Goal: Task Accomplishment & Management: Use online tool/utility

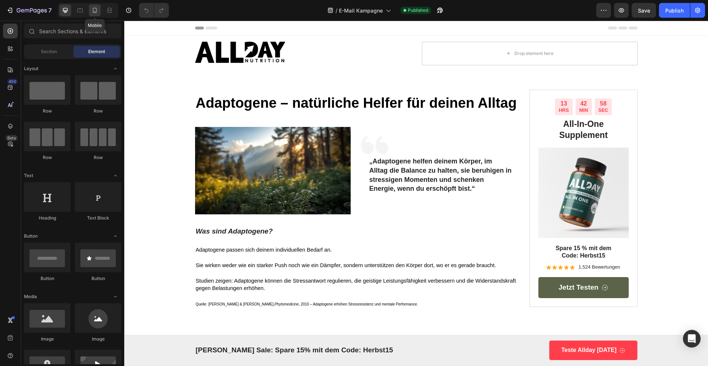
click at [93, 7] on icon at bounding box center [94, 10] width 7 height 7
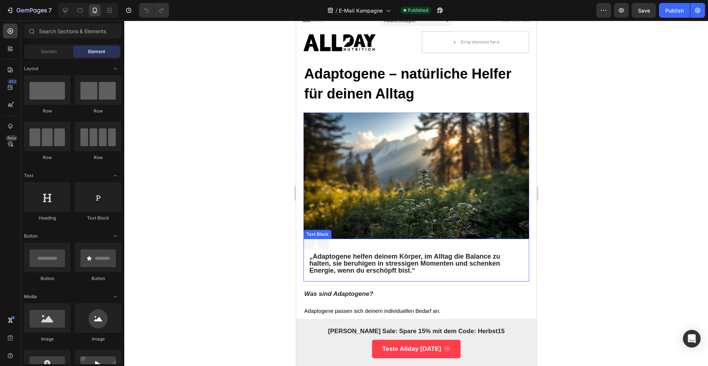
scroll to position [11, 0]
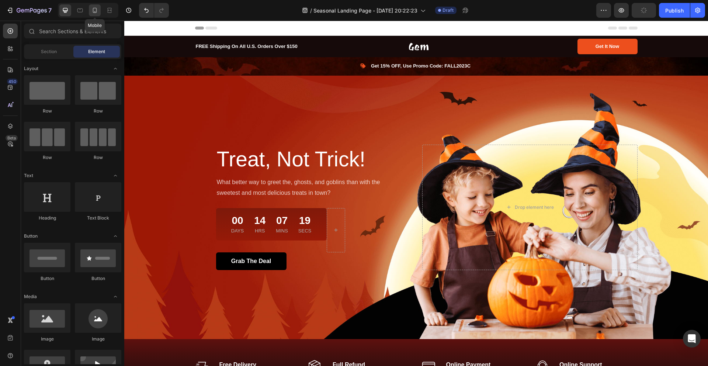
click at [96, 9] on icon at bounding box center [94, 10] width 7 height 7
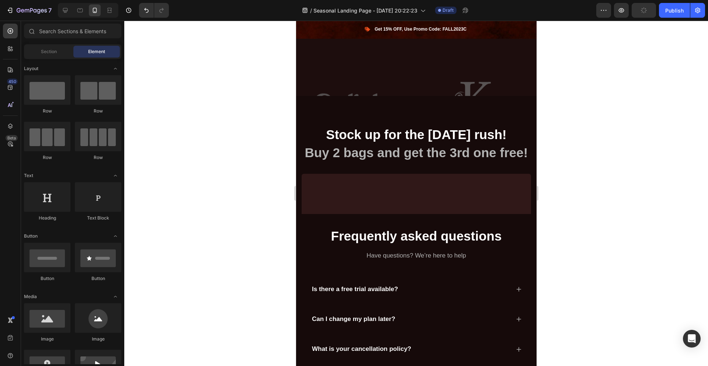
scroll to position [1494, 0]
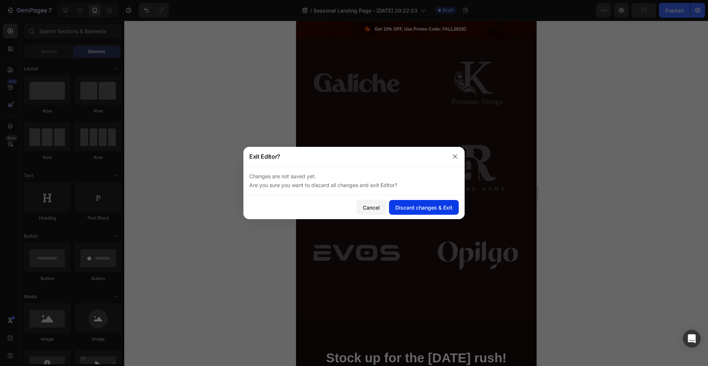
click at [404, 209] on div "Discard changes & Exit" at bounding box center [423, 208] width 57 height 8
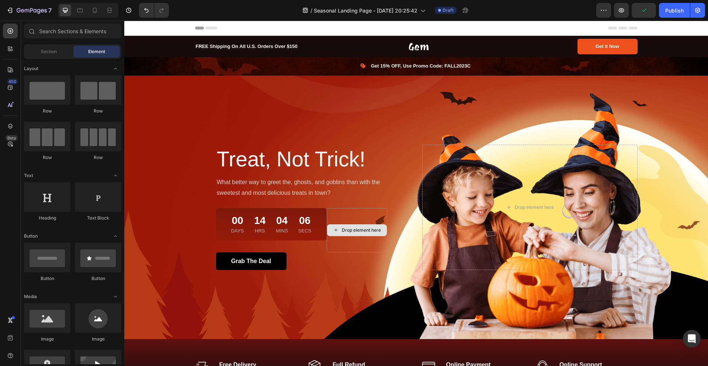
drag, startPoint x: 124, startPoint y: 21, endPoint x: 368, endPoint y: 219, distance: 314.2
click at [368, 219] on div "Drop element here" at bounding box center [357, 230] width 60 height 44
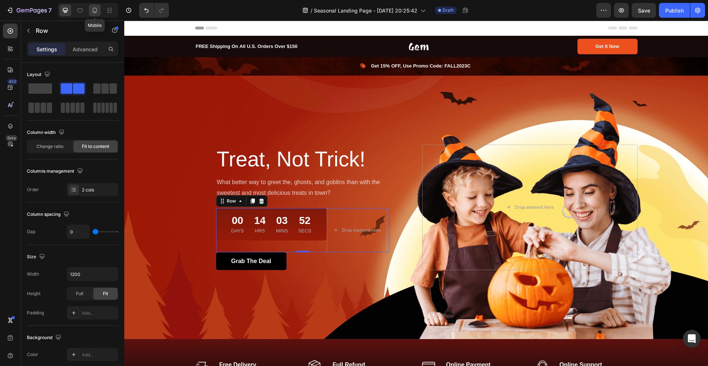
click at [96, 11] on icon at bounding box center [94, 10] width 7 height 7
type input "100%"
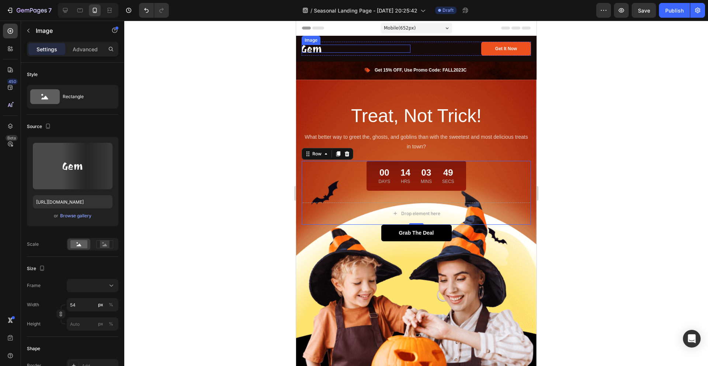
click at [317, 50] on img at bounding box center [311, 49] width 20 height 8
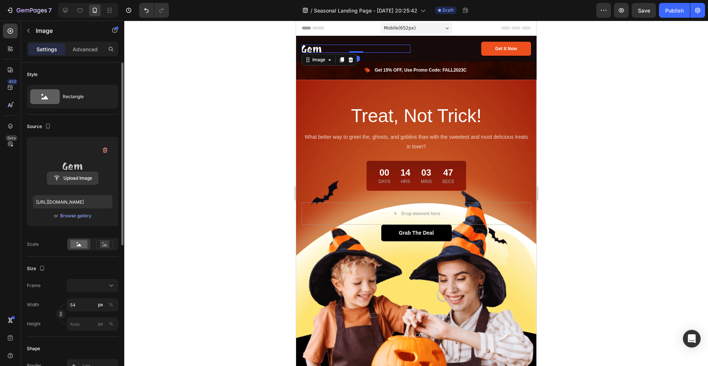
click at [74, 178] on input "file" at bounding box center [72, 178] width 51 height 13
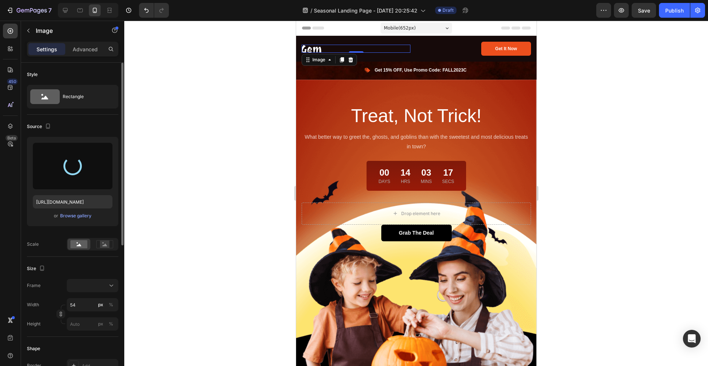
type input "[URL][DOMAIN_NAME]"
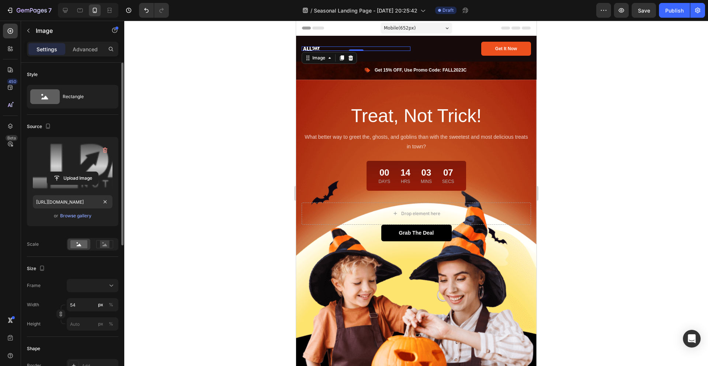
scroll to position [0, 0]
click at [81, 304] on input "54" at bounding box center [93, 304] width 52 height 13
type input "1"
type input "10"
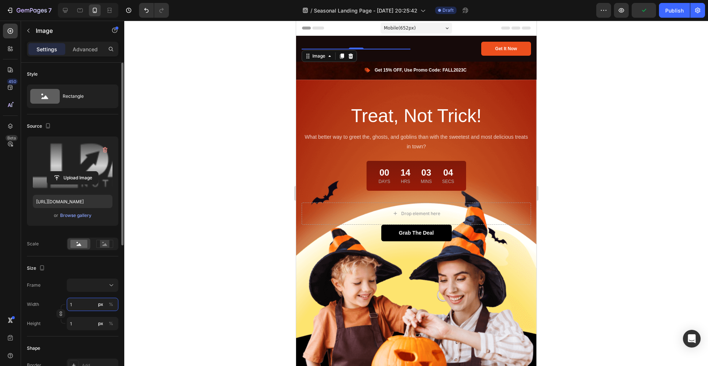
type input "10"
type input "100"
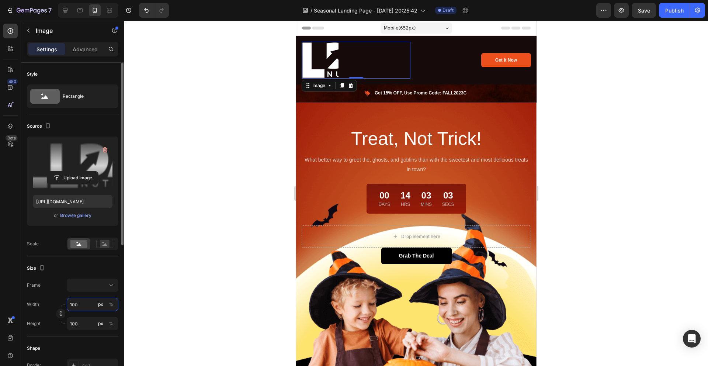
type input "10"
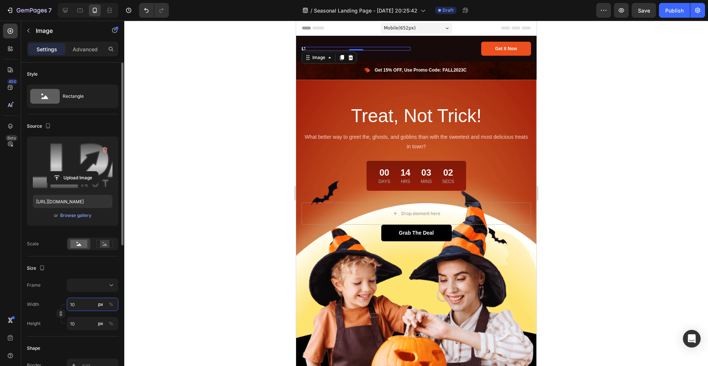
type input "1"
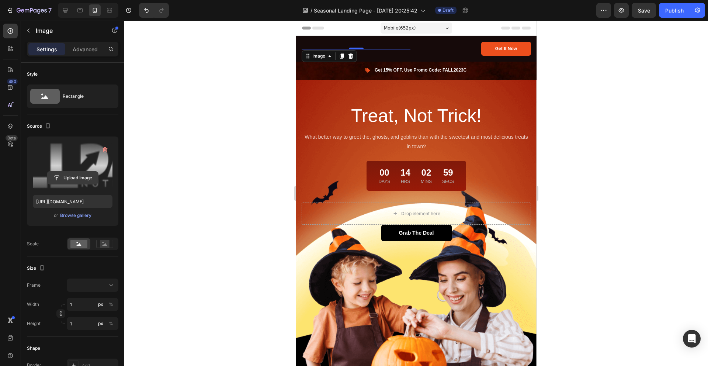
click at [84, 172] on input "file" at bounding box center [72, 177] width 51 height 13
click at [79, 161] on label at bounding box center [73, 165] width 80 height 46
click at [79, 171] on input "file" at bounding box center [72, 177] width 51 height 13
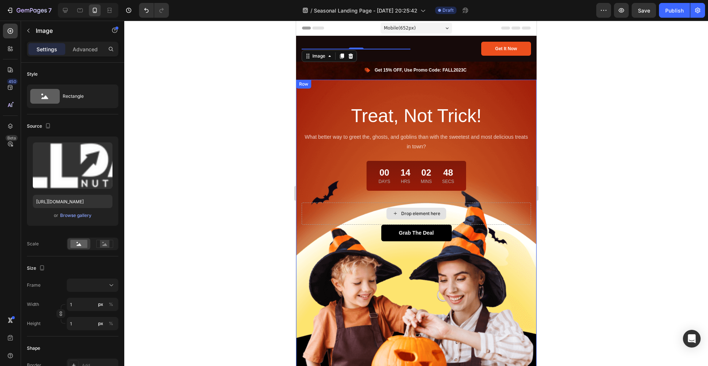
click at [210, 118] on div at bounding box center [416, 193] width 584 height 345
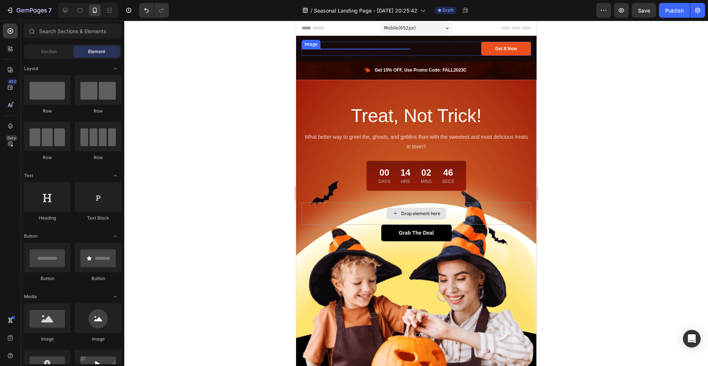
click at [330, 48] on div "Image" at bounding box center [355, 49] width 109 height 14
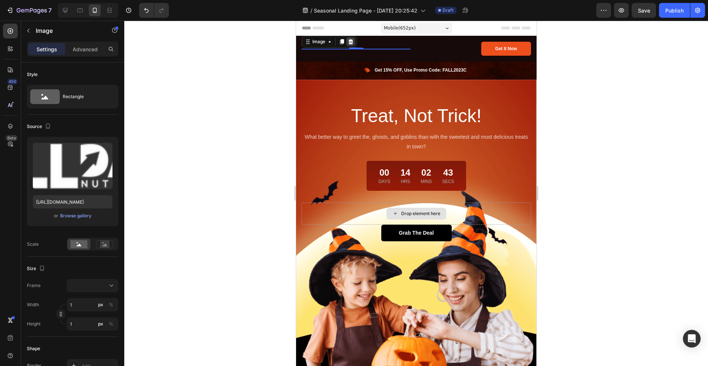
click at [351, 42] on icon at bounding box center [350, 41] width 5 height 5
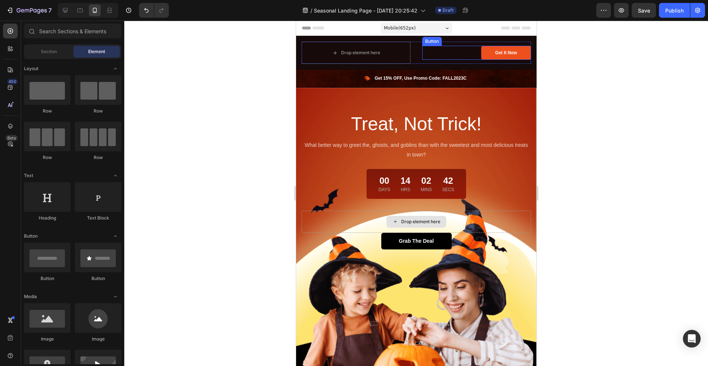
click at [445, 52] on div "Get It Now Button" at bounding box center [476, 53] width 109 height 14
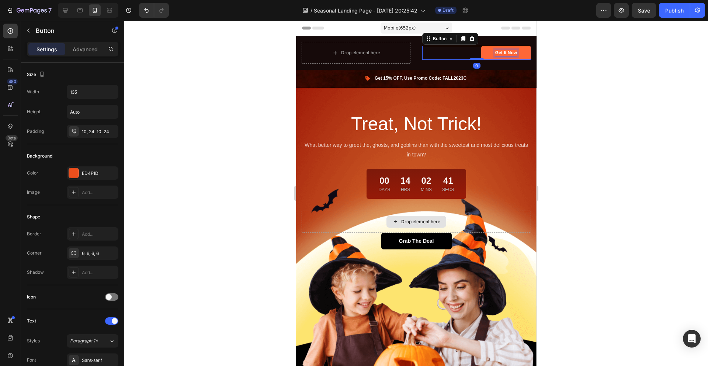
click at [496, 51] on div "Get It Now" at bounding box center [506, 52] width 22 height 7
click at [496, 51] on p "Get It Now" at bounding box center [506, 52] width 22 height 7
click at [481, 46] on button "Jetzt" at bounding box center [506, 53] width 50 height 14
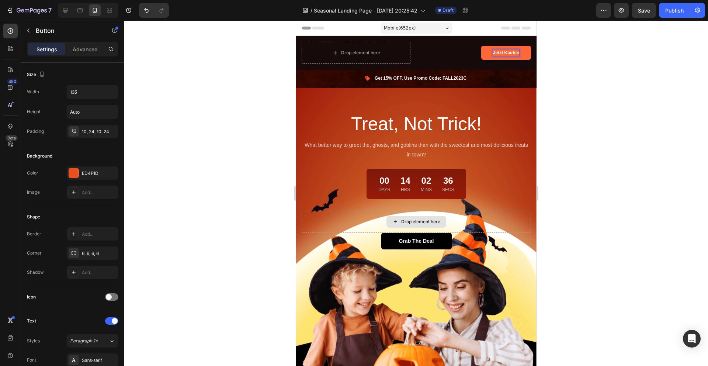
click at [481, 46] on button "Jetzt Kaufen" at bounding box center [506, 53] width 50 height 14
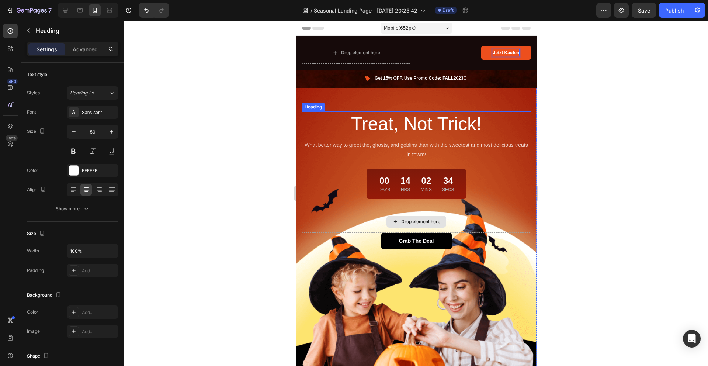
click at [396, 126] on p "Treat, Not Trick!" at bounding box center [416, 124] width 228 height 24
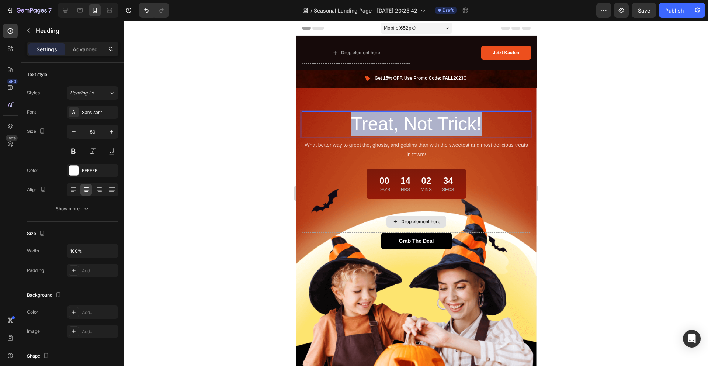
click at [396, 126] on p "Treat, Not Trick!" at bounding box center [416, 124] width 228 height 24
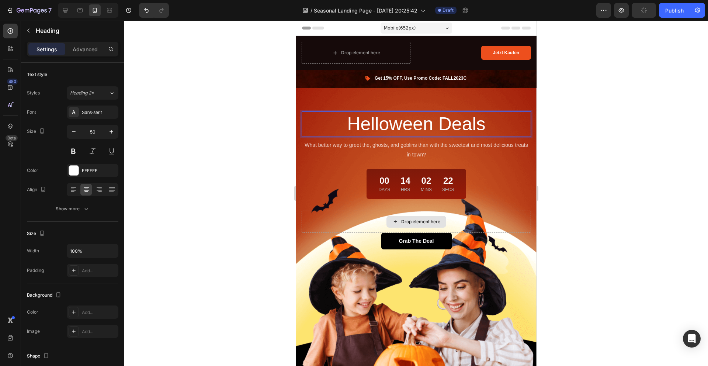
click at [593, 183] on div at bounding box center [416, 193] width 584 height 345
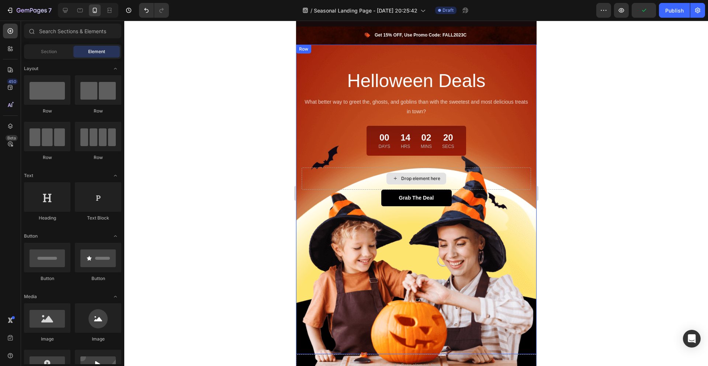
scroll to position [39, 0]
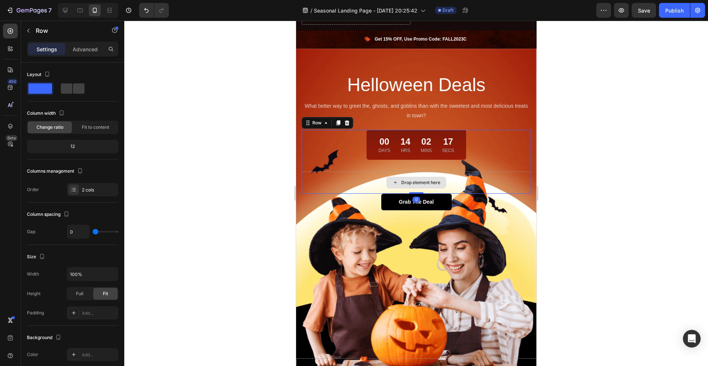
click at [465, 180] on div "Drop element here" at bounding box center [415, 182] width 229 height 22
click at [354, 171] on div "Drop element here" at bounding box center [415, 182] width 229 height 22
click at [355, 161] on div "00 Days 14 Hrs 02 Mins 15 Secs Countdown Timer Row" at bounding box center [415, 151] width 229 height 42
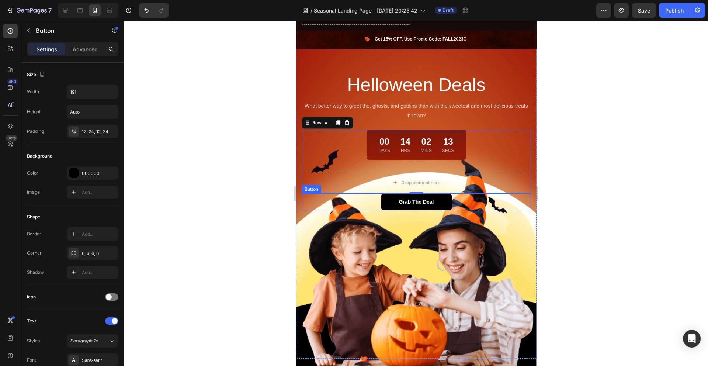
click at [378, 201] on div "Grab The Deal Button" at bounding box center [415, 202] width 229 height 17
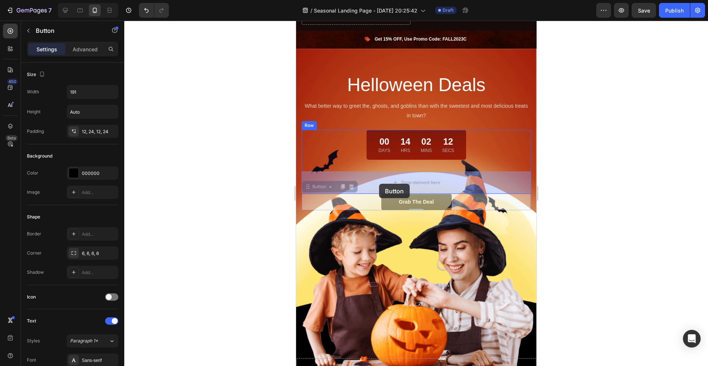
drag, startPoint x: 378, startPoint y: 201, endPoint x: 379, endPoint y: 184, distance: 16.6
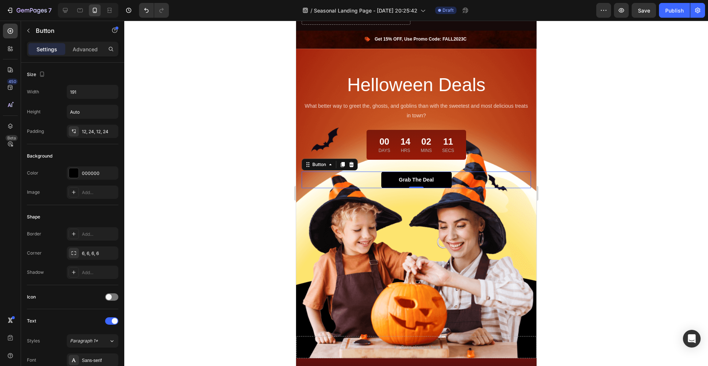
click at [555, 228] on div at bounding box center [416, 193] width 584 height 345
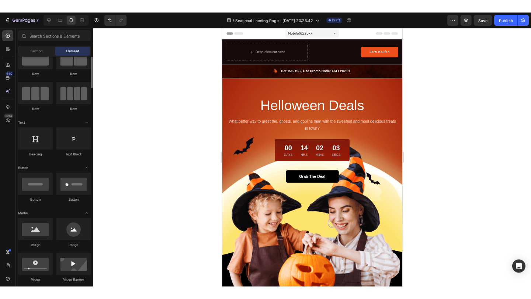
scroll to position [69, 0]
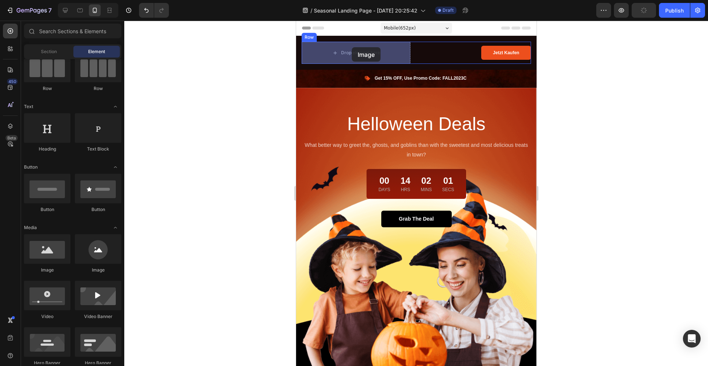
drag, startPoint x: 352, startPoint y: 269, endPoint x: 351, endPoint y: 48, distance: 221.2
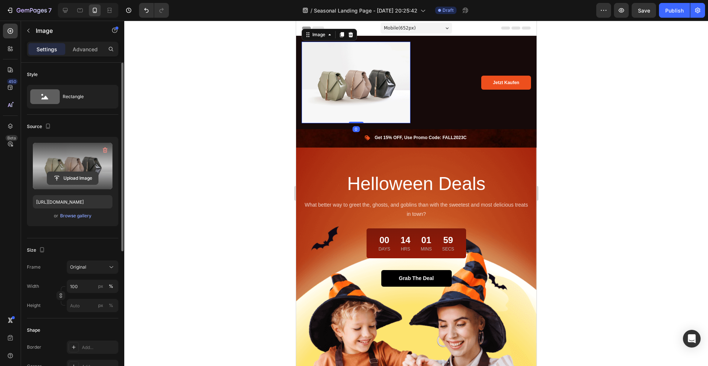
click at [77, 175] on input "file" at bounding box center [72, 178] width 51 height 13
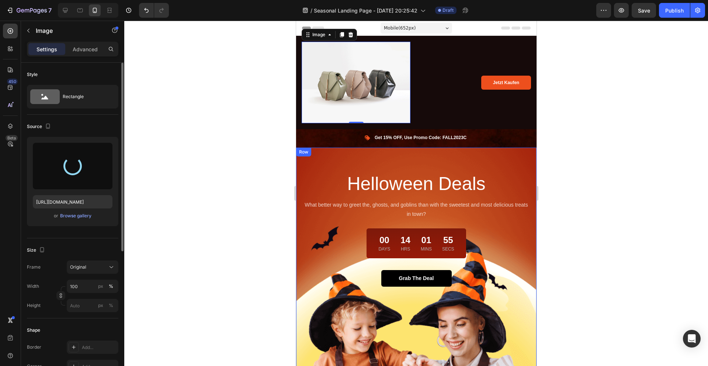
type input "[URL][DOMAIN_NAME]"
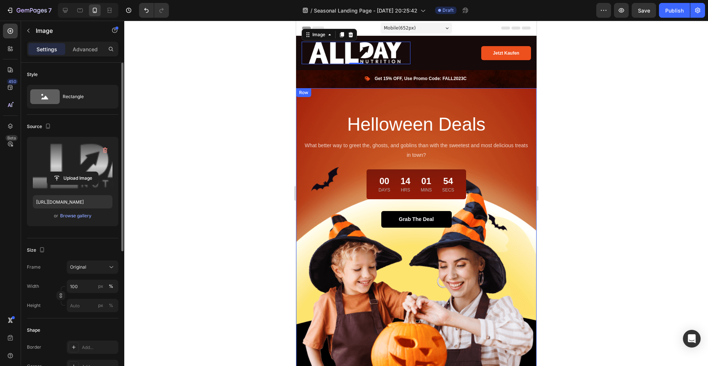
click at [209, 117] on div at bounding box center [416, 193] width 584 height 345
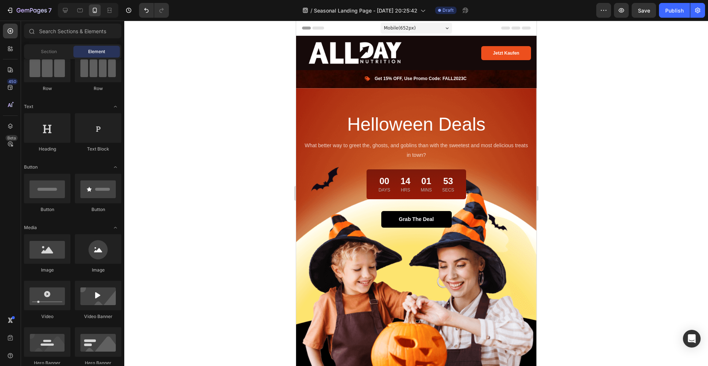
click at [146, 190] on div at bounding box center [416, 193] width 584 height 345
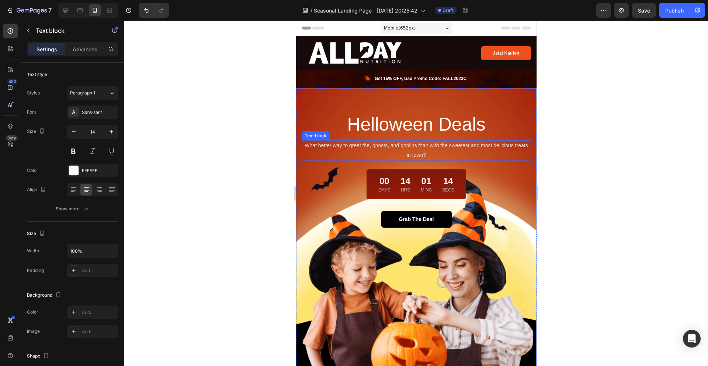
click at [362, 150] on p "What better way to greet the, ghosts, and goblins than with the sweetest and mo…" at bounding box center [416, 150] width 228 height 18
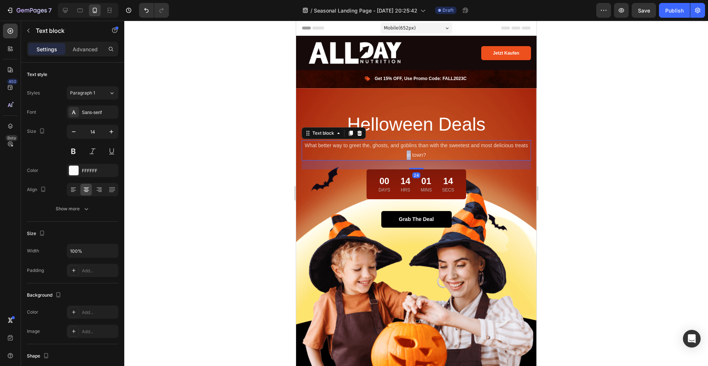
click at [362, 150] on p "What better way to greet the, ghosts, and goblins than with the sweetest and mo…" at bounding box center [416, 150] width 228 height 18
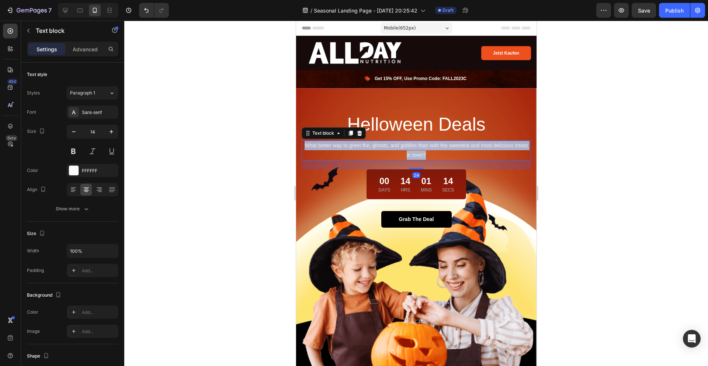
click at [362, 150] on p "What better way to greet the, ghosts, and goblins than with the sweetest and mo…" at bounding box center [416, 150] width 228 height 18
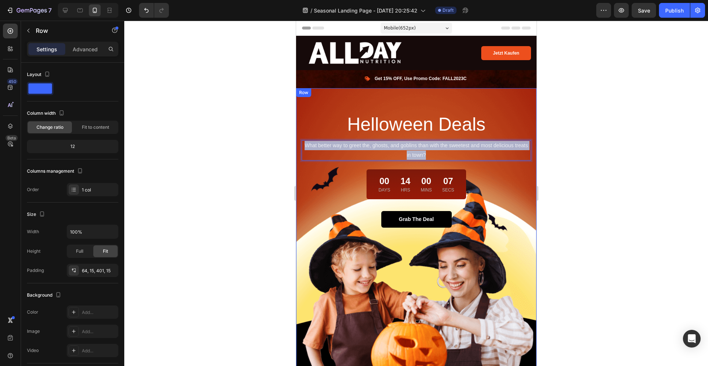
click at [297, 190] on div "Helloween Deals Heading What better way to greet the, ghosts, and goblins than …" at bounding box center [416, 231] width 240 height 287
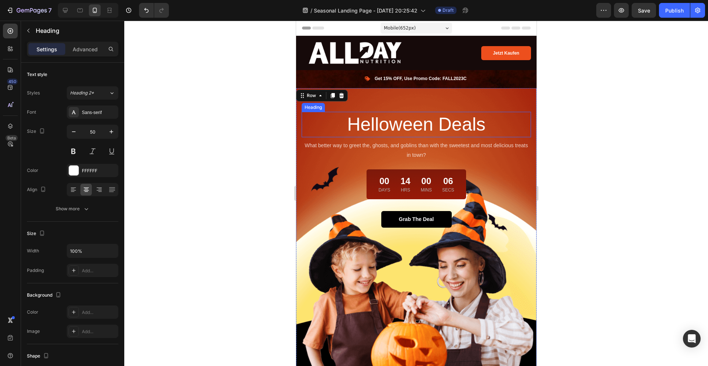
click at [394, 124] on p "Helloween Deals" at bounding box center [416, 124] width 228 height 24
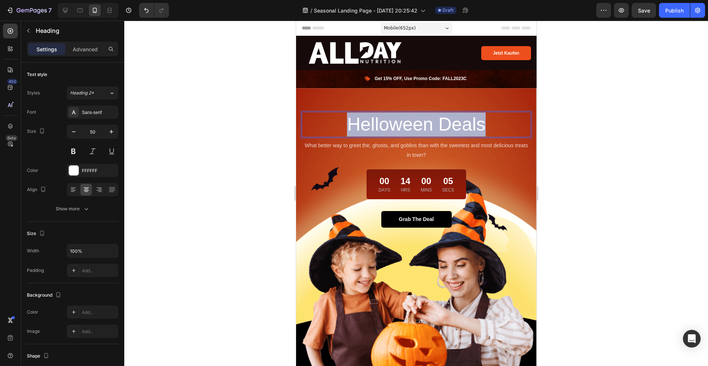
click at [394, 124] on p "Helloween Deals" at bounding box center [416, 124] width 228 height 24
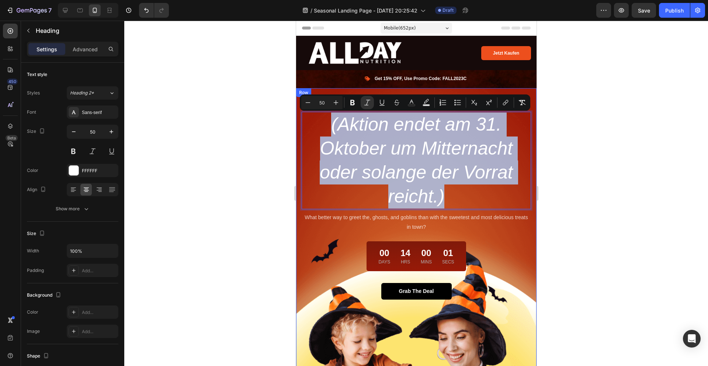
drag, startPoint x: 459, startPoint y: 193, endPoint x: 298, endPoint y: 115, distance: 179.8
click at [298, 115] on div "(Aktion endet am 31. Oktober um Mitternacht oder solange der Vorrat reicht.) He…" at bounding box center [416, 267] width 240 height 359
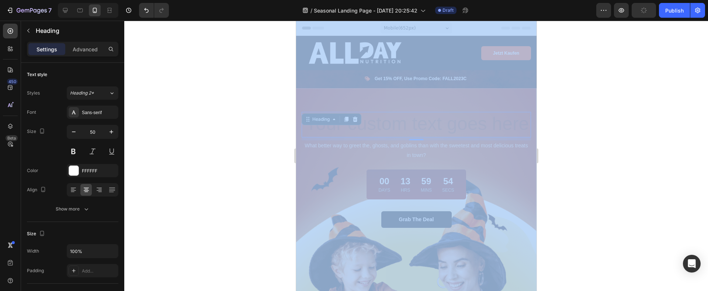
drag, startPoint x: 29, startPoint y: 20, endPoint x: -80, endPoint y: 63, distance: 118.2
click at [0, 0] on html "7 Version history / Seasonal Landing Page - [DATE] 20:25:42 Draft Preview Publi…" at bounding box center [354, 0] width 708 height 0
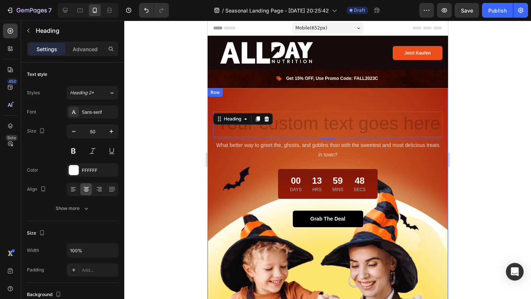
click at [197, 112] on div at bounding box center [327, 160] width 407 height 279
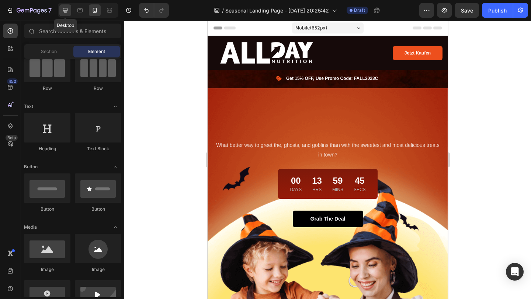
click at [65, 9] on icon at bounding box center [65, 10] width 7 height 7
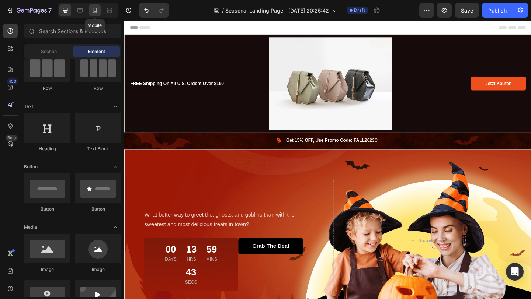
click at [91, 8] on icon at bounding box center [94, 10] width 7 height 7
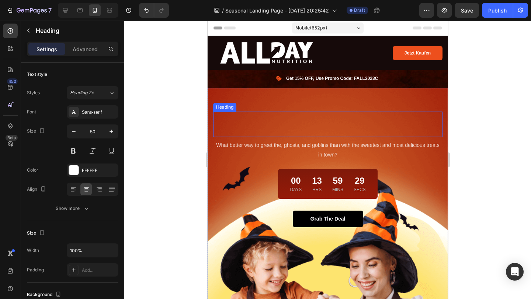
click at [320, 117] on p "Rich Text Editor. Editing area: main" at bounding box center [328, 124] width 228 height 24
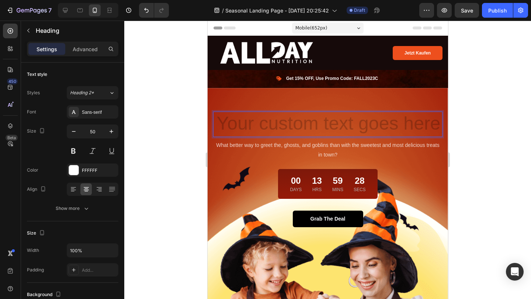
click at [320, 121] on h2 "Rich Text Editor. Editing area: main" at bounding box center [327, 124] width 229 height 25
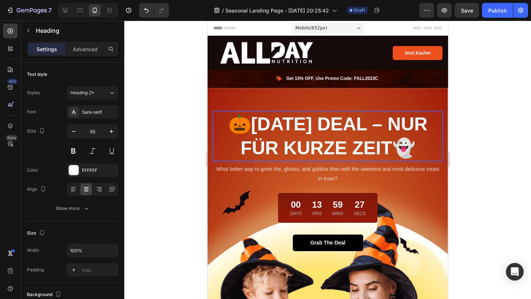
click at [359, 123] on strong "[DATE] DEAL – NUR FÜR KURZE ZEIT" at bounding box center [333, 136] width 187 height 45
click at [477, 124] on div at bounding box center [327, 160] width 407 height 279
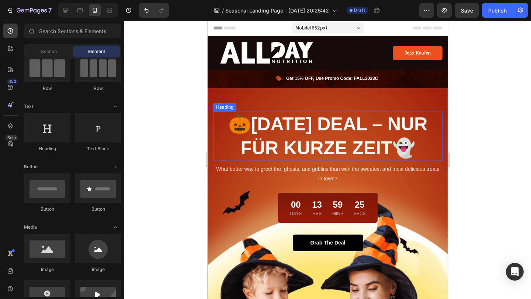
click at [422, 122] on strong "[DATE] DEAL – NUR FÜR KURZE ZEIT" at bounding box center [333, 136] width 187 height 45
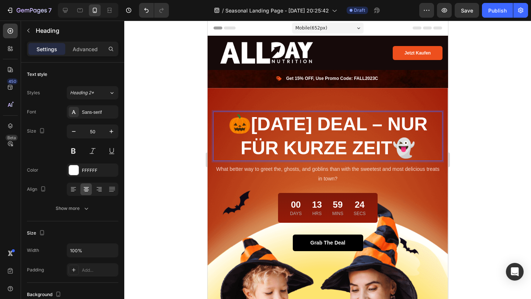
click at [417, 121] on strong "[DATE] DEAL – NUR FÜR KURZE ZEIT" at bounding box center [333, 136] width 187 height 45
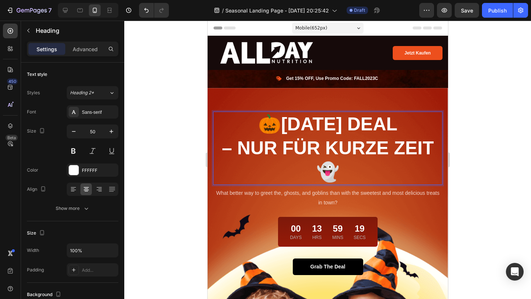
drag, startPoint x: 350, startPoint y: 177, endPoint x: 223, endPoint y: 152, distance: 129.1
click at [223, 152] on p "🎃 [DATE] DEAL – NUR FÜR KURZE ZEIT 👻" at bounding box center [328, 148] width 228 height 72
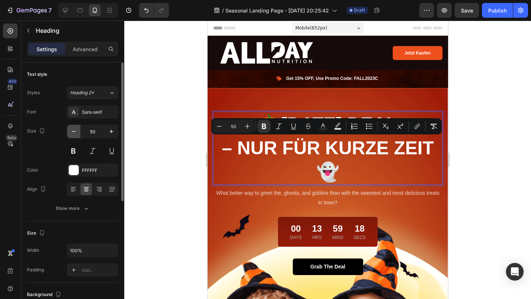
click at [71, 129] on icon "button" at bounding box center [73, 131] width 7 height 7
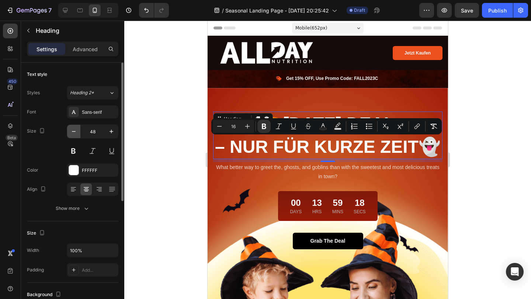
click at [71, 129] on icon "button" at bounding box center [73, 131] width 7 height 7
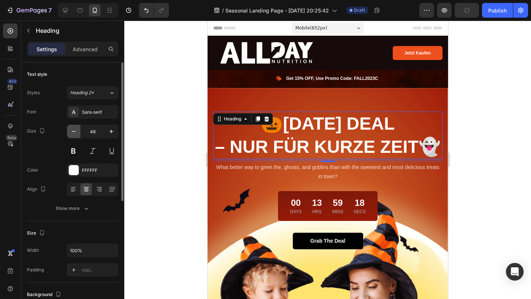
click at [71, 129] on icon "button" at bounding box center [73, 131] width 7 height 7
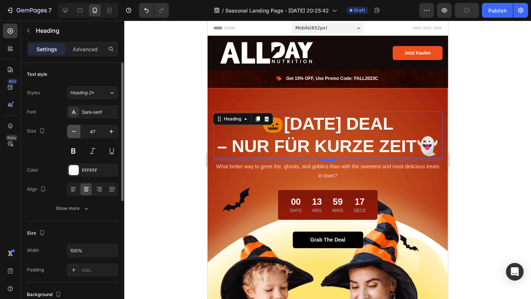
click at [71, 129] on icon "button" at bounding box center [73, 131] width 7 height 7
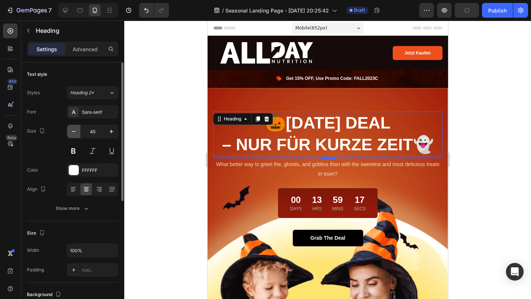
click at [71, 129] on icon "button" at bounding box center [73, 131] width 7 height 7
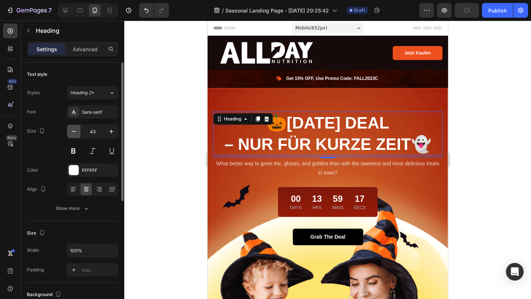
click at [71, 129] on icon "button" at bounding box center [73, 131] width 7 height 7
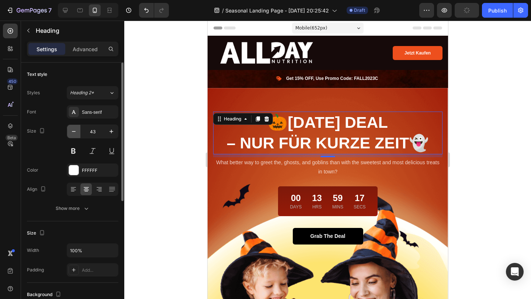
click at [71, 129] on icon "button" at bounding box center [73, 131] width 7 height 7
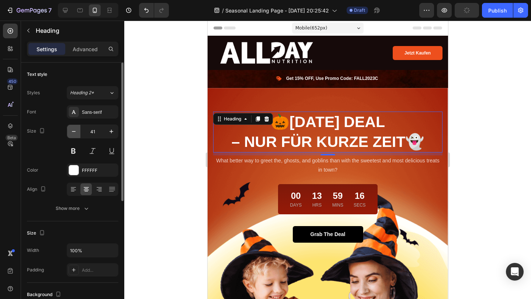
click at [71, 129] on icon "button" at bounding box center [73, 131] width 7 height 7
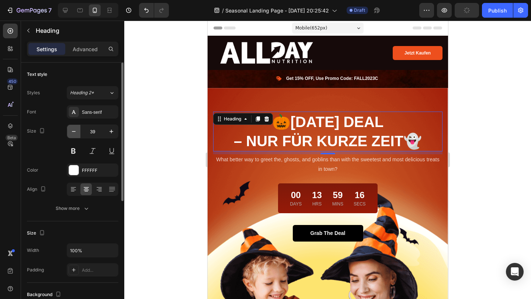
click at [71, 129] on icon "button" at bounding box center [73, 131] width 7 height 7
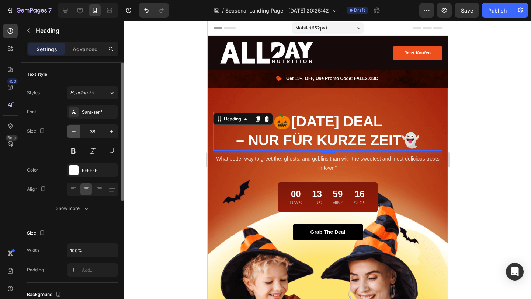
click at [71, 129] on icon "button" at bounding box center [73, 131] width 7 height 7
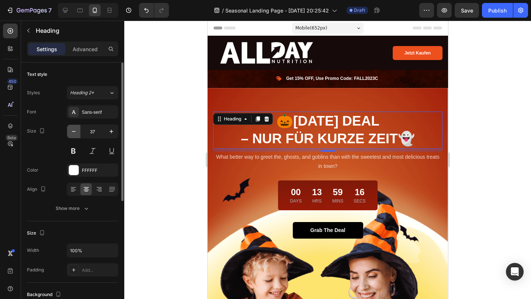
click at [71, 129] on icon "button" at bounding box center [73, 131] width 7 height 7
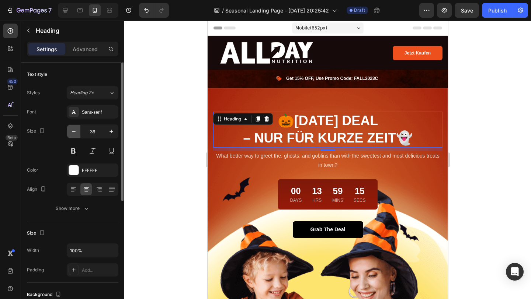
click at [71, 129] on icon "button" at bounding box center [73, 131] width 7 height 7
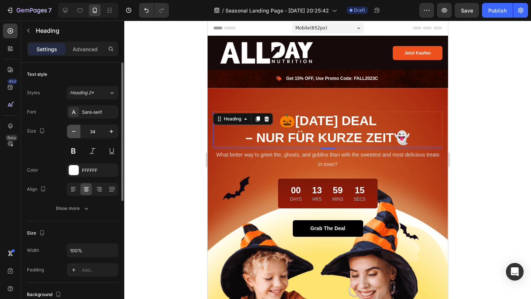
click at [71, 129] on icon "button" at bounding box center [73, 131] width 7 height 7
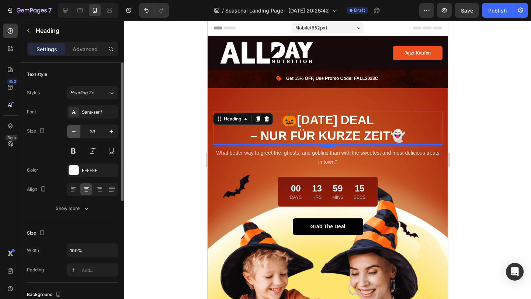
click at [71, 129] on icon "button" at bounding box center [73, 131] width 7 height 7
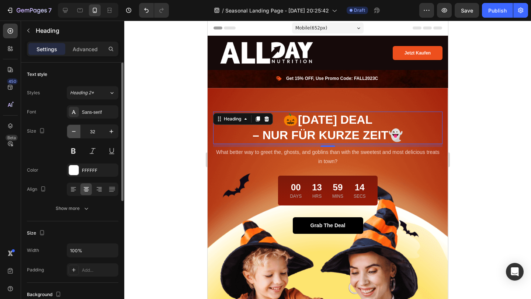
click at [71, 129] on icon "button" at bounding box center [73, 131] width 7 height 7
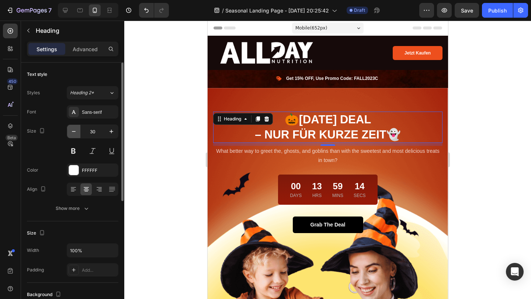
click at [71, 129] on icon "button" at bounding box center [73, 131] width 7 height 7
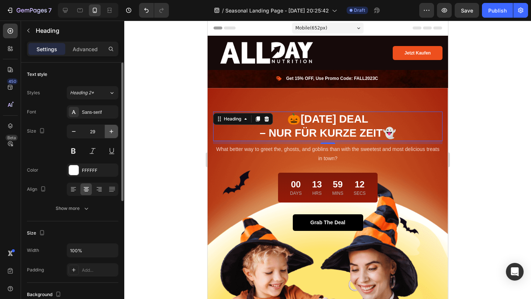
click at [109, 131] on icon "button" at bounding box center [111, 131] width 7 height 7
type input "30"
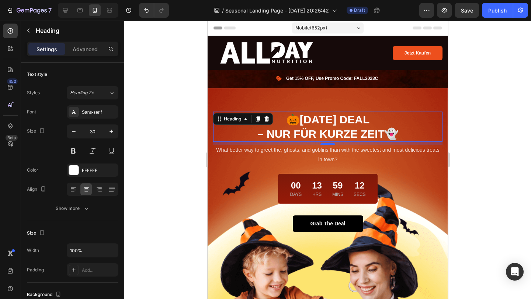
click at [149, 128] on div at bounding box center [327, 160] width 407 height 279
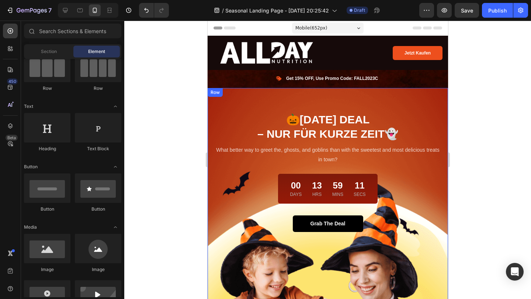
click at [317, 98] on div "🎃 [DATE] DEAL – NUR FÜR KURZE ZEIT 👻 Heading What better way to greet the, ghos…" at bounding box center [327, 234] width 240 height 292
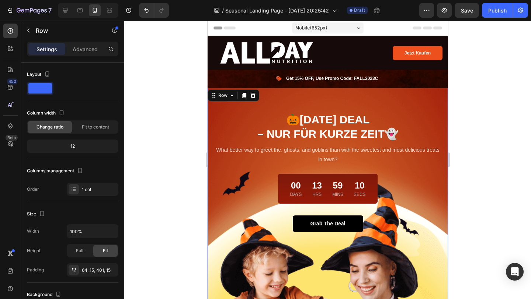
click at [322, 112] on h2 "🎃 [DATE] DEAL – NUR FÜR KURZE ZEIT 👻" at bounding box center [327, 127] width 229 height 30
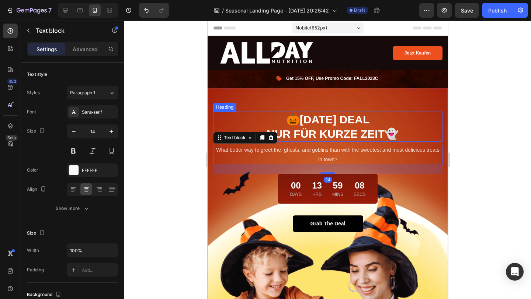
click at [330, 111] on div "🎃 [DATE] DEAL – NUR FÜR KURZE ZEIT 👻 Heading What better way to greet the, ghos…" at bounding box center [327, 234] width 240 height 292
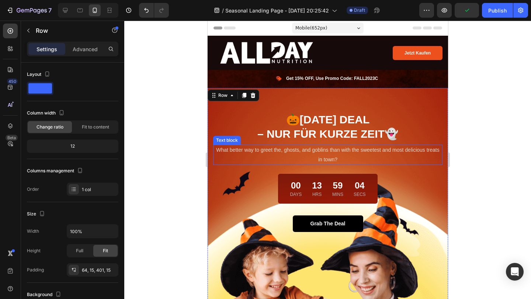
click at [291, 149] on p "What better way to greet the, ghosts, and goblins than with the sweetest and mo…" at bounding box center [328, 155] width 228 height 18
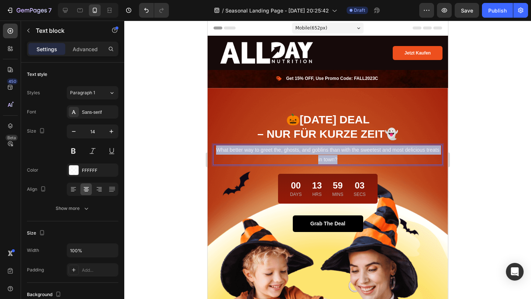
click at [291, 149] on p "What better way to greet the, ghosts, and goblins than with the sweetest and mo…" at bounding box center [328, 155] width 228 height 18
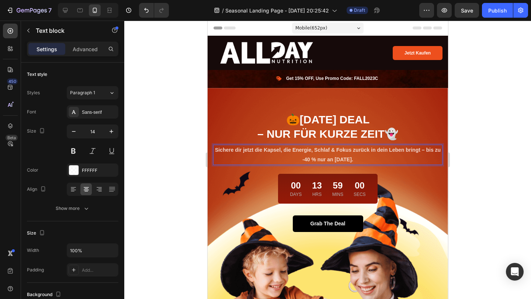
click at [421, 149] on strong "Sichere dir jetzt die Kapsel, die Energie, Schlaf & Fokus zurück in dein Leben …" at bounding box center [328, 154] width 226 height 15
click at [312, 160] on strong "– bis zu -40 % nur an [DATE]." at bounding box center [327, 160] width 71 height 6
click at [381, 162] on p "– bis zu -50 % nur an [DATE]." at bounding box center [328, 159] width 228 height 9
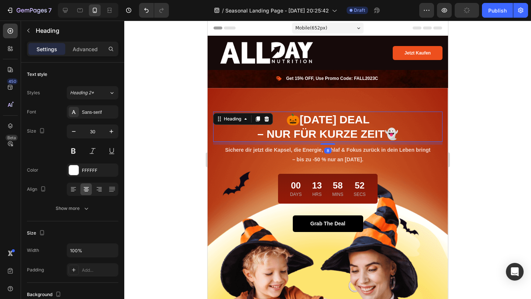
click at [356, 124] on strong "[DATE] DEAL" at bounding box center [334, 120] width 70 height 12
click at [482, 160] on div at bounding box center [327, 160] width 407 height 279
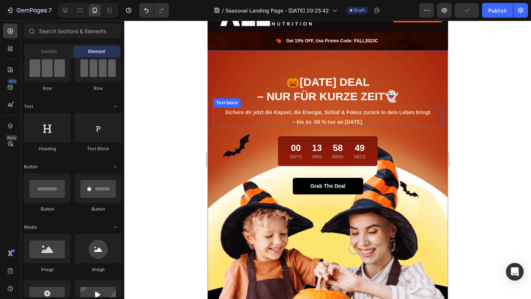
scroll to position [41, 0]
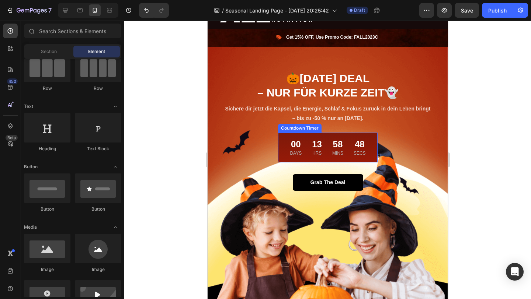
click at [338, 143] on div "58" at bounding box center [337, 144] width 11 height 11
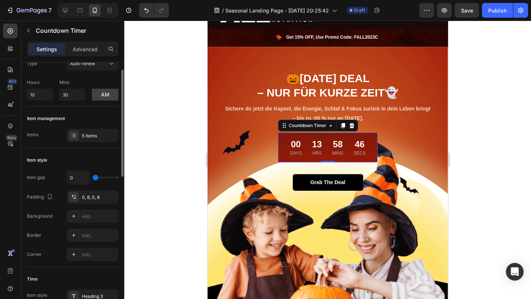
scroll to position [22, 0]
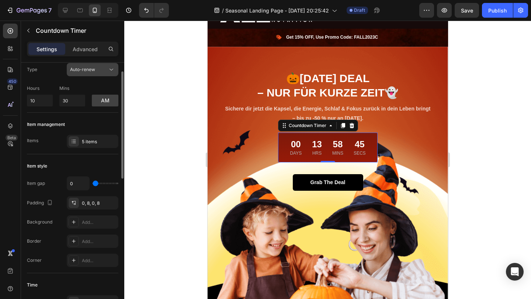
click at [76, 73] on button "Auto-renew" at bounding box center [93, 69] width 52 height 13
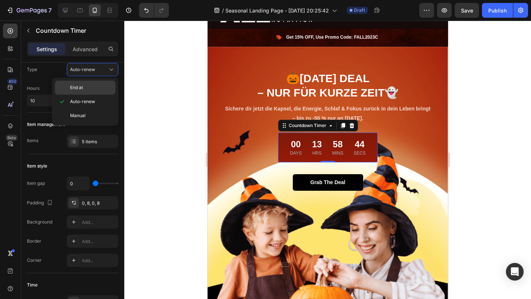
click at [80, 88] on span "End at" at bounding box center [76, 87] width 13 height 7
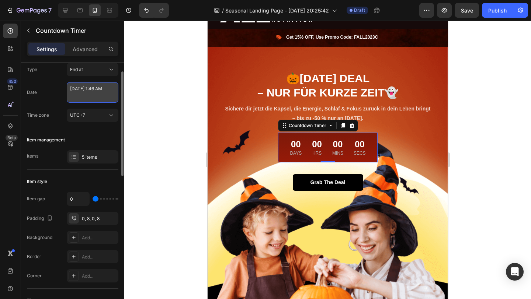
click at [80, 91] on textarea "[DATE] 1:46 AM" at bounding box center [93, 92] width 52 height 21
select select "1"
select select "46"
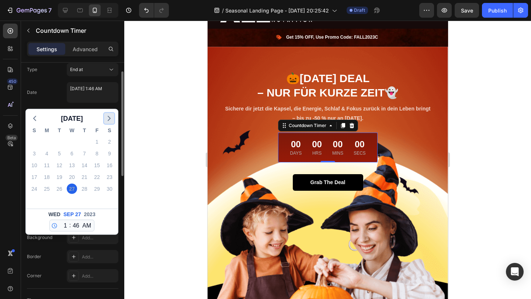
click at [106, 117] on icon "button" at bounding box center [109, 118] width 9 height 9
click at [106, 117] on div "[DATE] S M T W T F S 27 28 29 30 31 1 2 3 4 5 6 7 8 9 10 11 12 13 14 15 16 17 1…" at bounding box center [72, 172] width 92 height 125
click at [83, 142] on div "2" at bounding box center [84, 142] width 10 height 10
click at [64, 228] on select "12 1 2 3 4 5 6 7 8 9 10 11" at bounding box center [64, 226] width 10 height 11
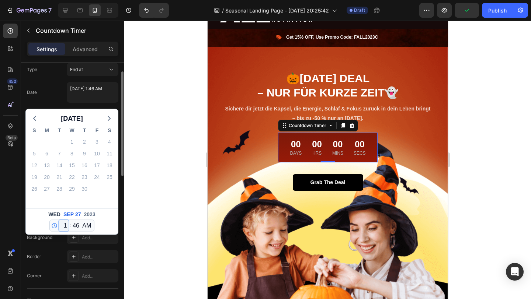
select select "0"
click at [59, 221] on select "12 1 2 3 4 5 6 7 8 9 10 11" at bounding box center [64, 226] width 10 height 11
click at [75, 226] on select "00 01 02 03 04 05 06 07 08 09 10 11 12 13 14 15 16 17 18 19 20 21 22 23 24 25 2…" at bounding box center [76, 226] width 10 height 11
select select "0"
click at [71, 221] on select "00 01 02 03 04 05 06 07 08 09 10 11 12 13 14 15 16 17 18 19 20 21 22 23 24 25 2…" at bounding box center [76, 226] width 10 height 11
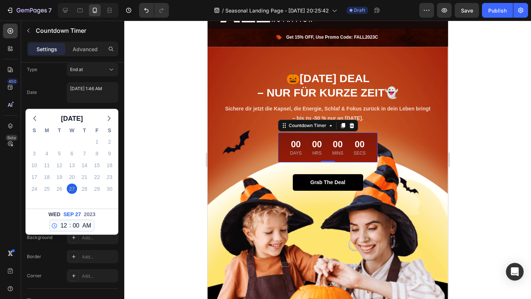
click at [147, 133] on div at bounding box center [327, 160] width 407 height 279
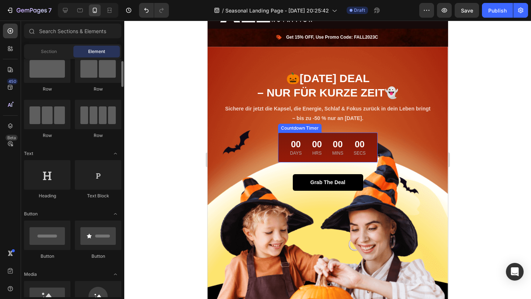
click at [324, 154] on div "00 Hrs" at bounding box center [317, 148] width 16 height 18
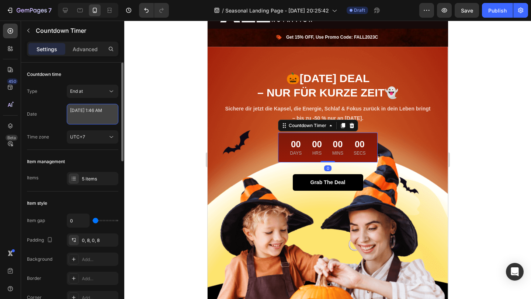
click at [92, 116] on textarea "[DATE] 1:46 AM" at bounding box center [93, 114] width 52 height 21
select select "1"
select select "46"
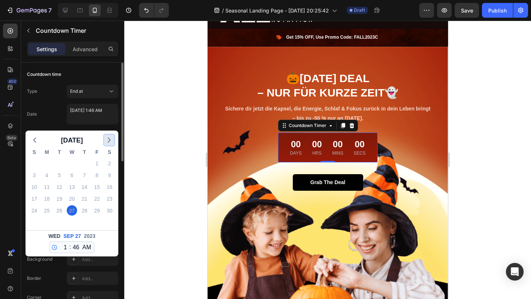
click at [105, 139] on icon "button" at bounding box center [109, 140] width 9 height 9
click at [104, 146] on div "S M T W T F S 1 2 3 4 5 6 7 8 9 10 11 12 13 14 15 16 17 18 19 20 21 22 23 24 25…" at bounding box center [72, 188] width 92 height 85
click at [90, 235] on span "2023" at bounding box center [89, 237] width 11 height 8
click at [108, 139] on icon "button" at bounding box center [109, 140] width 9 height 9
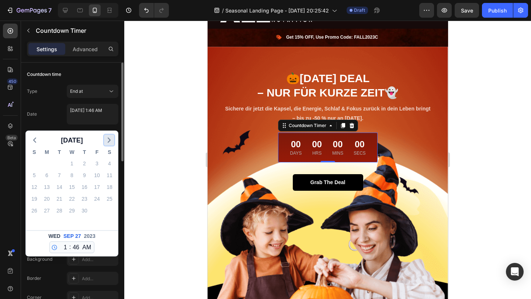
click at [108, 139] on icon "button" at bounding box center [109, 140] width 9 height 9
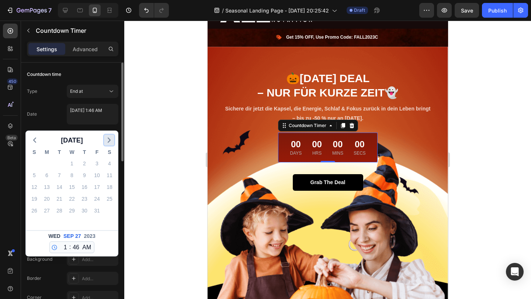
click at [108, 139] on icon "button" at bounding box center [109, 140] width 9 height 9
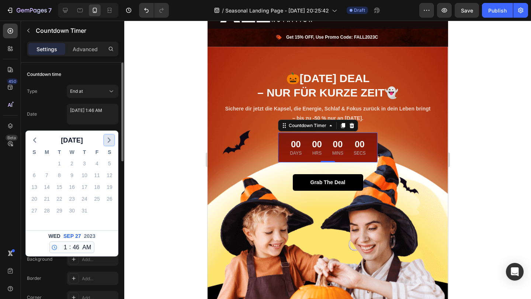
click at [108, 139] on icon "button" at bounding box center [109, 140] width 9 height 9
click at [108, 139] on div "[DATE] S M T W T F S 27 28 29 30 31 1 2 3 4 5 6 7 8 9 10 11 12 13 14 15 16 17 1…" at bounding box center [72, 193] width 92 height 125
click at [108, 139] on icon "button" at bounding box center [109, 140] width 9 height 9
click at [108, 139] on div "[DATE] S M T W T F S 1 2 3 4 5 6 7 8 9 10 11 12 13 14 15 16 17 18 19 20 21 22 2…" at bounding box center [72, 193] width 92 height 125
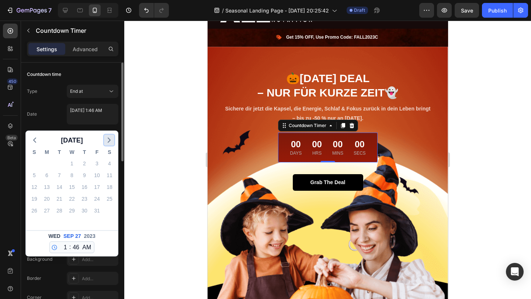
click at [108, 139] on icon "button" at bounding box center [109, 140] width 9 height 9
click at [108, 139] on div "[DATE] S M T W T F S 26 27 28 29 30 31 1 2 3 4 5 6 7 8 9 10 11 12 13 14 15 16 1…" at bounding box center [72, 193] width 92 height 125
click at [108, 139] on icon "button" at bounding box center [109, 140] width 9 height 9
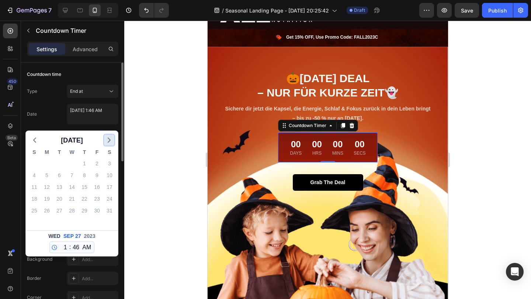
click at [108, 139] on icon "button" at bounding box center [109, 140] width 9 height 9
click at [109, 139] on polyline "button" at bounding box center [109, 140] width 2 height 4
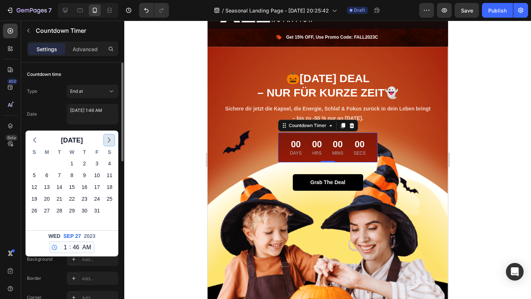
click at [109, 142] on icon "button" at bounding box center [109, 140] width 9 height 9
click at [31, 178] on div "2" at bounding box center [34, 175] width 10 height 10
type textarea "[DATE] 1:46 AM"
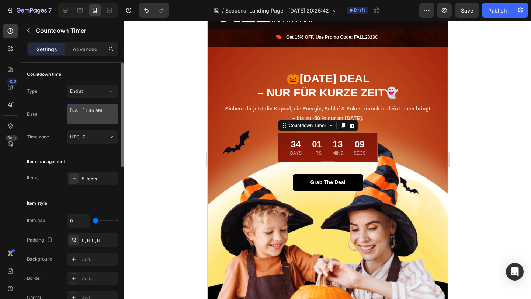
click at [87, 119] on textarea "[DATE] 1:46 AM" at bounding box center [93, 114] width 52 height 21
select select "1"
select select "46"
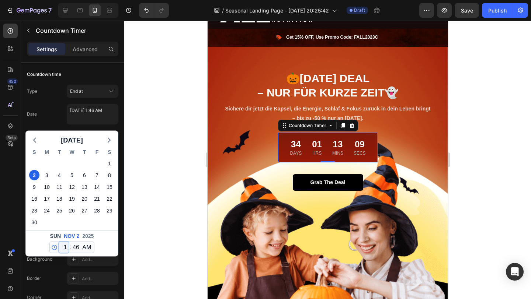
click at [62, 250] on select "12 1 2 3 4 5 6 7 8 9 10 11" at bounding box center [64, 247] width 10 height 11
select select "0"
click at [59, 242] on select "12 1 2 3 4 5 6 7 8 9 10 11" at bounding box center [64, 247] width 10 height 11
type textarea "[DATE] 12:46 AM"
click at [74, 248] on select "00 01 02 03 04 05 06 07 08 09 10 11 12 13 14 15 16 17 18 19 20 21 22 23 24 25 2…" at bounding box center [76, 247] width 10 height 11
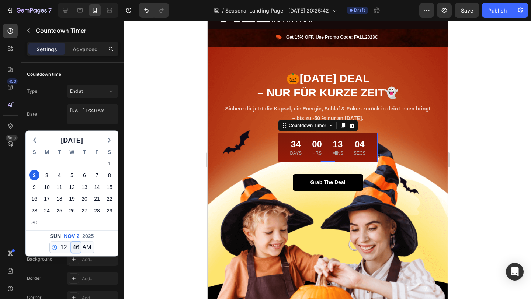
select select "0"
click at [71, 242] on select "00 01 02 03 04 05 06 07 08 09 10 11 12 13 14 15 16 17 18 19 20 21 22 23 24 25 2…" at bounding box center [76, 247] width 10 height 11
type textarea "[DATE] 12:00 AM"
click at [85, 248] on select "AM PM" at bounding box center [87, 247] width 12 height 11
click at [64, 246] on select "12 1 2 3 4 5 6 7 8 9 10 11" at bounding box center [64, 247] width 10 height 11
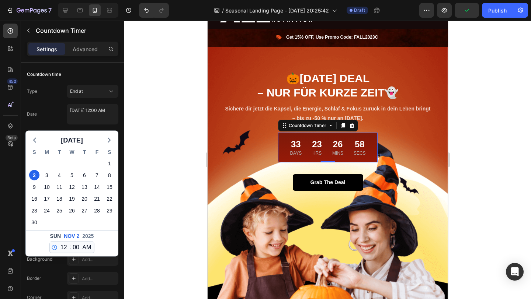
click at [145, 181] on div at bounding box center [327, 160] width 407 height 279
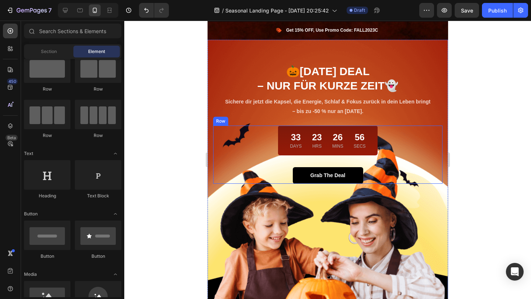
scroll to position [49, 0]
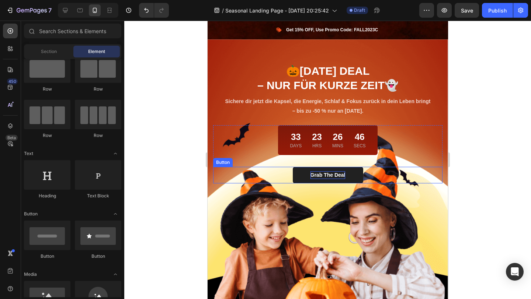
click at [329, 175] on div "Grab The Deal" at bounding box center [327, 175] width 35 height 8
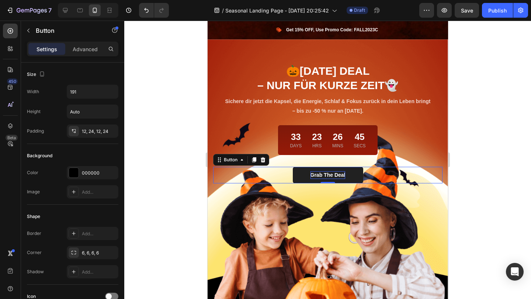
click at [329, 175] on div "Grab The Deal" at bounding box center [327, 175] width 35 height 8
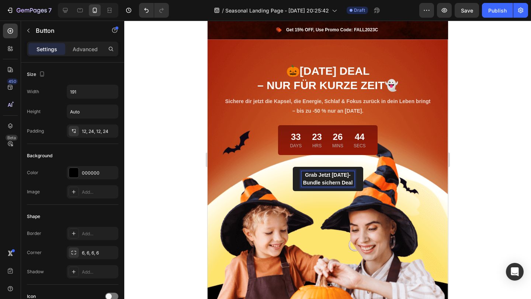
click at [331, 187] on p "Grab Jetzt [DATE]-Bundle sichern Deal" at bounding box center [327, 178] width 53 height 15
click at [465, 174] on div at bounding box center [327, 160] width 407 height 279
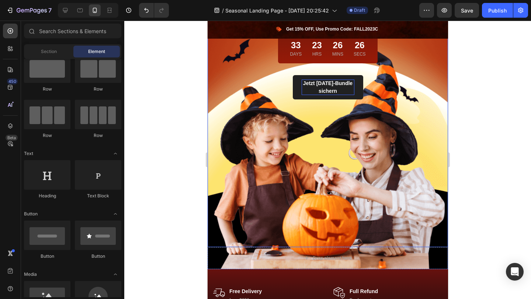
scroll to position [147, 0]
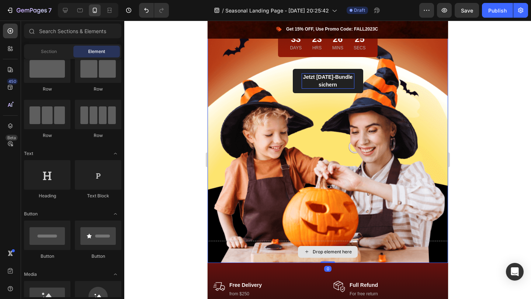
click at [385, 254] on div "Drop element here" at bounding box center [327, 252] width 240 height 22
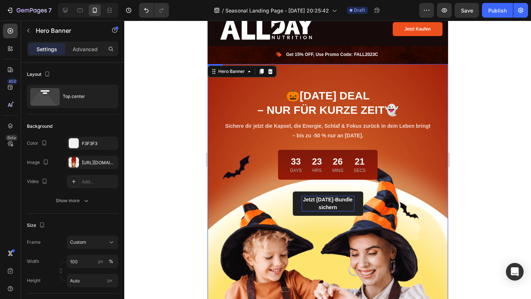
scroll to position [0, 0]
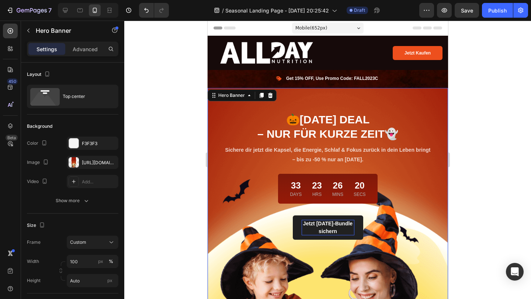
click at [500, 128] on div at bounding box center [327, 160] width 407 height 279
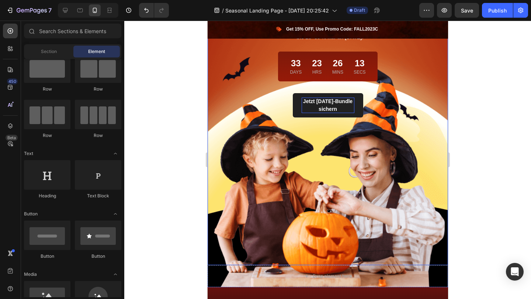
scroll to position [128, 0]
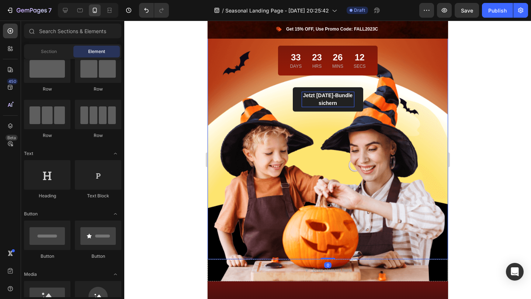
click at [328, 146] on div "🎃 [DATE] DEAL – NUR FÜR KURZE ZEIT 👻 Heading Sichere dir jetzt die Kapsel, die …" at bounding box center [327, 110] width 240 height 300
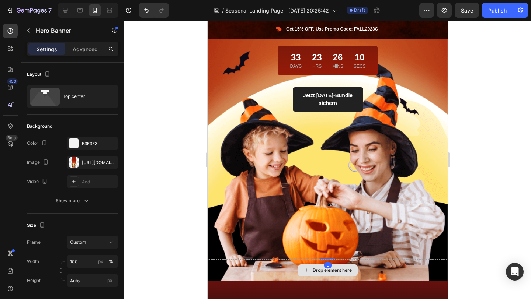
click at [259, 271] on div "Drop element here" at bounding box center [327, 271] width 240 height 22
click at [258, 235] on div "🎃 [DATE] DEAL – NUR FÜR KURZE ZEIT 👻 Heading Sichere dir jetzt die Kapsel, die …" at bounding box center [327, 110] width 240 height 300
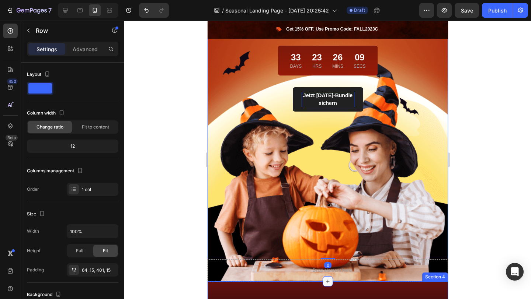
click at [327, 282] on icon at bounding box center [327, 282] width 6 height 6
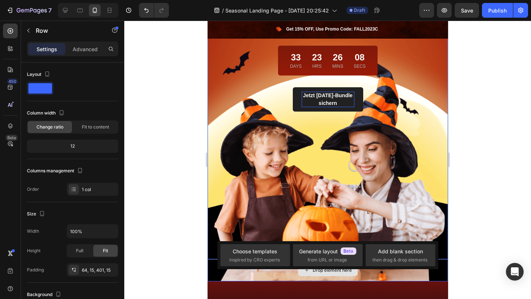
click at [382, 278] on div "Drop element here" at bounding box center [327, 271] width 240 height 22
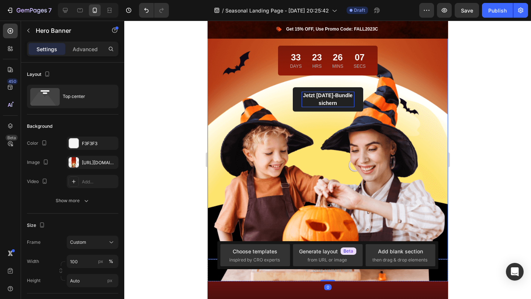
click at [477, 218] on div at bounding box center [327, 160] width 407 height 279
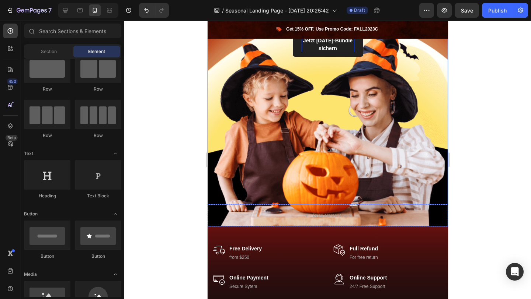
scroll to position [184, 0]
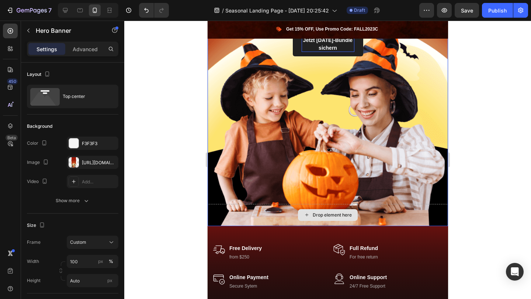
click at [395, 216] on div "Drop element here" at bounding box center [327, 215] width 240 height 22
click at [236, 214] on div "Drop element here" at bounding box center [327, 215] width 240 height 22
click at [280, 209] on div "Drop element here" at bounding box center [327, 215] width 240 height 22
click at [226, 182] on div "🎃 [DATE] DEAL – NUR FÜR KURZE ZEIT 👻 Heading Sichere dir jetzt die Kapsel, die …" at bounding box center [327, 54] width 240 height 300
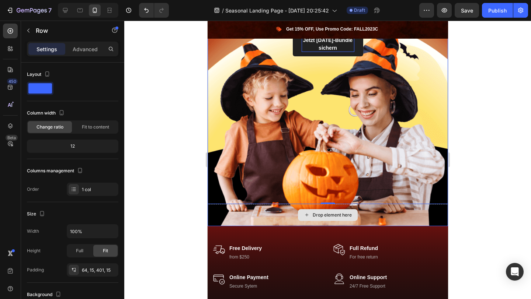
click at [250, 212] on div "Drop element here" at bounding box center [327, 215] width 240 height 22
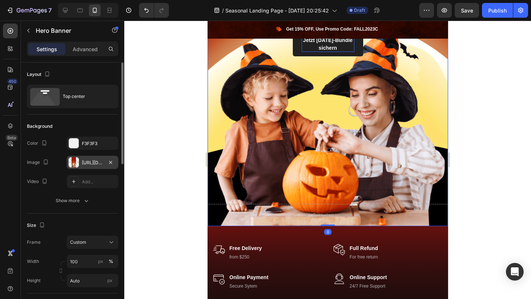
click at [94, 164] on div "[URL][DOMAIN_NAME]" at bounding box center [92, 163] width 21 height 7
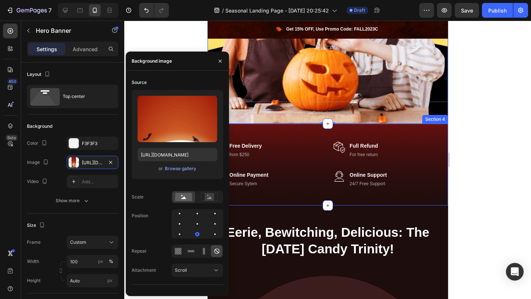
scroll to position [292, 0]
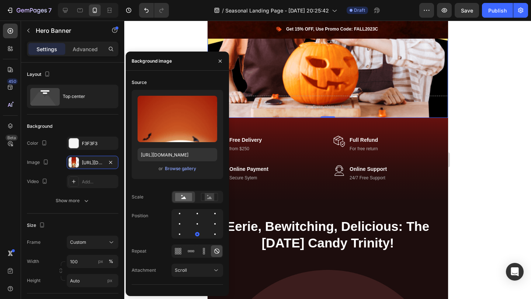
click at [455, 211] on div at bounding box center [327, 160] width 407 height 279
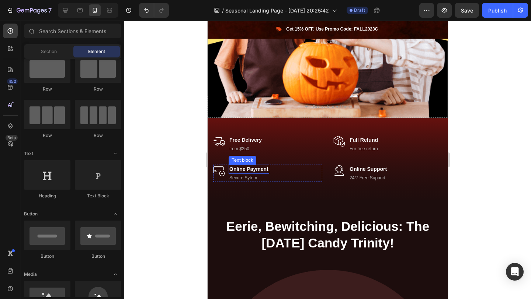
scroll to position [275, 0]
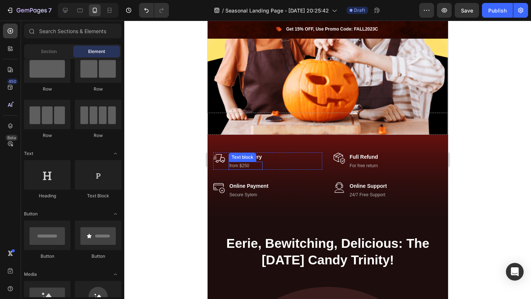
click at [247, 156] on div "Text block" at bounding box center [242, 157] width 25 height 7
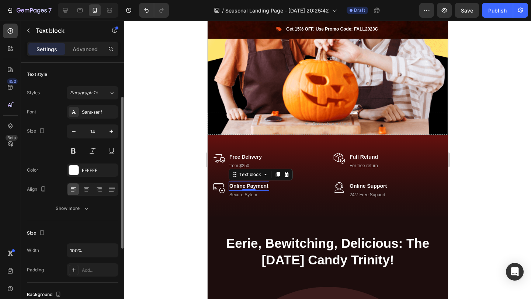
click at [240, 185] on p "Online Payment" at bounding box center [248, 187] width 39 height 8
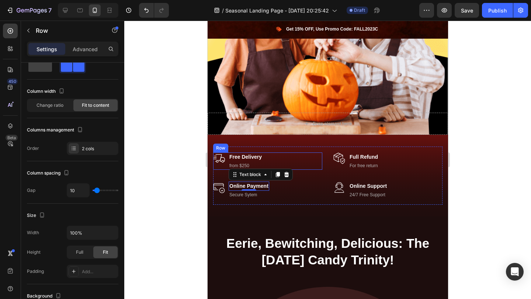
click at [275, 158] on div "Image Free Delivery Text block from $250 Text block Row" at bounding box center [267, 161] width 109 height 17
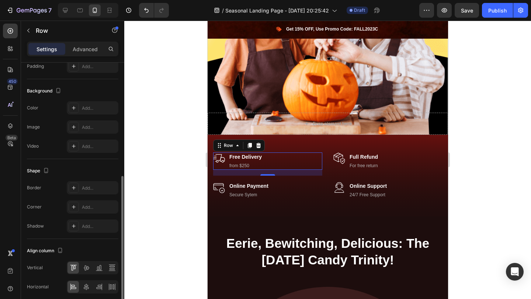
scroll to position [257, 0]
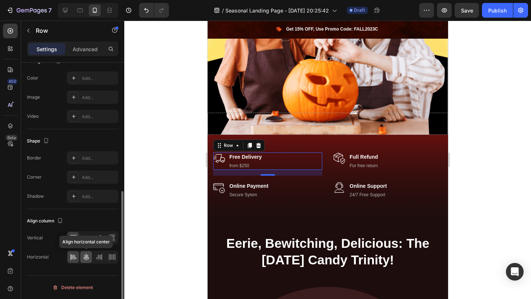
click at [86, 254] on icon at bounding box center [86, 257] width 7 height 7
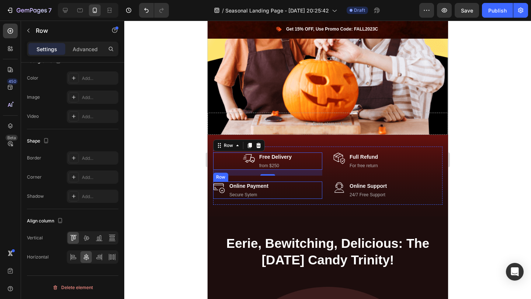
click at [292, 188] on div "Image Online Payment Text block Secure Sytem Text block Row" at bounding box center [267, 190] width 109 height 17
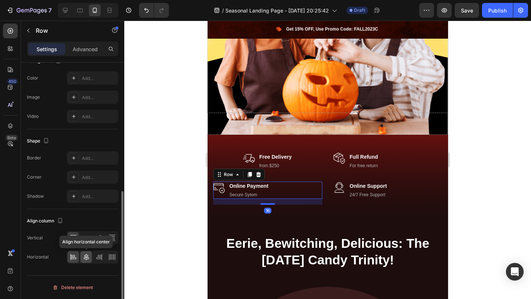
click at [89, 257] on icon at bounding box center [86, 257] width 7 height 7
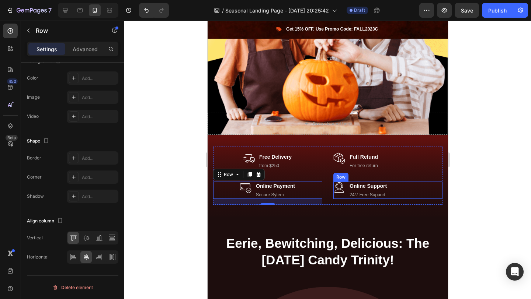
click at [392, 191] on div "Image Online Support Text block 24/7 Free Support Text block Row" at bounding box center [387, 190] width 109 height 17
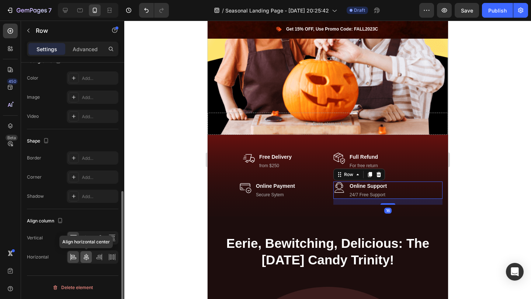
drag, startPoint x: 87, startPoint y: 256, endPoint x: 20, endPoint y: 170, distance: 108.5
click at [87, 256] on icon at bounding box center [86, 257] width 5 height 7
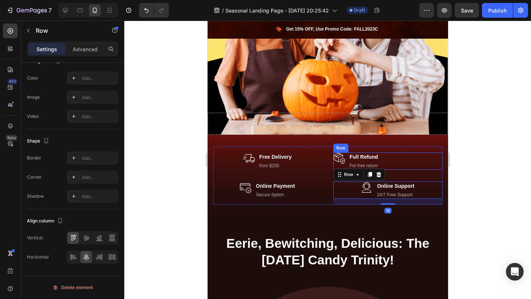
click at [384, 161] on div "Image Full Refund Text block For free return Text block Row" at bounding box center [387, 161] width 109 height 17
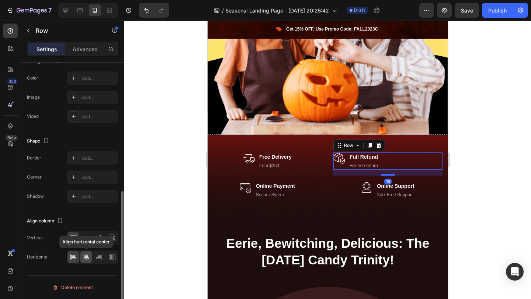
click at [84, 257] on icon at bounding box center [86, 257] width 5 height 7
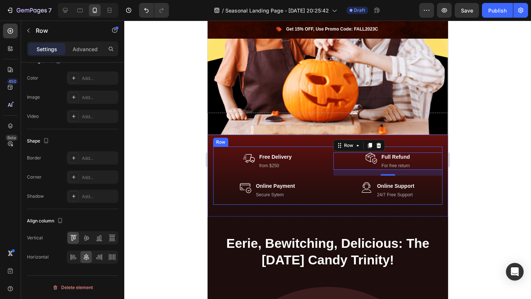
click at [470, 196] on div at bounding box center [327, 160] width 407 height 279
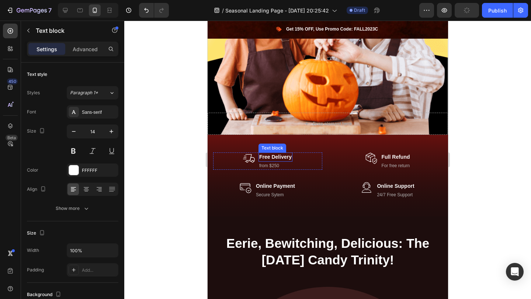
click at [285, 157] on p "Free Delivery" at bounding box center [275, 157] width 32 height 8
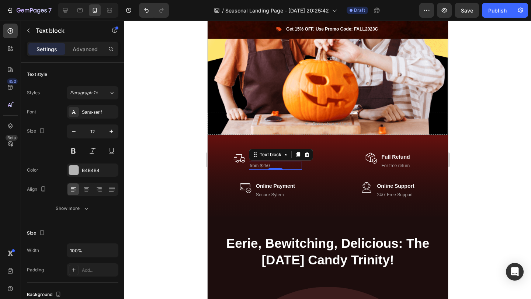
click at [258, 168] on p "from $250" at bounding box center [274, 166] width 51 height 7
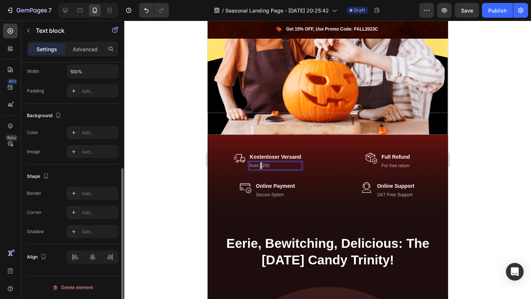
click at [258, 168] on p "from $250" at bounding box center [274, 166] width 51 height 7
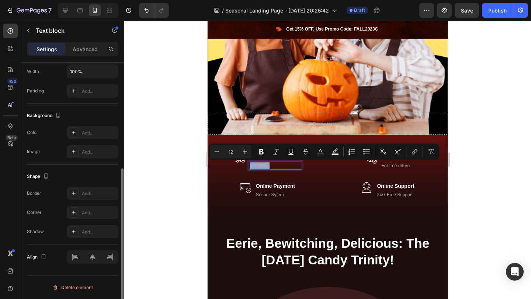
click at [258, 168] on p "from $250" at bounding box center [274, 166] width 51 height 7
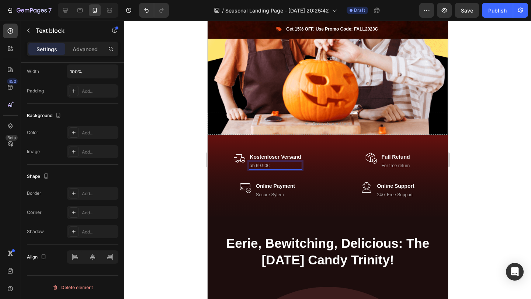
click at [479, 184] on div at bounding box center [327, 160] width 407 height 279
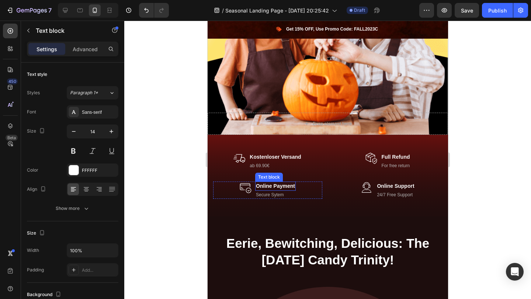
click at [288, 185] on p "Online Payment" at bounding box center [275, 187] width 39 height 8
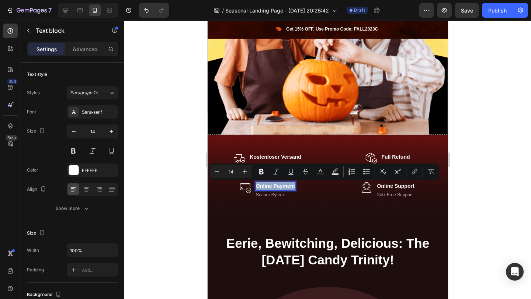
click at [288, 185] on p "Online Payment" at bounding box center [275, 187] width 39 height 8
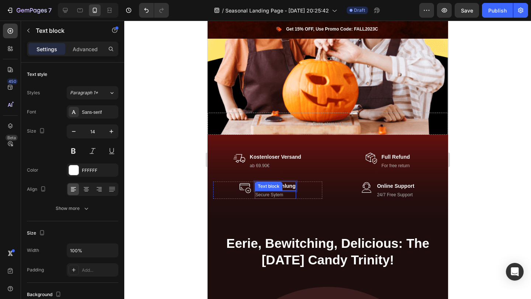
click at [278, 195] on p "Secure Sytem" at bounding box center [275, 195] width 40 height 7
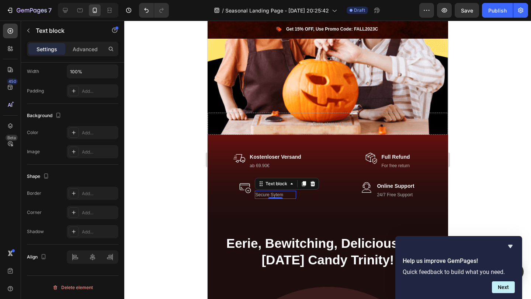
click at [392, 184] on p "Online Support" at bounding box center [394, 187] width 37 height 8
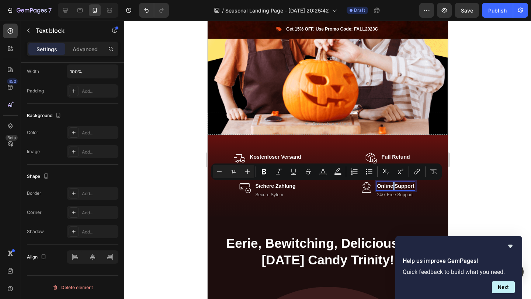
click at [392, 188] on p "Online Support" at bounding box center [394, 187] width 37 height 8
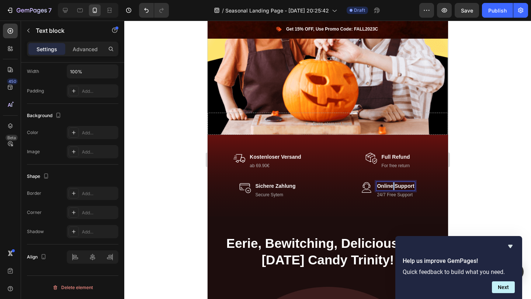
click at [392, 188] on p "Online Support" at bounding box center [394, 187] width 37 height 8
click at [398, 156] on p "Full Refund" at bounding box center [395, 157] width 28 height 8
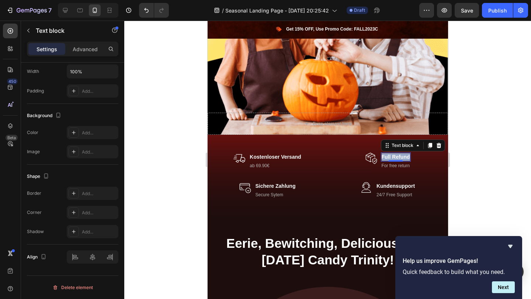
click at [398, 156] on p "Full Refund" at bounding box center [395, 157] width 28 height 8
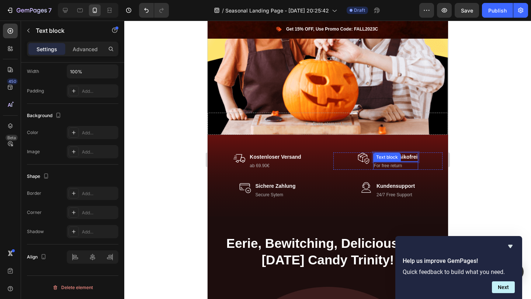
click at [393, 167] on div "For free return Text block" at bounding box center [395, 166] width 45 height 8
click at [393, 167] on div "0" at bounding box center [395, 170] width 7 height 6
click at [388, 166] on p "For free return" at bounding box center [396, 166] width 44 height 7
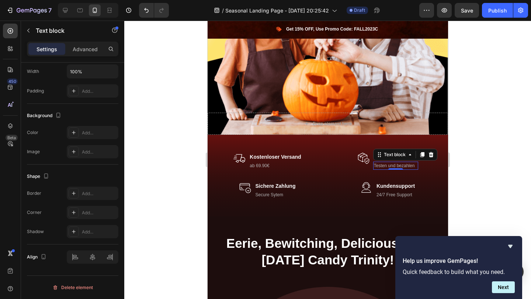
click at [453, 163] on div at bounding box center [327, 160] width 407 height 279
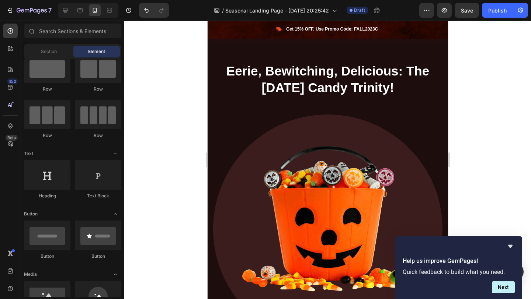
scroll to position [450, 0]
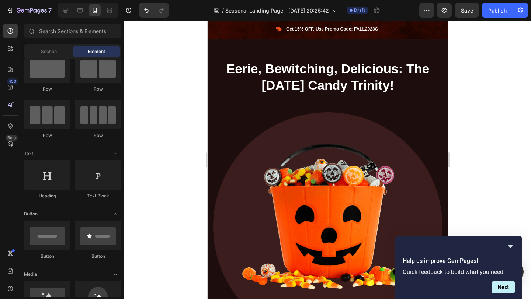
click at [288, 81] on p "Eerie, Bewitching, Delicious: The [DATE] Candy Trinity!" at bounding box center [328, 77] width 228 height 34
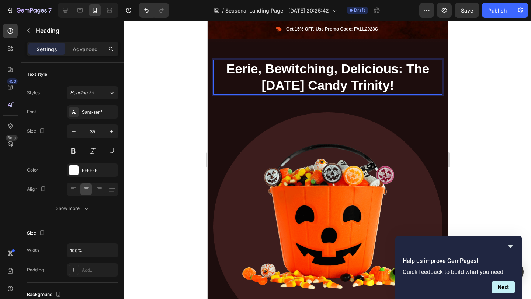
click at [288, 81] on p "Eerie, Bewitching, Delicious: The [DATE] Candy Trinity!" at bounding box center [328, 77] width 228 height 34
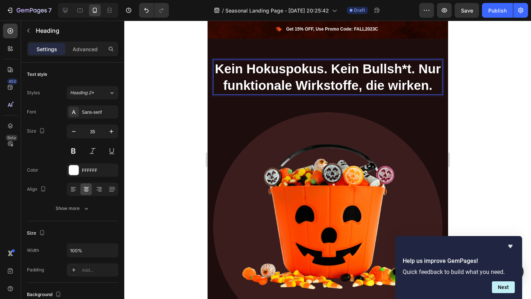
click at [490, 114] on div at bounding box center [327, 160] width 407 height 279
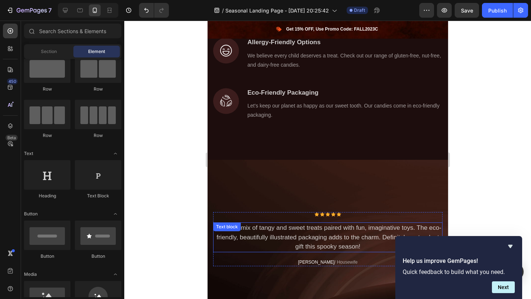
scroll to position [1109, 0]
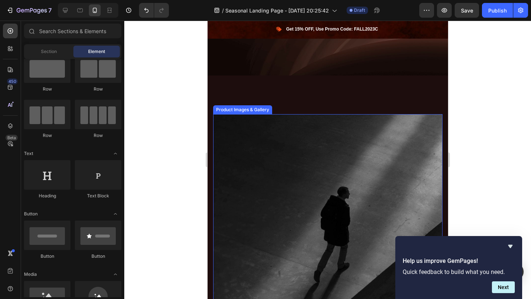
click at [317, 202] on img at bounding box center [327, 228] width 229 height 229
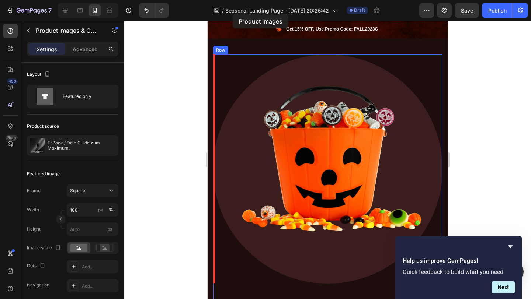
scroll to position [506, 0]
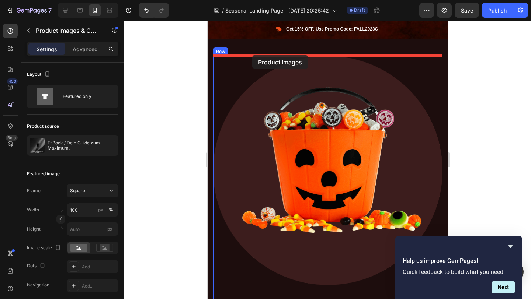
drag, startPoint x: 222, startPoint y: 107, endPoint x: 252, endPoint y: 55, distance: 59.5
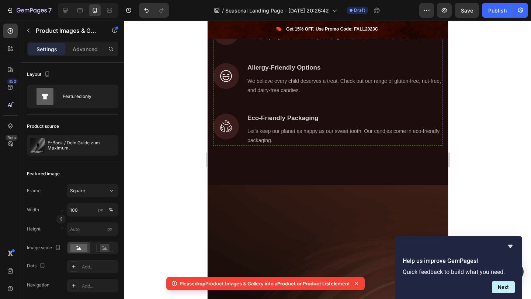
scroll to position [875, 0]
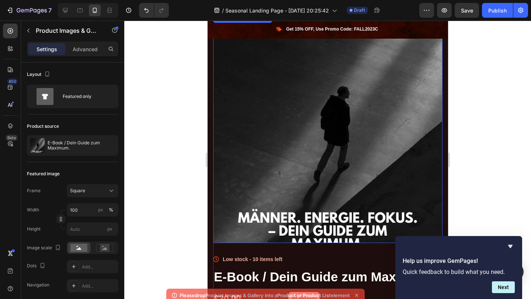
click at [297, 162] on img at bounding box center [327, 128] width 229 height 229
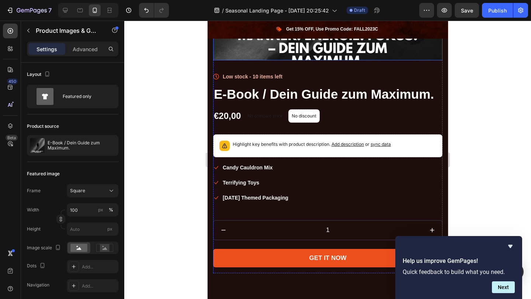
scroll to position [1405, 0]
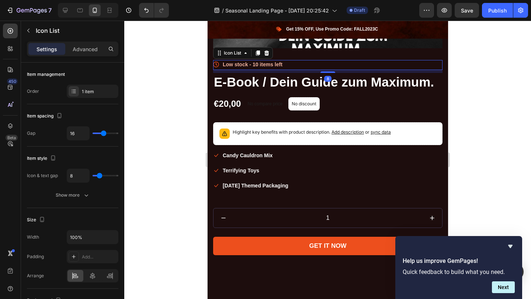
click at [351, 66] on div "Icon Low stock - 10 items left Text block" at bounding box center [327, 65] width 229 height 10
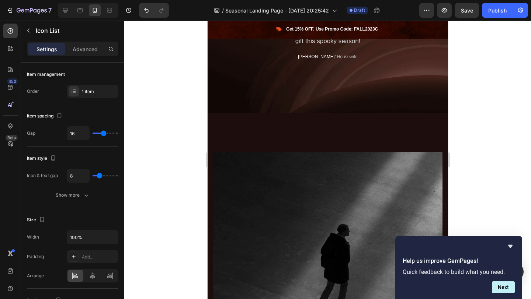
scroll to position [1057, 0]
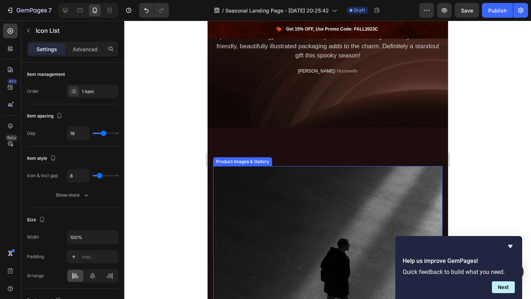
click at [223, 168] on img at bounding box center [327, 280] width 229 height 229
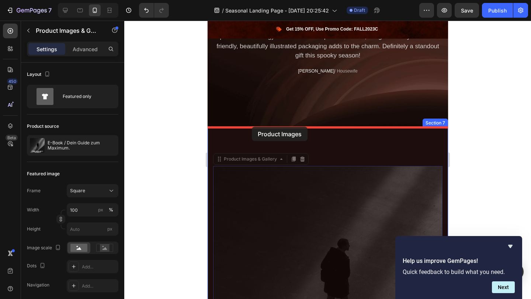
drag, startPoint x: 222, startPoint y: 160, endPoint x: 251, endPoint y: 127, distance: 44.9
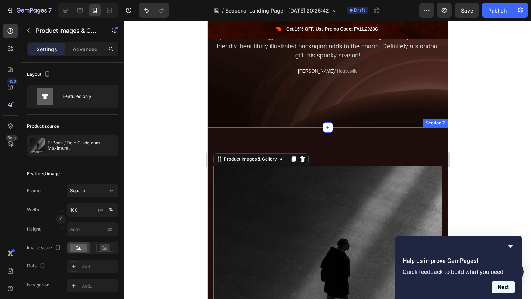
click at [500, 284] on button "Next" at bounding box center [503, 288] width 23 height 12
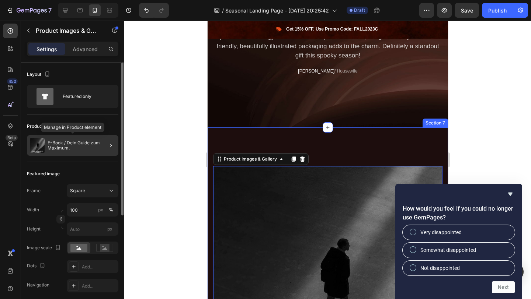
click at [84, 143] on p "E-Book / Dein Guide zum Maximum." at bounding box center [82, 145] width 68 height 10
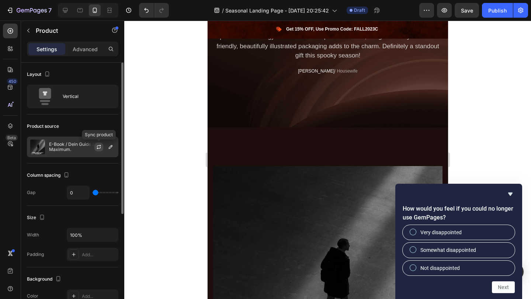
click at [97, 146] on icon "button" at bounding box center [99, 146] width 4 height 2
click at [109, 149] on icon "button" at bounding box center [111, 147] width 4 height 4
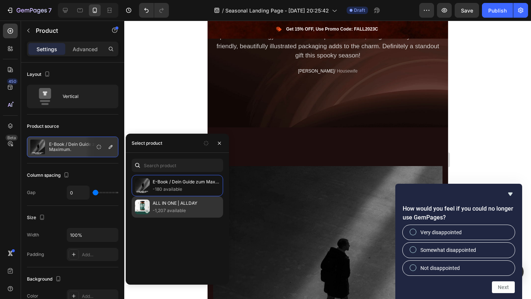
click at [177, 211] on p "-1,207 available" at bounding box center [186, 210] width 67 height 7
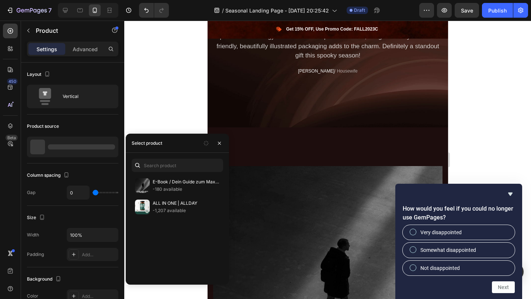
click at [131, 95] on div at bounding box center [327, 160] width 407 height 279
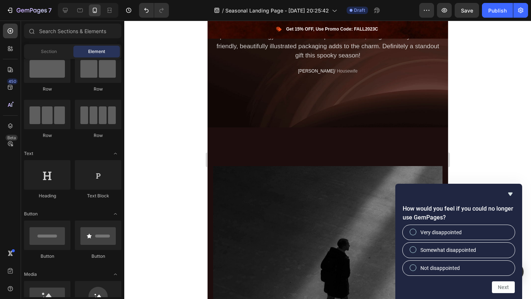
click at [61, 59] on div "Section Element" at bounding box center [72, 51] width 97 height 15
click at [55, 51] on span "Section" at bounding box center [49, 51] width 16 height 7
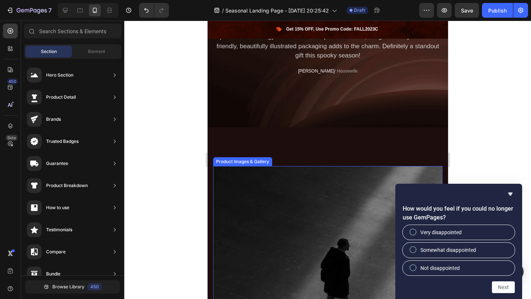
click at [341, 220] on img at bounding box center [327, 280] width 229 height 229
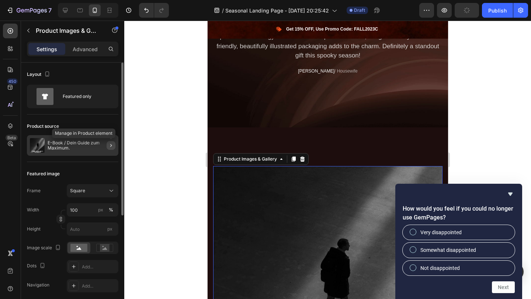
click at [110, 146] on icon "button" at bounding box center [111, 146] width 6 height 6
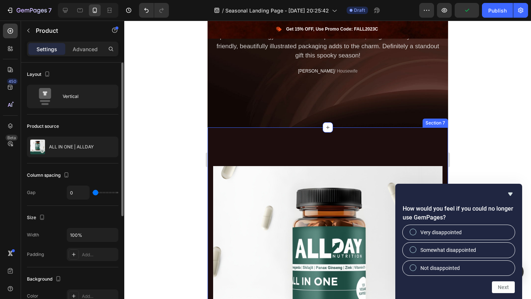
click at [475, 124] on div at bounding box center [327, 160] width 407 height 279
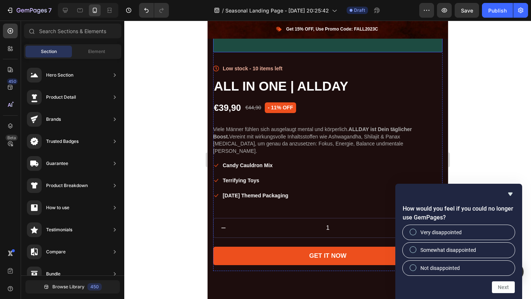
scroll to position [1437, 0]
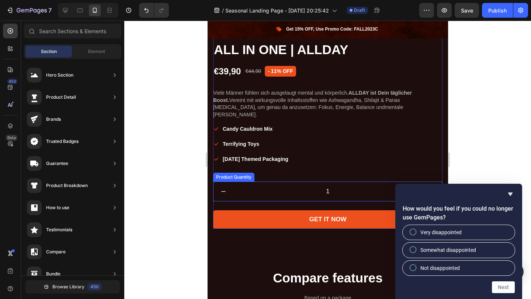
click at [305, 182] on input "1" at bounding box center [327, 191] width 189 height 19
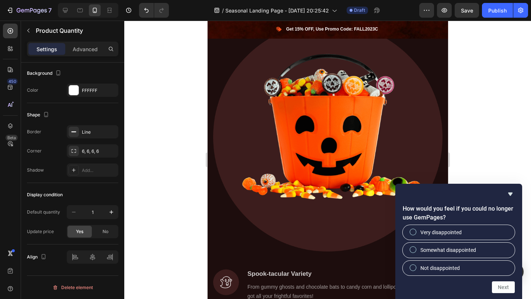
scroll to position [520, 0]
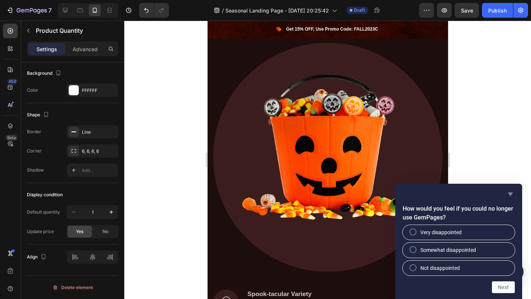
click at [513, 193] on icon "Hide survey" at bounding box center [510, 194] width 9 height 9
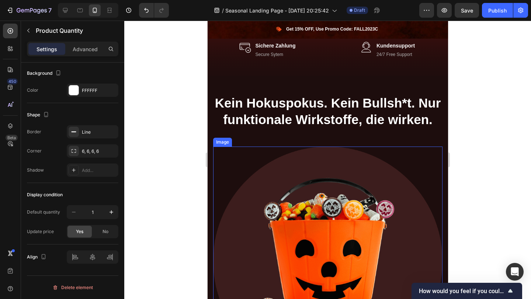
scroll to position [415, 0]
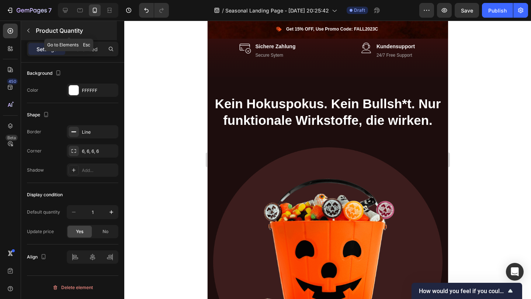
click at [27, 28] on icon "button" at bounding box center [28, 31] width 6 height 6
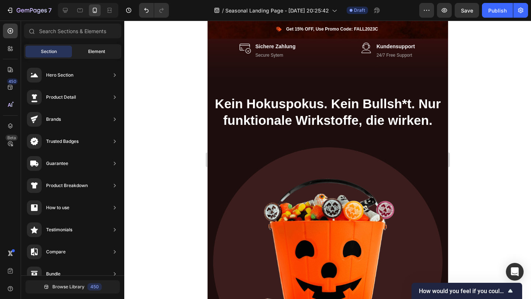
click at [105, 48] on div "Element" at bounding box center [96, 52] width 46 height 12
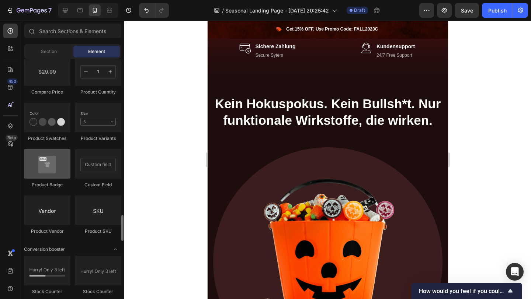
scroll to position [1454, 0]
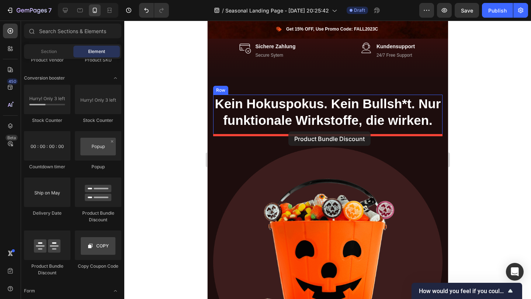
drag, startPoint x: 301, startPoint y: 214, endPoint x: 288, endPoint y: 133, distance: 82.5
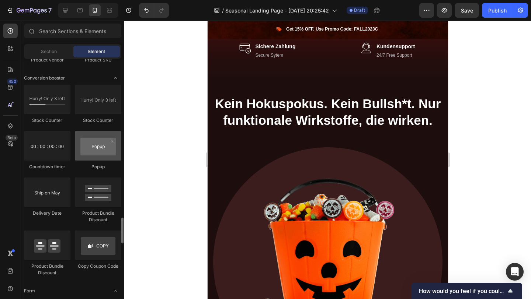
scroll to position [1440, 0]
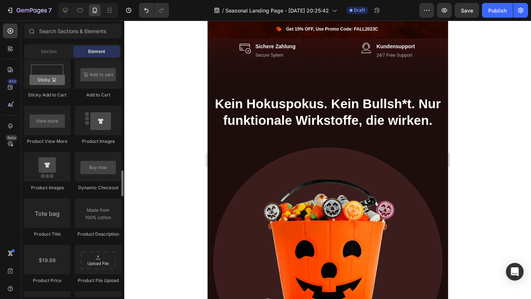
scroll to position [1030, 0]
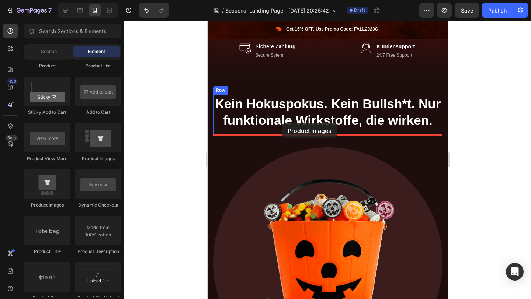
drag, startPoint x: 301, startPoint y: 157, endPoint x: 282, endPoint y: 128, distance: 34.7
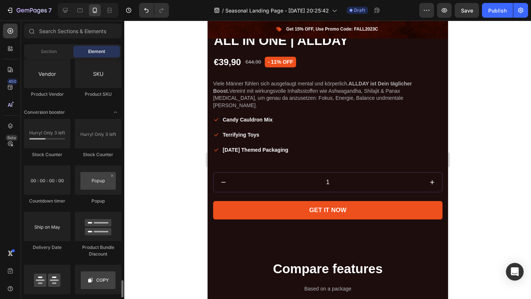
scroll to position [1492, 0]
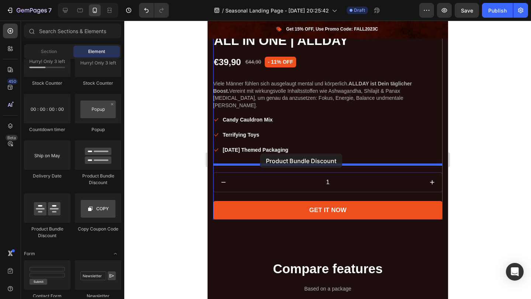
drag, startPoint x: 301, startPoint y: 167, endPoint x: 260, endPoint y: 154, distance: 43.5
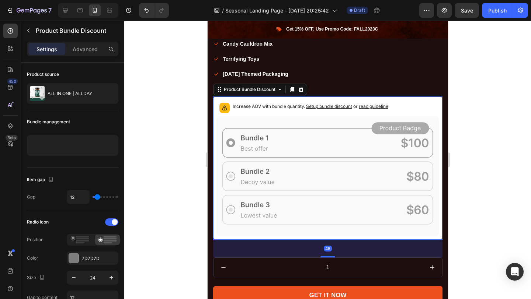
scroll to position [1523, 0]
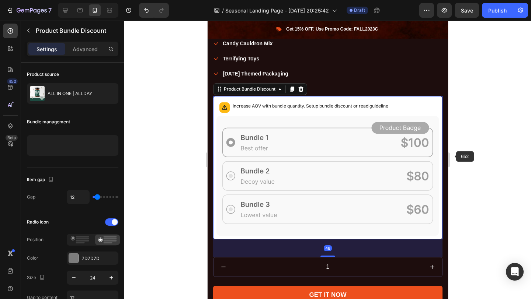
click at [476, 157] on div at bounding box center [327, 160] width 407 height 279
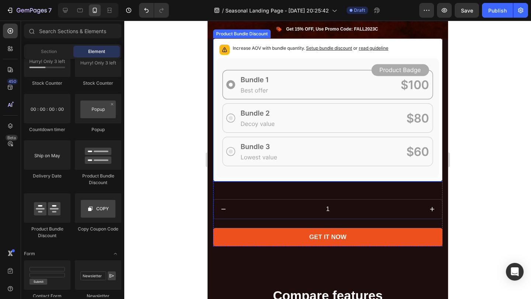
scroll to position [1676, 0]
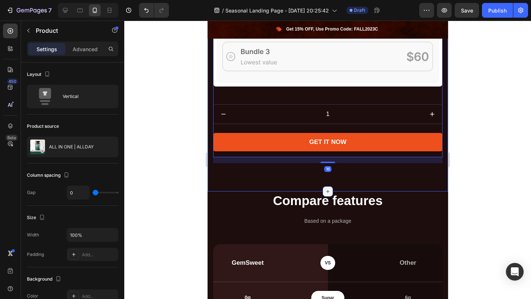
click at [329, 189] on icon at bounding box center [327, 192] width 6 height 6
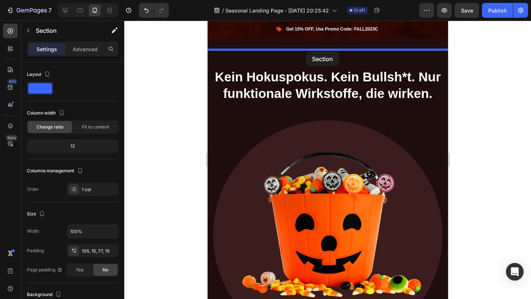
scroll to position [407, 0]
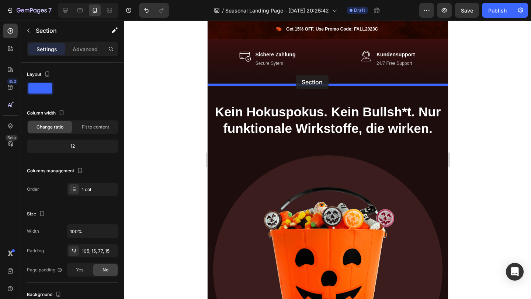
drag, startPoint x: 301, startPoint y: 119, endPoint x: 295, endPoint y: 77, distance: 42.4
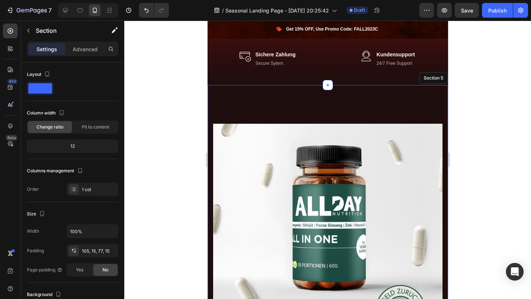
click at [501, 146] on div at bounding box center [327, 160] width 407 height 279
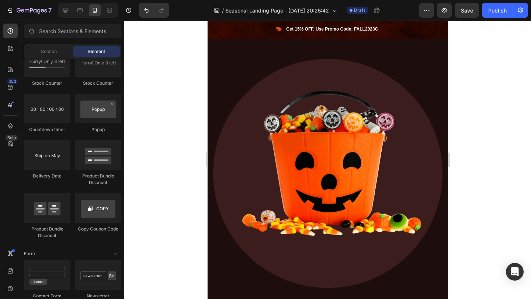
scroll to position [1251, 0]
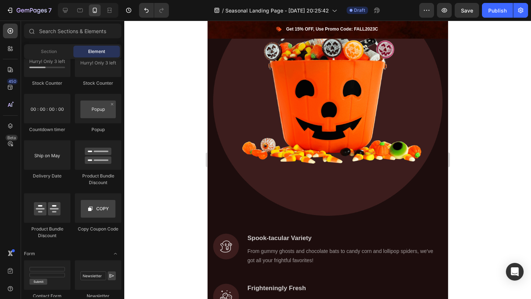
click at [500, 187] on div at bounding box center [327, 160] width 407 height 279
click at [455, 161] on div at bounding box center [327, 160] width 407 height 279
click at [480, 161] on div at bounding box center [327, 160] width 407 height 279
click at [430, 14] on button "button" at bounding box center [426, 10] width 15 height 15
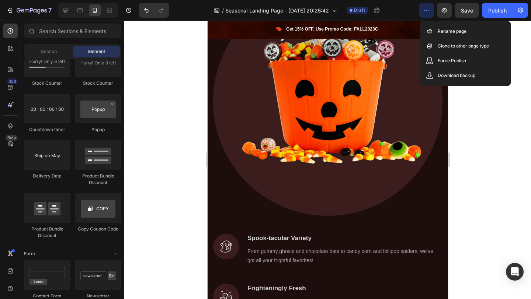
click at [430, 14] on button "button" at bounding box center [426, 10] width 15 height 15
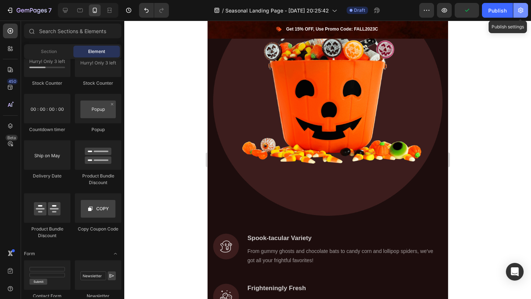
click at [521, 13] on icon "button" at bounding box center [520, 10] width 7 height 7
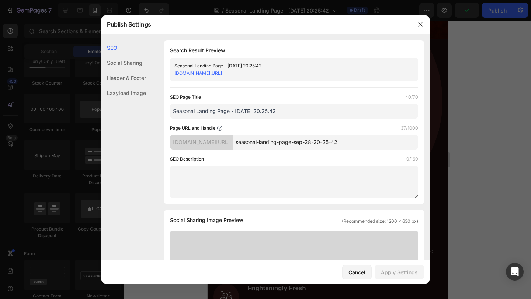
click at [495, 76] on div at bounding box center [265, 149] width 531 height 299
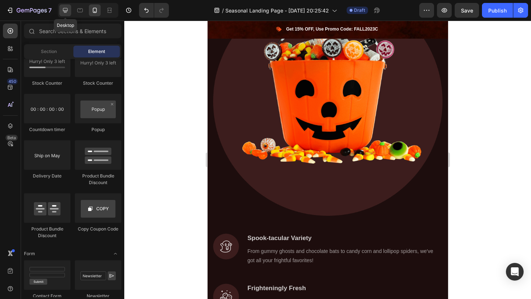
click at [70, 10] on div at bounding box center [65, 10] width 12 height 12
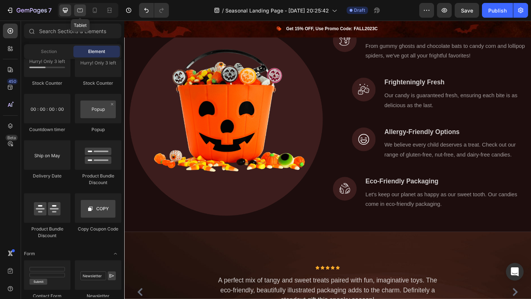
click at [84, 10] on div at bounding box center [80, 10] width 12 height 12
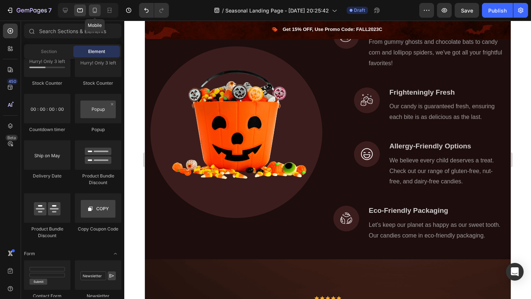
click at [98, 10] on icon at bounding box center [94, 10] width 7 height 7
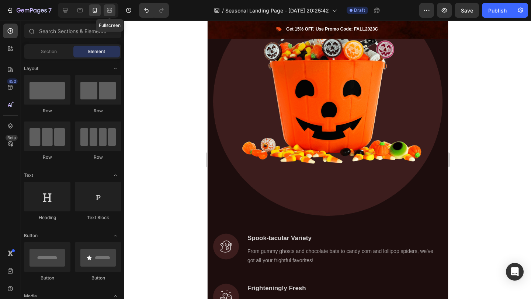
click at [114, 10] on div at bounding box center [110, 10] width 12 height 12
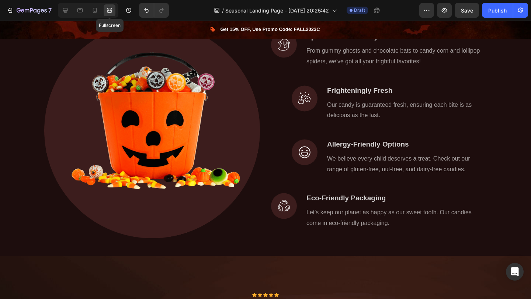
click at [113, 10] on div at bounding box center [110, 10] width 12 height 12
click at [107, 12] on icon at bounding box center [109, 10] width 7 height 7
click at [97, 11] on icon at bounding box center [94, 10] width 7 height 7
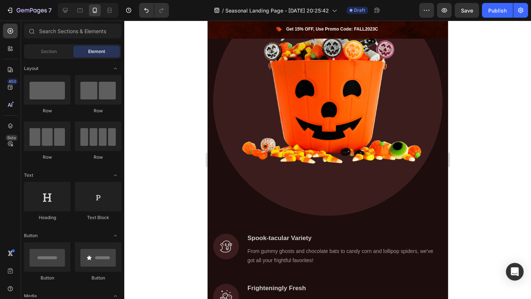
click at [152, 68] on div at bounding box center [327, 160] width 407 height 279
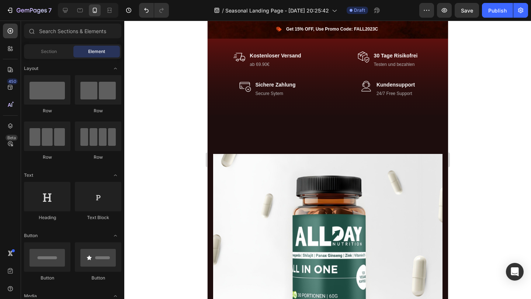
scroll to position [330, 0]
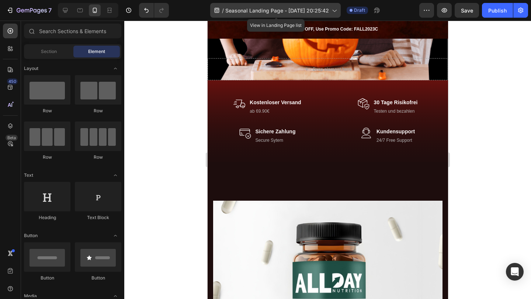
click at [329, 12] on span "Seasonal Landing Page - [DATE] 20:25:42" at bounding box center [277, 11] width 104 height 8
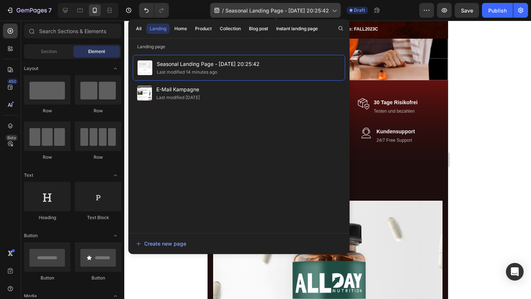
click at [329, 12] on span "Seasonal Landing Page - [DATE] 20:25:42" at bounding box center [277, 11] width 104 height 8
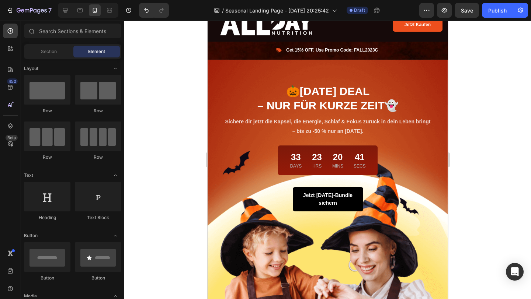
scroll to position [0, 0]
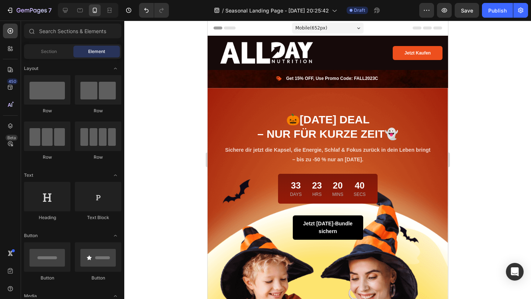
click at [342, 29] on div "Mobile ( 652 px)" at bounding box center [328, 27] width 72 height 11
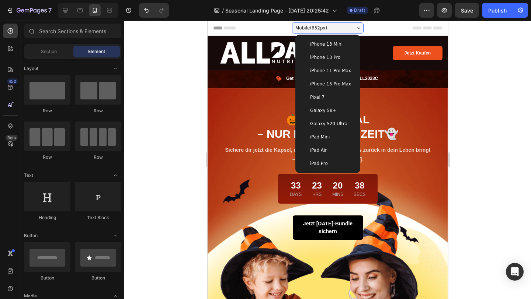
click at [332, 52] on div "iPhone 13 Pro" at bounding box center [327, 57] width 59 height 13
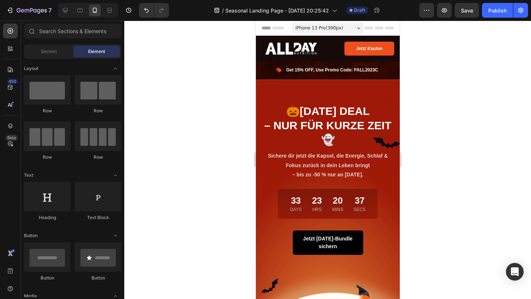
drag, startPoint x: 435, startPoint y: 99, endPoint x: 56, endPoint y: 20, distance: 386.9
click at [435, 99] on div at bounding box center [327, 160] width 407 height 279
click at [307, 32] on div "iPhone 13 Pro ( 390 px)" at bounding box center [328, 27] width 72 height 11
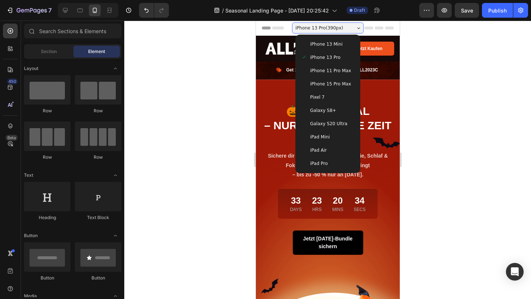
click at [414, 117] on div at bounding box center [327, 160] width 407 height 279
click at [430, 156] on div at bounding box center [327, 160] width 407 height 279
click at [426, 178] on div at bounding box center [327, 160] width 407 height 279
click at [184, 130] on div at bounding box center [327, 160] width 407 height 279
click at [434, 157] on div at bounding box center [327, 160] width 407 height 279
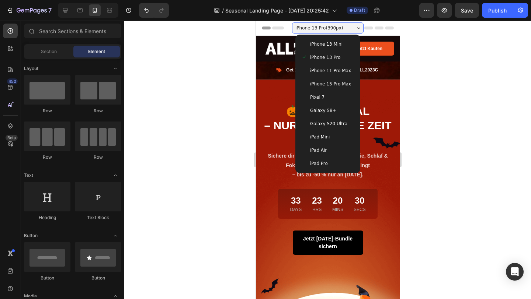
click at [354, 33] on div "iPhone 13 Pro ( 390 px)" at bounding box center [328, 27] width 72 height 11
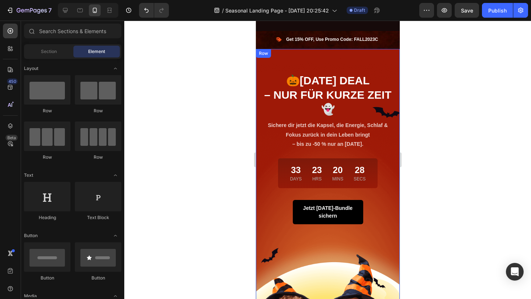
scroll to position [25, 0]
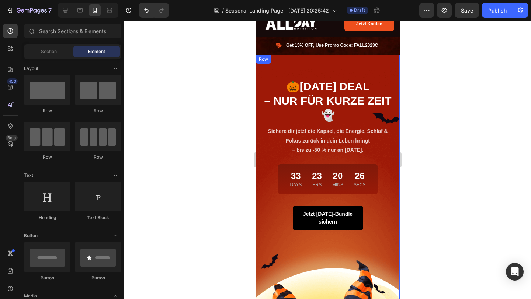
click at [372, 234] on div "🎃 [DATE] DEAL – NUR FÜR KURZE ZEIT 👻 Heading Sichere dir jetzt die Kapsel, die …" at bounding box center [328, 216] width 144 height 323
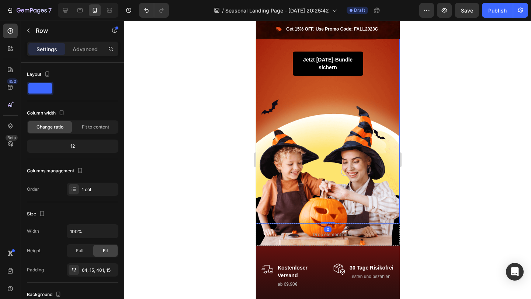
scroll to position [183, 0]
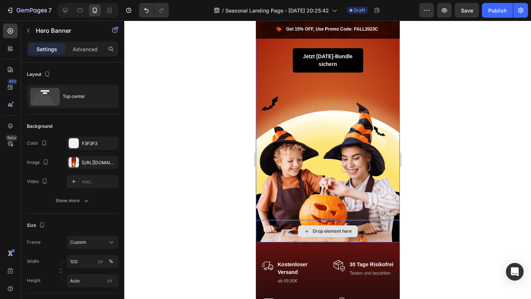
click at [369, 235] on div "Drop element here" at bounding box center [328, 232] width 144 height 22
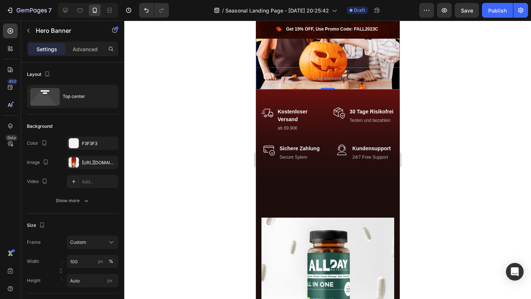
scroll to position [347, 0]
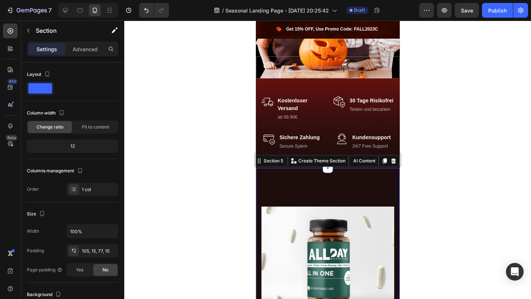
click at [94, 46] on p "Advanced" at bounding box center [85, 49] width 25 height 8
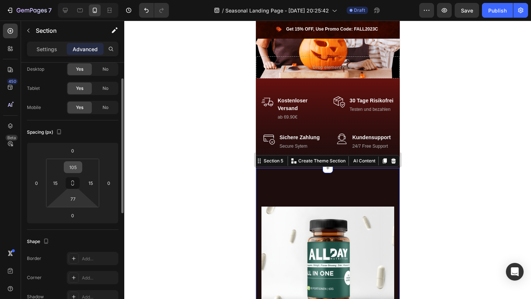
scroll to position [25, 0]
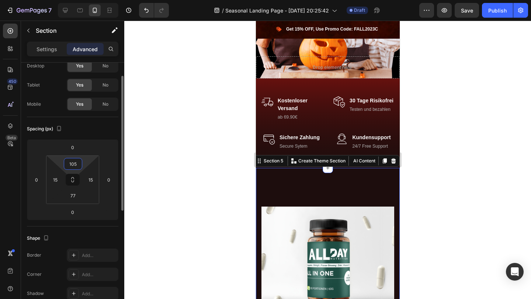
click at [74, 164] on input "105" at bounding box center [73, 164] width 15 height 11
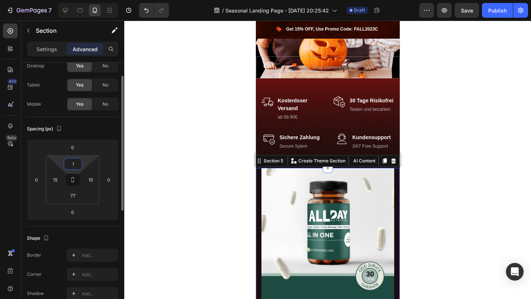
type input "10"
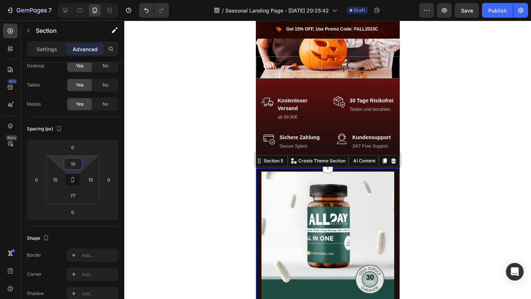
click at [445, 177] on div at bounding box center [327, 160] width 407 height 279
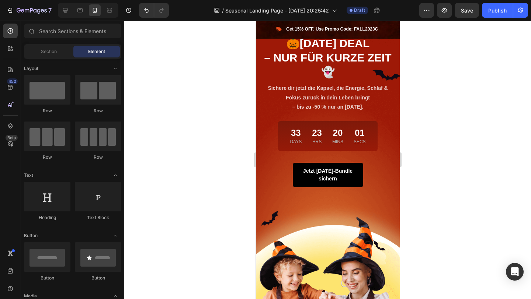
scroll to position [62, 0]
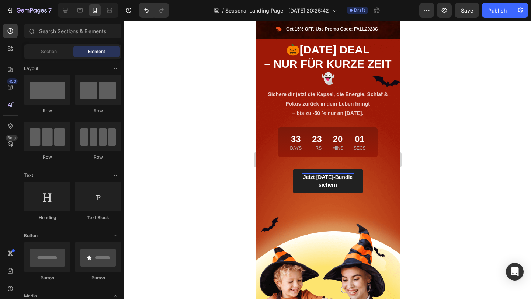
click at [321, 186] on p "Jetzt [DATE]-Bundle sichern" at bounding box center [327, 181] width 53 height 15
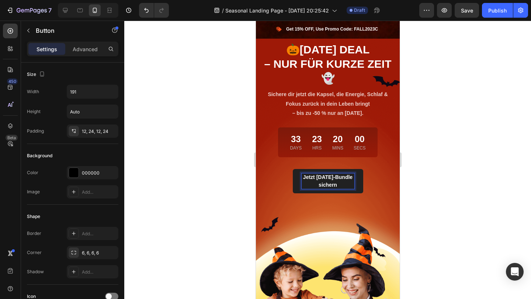
click at [321, 186] on p "Jetzt [DATE]-Bundle sichern" at bounding box center [327, 181] width 53 height 15
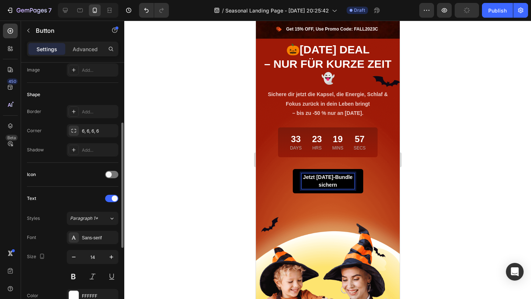
scroll to position [122, 0]
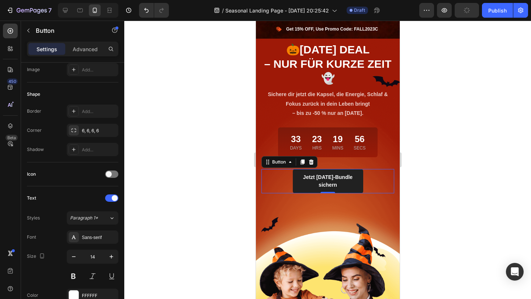
click at [359, 179] on button "Jetzt [DATE]-Bundle sichern" at bounding box center [327, 181] width 70 height 24
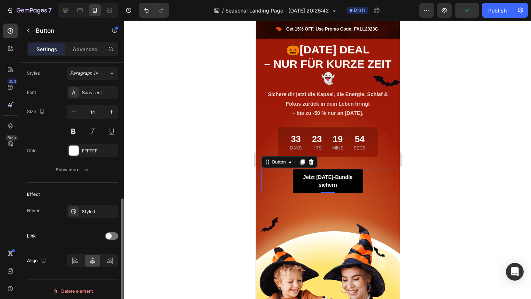
scroll to position [271, 0]
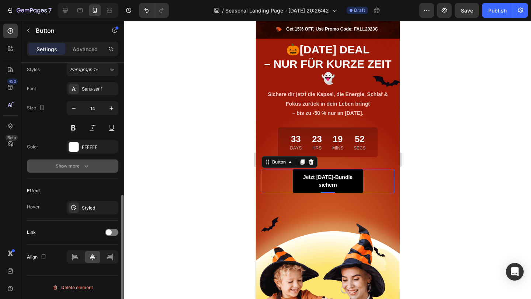
click at [77, 165] on div "Show more" at bounding box center [73, 166] width 34 height 7
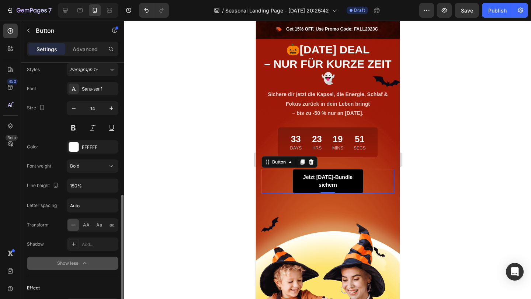
click at [72, 267] on button "Show less" at bounding box center [72, 263] width 91 height 13
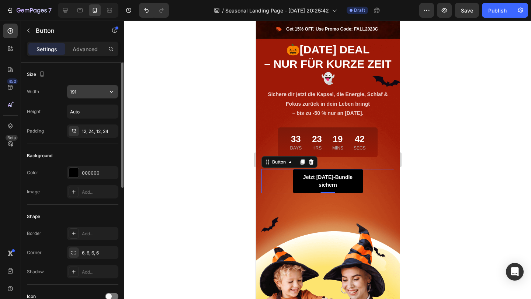
scroll to position [57, 0]
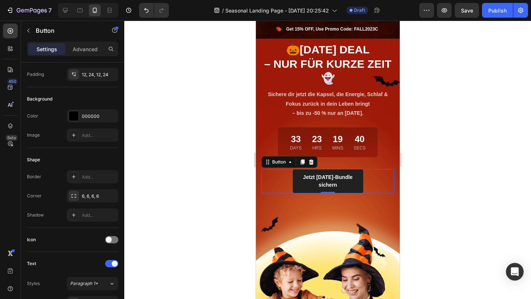
click at [359, 183] on button "Jetzt [DATE]-Bundle sichern" at bounding box center [327, 181] width 70 height 24
click at [90, 47] on p "Advanced" at bounding box center [85, 49] width 25 height 8
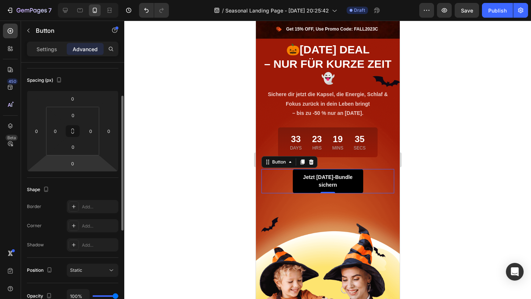
scroll to position [0, 0]
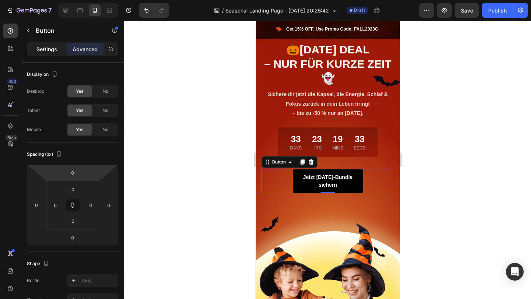
click at [40, 45] on p "Settings" at bounding box center [47, 49] width 21 height 8
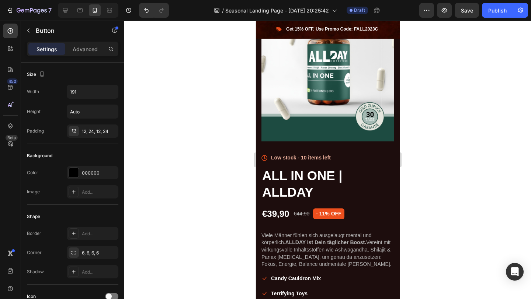
scroll to position [572, 0]
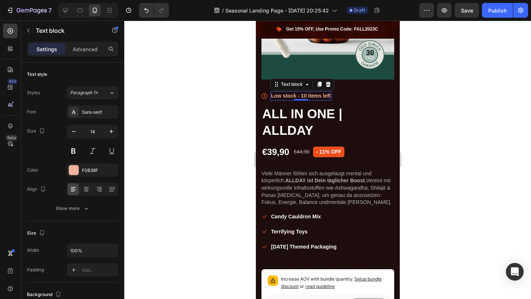
click at [296, 94] on p "Low stock - 10 items left" at bounding box center [301, 96] width 60 height 8
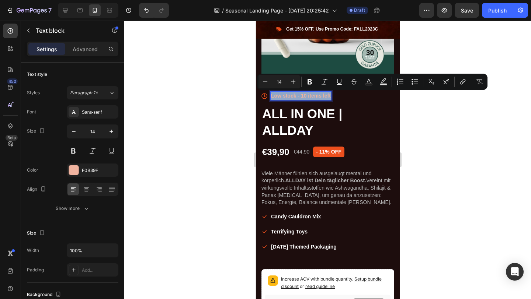
click at [296, 94] on p "Low stock - 10 items left" at bounding box center [301, 96] width 60 height 8
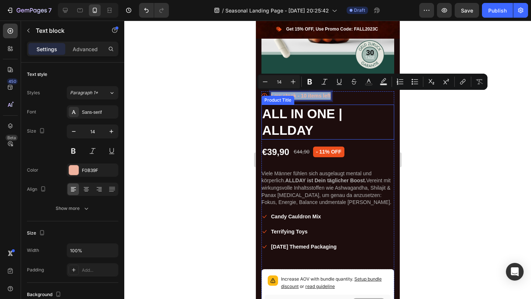
copy p "Low stock - 10 items left"
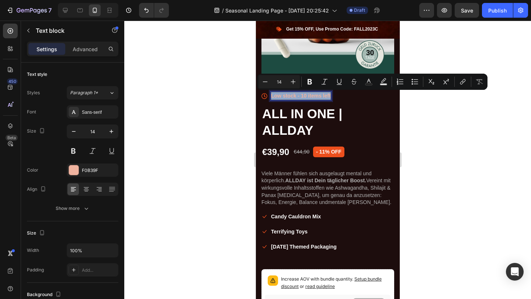
click at [298, 96] on p "Low stock - 10 items left" at bounding box center [301, 96] width 60 height 8
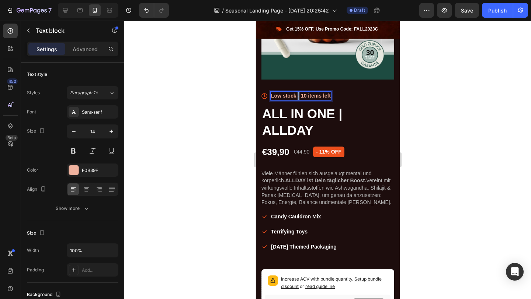
click at [298, 96] on p "Low stock - 10 items left" at bounding box center [301, 96] width 60 height 8
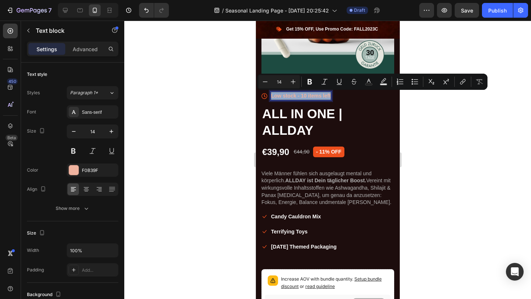
click at [298, 96] on p "Low stock - 10 items left" at bounding box center [301, 96] width 60 height 8
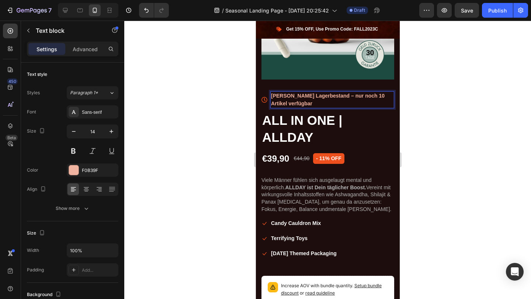
click at [336, 100] on p "[PERSON_NAME] Lagerbestand – nur noch 10 Artikel verfügbar" at bounding box center [332, 99] width 122 height 15
click at [319, 93] on p "[PERSON_NAME] Lagerbestand – nur noch 10 Artikel verfügbar" at bounding box center [332, 99] width 122 height 15
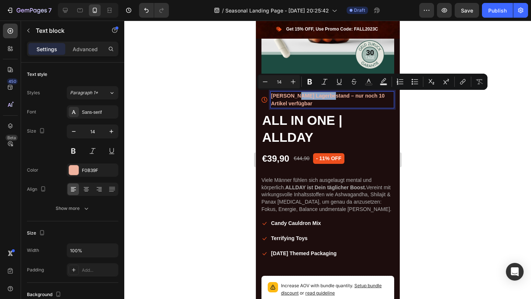
click at [306, 97] on p "[PERSON_NAME] Lagerbestand – nur noch 10 Artikel verfügbar" at bounding box center [332, 99] width 122 height 15
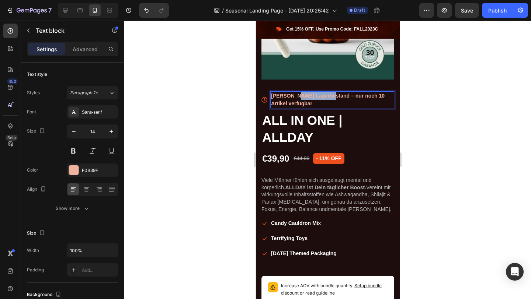
click at [306, 97] on p "[PERSON_NAME] Lagerbestand – nur noch 10 Artikel verfügbar" at bounding box center [332, 99] width 122 height 15
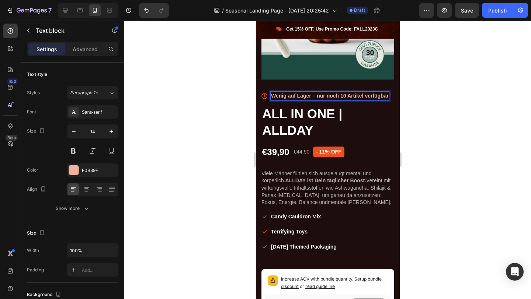
click at [419, 107] on div at bounding box center [327, 160] width 407 height 279
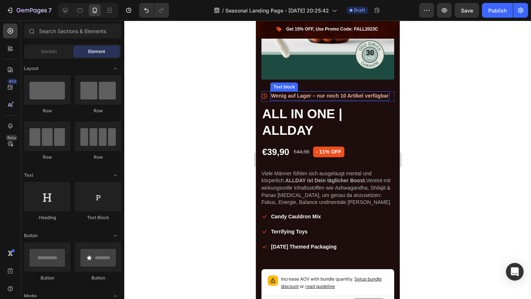
click at [370, 94] on p "Wenig auf Lager – nur noch 10 Artikel verfügbar" at bounding box center [330, 96] width 118 height 8
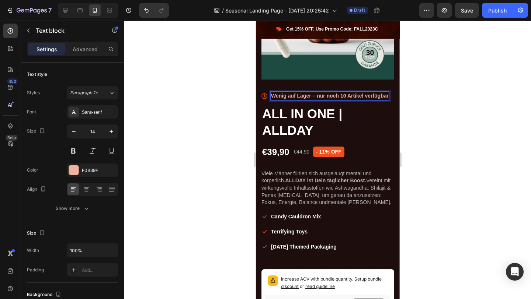
click at [405, 131] on div at bounding box center [327, 160] width 407 height 279
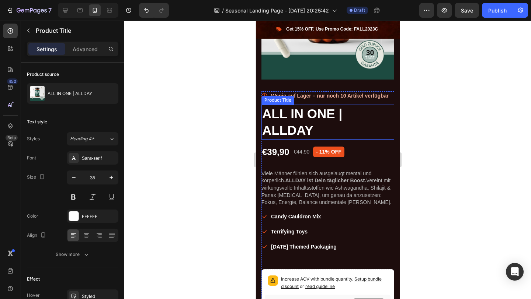
click at [314, 122] on h1 "ALL IN ONE | ALLDAY" at bounding box center [327, 122] width 133 height 35
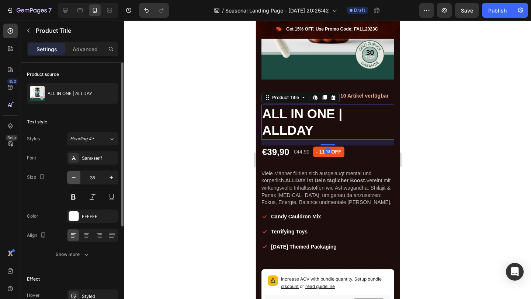
click at [73, 180] on icon "button" at bounding box center [73, 177] width 7 height 7
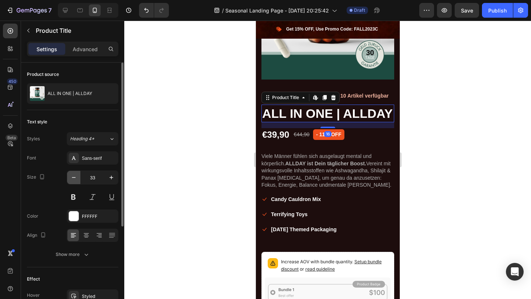
click at [73, 180] on icon "button" at bounding box center [73, 177] width 7 height 7
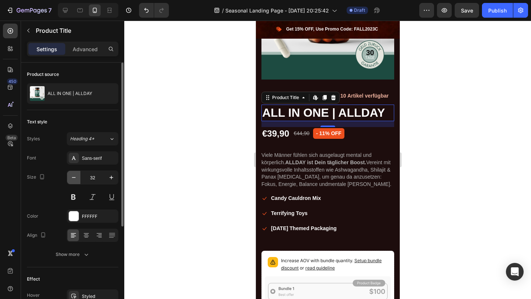
click at [74, 180] on icon "button" at bounding box center [73, 177] width 7 height 7
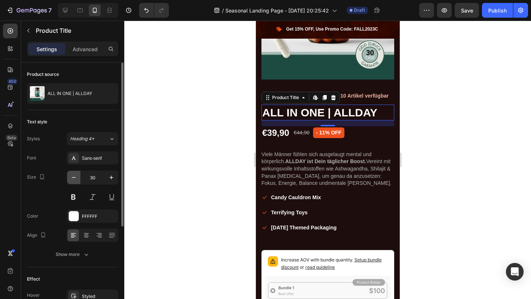
click at [74, 180] on icon "button" at bounding box center [73, 177] width 7 height 7
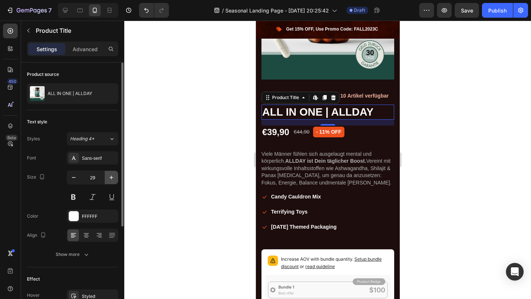
click at [110, 176] on icon "button" at bounding box center [111, 177] width 7 height 7
type input "30"
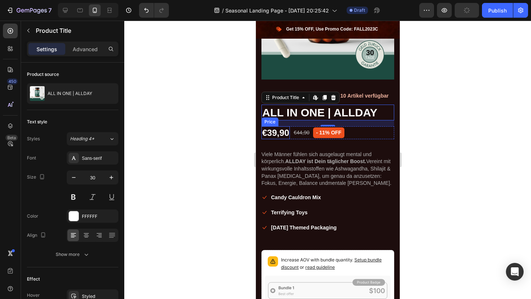
click at [279, 135] on div "€39,90" at bounding box center [275, 132] width 28 height 13
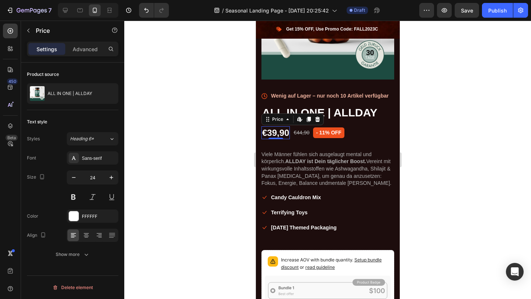
click at [275, 135] on div "€39,90" at bounding box center [275, 132] width 28 height 13
click at [282, 133] on div "€39,90" at bounding box center [275, 132] width 28 height 13
click at [430, 185] on div at bounding box center [327, 160] width 407 height 279
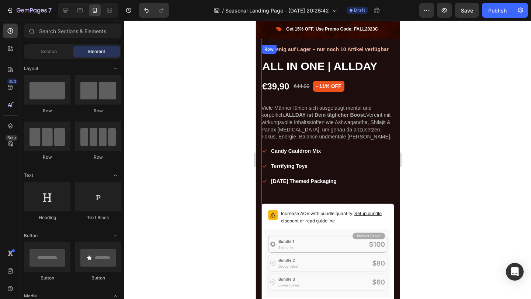
scroll to position [615, 0]
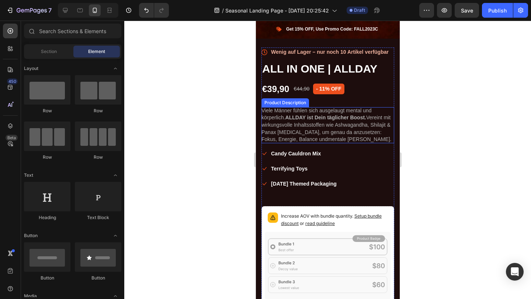
click at [337, 123] on p "Viele Männer fühlen sich ausgelaugt mental und körperlich. ALLDAY ist Dein tägl…" at bounding box center [327, 125] width 133 height 36
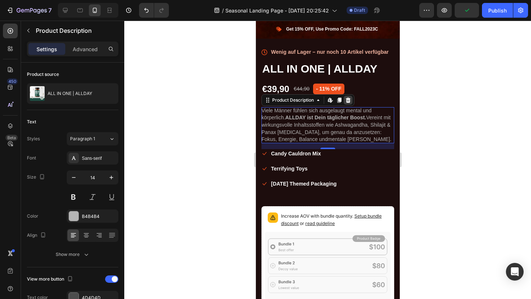
click at [346, 98] on icon at bounding box center [348, 100] width 6 height 6
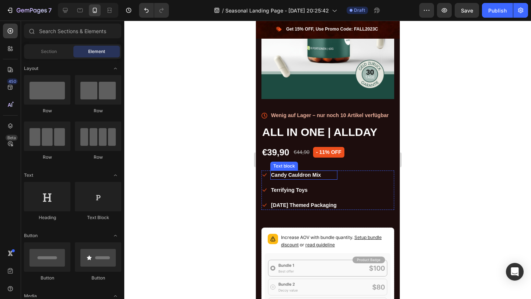
scroll to position [553, 0]
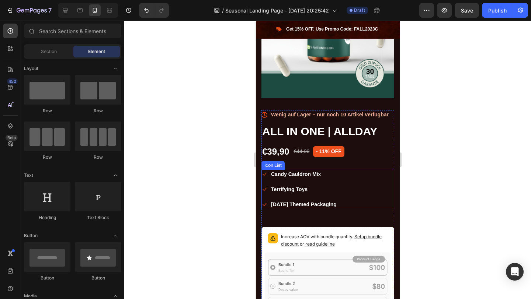
click at [350, 188] on div "Icon Candy Cauldron Mix Text block Icon Terrifying Toys Text block Icon [DATE] …" at bounding box center [327, 189] width 133 height 39
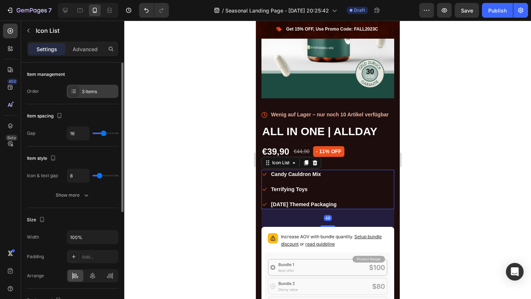
click at [94, 92] on div "3 items" at bounding box center [99, 91] width 35 height 7
click at [71, 165] on div "Item style Icon & text gap 8 Show more" at bounding box center [72, 178] width 91 height 62
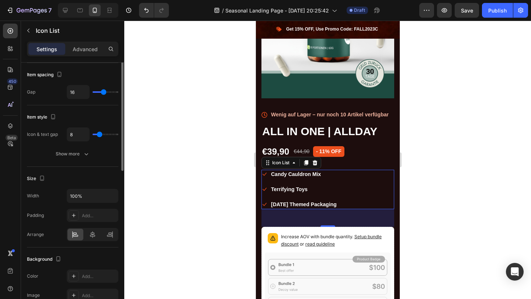
scroll to position [0, 0]
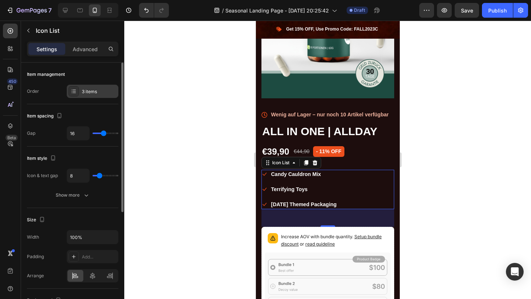
click at [83, 91] on div "3 items" at bounding box center [99, 91] width 35 height 7
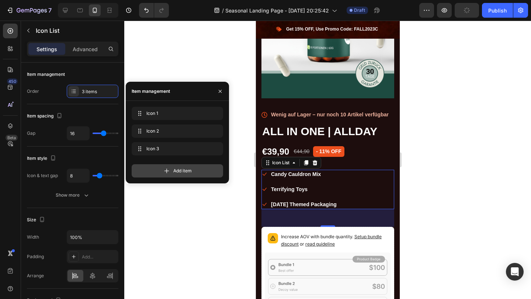
click at [153, 170] on div "Add item" at bounding box center [177, 170] width 91 height 13
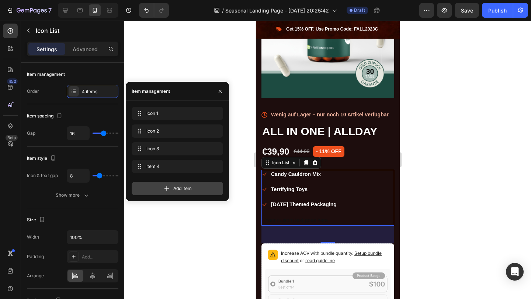
click at [159, 186] on div "Add item" at bounding box center [177, 188] width 91 height 13
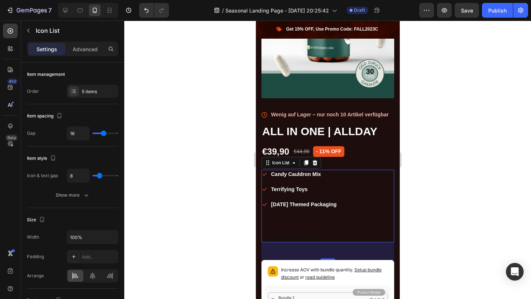
click at [164, 56] on div at bounding box center [327, 160] width 407 height 279
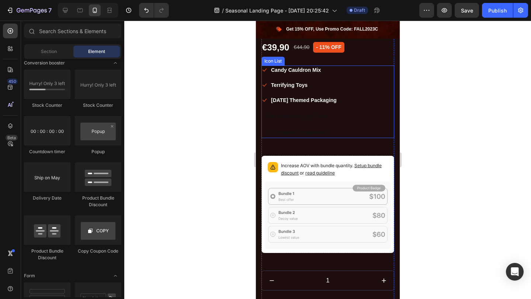
scroll to position [670, 0]
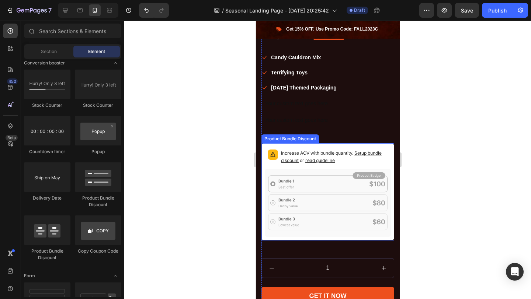
click at [312, 153] on p "Increase AOV with bundle quantity. Setup bundle discount or read guideline" at bounding box center [334, 157] width 107 height 15
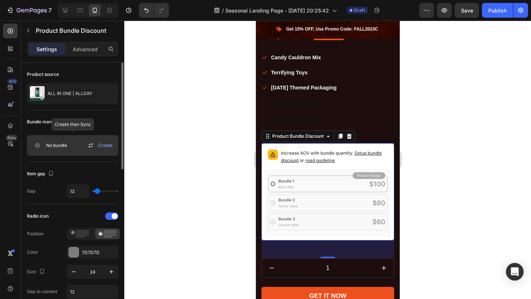
click at [106, 145] on span "Create" at bounding box center [105, 145] width 14 height 7
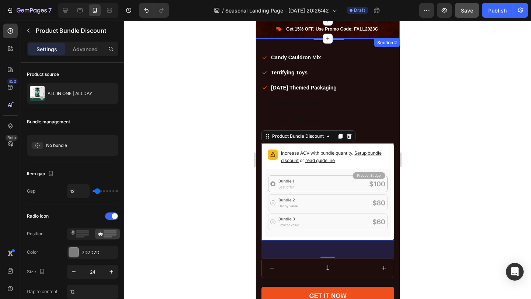
click at [456, 11] on button "Save" at bounding box center [467, 10] width 24 height 15
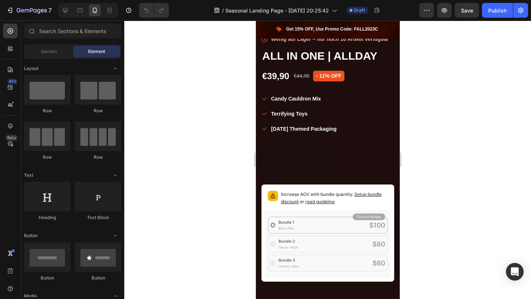
scroll to position [634, 0]
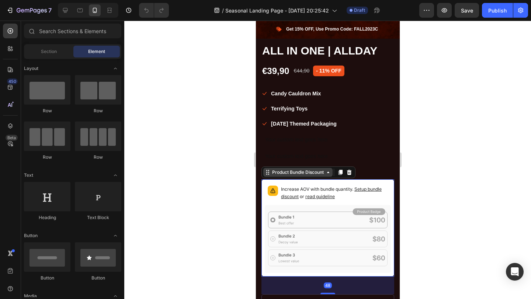
click at [305, 176] on div "Product Bundle Discount" at bounding box center [297, 172] width 69 height 9
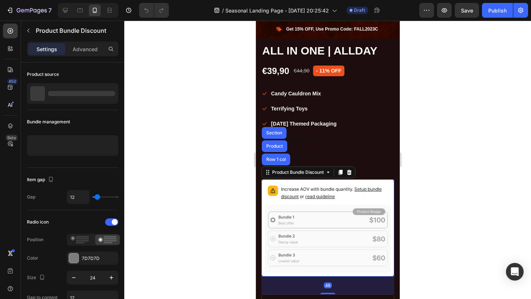
click at [330, 222] on icon at bounding box center [327, 239] width 126 height 68
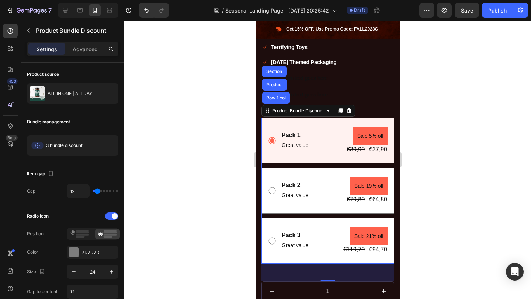
scroll to position [698, 0]
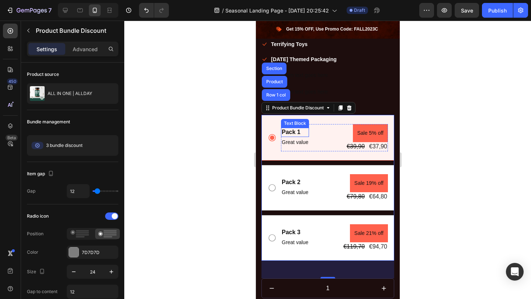
click at [296, 130] on div "Pack 1" at bounding box center [295, 132] width 28 height 9
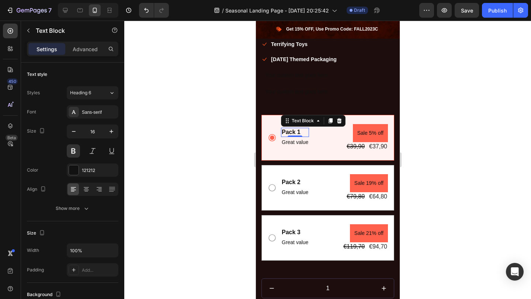
click at [296, 130] on div "Pack 1" at bounding box center [295, 132] width 28 height 9
click at [296, 130] on p "Pack 1" at bounding box center [294, 133] width 27 height 8
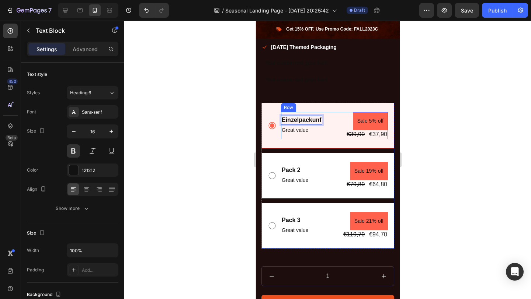
scroll to position [711, 0]
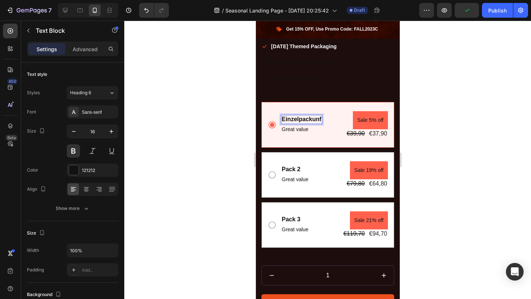
click at [316, 120] on p "Einzelpackunf" at bounding box center [301, 120] width 40 height 8
click at [320, 119] on p "Einzelpackunf" at bounding box center [301, 120] width 40 height 8
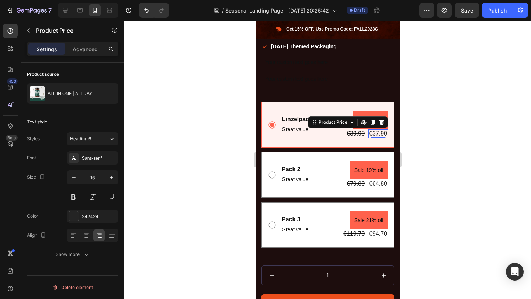
click at [376, 131] on div "€37,90" at bounding box center [378, 133] width 20 height 9
click at [376, 132] on div "€37,90" at bounding box center [378, 133] width 20 height 9
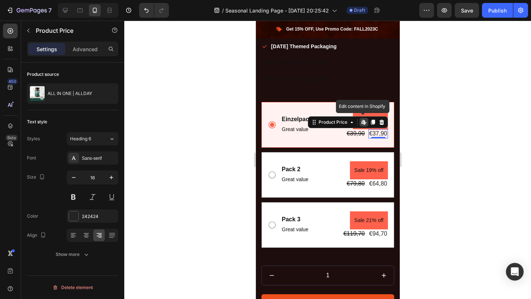
click at [376, 132] on div "€37,90" at bounding box center [378, 133] width 20 height 9
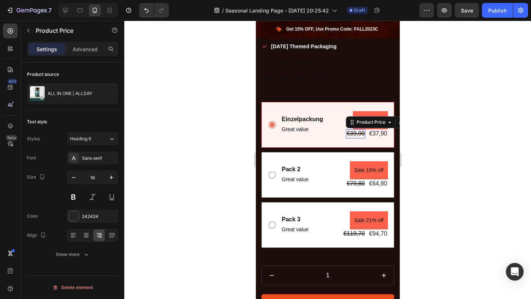
click at [353, 135] on div "€39,90" at bounding box center [356, 133] width 20 height 9
click at [417, 152] on div at bounding box center [327, 160] width 407 height 279
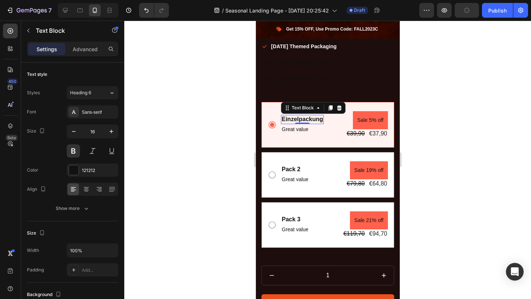
click at [307, 121] on p "Einzelpackung" at bounding box center [301, 120] width 41 height 8
click at [369, 123] on pre "Sale 5% off" at bounding box center [370, 120] width 35 height 18
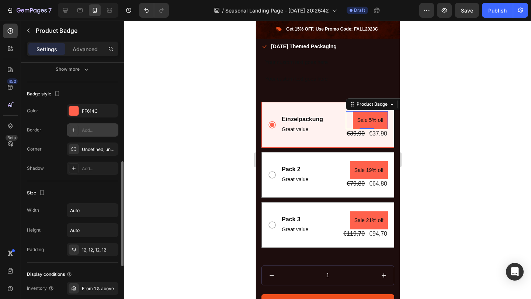
scroll to position [240, 0]
click at [83, 250] on div "12, 12, 12, 12" at bounding box center [92, 249] width 21 height 7
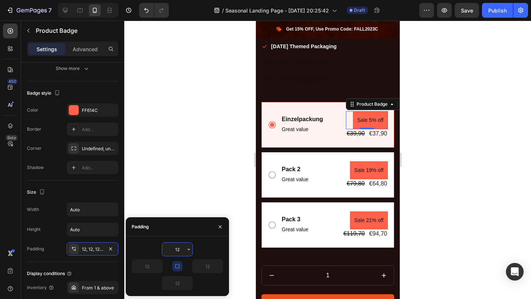
click at [174, 246] on input "12" at bounding box center [177, 249] width 30 height 13
type input "0"
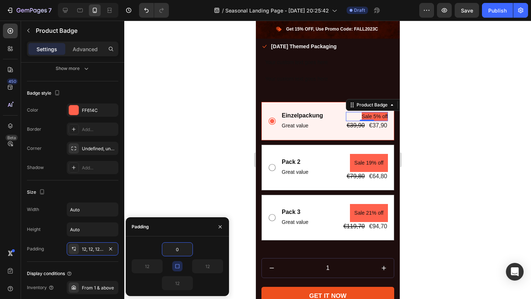
click at [194, 183] on div at bounding box center [327, 160] width 407 height 279
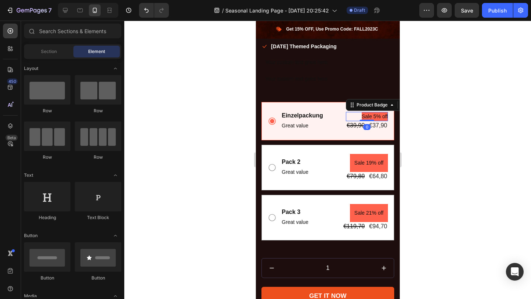
click at [376, 118] on pre "Sale 5% off" at bounding box center [374, 116] width 26 height 9
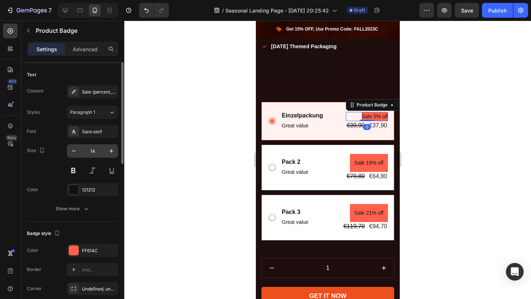
scroll to position [157, 0]
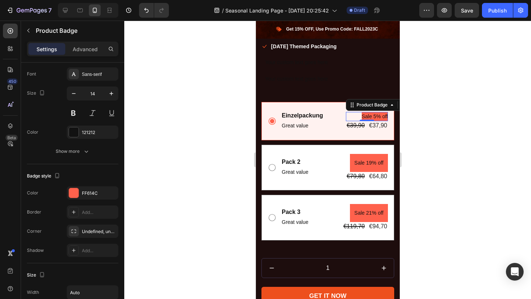
click at [357, 116] on div "Sale 5% off" at bounding box center [367, 116] width 42 height 9
click at [354, 116] on div "Sale 5% off" at bounding box center [367, 116] width 42 height 9
click at [376, 117] on pre "Sale 5% off" at bounding box center [374, 116] width 26 height 9
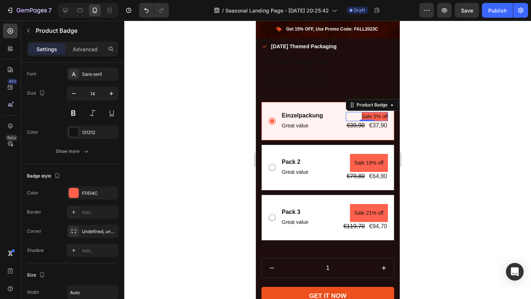
click at [430, 144] on div at bounding box center [327, 160] width 407 height 279
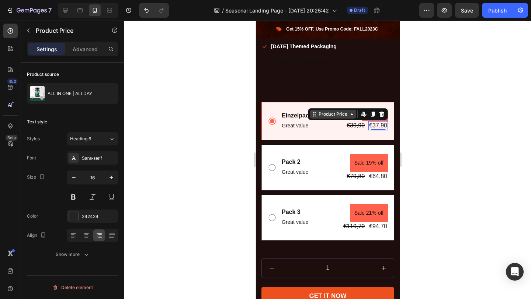
click at [380, 119] on div "Product Price Edit content in Shopify" at bounding box center [348, 114] width 80 height 12
click at [407, 132] on div at bounding box center [327, 160] width 407 height 279
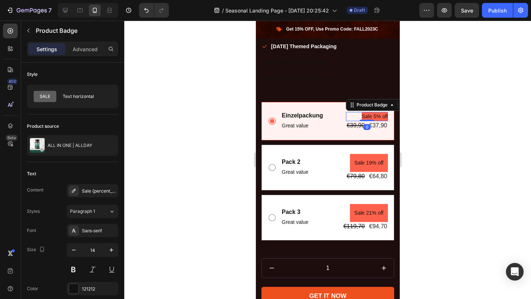
click at [381, 115] on pre "Sale 5% off" at bounding box center [374, 116] width 26 height 9
click at [399, 107] on div at bounding box center [403, 105] width 9 height 9
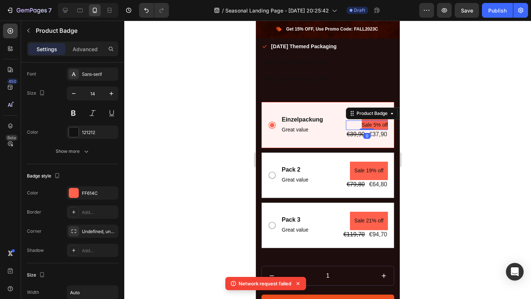
click at [399, 114] on div at bounding box center [403, 113] width 9 height 9
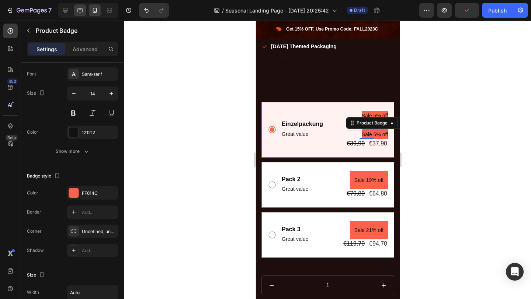
click at [81, 7] on icon at bounding box center [79, 10] width 7 height 7
type input "16"
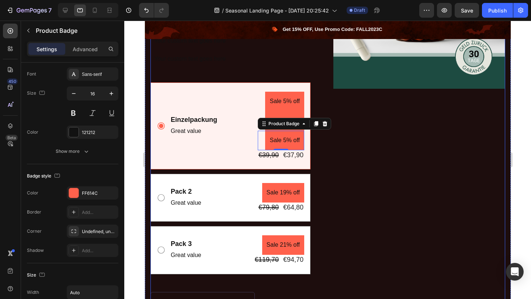
scroll to position [615, 0]
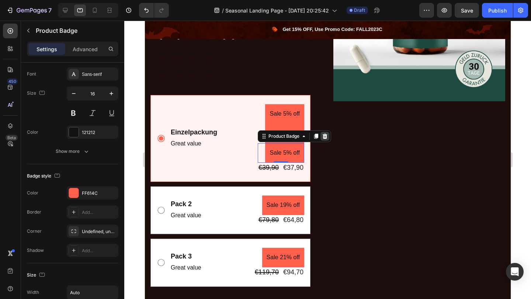
click at [322, 136] on icon at bounding box center [324, 136] width 5 height 5
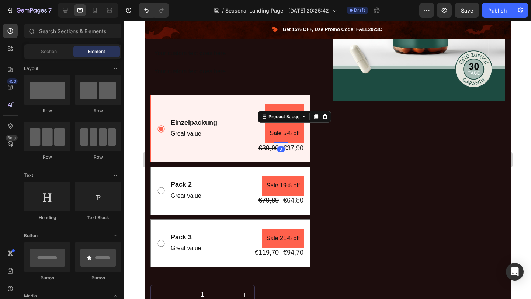
click at [295, 130] on pre "Sale 5% off" at bounding box center [284, 134] width 39 height 20
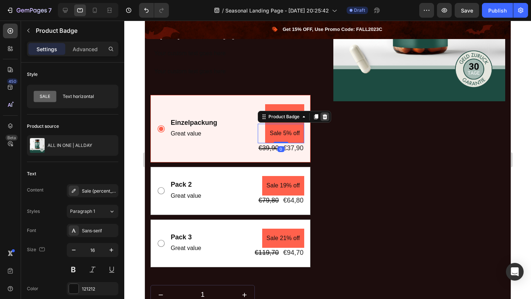
click at [323, 118] on icon at bounding box center [325, 117] width 6 height 6
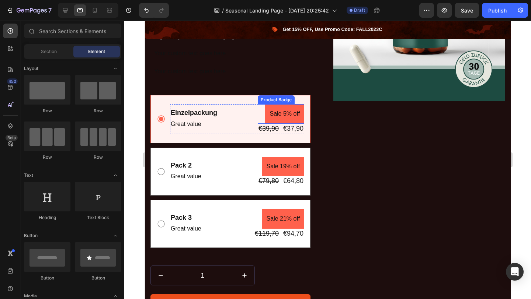
click at [292, 114] on pre "Sale 5% off" at bounding box center [284, 114] width 39 height 20
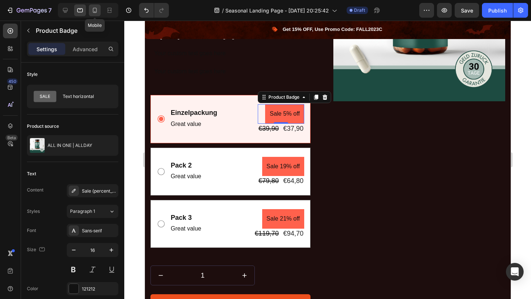
click at [93, 7] on icon at bounding box center [94, 10] width 7 height 7
type input "14"
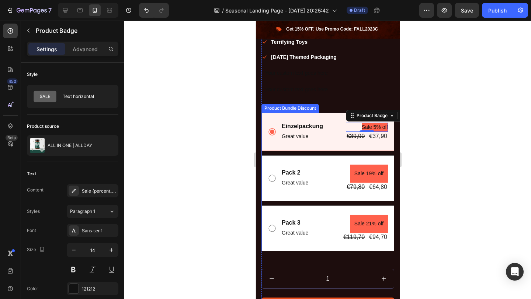
scroll to position [700, 0]
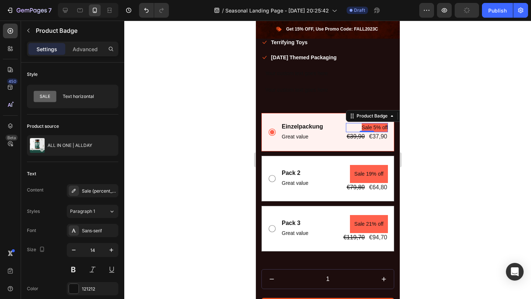
click at [438, 190] on div at bounding box center [327, 160] width 407 height 279
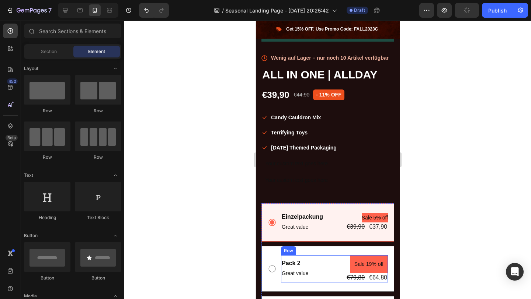
scroll to position [611, 0]
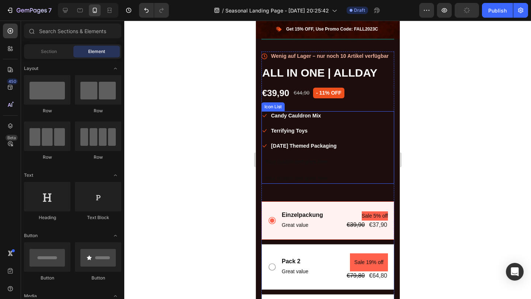
click at [333, 173] on div "Your custom text goes here" at bounding box center [300, 178] width 73 height 11
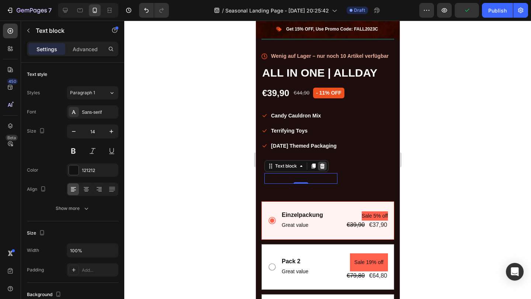
click at [324, 164] on icon at bounding box center [322, 166] width 6 height 6
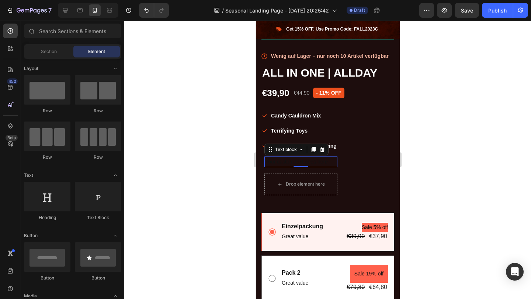
click at [313, 163] on div "Your custom text goes here" at bounding box center [300, 162] width 73 height 11
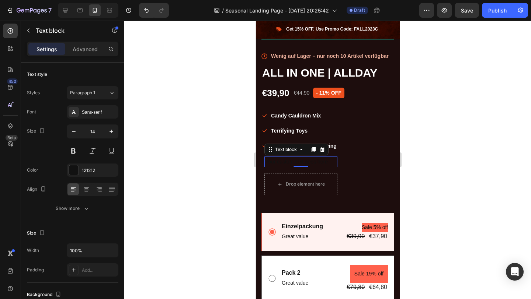
click at [324, 154] on div "Text block" at bounding box center [296, 150] width 64 height 12
click at [323, 150] on icon at bounding box center [322, 149] width 5 height 5
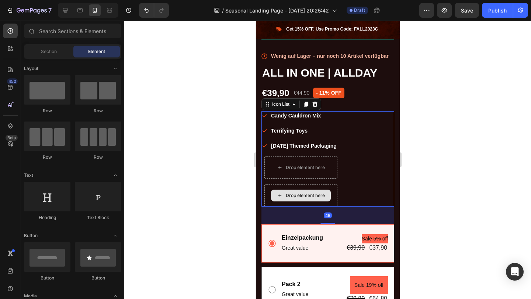
click at [337, 193] on div "Drop element here" at bounding box center [300, 196] width 73 height 22
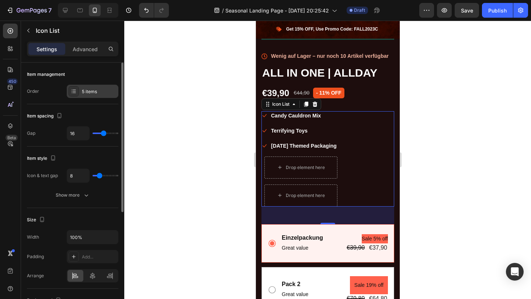
click at [87, 89] on div "5 items" at bounding box center [99, 91] width 35 height 7
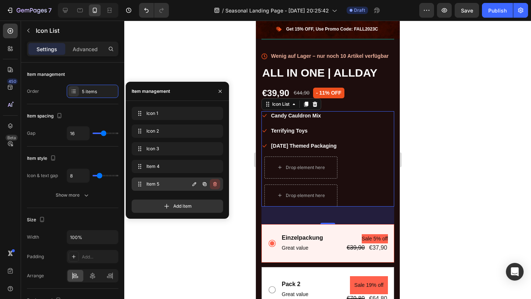
click at [214, 183] on icon "button" at bounding box center [215, 184] width 6 height 6
click at [215, 167] on icon "button" at bounding box center [215, 167] width 6 height 6
click at [213, 167] on div "Delete" at bounding box center [210, 166] width 14 height 7
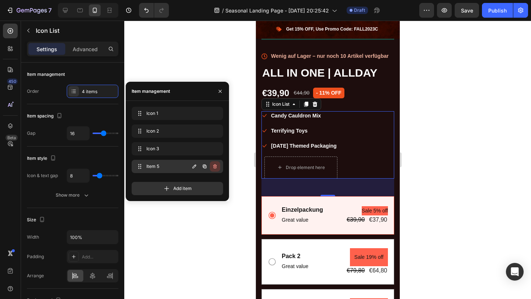
click at [213, 168] on icon "button" at bounding box center [215, 167] width 6 height 6
click at [213, 167] on div "Delete" at bounding box center [210, 166] width 14 height 7
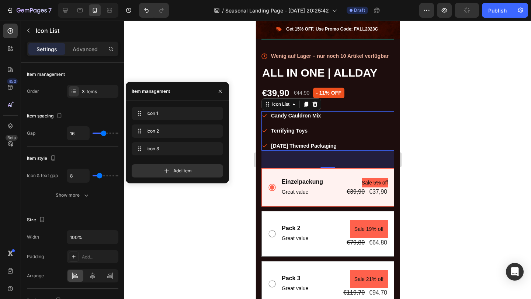
click at [434, 158] on div at bounding box center [327, 160] width 407 height 279
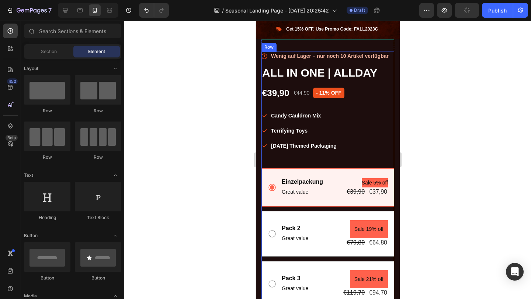
click at [348, 161] on div "Icon Wenig auf Lager – nur noch 10 Artikel verfügbar Text block Icon List ALL I…" at bounding box center [327, 212] width 133 height 320
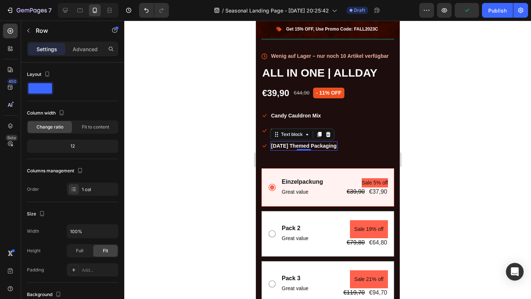
click at [309, 148] on div "Halloween Themed Packaging Text block 0" at bounding box center [303, 146] width 67 height 9
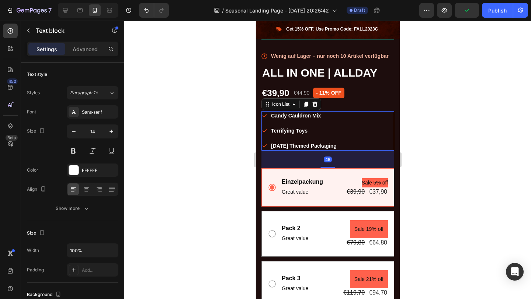
click at [374, 149] on div "Icon Candy Cauldron Mix Text block Icon Terrifying Toys Text block Icon [DATE] …" at bounding box center [327, 130] width 133 height 39
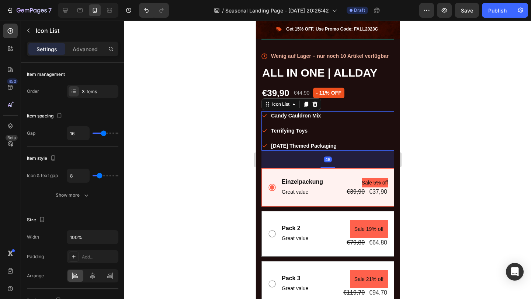
click at [331, 166] on div "48" at bounding box center [327, 160] width 133 height 18
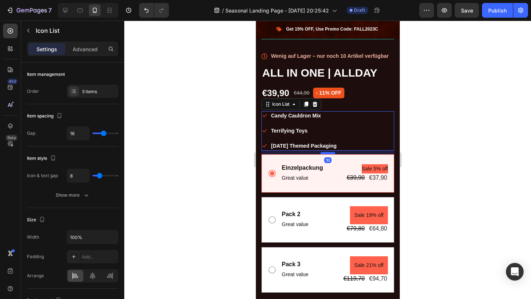
drag, startPoint x: 329, startPoint y: 167, endPoint x: 330, endPoint y: 153, distance: 14.1
click at [330, 153] on div at bounding box center [327, 153] width 15 height 2
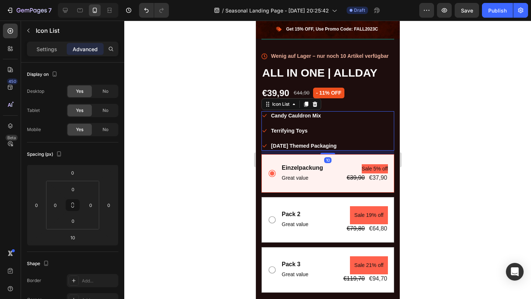
click at [446, 173] on div at bounding box center [327, 160] width 407 height 279
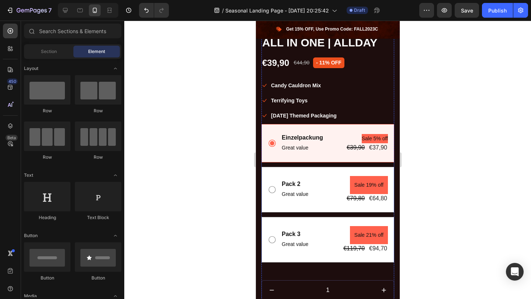
scroll to position [654, 0]
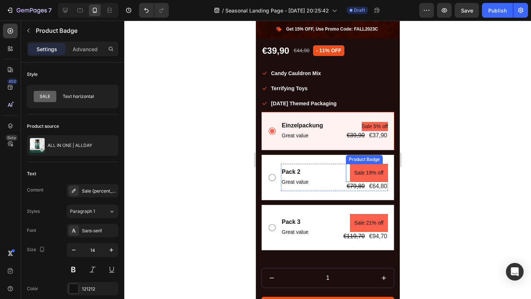
click at [362, 169] on pre "Sale 19% off" at bounding box center [369, 173] width 38 height 18
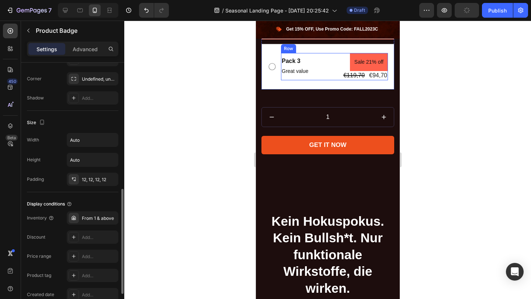
scroll to position [753, 0]
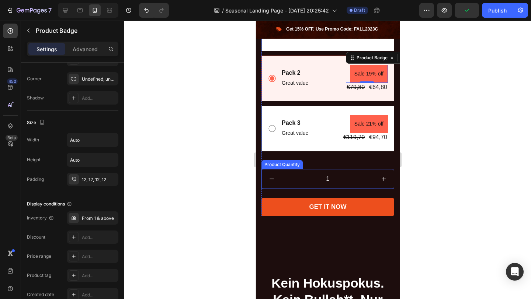
click at [350, 177] on input "1" at bounding box center [327, 179] width 92 height 19
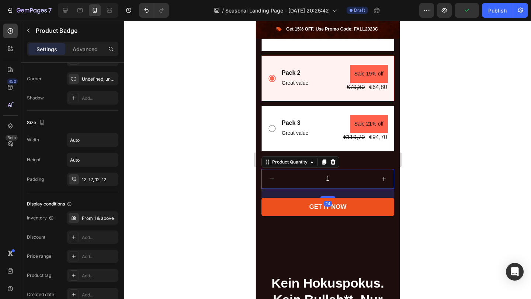
scroll to position [0, 0]
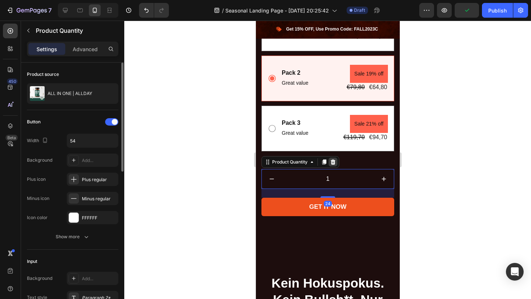
click at [335, 163] on icon at bounding box center [333, 162] width 6 height 6
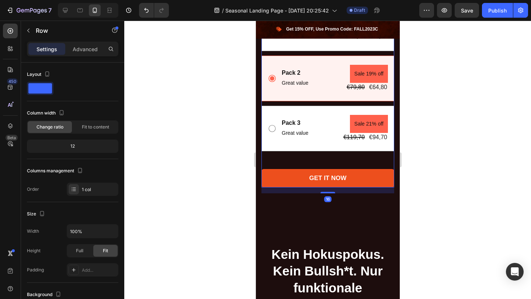
click at [329, 158] on div "Icon Wenig auf Lager – nur noch 10 Artikel verfügbar Text block Icon List ALL I…" at bounding box center [327, 49] width 133 height 278
click at [338, 157] on div "Icon Wenig auf Lager – nur noch 10 Artikel verfügbar Text block Icon List ALL I…" at bounding box center [327, 49] width 133 height 278
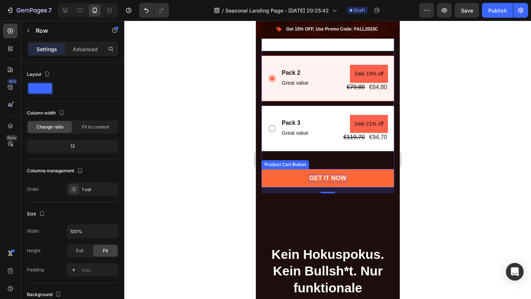
click at [313, 180] on div "GET IT NOW" at bounding box center [327, 178] width 37 height 8
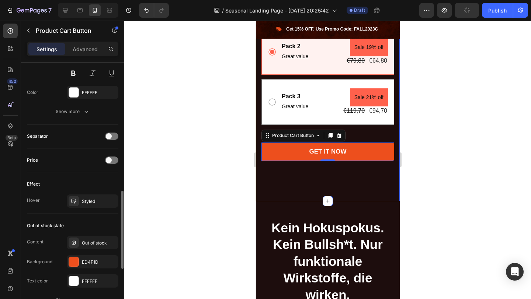
scroll to position [780, 0]
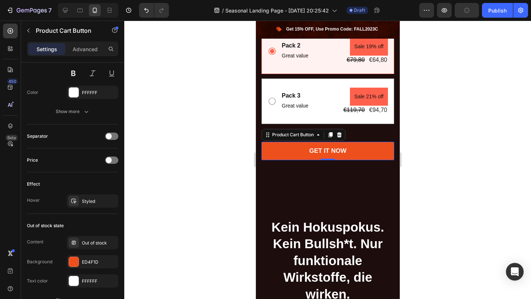
click at [460, 185] on div at bounding box center [327, 160] width 407 height 279
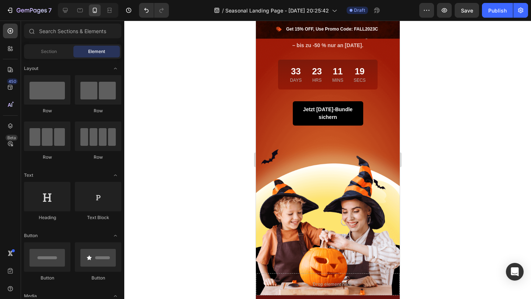
scroll to position [0, 0]
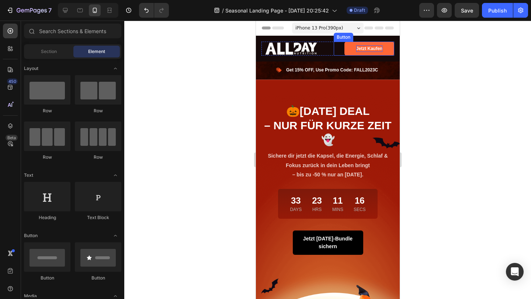
click at [371, 46] on p "Jetzt Kaufen" at bounding box center [369, 48] width 26 height 7
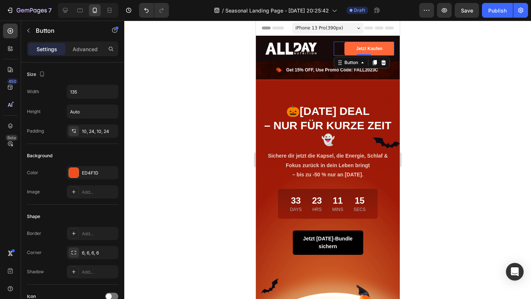
click at [390, 46] on button "Jetzt Kaufen" at bounding box center [369, 49] width 50 height 14
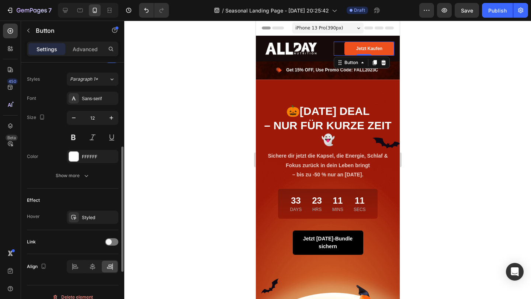
scroll to position [271, 0]
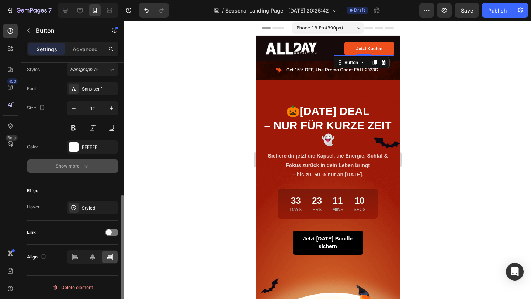
click at [77, 166] on div "Show more" at bounding box center [73, 166] width 34 height 7
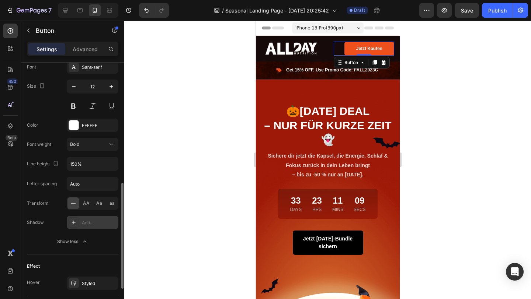
scroll to position [348, 0]
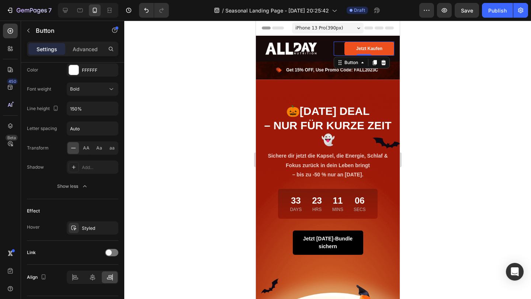
click at [204, 201] on div at bounding box center [327, 160] width 407 height 279
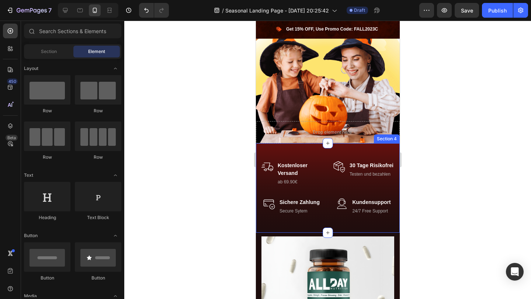
scroll to position [282, 0]
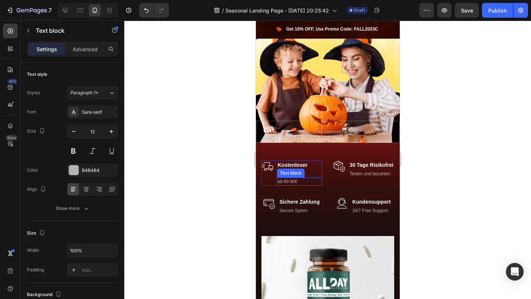
click at [286, 182] on p "ab 69.90€" at bounding box center [299, 181] width 44 height 7
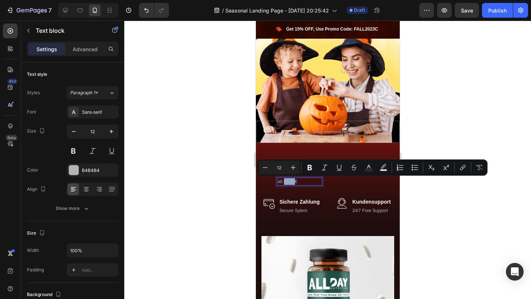
click at [289, 182] on p "ab 69.90€" at bounding box center [299, 181] width 44 height 7
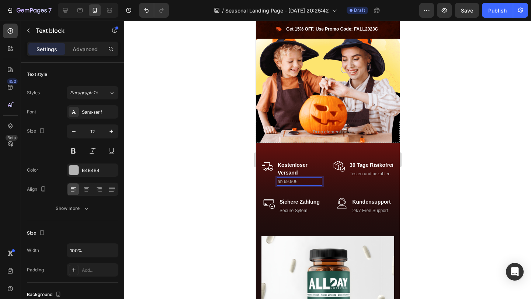
click at [288, 182] on p "ab 69.90€" at bounding box center [299, 181] width 44 height 7
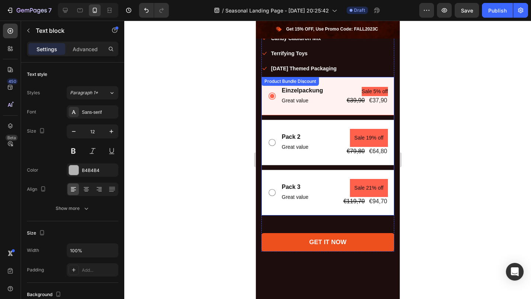
scroll to position [673, 0]
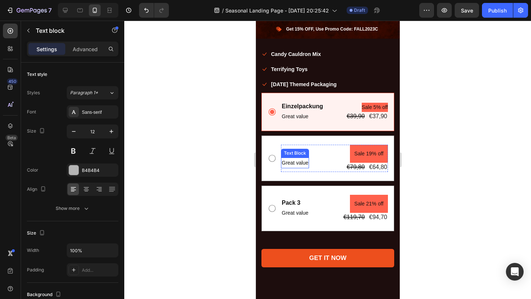
click at [288, 163] on p "Great value" at bounding box center [294, 163] width 27 height 9
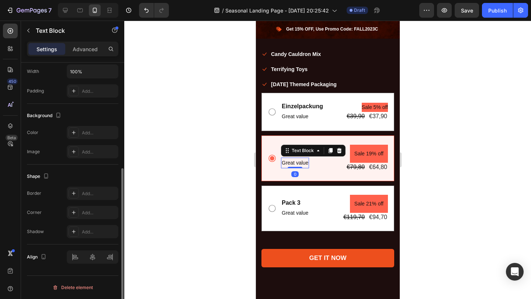
click at [288, 163] on p "Great value" at bounding box center [294, 163] width 27 height 9
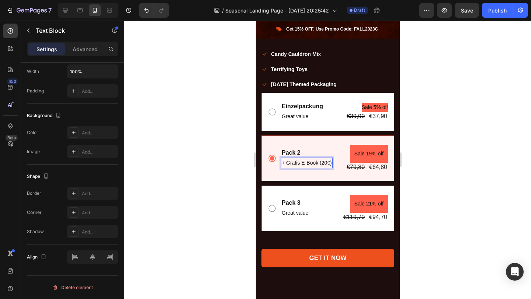
scroll to position [669, 0]
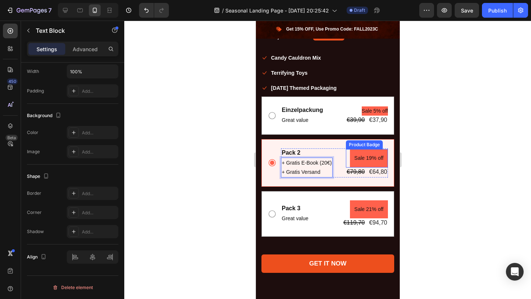
click at [437, 173] on div at bounding box center [327, 160] width 407 height 279
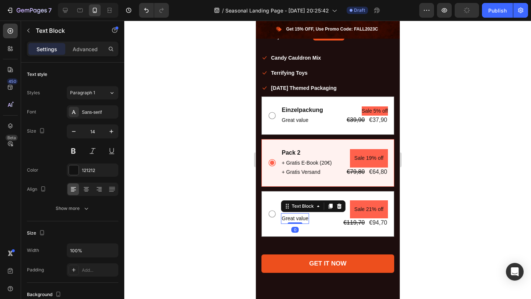
click at [299, 221] on p "Great value" at bounding box center [294, 218] width 27 height 9
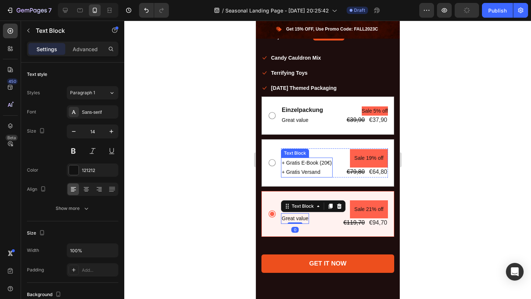
click at [315, 166] on p "+ Gratis E-Book (20€)" at bounding box center [306, 163] width 50 height 9
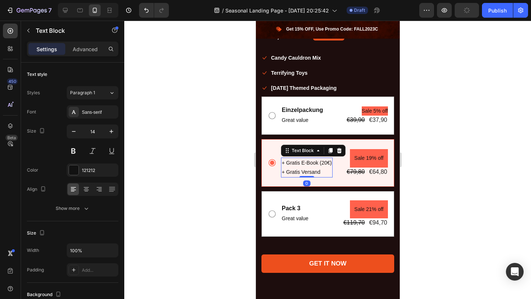
scroll to position [179, 0]
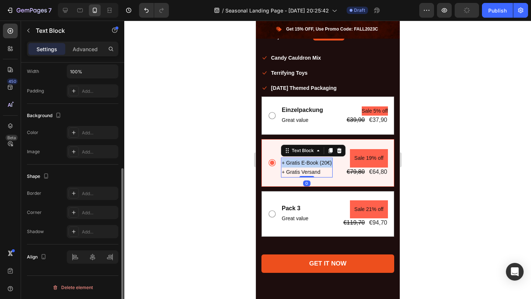
click at [315, 166] on p "+ Gratis E-Book (20€)" at bounding box center [306, 163] width 50 height 9
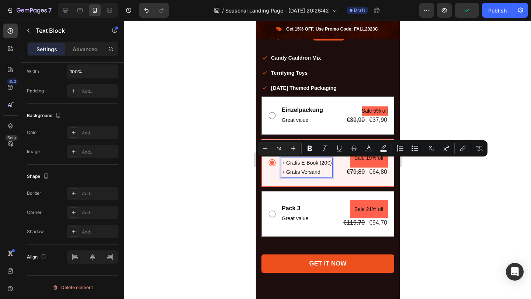
click at [326, 173] on p "+ Gratis Versand" at bounding box center [306, 172] width 50 height 9
drag, startPoint x: 326, startPoint y: 173, endPoint x: 281, endPoint y: 163, distance: 45.6
click at [281, 163] on div "+ Gratis E-Book (20€) + Gratis Versand" at bounding box center [307, 168] width 52 height 20
copy div "+ Gratis E-Book (20€) + Gratis Versand"
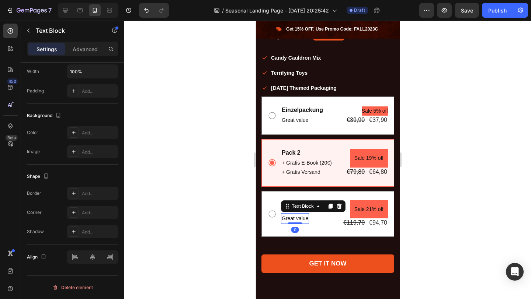
click at [289, 219] on p "Great value" at bounding box center [294, 218] width 27 height 9
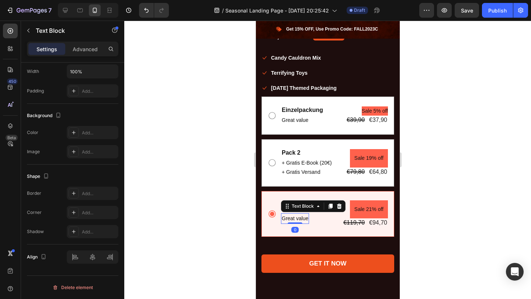
click at [289, 219] on p "Great value" at bounding box center [294, 218] width 27 height 9
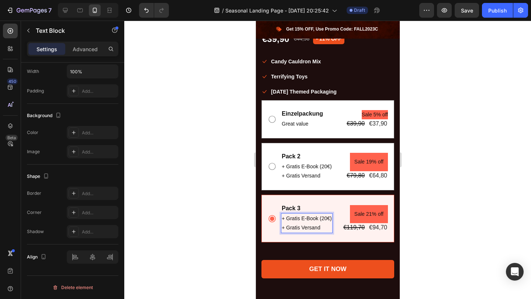
click at [442, 219] on div at bounding box center [327, 160] width 407 height 279
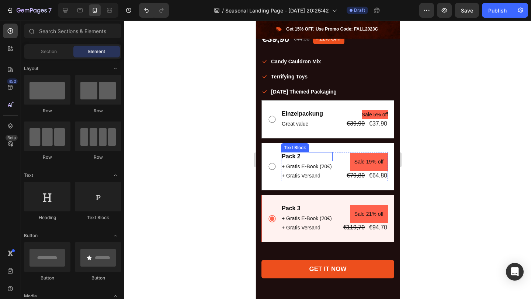
click at [297, 157] on div "Pack 2" at bounding box center [307, 156] width 52 height 9
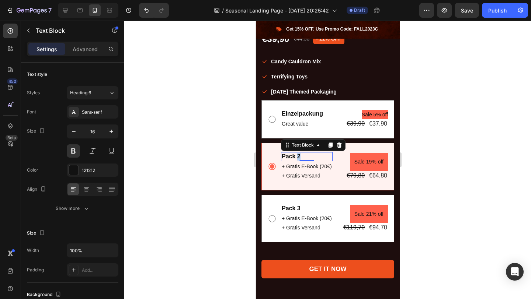
click at [297, 157] on div "Pack 2" at bounding box center [307, 156] width 52 height 9
click at [297, 157] on p "Pack 2" at bounding box center [306, 157] width 50 height 8
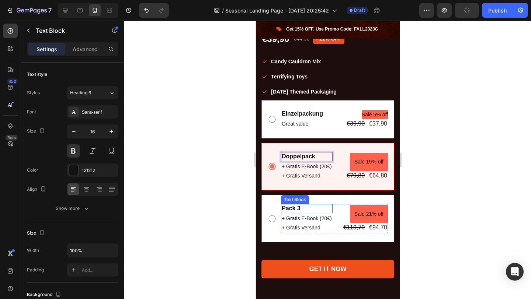
click at [288, 206] on div "Pack 3" at bounding box center [307, 208] width 52 height 9
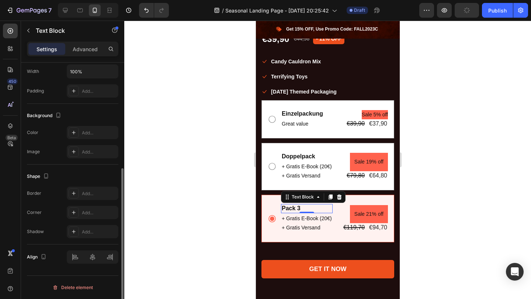
click at [288, 206] on div "Pack 3" at bounding box center [307, 208] width 52 height 9
click at [288, 206] on p "Pack 3" at bounding box center [306, 209] width 50 height 8
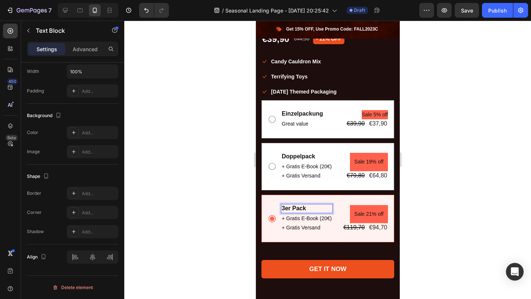
click at [431, 194] on div at bounding box center [327, 160] width 407 height 279
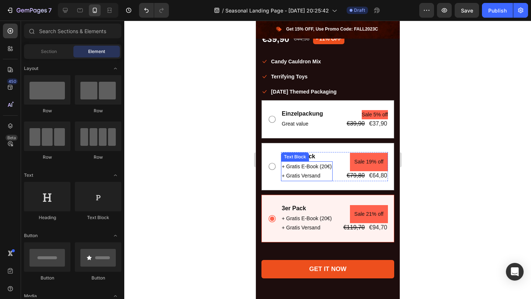
click at [296, 169] on p "+ Gratis E-Book (20€)" at bounding box center [306, 166] width 50 height 9
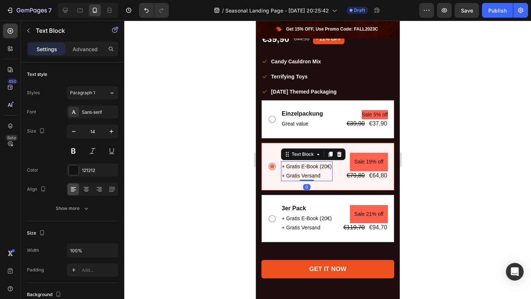
click at [436, 149] on div at bounding box center [327, 160] width 407 height 279
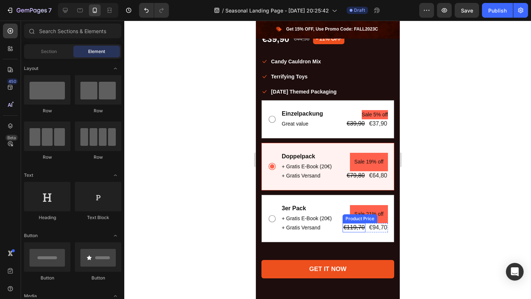
click at [350, 227] on div "€119,70" at bounding box center [353, 227] width 23 height 9
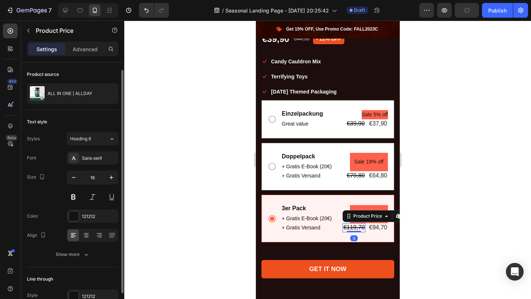
scroll to position [6, 0]
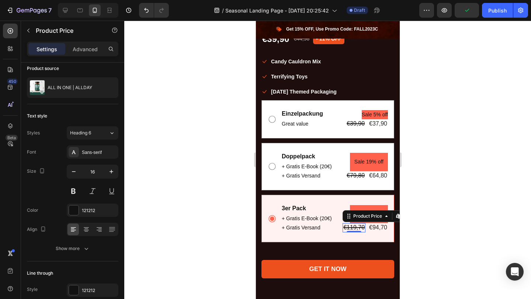
click at [357, 229] on div "€119,70" at bounding box center [353, 227] width 23 height 9
click at [376, 226] on div "€94,70" at bounding box center [378, 227] width 20 height 9
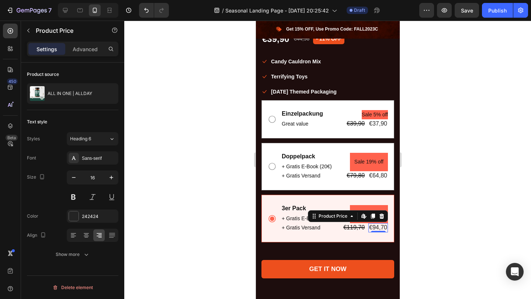
scroll to position [0, 0]
click at [365, 216] on icon at bounding box center [364, 217] width 6 height 6
click at [379, 215] on icon at bounding box center [381, 217] width 6 height 6
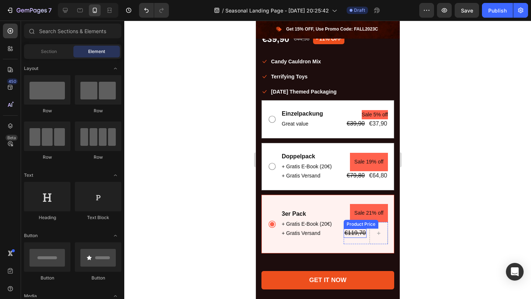
click at [358, 233] on div "€119,70" at bounding box center [354, 233] width 23 height 9
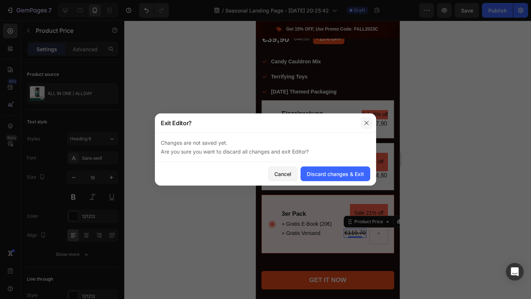
drag, startPoint x: 367, startPoint y: 122, endPoint x: 111, endPoint y: 101, distance: 256.4
click at [367, 122] on icon "button" at bounding box center [367, 123] width 6 height 6
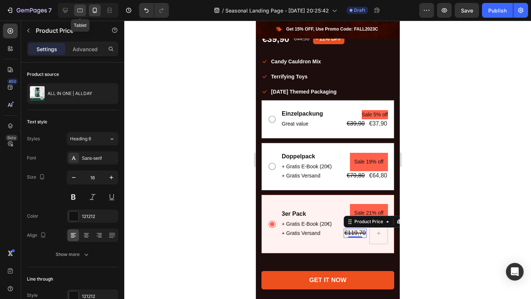
click at [81, 7] on icon at bounding box center [79, 10] width 7 height 7
type input "18"
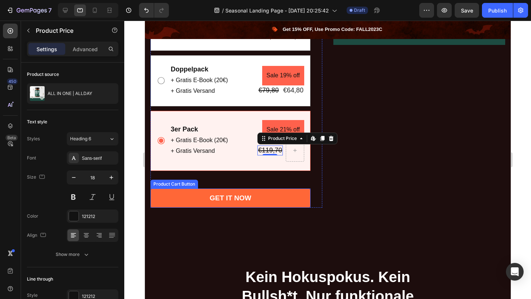
scroll to position [671, 0]
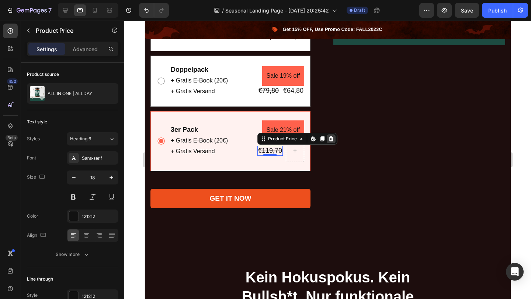
click at [330, 138] on icon at bounding box center [331, 139] width 6 height 6
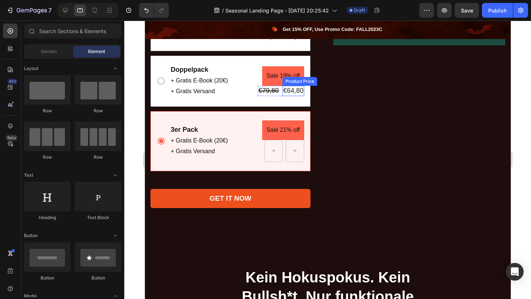
click at [299, 89] on div "€64,80" at bounding box center [293, 91] width 22 height 10
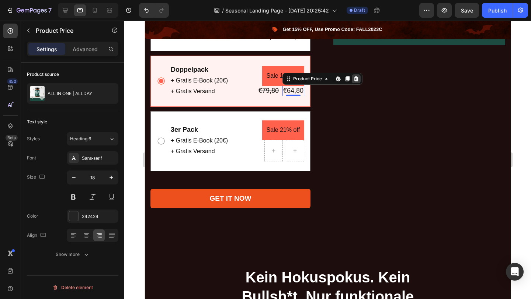
click at [351, 78] on div at bounding box center [355, 78] width 9 height 9
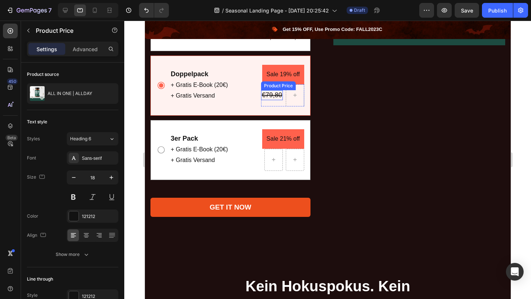
click at [271, 91] on div "€79,80" at bounding box center [272, 95] width 22 height 10
click at [328, 84] on div at bounding box center [325, 83] width 9 height 9
click at [332, 87] on icon at bounding box center [334, 88] width 5 height 5
click at [267, 95] on div "€79,80" at bounding box center [272, 95] width 22 height 10
click at [330, 85] on div at bounding box center [334, 83] width 9 height 9
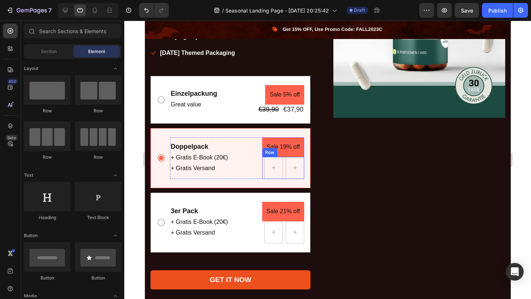
scroll to position [597, 0]
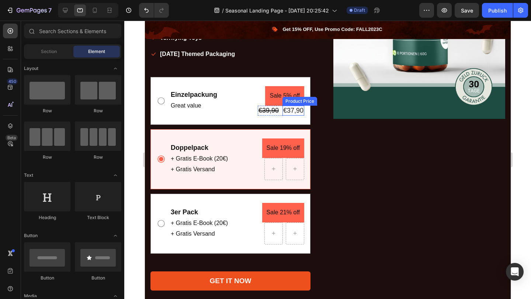
click at [286, 110] on div "€37,90" at bounding box center [293, 111] width 22 height 10
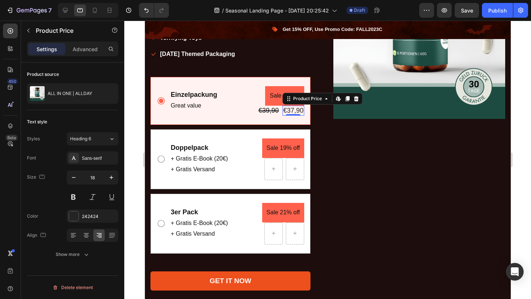
click at [359, 100] on div "Product Price Edit content in Shopify" at bounding box center [322, 99] width 80 height 12
click at [356, 100] on icon at bounding box center [356, 99] width 6 height 6
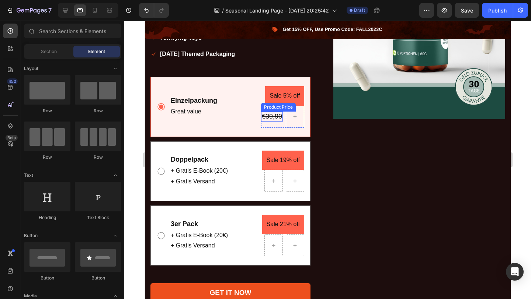
click at [277, 118] on div "€39,90" at bounding box center [272, 117] width 22 height 10
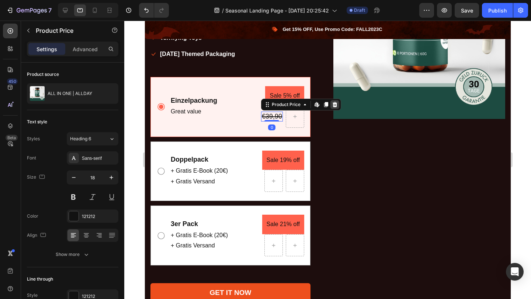
click at [332, 106] on icon at bounding box center [335, 105] width 6 height 6
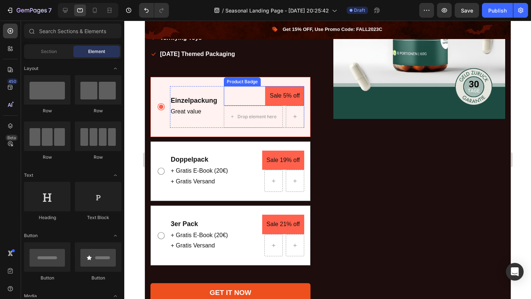
click at [291, 97] on pre "Sale 5% off" at bounding box center [284, 96] width 39 height 20
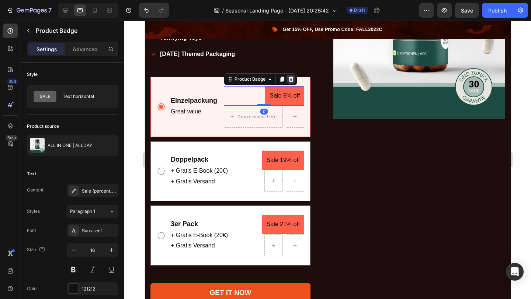
click at [290, 81] on div at bounding box center [290, 79] width 9 height 9
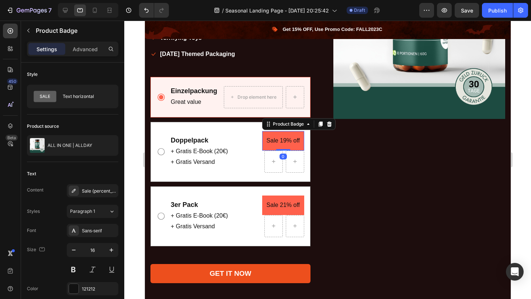
click at [297, 145] on pre "Sale 19% off" at bounding box center [283, 141] width 42 height 20
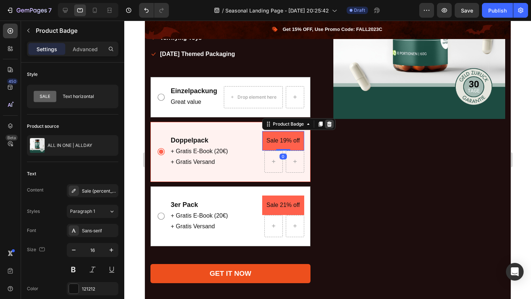
click at [331, 121] on icon at bounding box center [329, 124] width 6 height 6
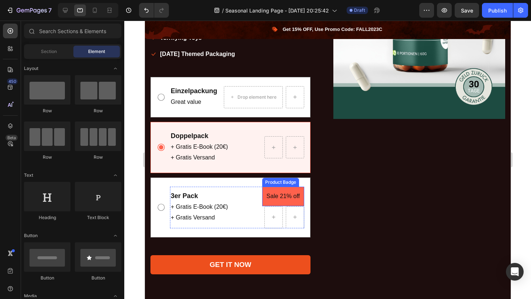
click at [285, 198] on pre "Sale 21% off" at bounding box center [283, 197] width 42 height 20
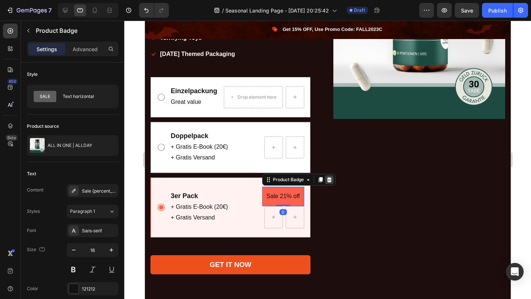
click at [331, 181] on icon at bounding box center [328, 179] width 5 height 5
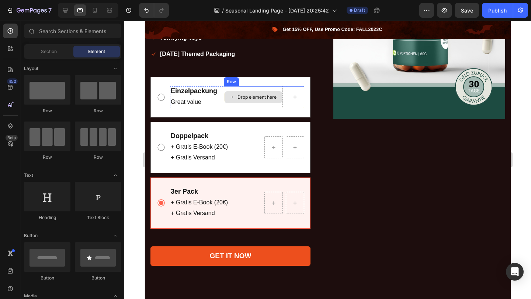
click at [264, 95] on div "Drop element here" at bounding box center [256, 97] width 39 height 6
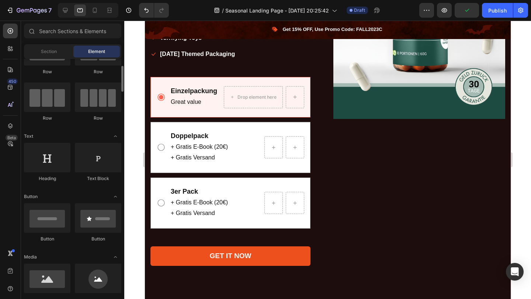
scroll to position [44, 0]
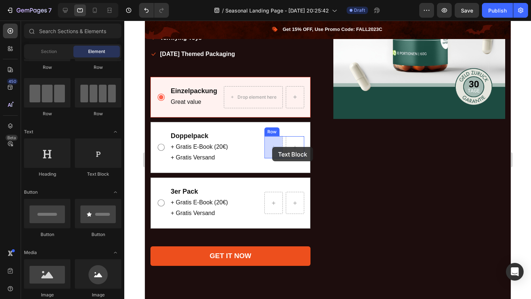
drag, startPoint x: 249, startPoint y: 182, endPoint x: 272, endPoint y: 147, distance: 41.8
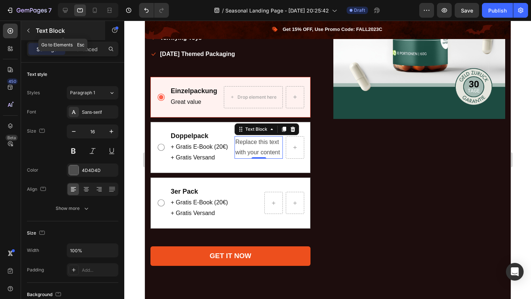
click at [32, 29] on button "button" at bounding box center [28, 31] width 12 height 12
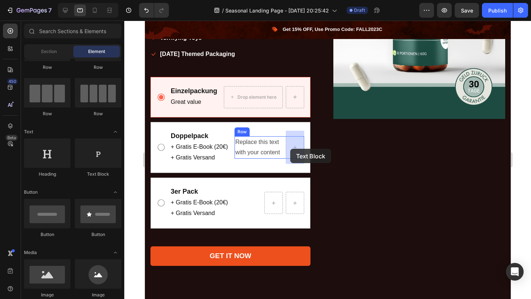
drag, startPoint x: 236, startPoint y: 178, endPoint x: 290, endPoint y: 149, distance: 60.9
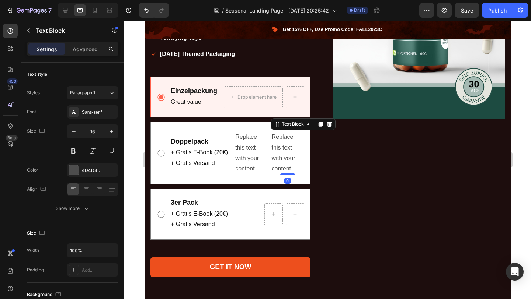
click at [288, 150] on div "Replace this text with your content" at bounding box center [287, 153] width 33 height 44
click at [288, 150] on p "Replace this text with your content" at bounding box center [287, 153] width 32 height 42
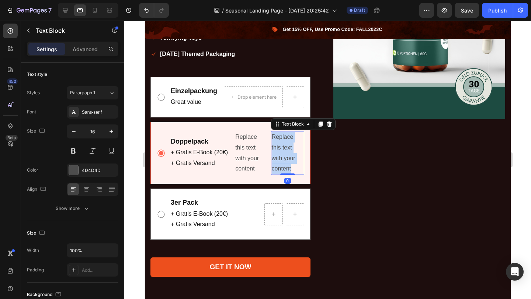
click at [288, 150] on p "Replace this text with your content" at bounding box center [287, 153] width 32 height 42
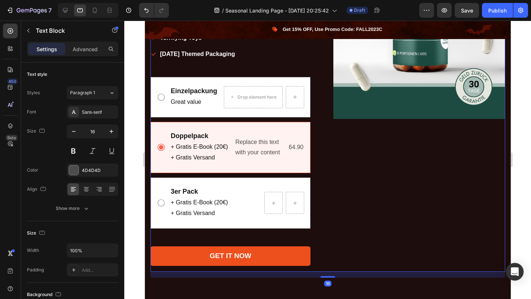
click at [330, 164] on div "Icon Wenig auf Lager – nur noch 10 Artikel verfügbar Text block Icon List ALL I…" at bounding box center [327, 109] width 355 height 325
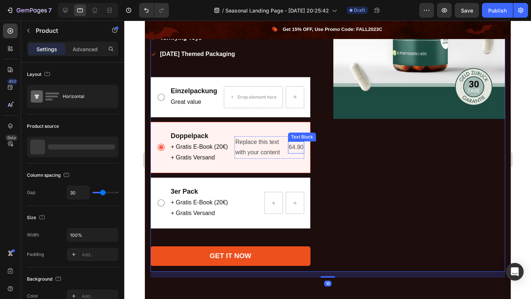
click at [296, 150] on p "64.90" at bounding box center [295, 147] width 15 height 11
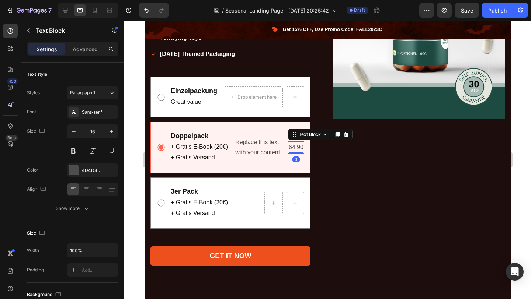
click at [296, 150] on p "64.90" at bounding box center [295, 147] width 15 height 11
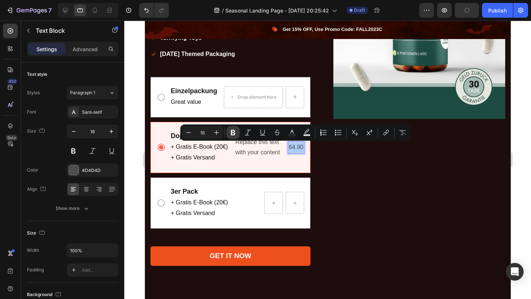
click at [232, 132] on icon "Editor contextual toolbar" at bounding box center [233, 133] width 4 height 6
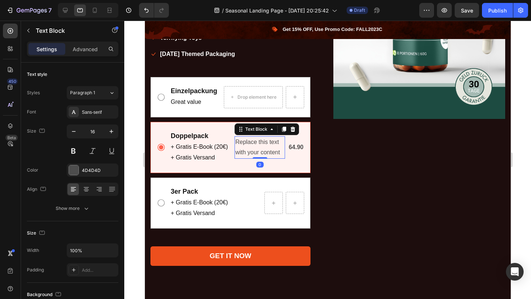
click at [273, 147] on div "Replace this text with your content" at bounding box center [259, 147] width 51 height 23
click at [273, 147] on p "Replace this text with your content" at bounding box center [259, 147] width 49 height 21
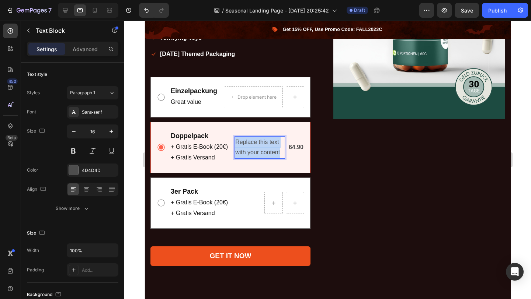
click at [273, 147] on p "Replace this text with your content" at bounding box center [259, 147] width 49 height 21
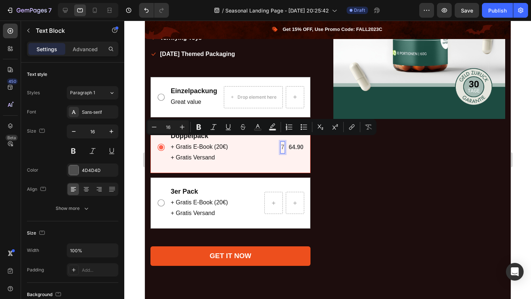
scroll to position [603, 0]
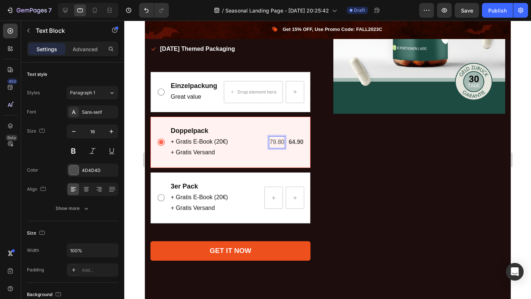
click at [276, 142] on p "79.80" at bounding box center [276, 142] width 15 height 11
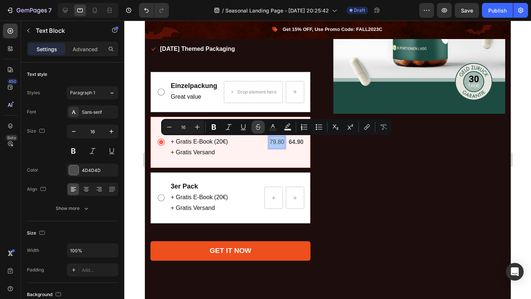
click at [256, 127] on icon "Editor contextual toolbar" at bounding box center [257, 127] width 7 height 7
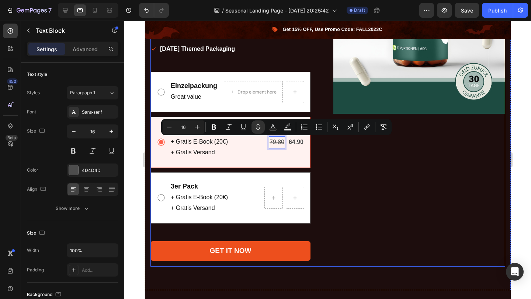
click at [348, 157] on div "Product Images & Gallery" at bounding box center [419, 104] width 172 height 325
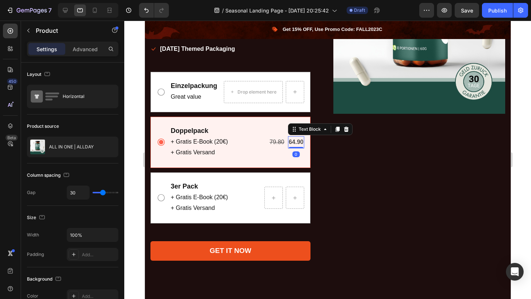
click at [300, 143] on strong "64.90" at bounding box center [295, 142] width 15 height 6
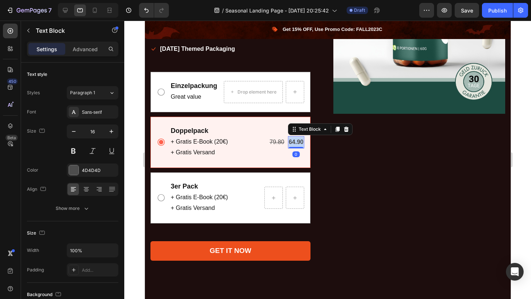
click at [300, 143] on strong "64.90" at bounding box center [295, 142] width 15 height 6
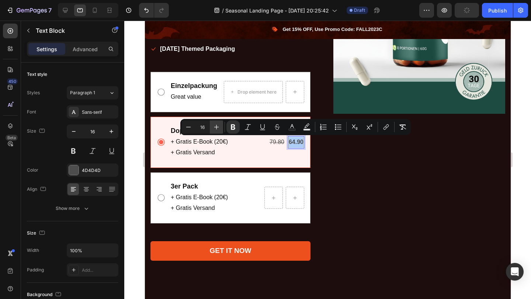
click at [216, 126] on icon "Editor contextual toolbar" at bounding box center [216, 127] width 7 height 7
type input "20"
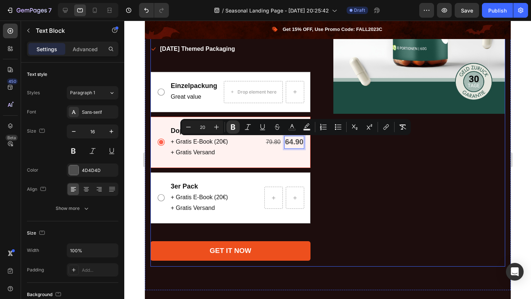
click at [354, 162] on div "Product Images & Gallery" at bounding box center [419, 104] width 172 height 325
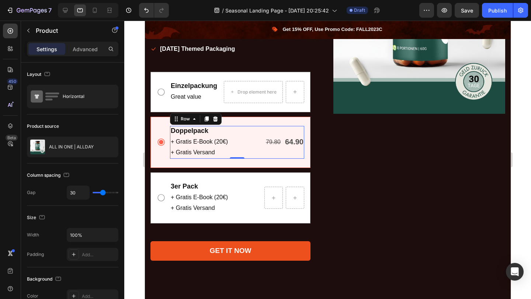
click at [280, 150] on div "79.80 Text Block 64.90 Text Block Row" at bounding box center [284, 142] width 39 height 33
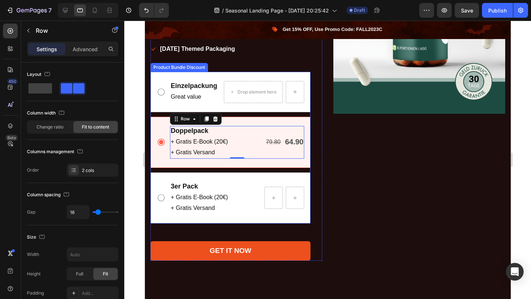
click at [260, 164] on div "Doppelpack Text Block + Gratis E-Book (20€) + Gratis Versand Text Block 79.80 T…" at bounding box center [230, 142] width 160 height 51
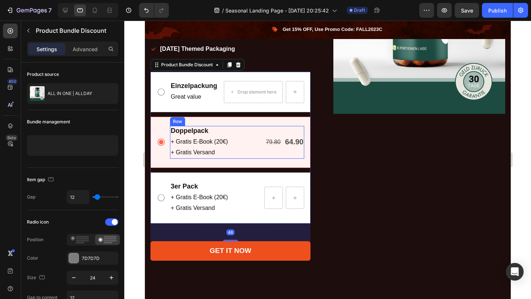
click at [249, 149] on div "Doppelpack Text Block + Gratis E-Book (20€) + Gratis Versand Text Block 79.80 T…" at bounding box center [237, 142] width 134 height 33
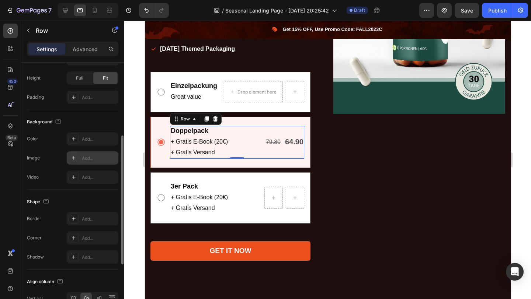
scroll to position [211, 0]
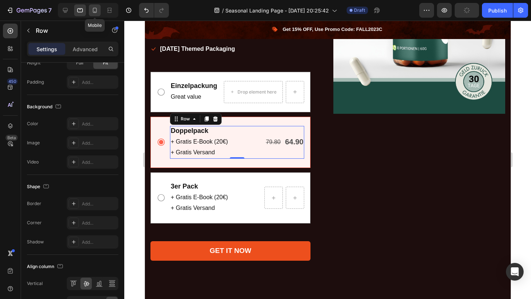
click at [97, 11] on icon at bounding box center [95, 10] width 4 height 5
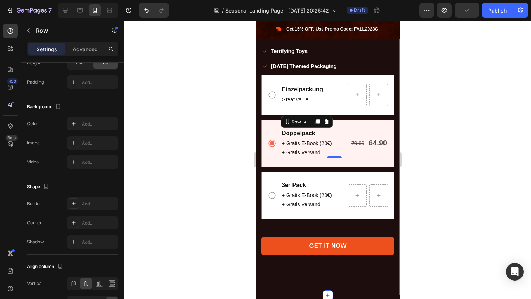
scroll to position [688, 0]
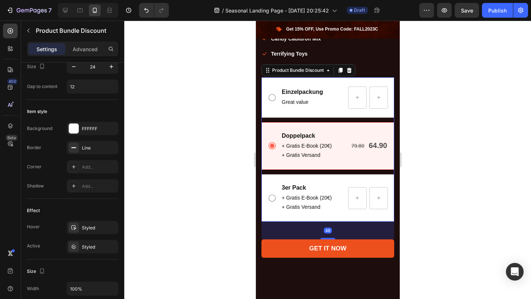
click at [371, 164] on div "Doppelpack Text Block + Gratis E-Book (20€) + Gratis Versand Text Block 79.80 T…" at bounding box center [327, 146] width 133 height 48
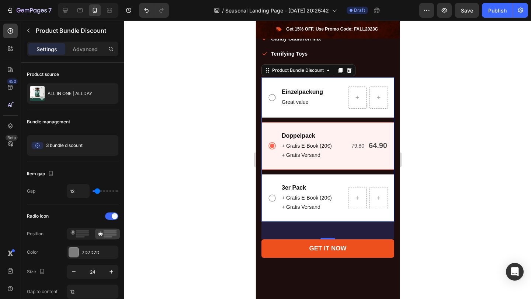
click at [359, 164] on div "Doppelpack Text Block + Gratis E-Book (20€) + Gratis Versand Text Block 79.80 T…" at bounding box center [327, 146] width 133 height 48
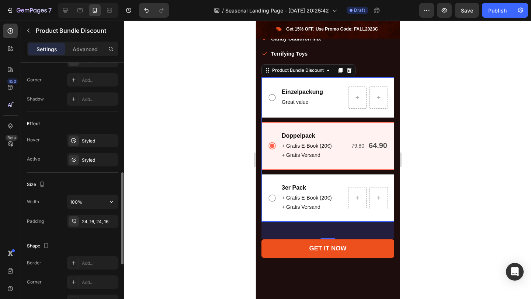
scroll to position [296, 0]
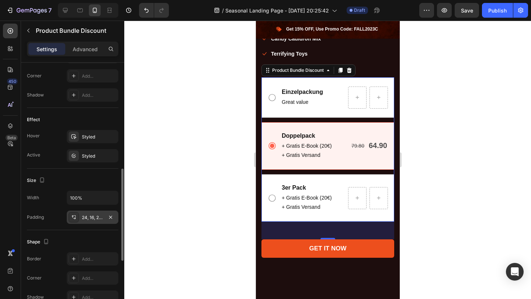
click at [92, 219] on div "24, 16, 24, 16" at bounding box center [92, 218] width 21 height 7
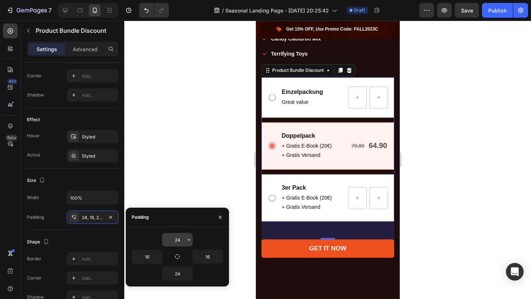
click at [184, 240] on input "24" at bounding box center [177, 239] width 30 height 13
type input "2"
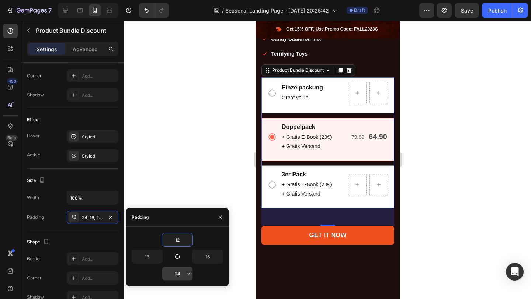
type input "12"
click at [177, 273] on input "24" at bounding box center [177, 273] width 30 height 13
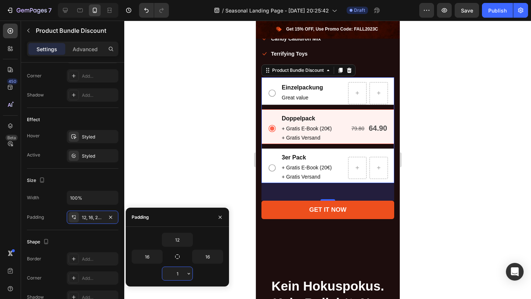
type input "12"
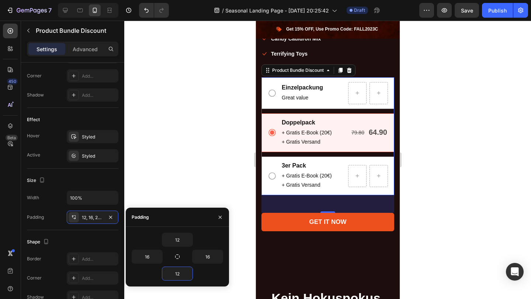
click at [467, 206] on div at bounding box center [327, 160] width 407 height 279
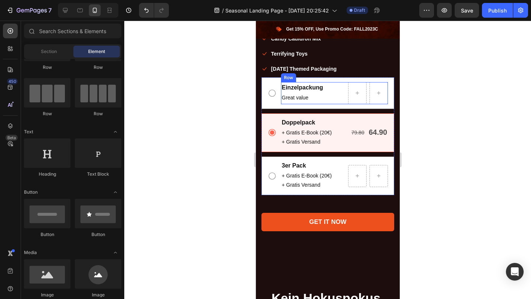
click at [336, 86] on div "Einzelpackung Text Block Great value Text Block Row Row" at bounding box center [334, 93] width 107 height 22
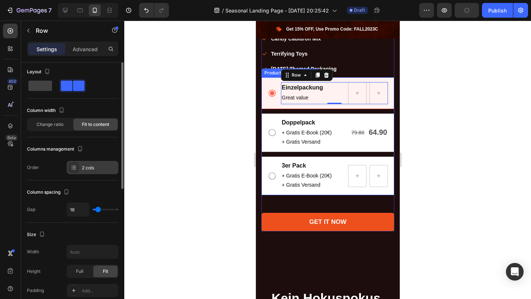
scroll to position [0, 0]
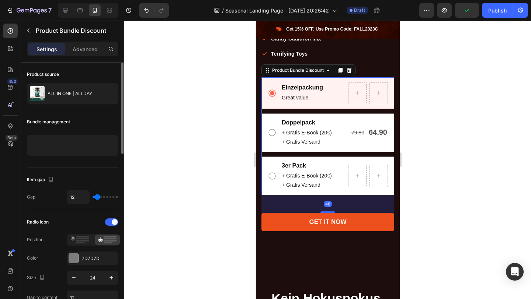
click at [332, 150] on div "Doppelpack Text Block + Gratis E-Book (20€) + Gratis Versand Text Block 79.80 T…" at bounding box center [327, 133] width 133 height 39
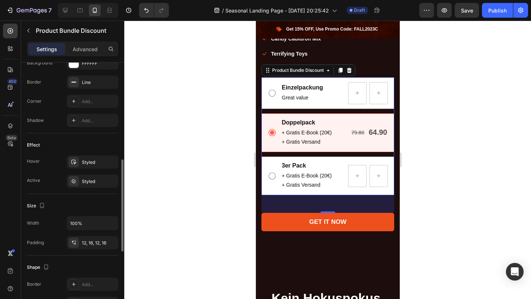
scroll to position [355, 0]
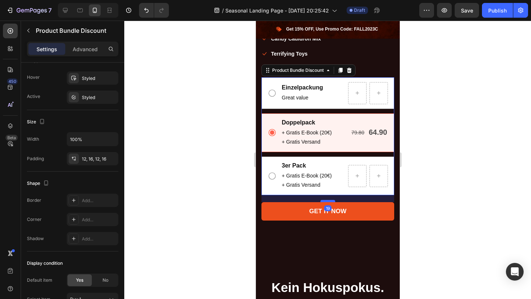
drag, startPoint x: 329, startPoint y: 212, endPoint x: 332, endPoint y: 201, distance: 11.0
click at [332, 201] on div at bounding box center [327, 201] width 15 height 2
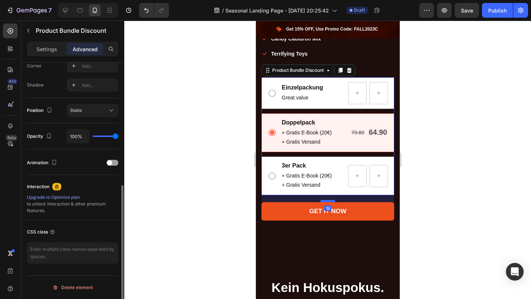
scroll to position [234, 0]
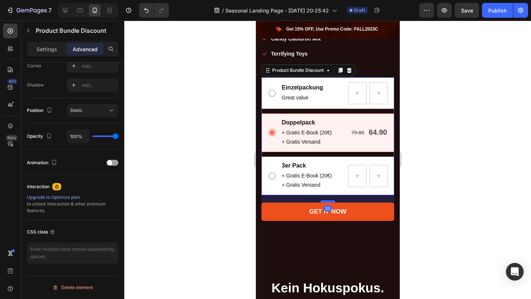
click at [332, 202] on div at bounding box center [327, 202] width 15 height 2
type input "20"
click at [465, 203] on div at bounding box center [327, 160] width 407 height 279
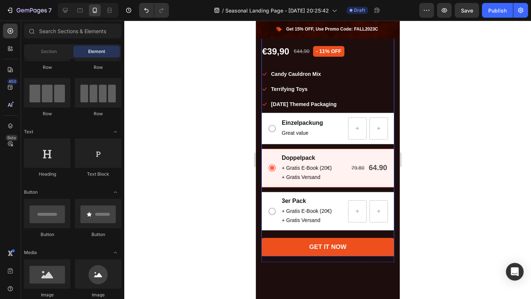
scroll to position [652, 0]
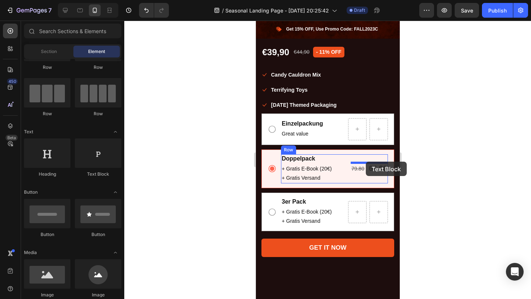
drag, startPoint x: 342, startPoint y: 175, endPoint x: 365, endPoint y: 162, distance: 26.9
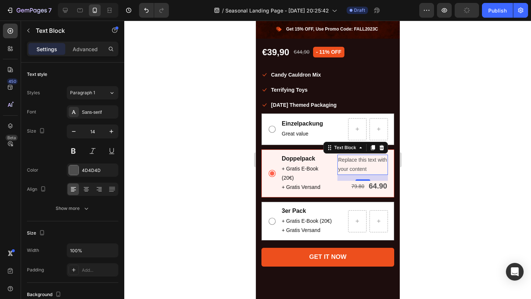
click at [361, 169] on div "Replace this text with your content" at bounding box center [362, 165] width 51 height 20
click at [361, 169] on p "Replace this text with your content" at bounding box center [362, 165] width 49 height 18
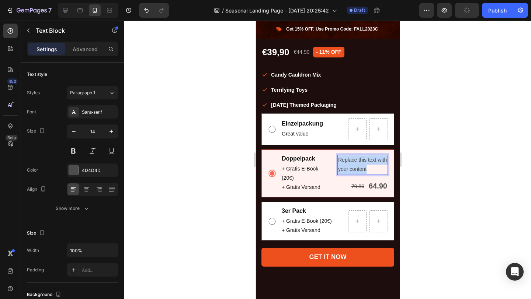
click at [361, 169] on p "Replace this text with your content" at bounding box center [362, 165] width 49 height 18
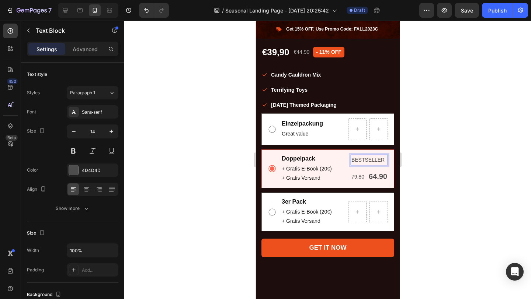
click at [451, 169] on div at bounding box center [327, 160] width 407 height 279
click at [374, 160] on p "BESTSELLER" at bounding box center [369, 160] width 36 height 9
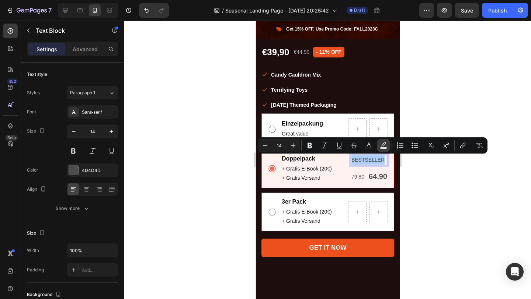
click at [384, 147] on rect "Editor contextual toolbar" at bounding box center [383, 148] width 7 height 2
type input "000000"
type input "77"
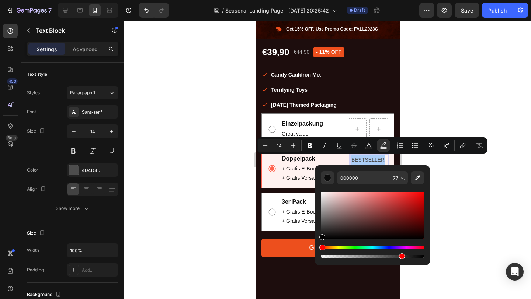
click at [417, 197] on div "Editor contextual toolbar" at bounding box center [372, 215] width 103 height 47
click at [413, 197] on div "Editor contextual toolbar" at bounding box center [372, 215] width 103 height 47
type input "E01818"
click at [441, 197] on div at bounding box center [327, 160] width 407 height 279
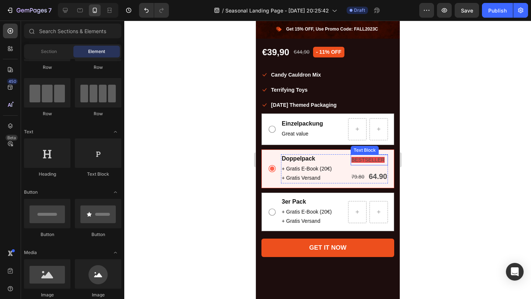
click at [362, 158] on span "BESTSELLER" at bounding box center [367, 160] width 33 height 6
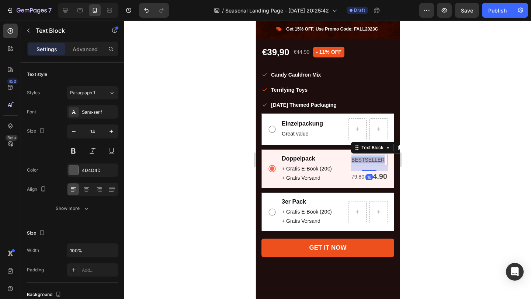
click at [361, 160] on span "BESTSELLER" at bounding box center [367, 160] width 33 height 6
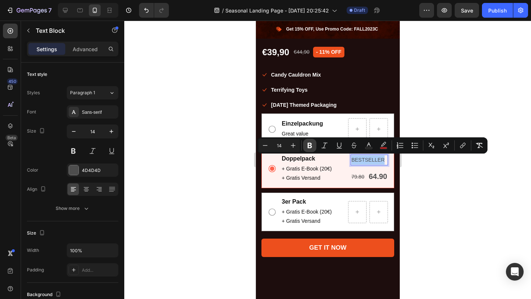
click at [312, 145] on icon "Editor contextual toolbar" at bounding box center [309, 145] width 7 height 7
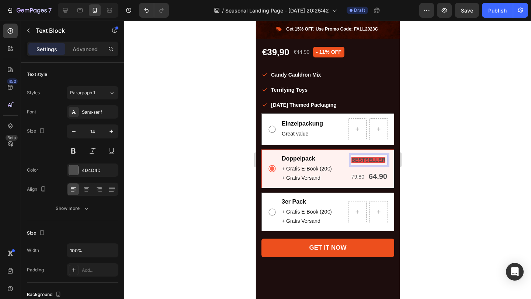
click at [378, 159] on strong "BESTSELLER" at bounding box center [368, 160] width 34 height 6
click at [413, 170] on div at bounding box center [327, 160] width 407 height 279
click at [379, 162] on strong "BESTSELLER" at bounding box center [368, 160] width 34 height 6
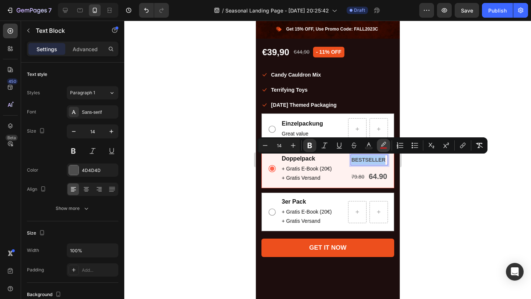
click at [385, 146] on icon "Editor contextual toolbar" at bounding box center [383, 145] width 7 height 7
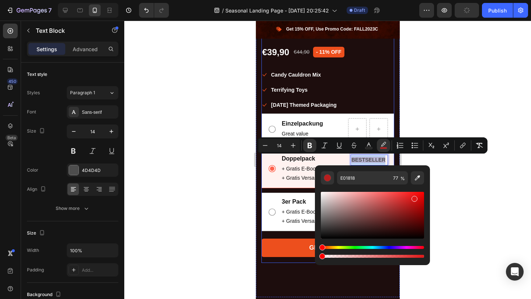
type input "0"
drag, startPoint x: 655, startPoint y: 279, endPoint x: 302, endPoint y: 258, distance: 353.1
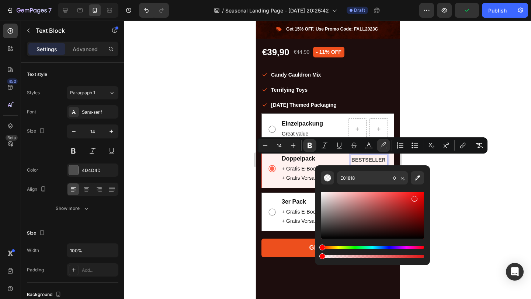
click at [496, 204] on div at bounding box center [327, 160] width 407 height 279
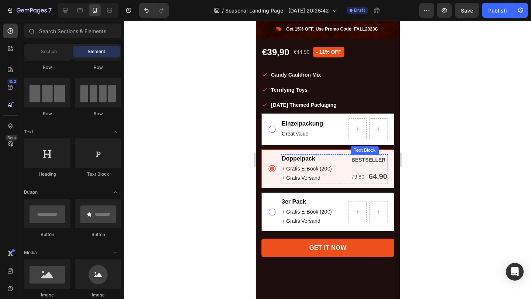
click at [378, 161] on strong "BESTSELLER" at bounding box center [368, 160] width 34 height 6
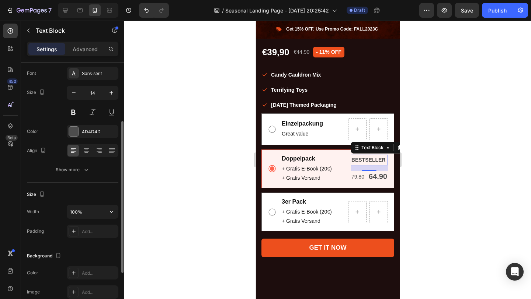
scroll to position [70, 0]
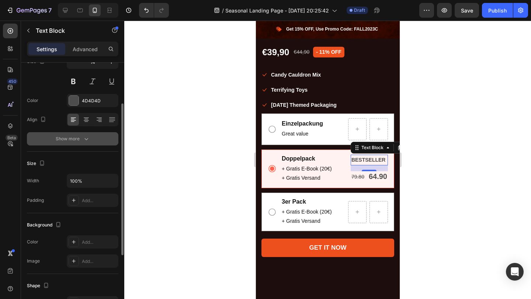
click at [79, 143] on button "Show more" at bounding box center [72, 138] width 91 height 13
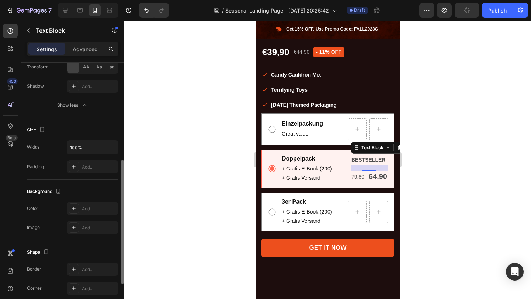
scroll to position [201, 0]
click at [85, 211] on div "Add..." at bounding box center [99, 208] width 35 height 7
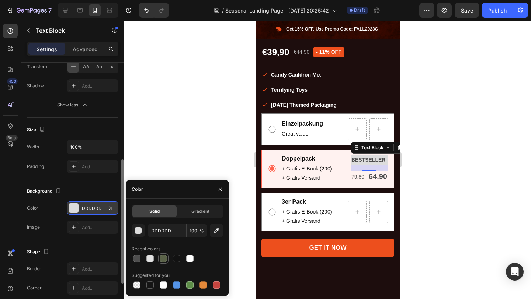
click at [166, 260] on div at bounding box center [163, 258] width 7 height 7
click at [218, 285] on div at bounding box center [216, 285] width 7 height 7
type input "C5453F"
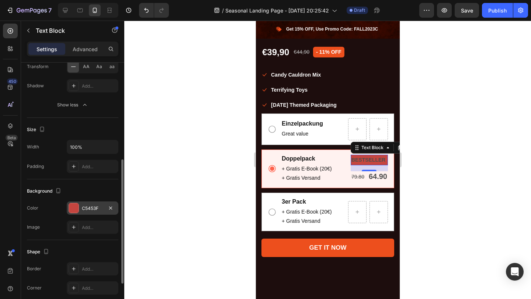
click at [88, 184] on div "Background The changes might be hidden by the video. Color C5453F Image Add..." at bounding box center [72, 210] width 91 height 61
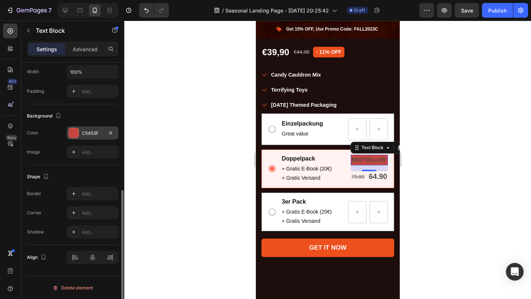
scroll to position [271, 0]
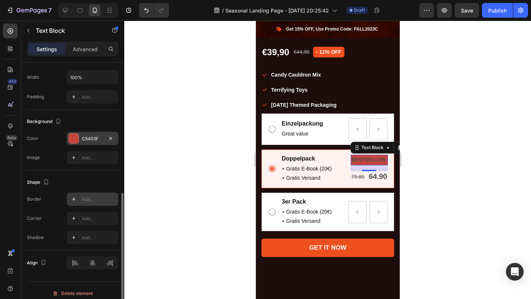
click at [85, 202] on div "Add..." at bounding box center [99, 200] width 35 height 7
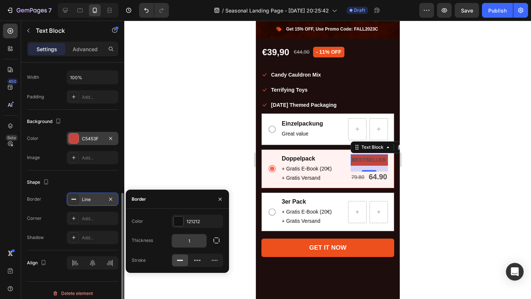
click at [194, 240] on input "1" at bounding box center [189, 241] width 35 height 13
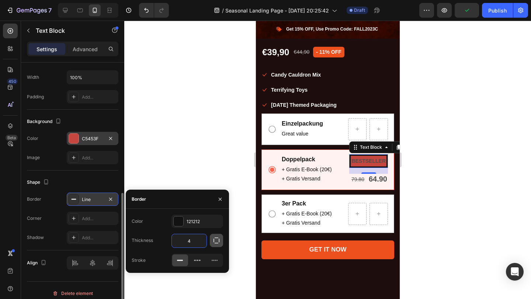
type input "4"
click at [218, 245] on button "button" at bounding box center [216, 240] width 13 height 13
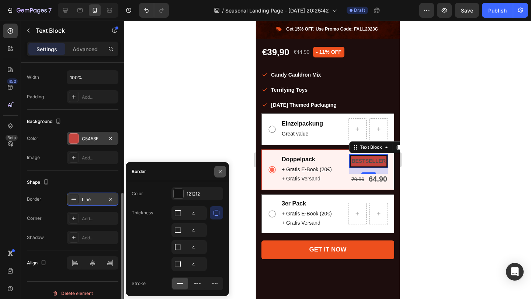
click at [215, 172] on button "button" at bounding box center [220, 172] width 12 height 12
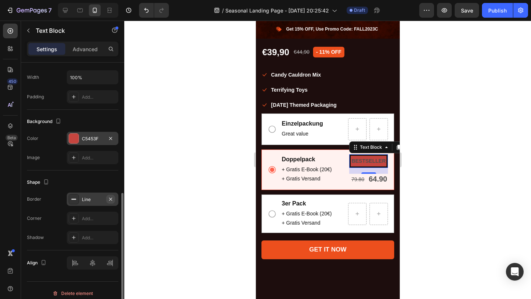
click at [108, 201] on icon "button" at bounding box center [111, 200] width 6 height 6
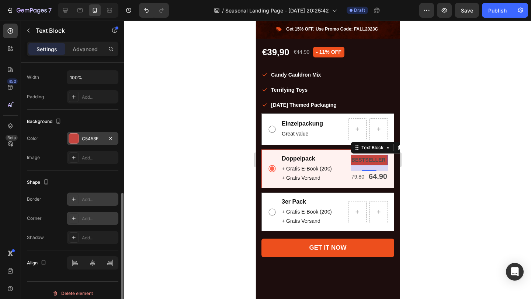
click at [91, 219] on div "Add..." at bounding box center [99, 219] width 35 height 7
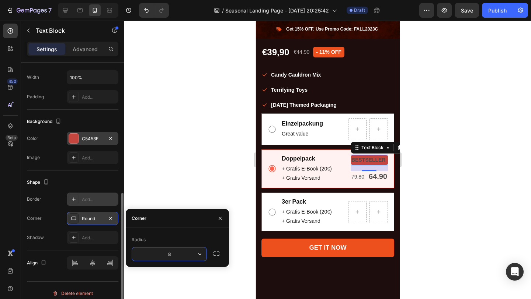
type input "4"
click at [174, 191] on div at bounding box center [327, 160] width 407 height 279
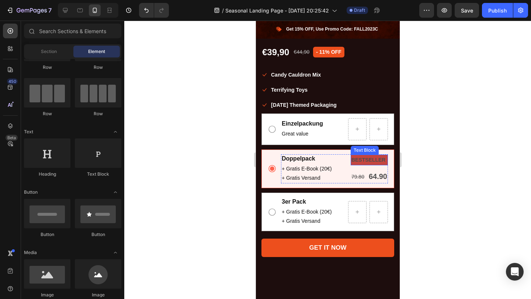
click at [359, 159] on strong "BESTSELLER" at bounding box center [368, 160] width 34 height 6
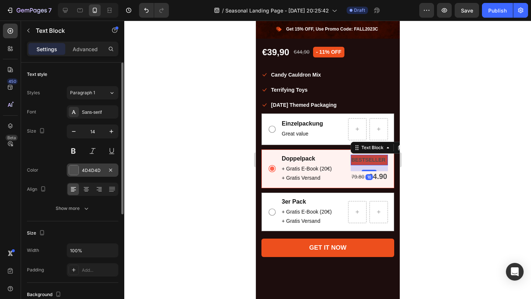
click at [87, 168] on div "4D4D4D" at bounding box center [92, 170] width 21 height 7
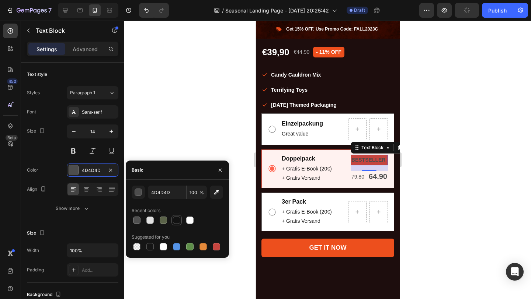
click at [175, 222] on div at bounding box center [176, 220] width 7 height 7
type input "121212"
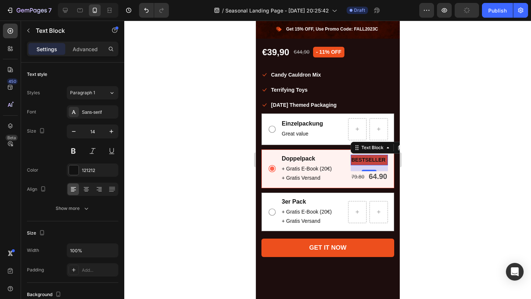
click at [171, 121] on div at bounding box center [327, 160] width 407 height 279
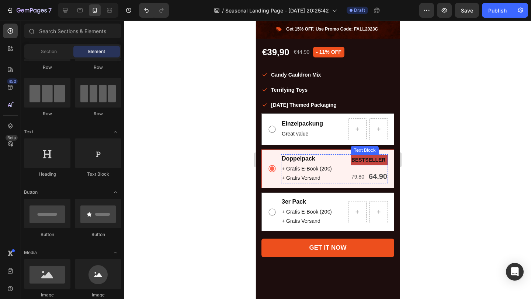
click at [365, 162] on strong "BESTSELLER" at bounding box center [368, 160] width 34 height 6
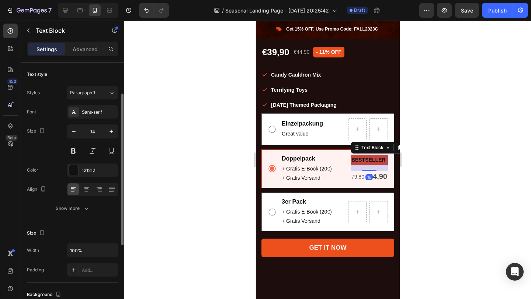
scroll to position [106, 0]
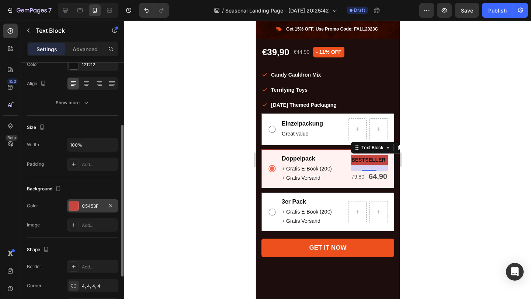
click at [88, 202] on div "C5453F" at bounding box center [93, 205] width 52 height 13
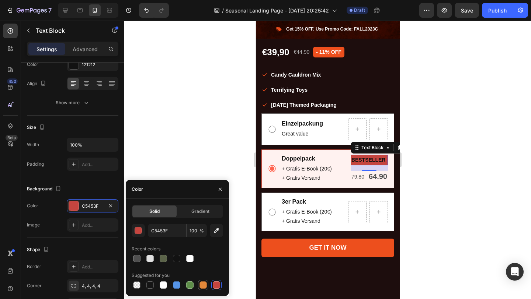
click at [205, 288] on div at bounding box center [202, 285] width 7 height 7
type input "E4893A"
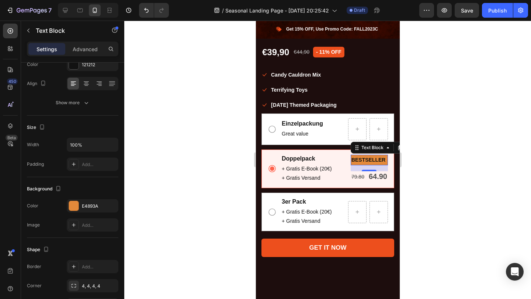
click at [190, 133] on div at bounding box center [327, 160] width 407 height 279
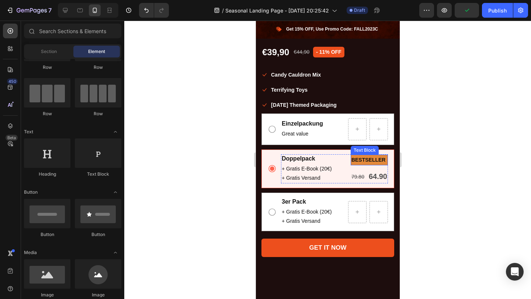
click at [380, 164] on p "BESTSELLER" at bounding box center [369, 160] width 36 height 9
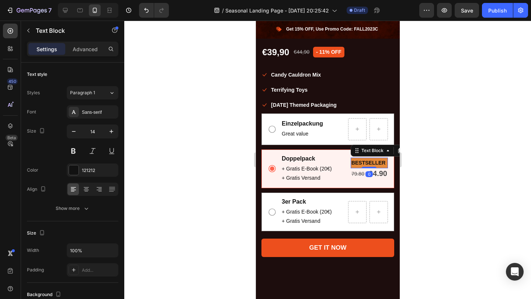
drag, startPoint x: 365, startPoint y: 170, endPoint x: 371, endPoint y: 139, distance: 31.6
click at [371, 139] on div "Einzelpackung Text Block Great value Text Block Row Row Doppelpack Text Block +…" at bounding box center [327, 173] width 133 height 118
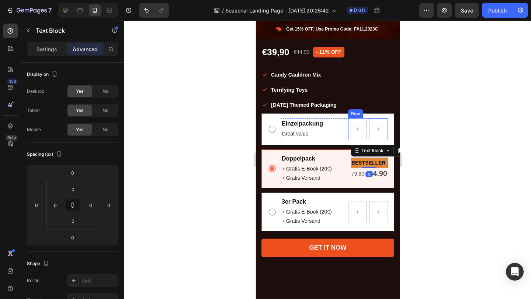
click at [444, 153] on div at bounding box center [327, 160] width 407 height 279
click at [367, 165] on strong "BESTSELLER" at bounding box center [368, 163] width 34 height 6
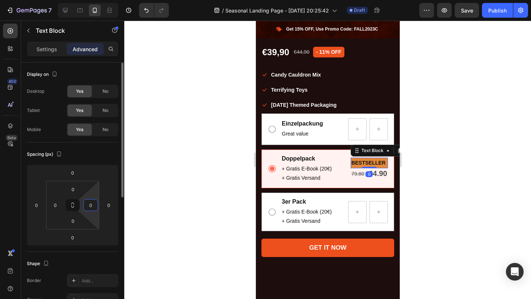
click at [91, 201] on input "0" at bounding box center [90, 205] width 11 height 11
type input "1"
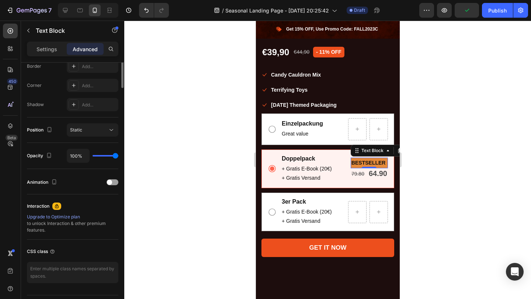
scroll to position [234, 0]
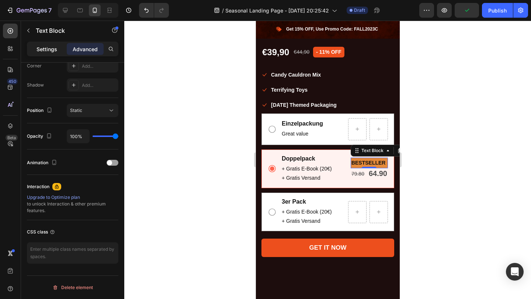
click at [48, 49] on p "Settings" at bounding box center [47, 49] width 21 height 8
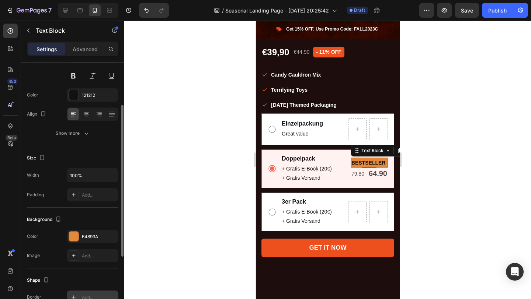
scroll to position [73, 0]
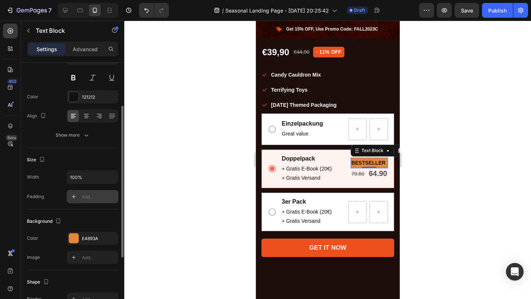
click at [88, 199] on div "Add..." at bounding box center [99, 197] width 35 height 7
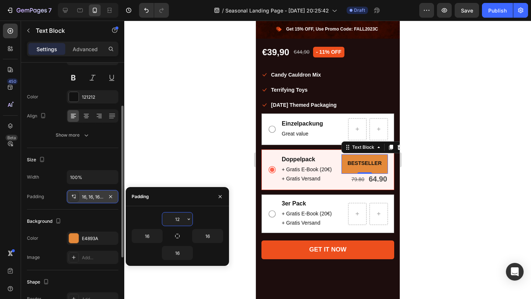
type input "1"
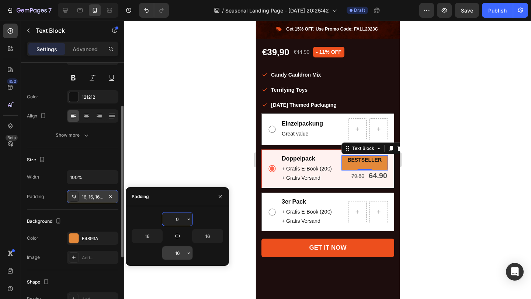
type input "0"
click at [181, 250] on input "16" at bounding box center [177, 253] width 30 height 13
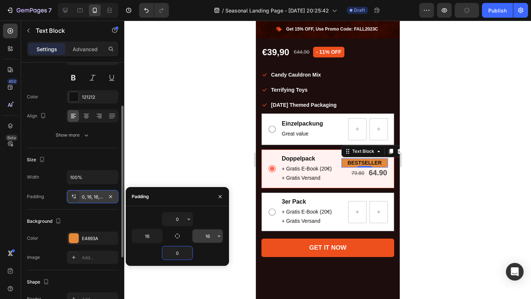
type input "0"
click at [206, 235] on input "16" at bounding box center [207, 236] width 30 height 13
type input "2"
click at [152, 235] on input "16" at bounding box center [147, 236] width 30 height 13
type input "2"
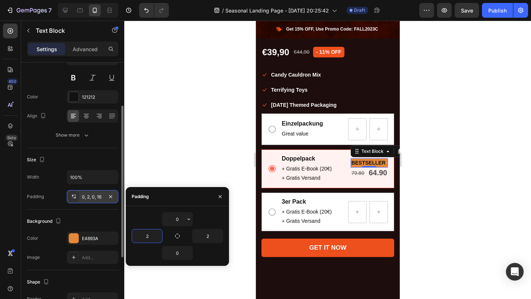
click at [173, 174] on div at bounding box center [327, 160] width 407 height 279
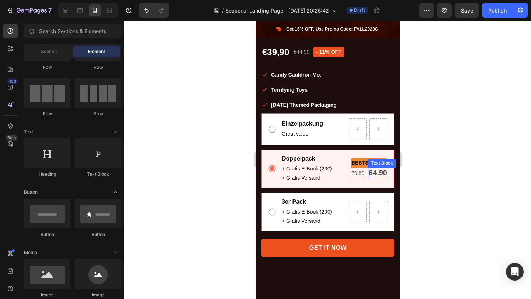
click at [373, 165] on div "Text Block" at bounding box center [382, 163] width 28 height 9
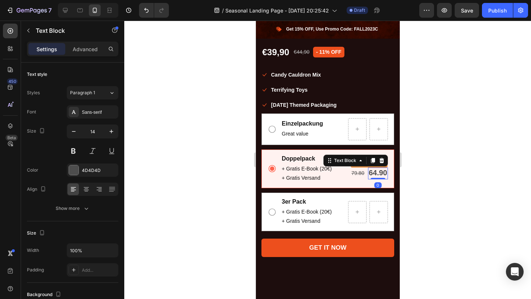
click at [432, 180] on div at bounding box center [327, 160] width 407 height 279
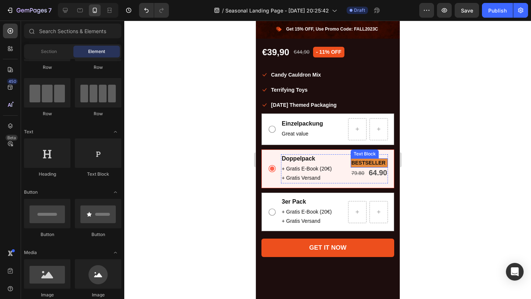
click at [357, 164] on strong "BESTSELLER" at bounding box center [368, 163] width 34 height 6
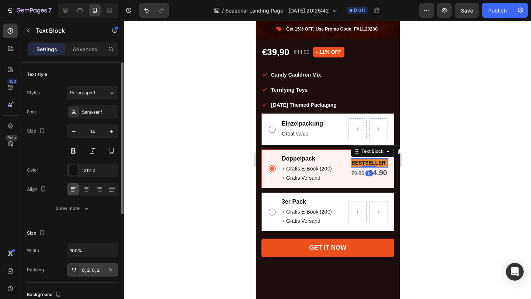
click at [87, 271] on div "0, 2, 0, 2" at bounding box center [92, 270] width 21 height 7
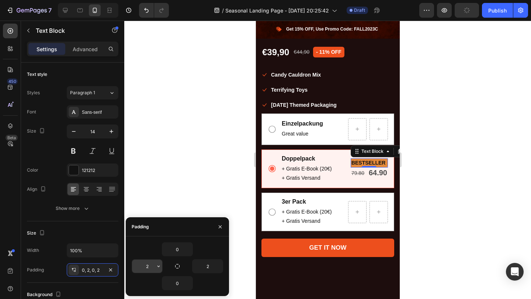
click at [158, 265] on icon "button" at bounding box center [159, 267] width 6 height 6
click at [364, 163] on strong "BESTSELLER" at bounding box center [368, 163] width 34 height 6
click at [149, 264] on input "2" at bounding box center [147, 266] width 30 height 13
type input "4"
click at [208, 264] on input "2" at bounding box center [207, 266] width 30 height 13
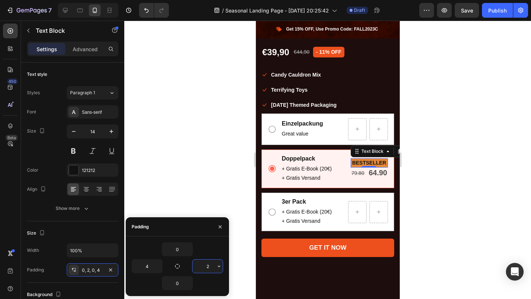
type input "4"
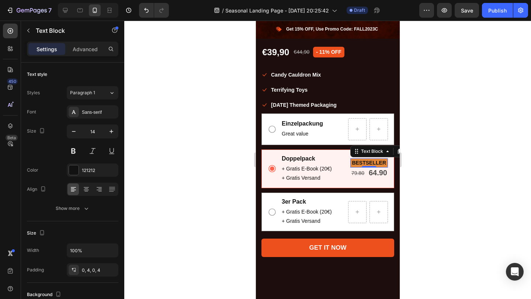
click at [192, 164] on div at bounding box center [327, 160] width 407 height 279
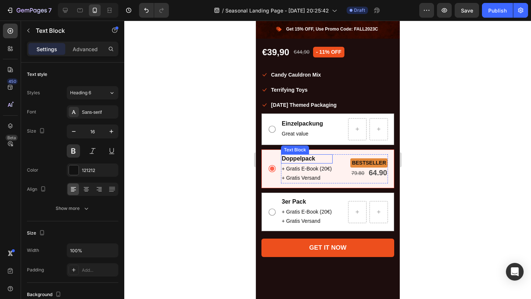
click at [316, 159] on p "Doppelpack" at bounding box center [306, 159] width 50 height 8
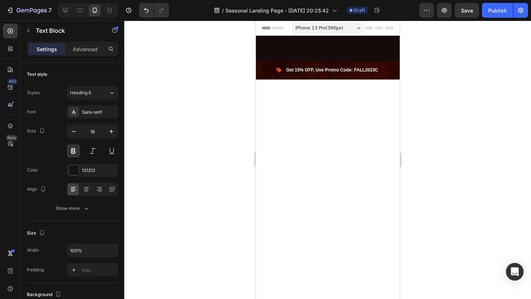
scroll to position [652, 0]
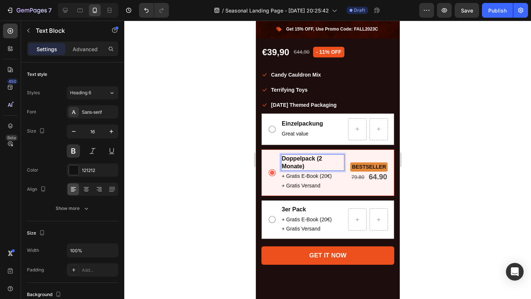
click at [445, 162] on div at bounding box center [327, 160] width 407 height 279
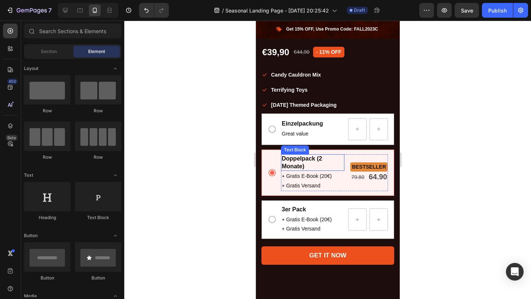
click at [328, 162] on p "Doppelpack (2 Monate)" at bounding box center [312, 162] width 62 height 15
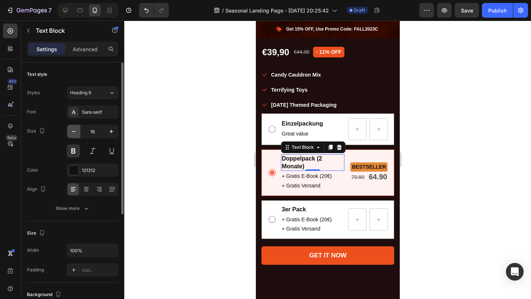
click at [76, 133] on icon "button" at bounding box center [73, 131] width 7 height 7
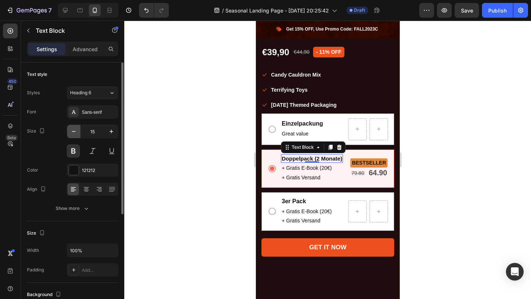
click at [75, 132] on icon "button" at bounding box center [73, 131] width 7 height 7
type input "14"
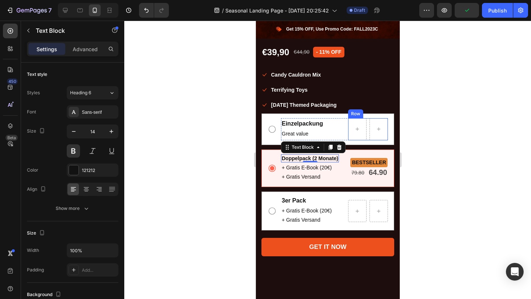
click at [451, 129] on div at bounding box center [327, 160] width 407 height 279
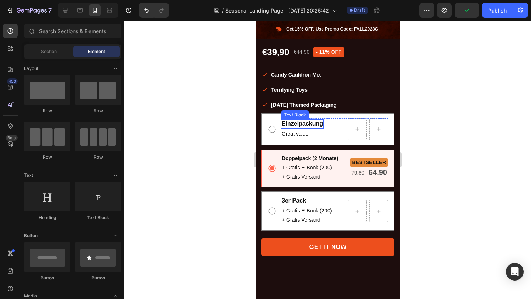
click at [313, 123] on p "Einzelpackung" at bounding box center [301, 124] width 41 height 8
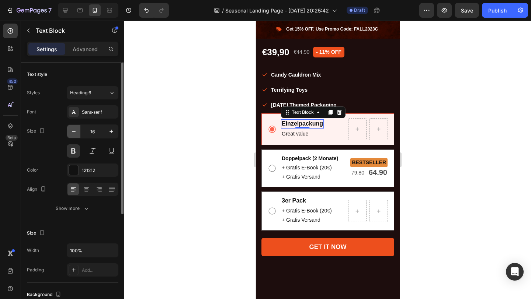
click at [73, 130] on icon "button" at bounding box center [73, 131] width 7 height 7
click at [312, 123] on p "Einzelpackung" at bounding box center [299, 124] width 36 height 7
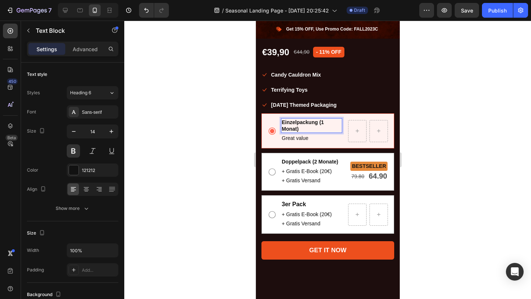
scroll to position [651, 0]
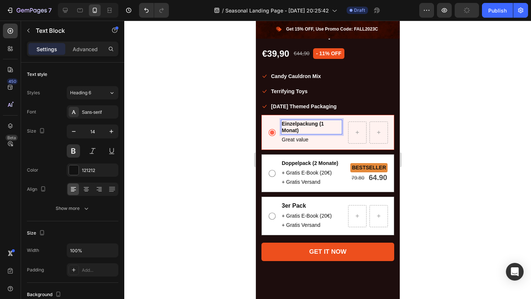
click at [317, 124] on p "Einzelpackung (1 Monat)" at bounding box center [311, 127] width 60 height 13
click at [75, 129] on icon "button" at bounding box center [73, 131] width 7 height 7
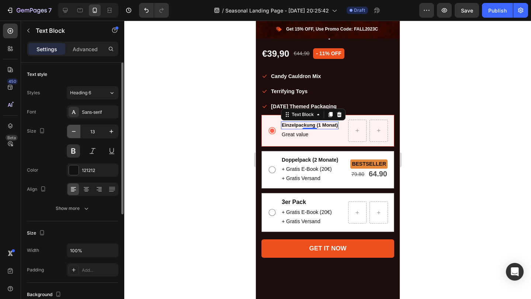
type input "12"
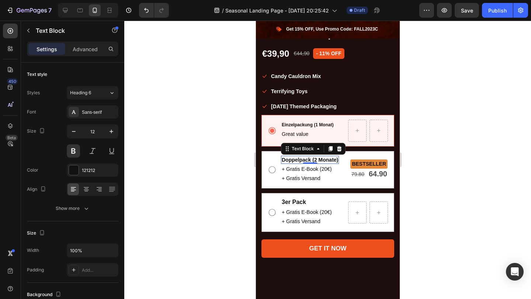
click at [293, 158] on p "Doppelpack (2 Monate)" at bounding box center [309, 160] width 56 height 7
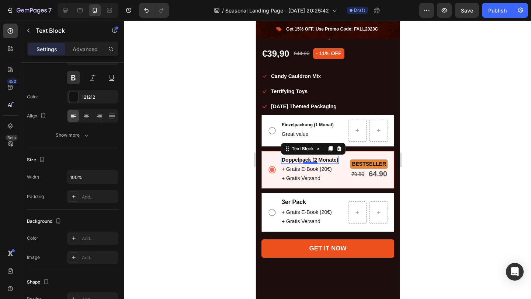
click at [306, 162] on div at bounding box center [309, 163] width 15 height 2
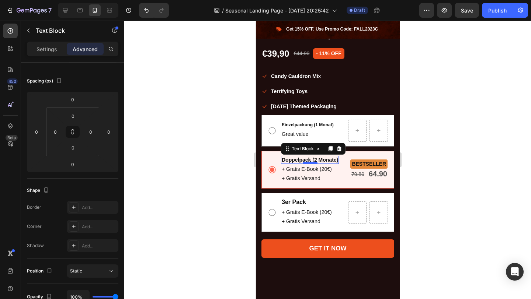
click at [306, 162] on div at bounding box center [309, 163] width 15 height 2
click at [293, 159] on p "Doppelpack (2 Monate)" at bounding box center [309, 160] width 56 height 7
click at [234, 157] on div at bounding box center [327, 160] width 407 height 279
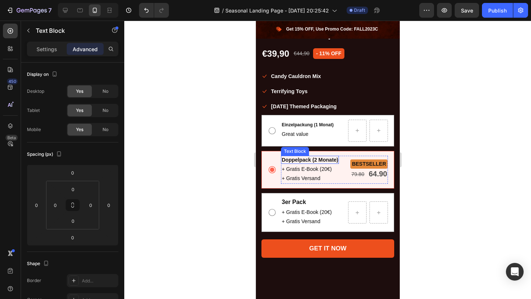
click at [307, 159] on p "Doppelpack (2 Monate)" at bounding box center [309, 160] width 56 height 7
click at [43, 48] on p "Settings" at bounding box center [47, 49] width 21 height 8
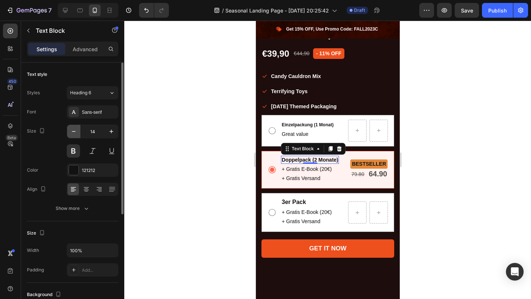
click at [75, 128] on icon "button" at bounding box center [73, 131] width 7 height 7
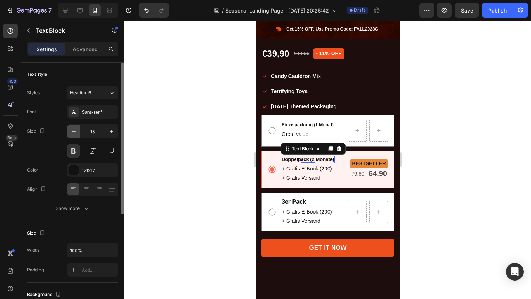
type input "12"
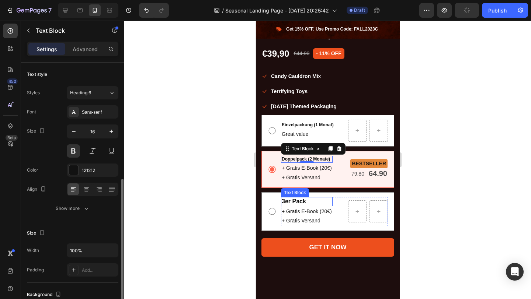
click at [295, 203] on p "3er Pack" at bounding box center [306, 202] width 50 height 8
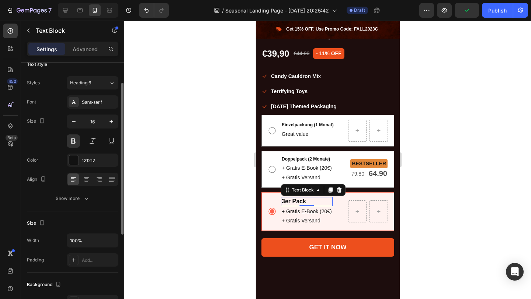
scroll to position [0, 0]
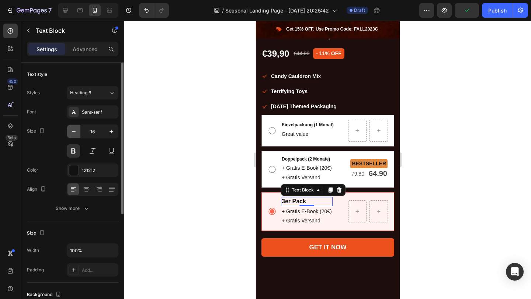
click at [76, 128] on icon "button" at bounding box center [73, 131] width 7 height 7
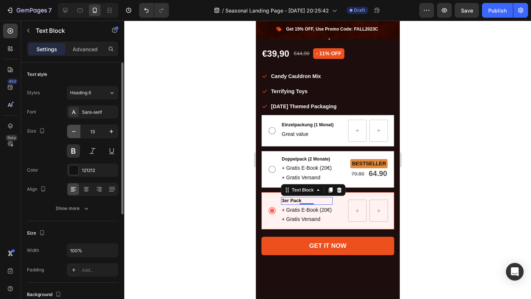
click at [76, 128] on icon "button" at bounding box center [73, 131] width 7 height 7
type input "12"
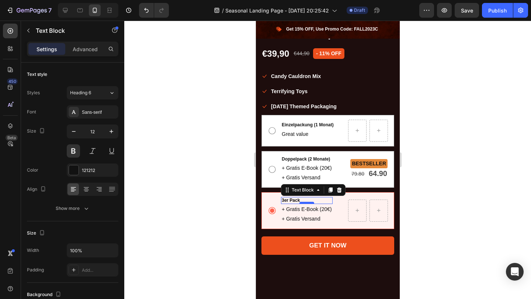
click at [309, 203] on div at bounding box center [306, 203] width 15 height 2
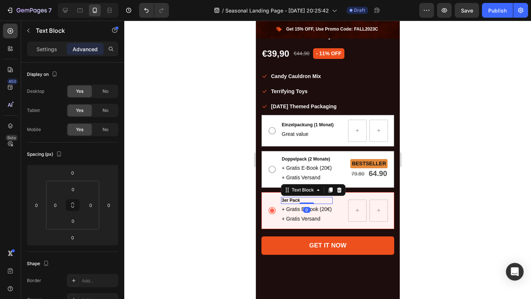
click at [313, 200] on p "3er Pack" at bounding box center [306, 201] width 50 height 6
click at [304, 200] on p "3er Pack ( 3 Monate)" at bounding box center [306, 201] width 50 height 6
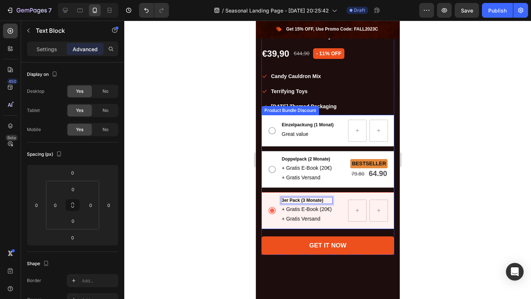
click at [454, 195] on div at bounding box center [327, 160] width 407 height 279
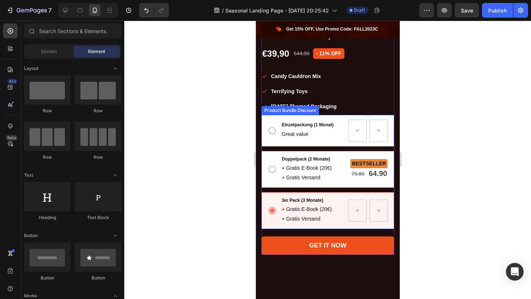
click at [447, 194] on div at bounding box center [327, 160] width 407 height 279
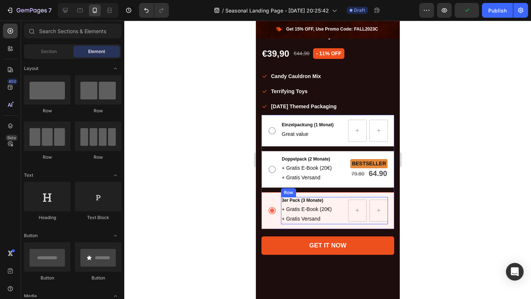
scroll to position [651, 0]
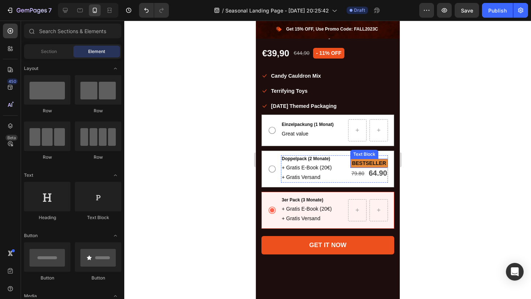
click at [368, 165] on strong "BESTSELLER" at bounding box center [368, 163] width 34 height 6
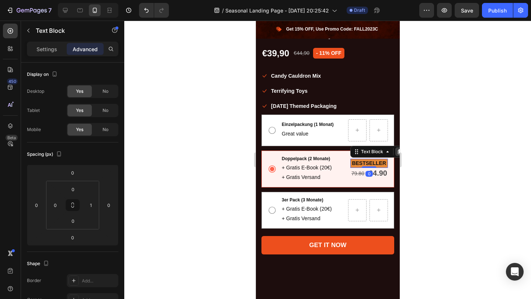
click at [395, 153] on div at bounding box center [399, 151] width 9 height 9
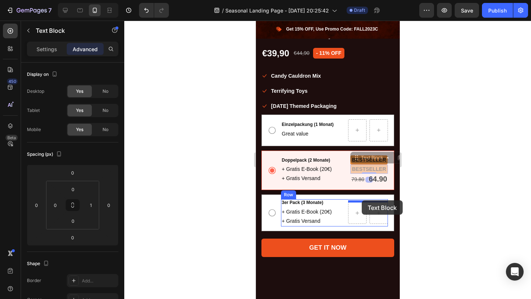
drag, startPoint x: 360, startPoint y: 159, endPoint x: 361, endPoint y: 201, distance: 41.7
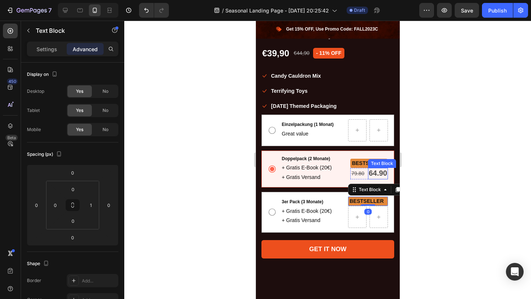
click at [372, 174] on strong "64.90" at bounding box center [377, 173] width 18 height 8
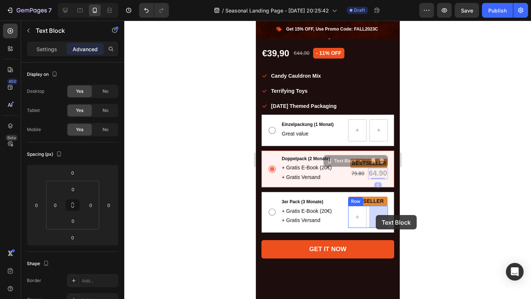
drag, startPoint x: 332, startPoint y: 169, endPoint x: 376, endPoint y: 215, distance: 63.4
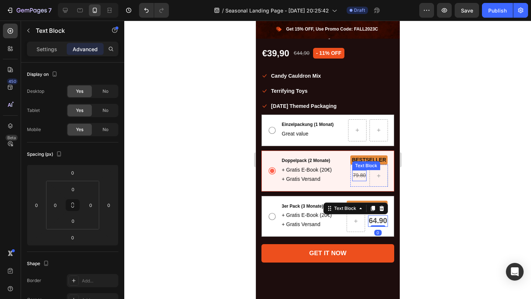
click at [353, 170] on div "79.80" at bounding box center [359, 175] width 14 height 11
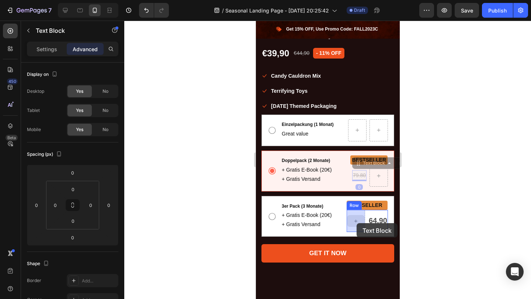
drag, startPoint x: 357, startPoint y: 164, endPoint x: 356, endPoint y: 223, distance: 59.7
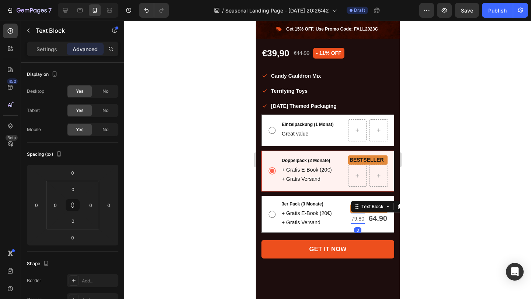
click at [417, 215] on div at bounding box center [327, 160] width 407 height 279
click at [357, 216] on s "79.80" at bounding box center [357, 219] width 13 height 6
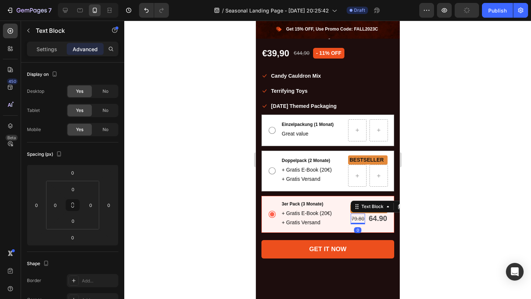
click at [357, 216] on s "79.80" at bounding box center [357, 219] width 13 height 6
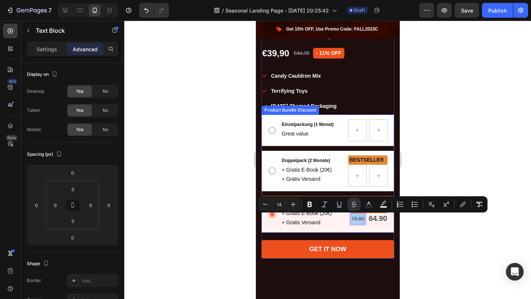
click at [456, 135] on div at bounding box center [327, 160] width 407 height 279
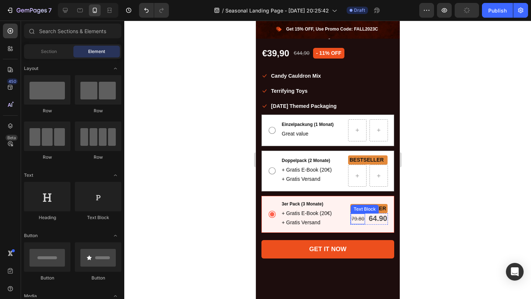
click at [354, 222] on p "79.80" at bounding box center [357, 219] width 13 height 9
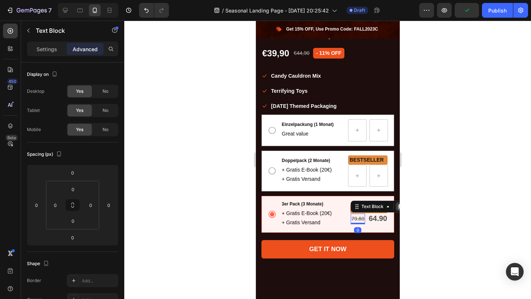
click at [397, 209] on icon at bounding box center [400, 207] width 6 height 6
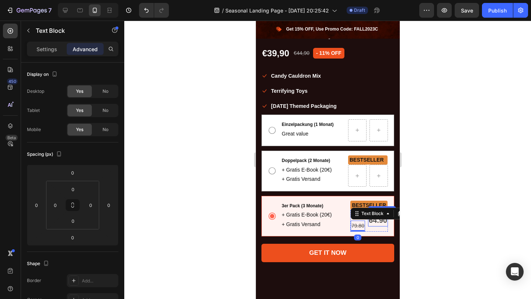
click at [378, 222] on strong "64.90" at bounding box center [377, 220] width 18 height 8
click at [372, 210] on icon at bounding box center [373, 208] width 4 height 5
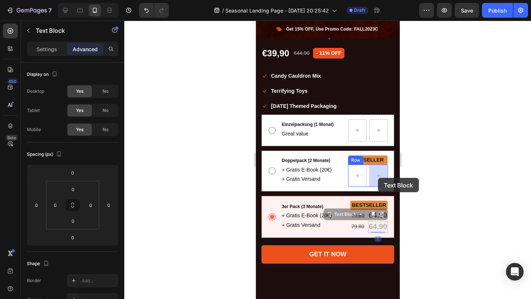
drag, startPoint x: 334, startPoint y: 215, endPoint x: 378, endPoint y: 178, distance: 57.8
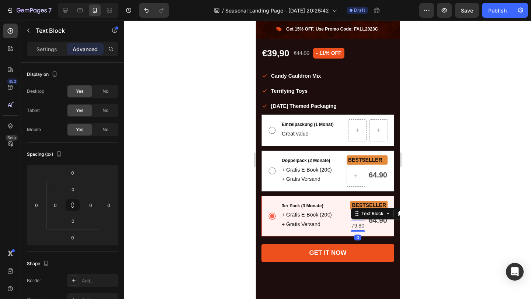
click at [358, 224] on s "79.80" at bounding box center [357, 226] width 13 height 6
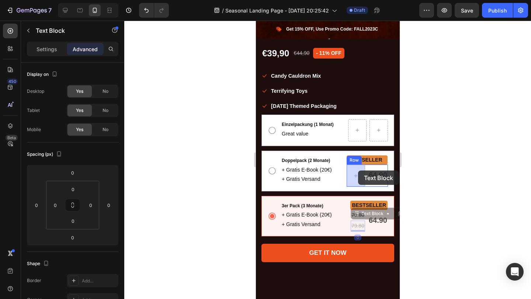
drag, startPoint x: 357, startPoint y: 213, endPoint x: 358, endPoint y: 171, distance: 42.1
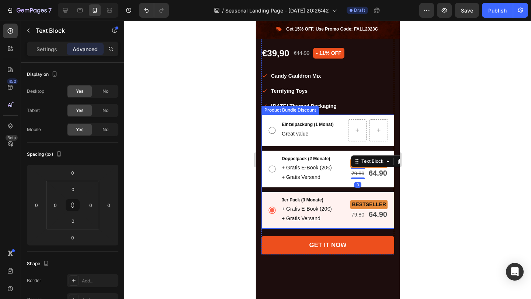
click at [417, 190] on div at bounding box center [327, 160] width 407 height 279
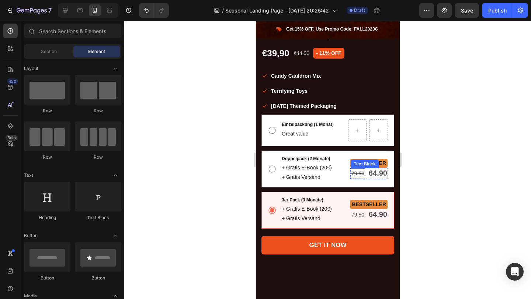
click at [358, 174] on s "79.80" at bounding box center [357, 174] width 13 height 6
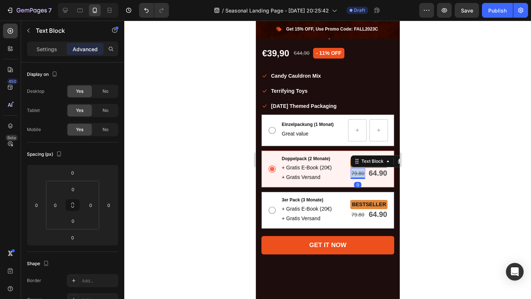
click at [358, 174] on s "79.80" at bounding box center [357, 174] width 13 height 6
click at [381, 176] on strong "64.90" at bounding box center [377, 173] width 18 height 8
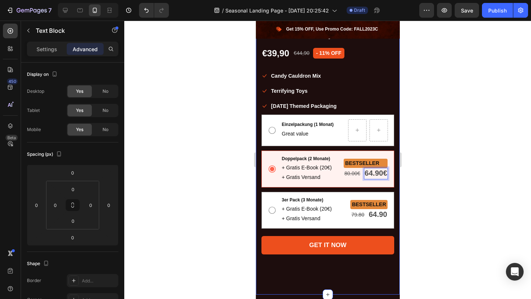
click at [419, 170] on div at bounding box center [327, 160] width 407 height 279
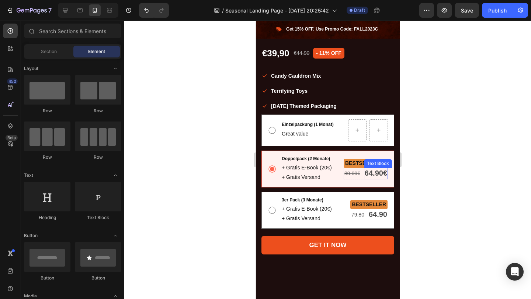
click at [379, 176] on strong "64.90€" at bounding box center [375, 173] width 22 height 8
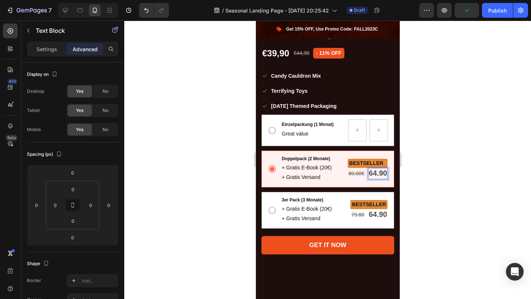
click at [417, 170] on div at bounding box center [327, 160] width 407 height 279
click at [355, 216] on s "79.80" at bounding box center [357, 215] width 13 height 6
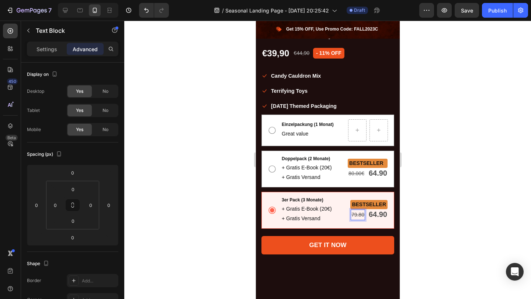
click at [355, 216] on s "79.80" at bounding box center [357, 215] width 13 height 6
click at [375, 214] on strong "64.90" at bounding box center [377, 215] width 18 height 8
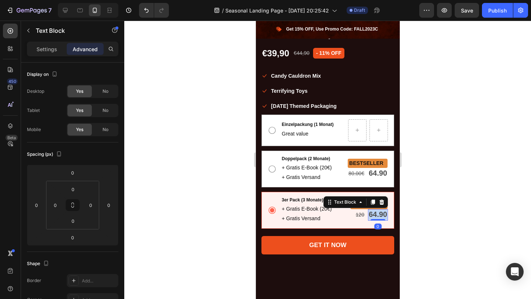
click at [375, 214] on strong "64.90" at bounding box center [377, 215] width 18 height 8
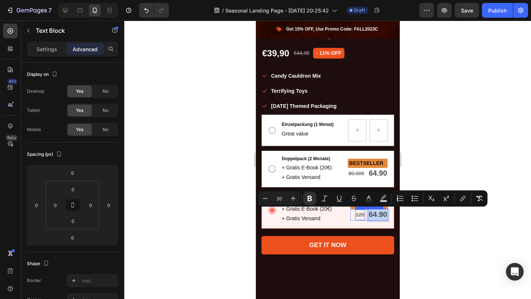
click at [360, 215] on s "120" at bounding box center [359, 215] width 8 height 6
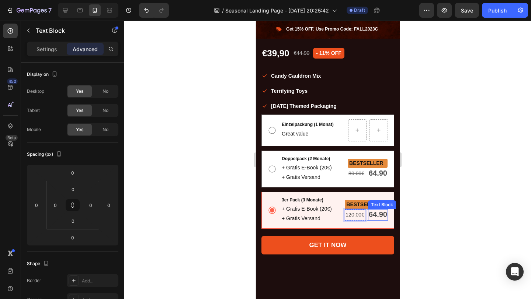
click at [375, 215] on strong "64.90" at bounding box center [377, 215] width 18 height 8
click at [416, 203] on div at bounding box center [327, 160] width 407 height 279
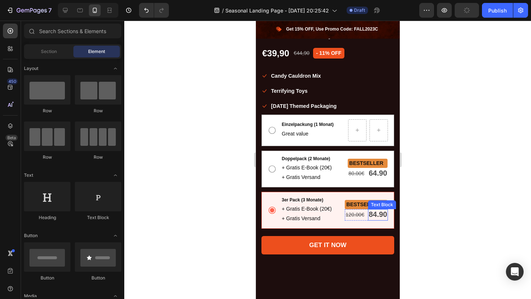
click at [368, 202] on div "Text Block" at bounding box center [382, 205] width 28 height 9
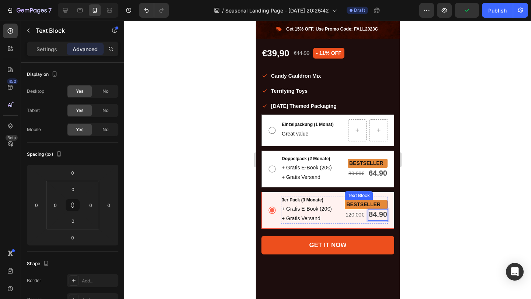
click at [375, 204] on strong "BESTSELLER" at bounding box center [363, 205] width 34 height 6
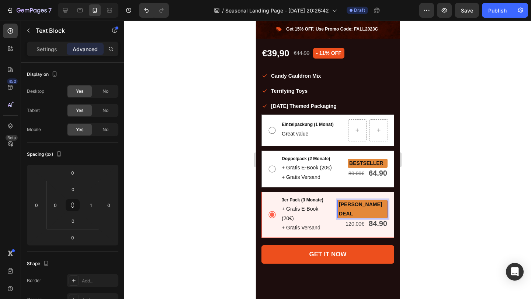
click at [407, 200] on div at bounding box center [327, 160] width 407 height 279
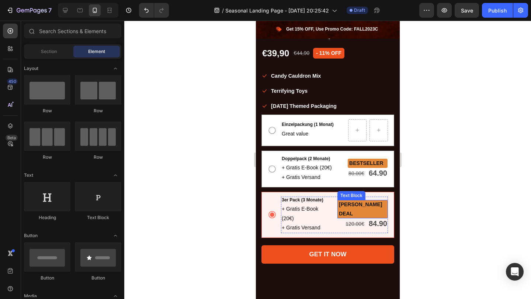
click at [367, 201] on p "BESTER DEAL" at bounding box center [362, 209] width 47 height 18
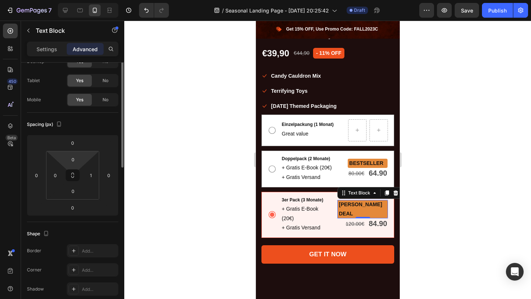
scroll to position [0, 0]
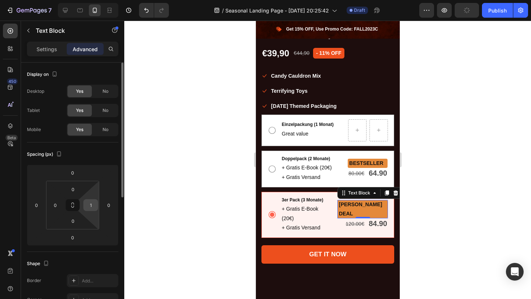
click at [92, 205] on input "1" at bounding box center [90, 205] width 11 height 11
type input "0"
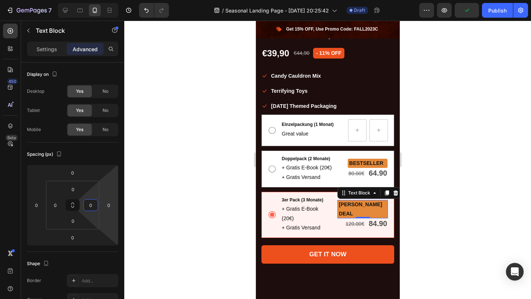
click at [156, 193] on div at bounding box center [327, 160] width 407 height 279
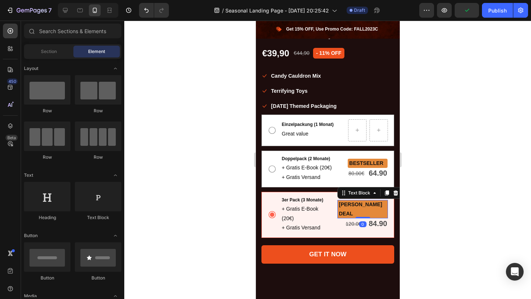
click at [368, 204] on strong "BESTER DEAL" at bounding box center [360, 209] width 43 height 15
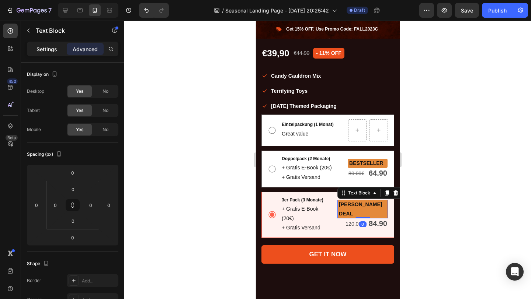
click at [58, 46] on div "Settings" at bounding box center [46, 49] width 37 height 12
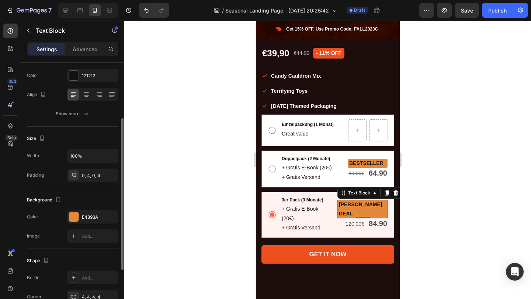
scroll to position [179, 0]
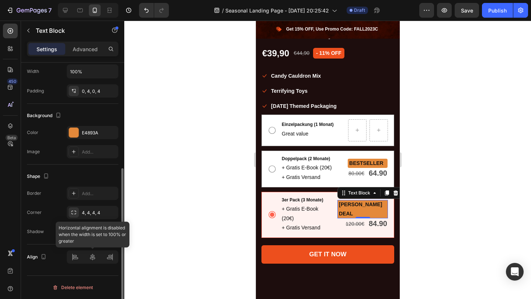
click at [93, 256] on div at bounding box center [93, 257] width 52 height 13
click at [93, 257] on div at bounding box center [93, 257] width 52 height 13
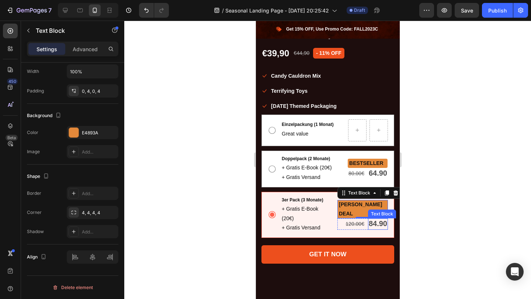
click at [371, 210] on div "Text Block" at bounding box center [382, 214] width 28 height 9
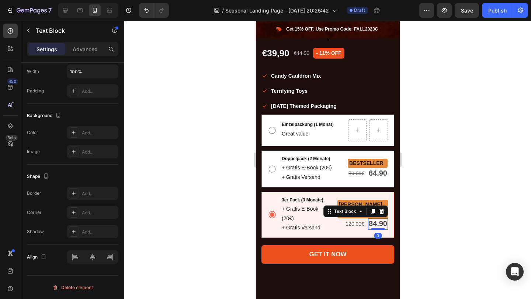
click at [457, 224] on div at bounding box center [327, 160] width 407 height 279
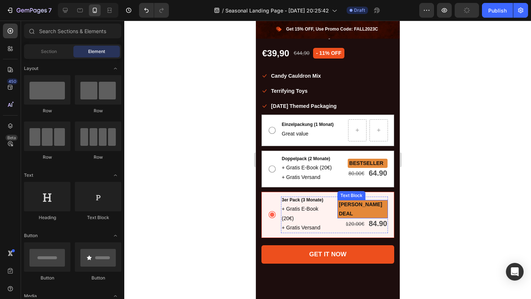
click at [366, 205] on strong "BESTER DEAL" at bounding box center [360, 209] width 43 height 15
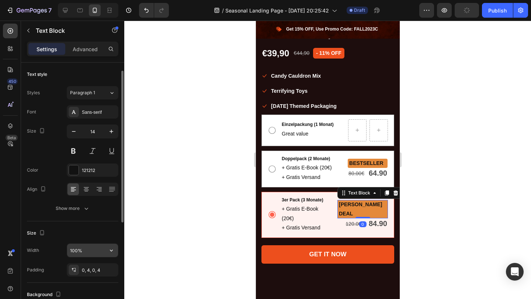
scroll to position [7, 0]
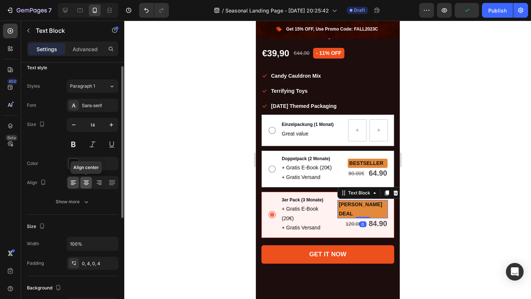
click at [83, 181] on icon at bounding box center [86, 182] width 7 height 7
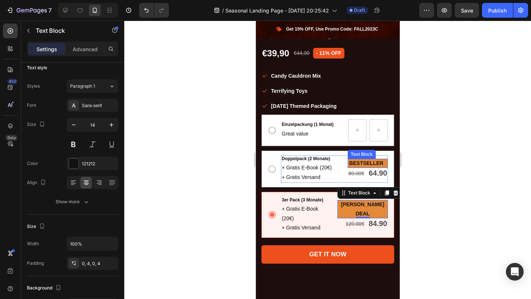
click at [375, 161] on strong "BESTSELLER" at bounding box center [366, 163] width 34 height 6
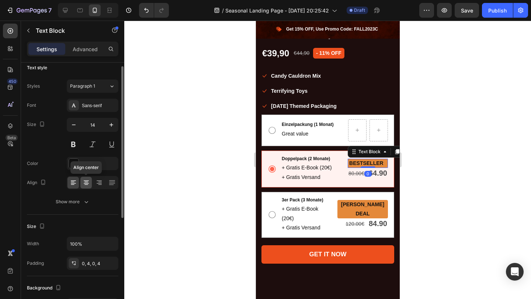
click at [83, 181] on icon at bounding box center [86, 182] width 7 height 7
click at [424, 178] on div at bounding box center [327, 160] width 407 height 279
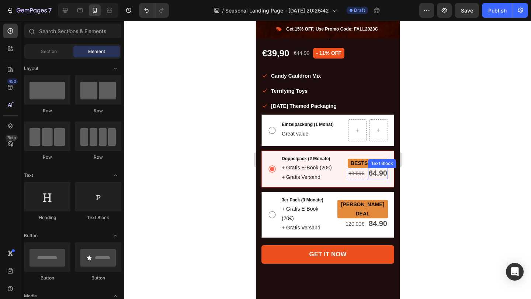
click at [377, 173] on strong "64.90" at bounding box center [377, 173] width 18 height 8
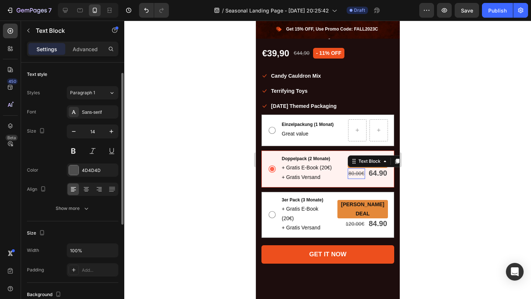
click at [351, 173] on s "80.00€" at bounding box center [356, 174] width 16 height 6
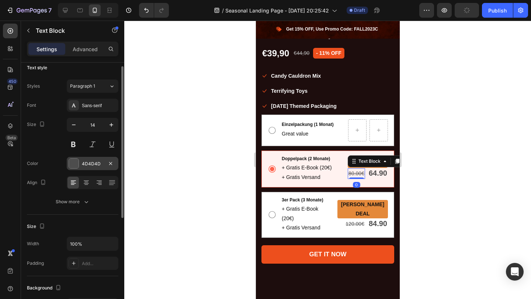
click at [93, 162] on div "4D4D4D" at bounding box center [92, 164] width 21 height 7
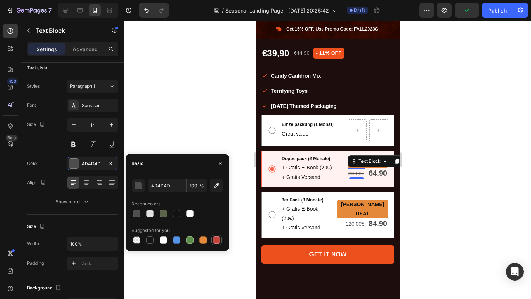
click at [217, 240] on div at bounding box center [216, 240] width 7 height 7
type input "C5453F"
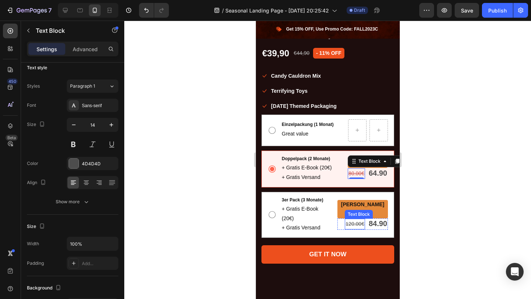
click at [356, 221] on s "120.00€" at bounding box center [354, 224] width 19 height 6
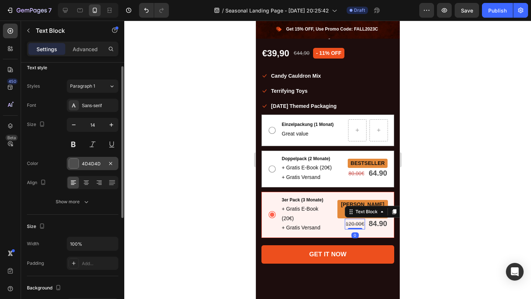
click at [89, 167] on div "4D4D4D" at bounding box center [92, 164] width 21 height 7
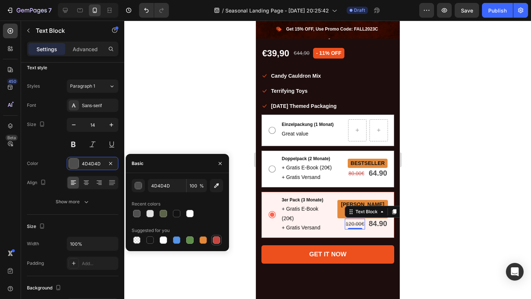
click at [215, 240] on div at bounding box center [216, 240] width 7 height 7
type input "C5453F"
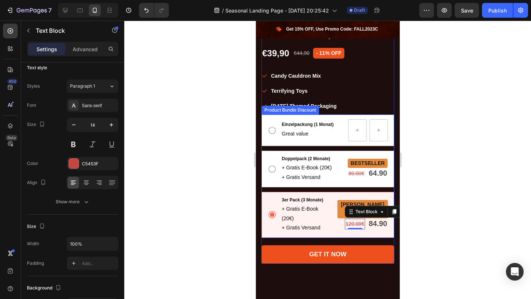
click at [416, 219] on div at bounding box center [327, 160] width 407 height 279
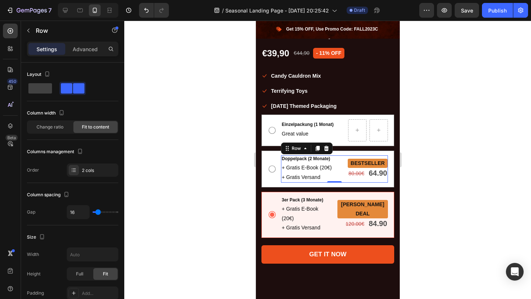
click at [337, 178] on div "Doppelpack (2 Monate) Text Block + Gratis E-Book (20€) + Gratis Versand Text Bl…" at bounding box center [334, 169] width 107 height 27
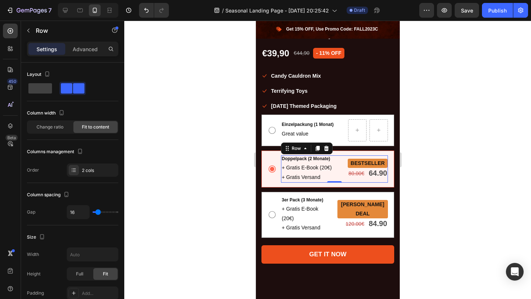
click at [480, 218] on div at bounding box center [327, 160] width 407 height 279
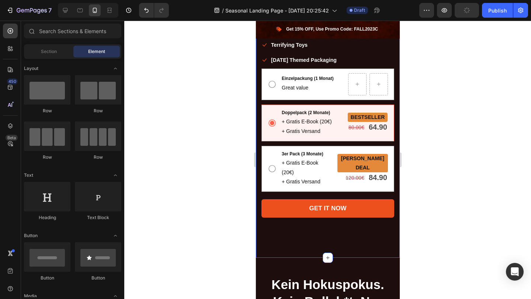
scroll to position [700, 0]
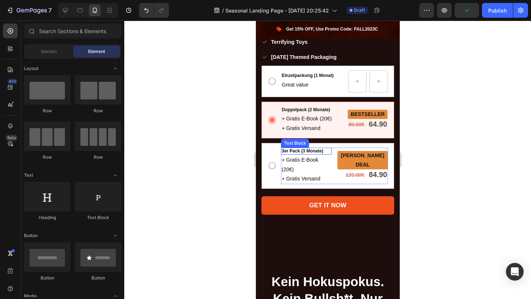
click at [317, 150] on p "3er Pack (3 Monate)" at bounding box center [305, 152] width 49 height 6
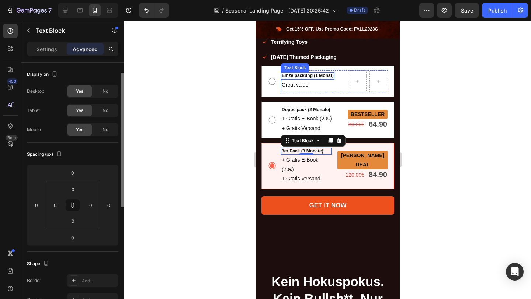
click at [315, 76] on p "Einzelpackung (1 Monat)" at bounding box center [307, 76] width 52 height 6
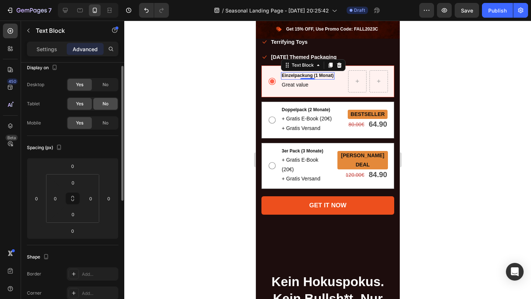
scroll to position [0, 0]
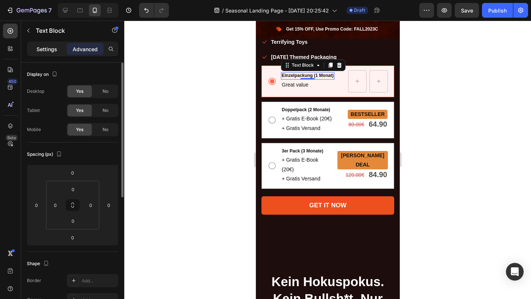
click at [49, 51] on p "Settings" at bounding box center [47, 49] width 21 height 8
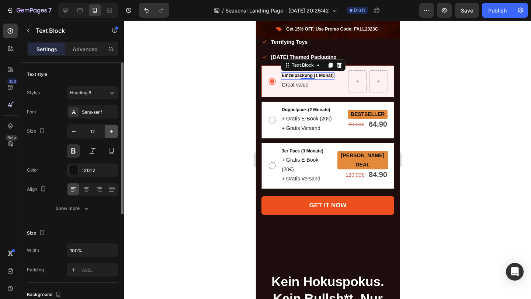
click at [111, 131] on icon "button" at bounding box center [111, 131] width 7 height 7
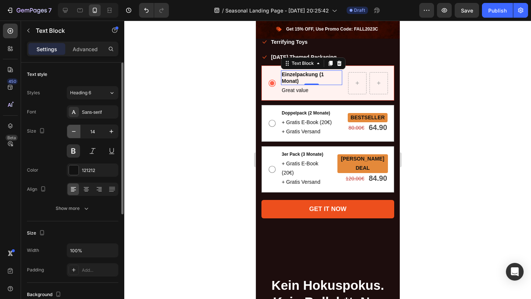
click at [73, 133] on icon "button" at bounding box center [73, 131] width 7 height 7
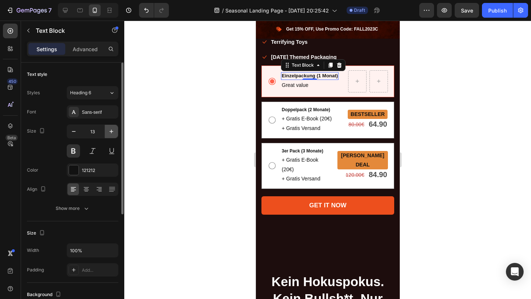
click at [111, 132] on icon "button" at bounding box center [111, 131] width 7 height 7
type input "14"
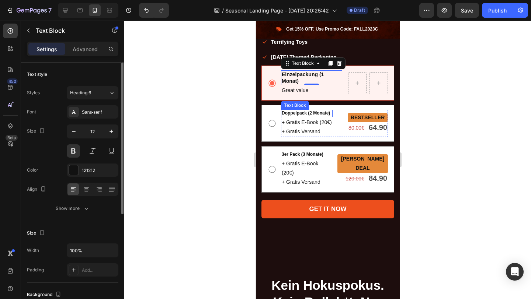
click at [321, 112] on p "Doppelpack (2 Monate)" at bounding box center [306, 114] width 50 height 6
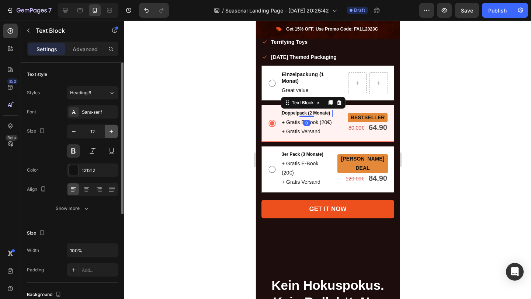
click at [108, 129] on icon "button" at bounding box center [111, 131] width 7 height 7
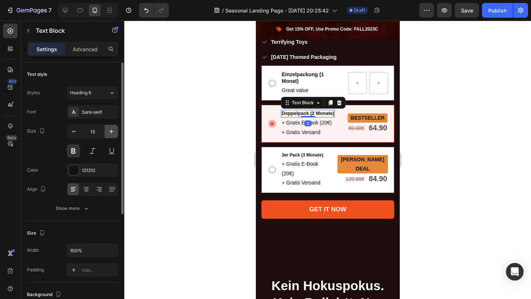
type input "14"
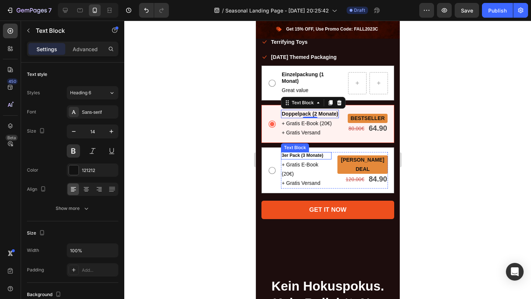
click at [319, 155] on p "3er Pack (3 Monate)" at bounding box center [305, 156] width 49 height 6
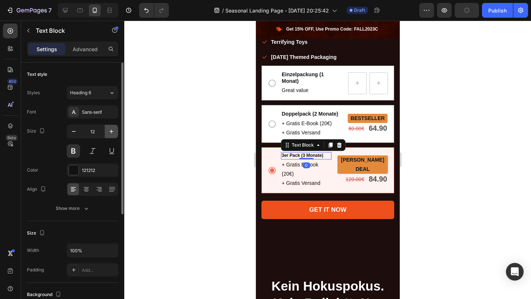
click at [112, 130] on icon "button" at bounding box center [111, 131] width 7 height 7
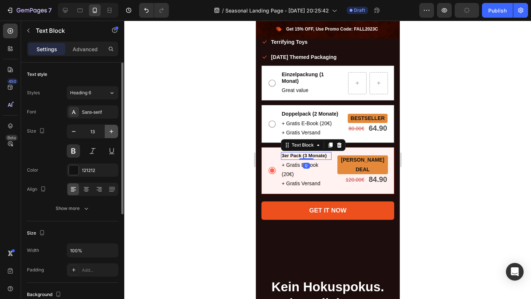
type input "14"
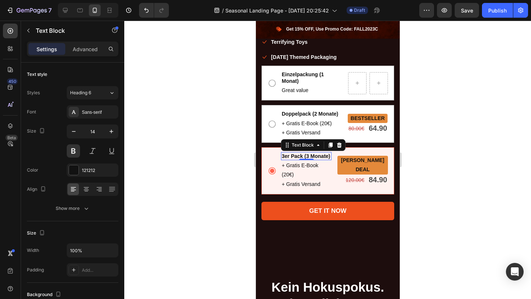
click at [220, 124] on div at bounding box center [327, 160] width 407 height 279
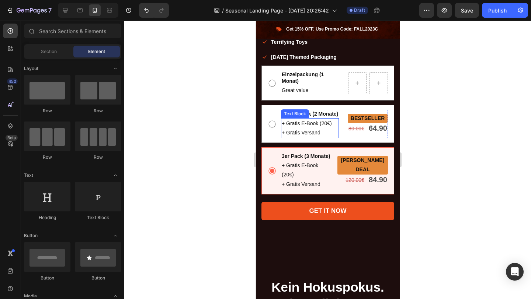
click at [292, 121] on p "+ Gratis E-Book (20€)" at bounding box center [309, 123] width 56 height 9
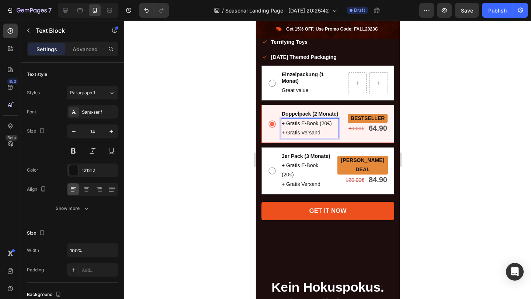
click at [292, 124] on p "+ Gratis E-Book (20€)" at bounding box center [309, 123] width 56 height 9
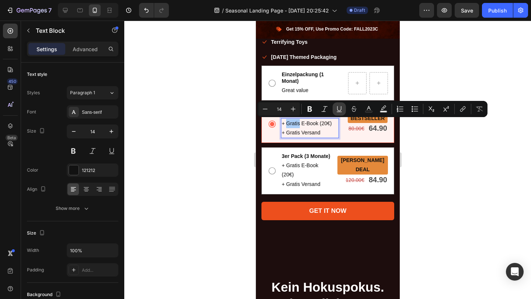
click at [341, 107] on icon "Editor contextual toolbar" at bounding box center [339, 108] width 7 height 7
click at [290, 134] on p "+ Gratis Versand" at bounding box center [309, 132] width 56 height 9
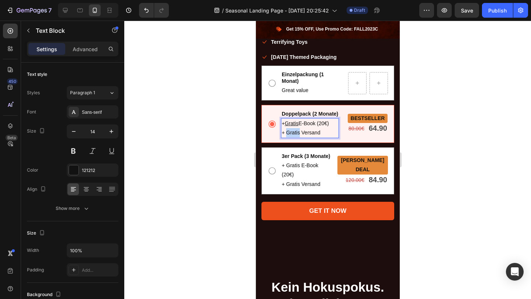
click at [290, 134] on p "+ Gratis Versand" at bounding box center [309, 132] width 56 height 9
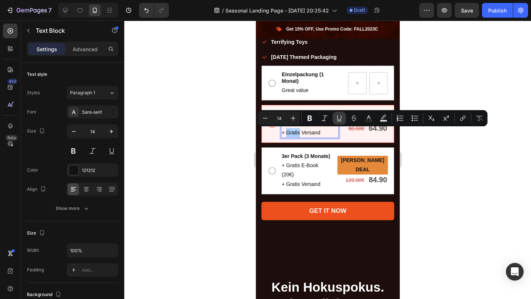
click at [337, 117] on icon "Editor contextual toolbar" at bounding box center [339, 118] width 7 height 7
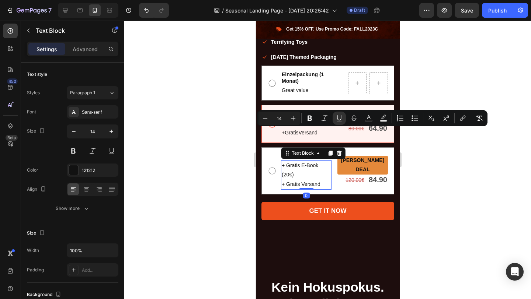
click at [292, 166] on p "+ Gratis E-Book (20€)" at bounding box center [305, 170] width 49 height 18
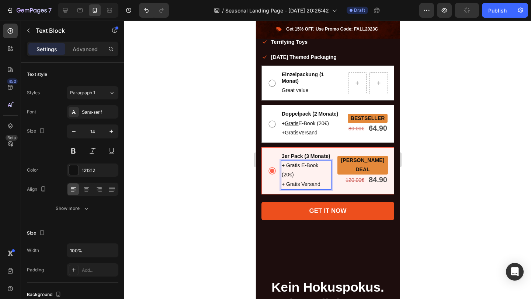
click at [294, 165] on p "+ Gratis E-Book (20€)" at bounding box center [305, 170] width 49 height 18
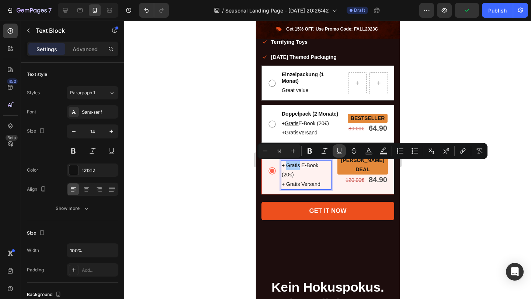
click at [338, 150] on icon "Editor contextual toolbar" at bounding box center [339, 150] width 7 height 7
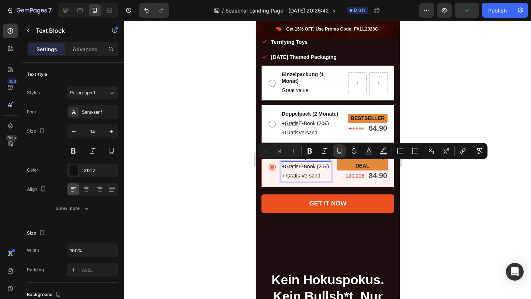
click at [296, 173] on p "+ Gratis Versand" at bounding box center [305, 175] width 49 height 9
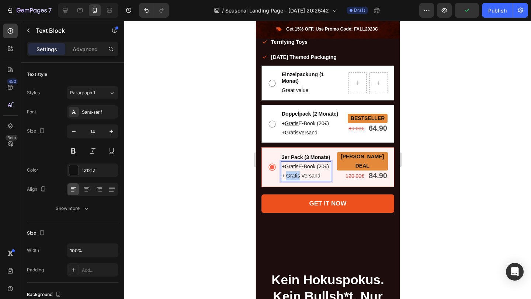
click at [296, 173] on p "+ Gratis Versand" at bounding box center [305, 175] width 49 height 9
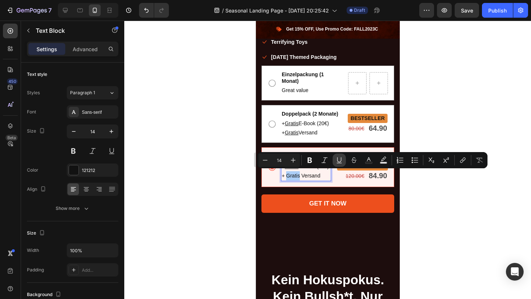
click at [341, 160] on icon "Editor contextual toolbar" at bounding box center [339, 160] width 7 height 7
click at [447, 113] on div at bounding box center [327, 160] width 407 height 279
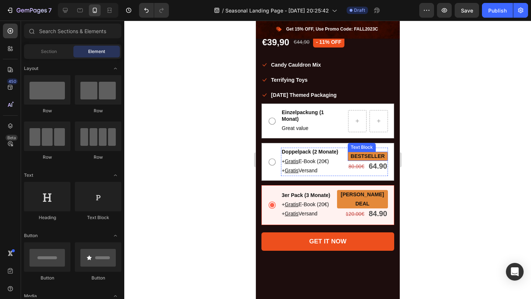
scroll to position [655, 0]
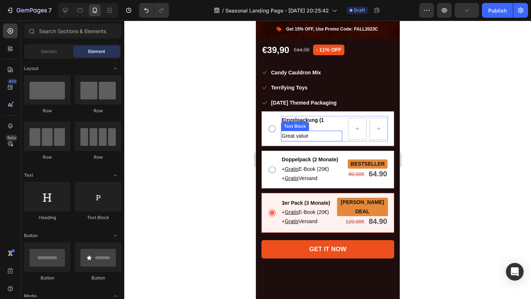
click at [315, 138] on p "Great value" at bounding box center [311, 136] width 60 height 9
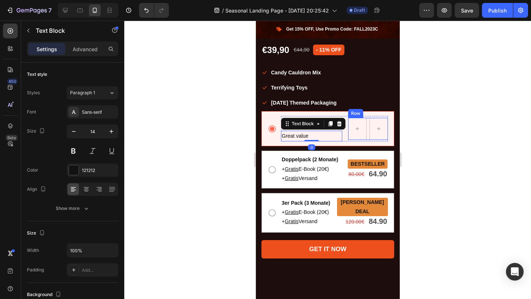
click at [444, 148] on div at bounding box center [327, 160] width 407 height 279
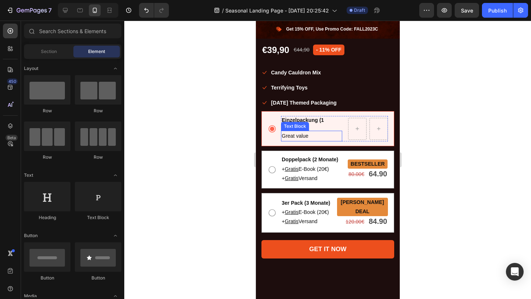
click at [316, 134] on p "Great value" at bounding box center [311, 136] width 60 height 9
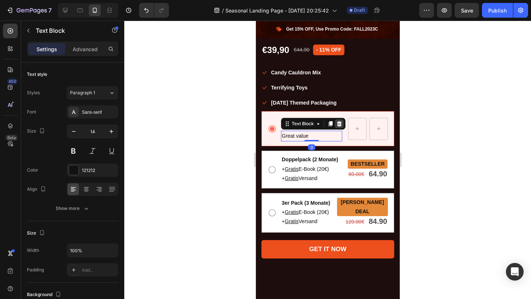
click at [340, 123] on icon at bounding box center [339, 123] width 5 height 5
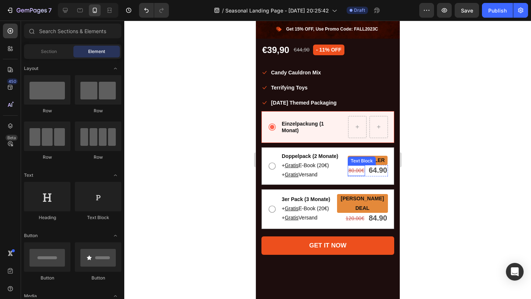
click at [349, 169] on s "80.00€" at bounding box center [356, 171] width 16 height 6
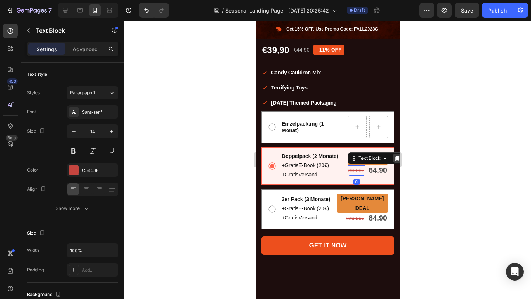
click at [394, 158] on icon at bounding box center [397, 159] width 6 height 6
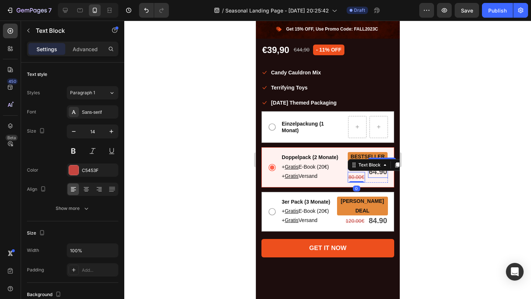
click at [380, 173] on strong "64.90" at bounding box center [377, 172] width 18 height 8
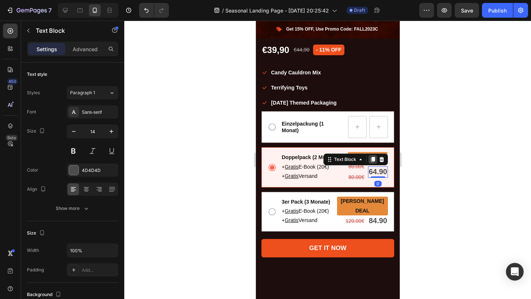
click at [372, 159] on icon at bounding box center [373, 159] width 4 height 5
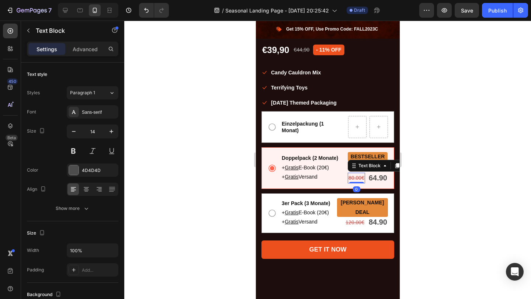
click at [357, 177] on s "80.00€" at bounding box center [356, 178] width 16 height 6
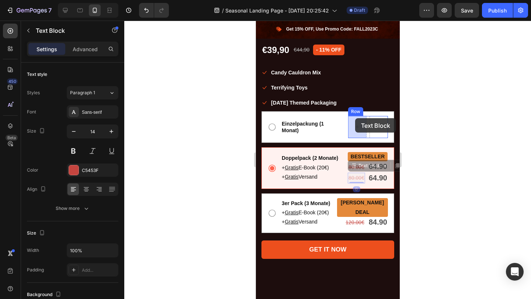
drag, startPoint x: 353, startPoint y: 167, endPoint x: 355, endPoint y: 118, distance: 48.4
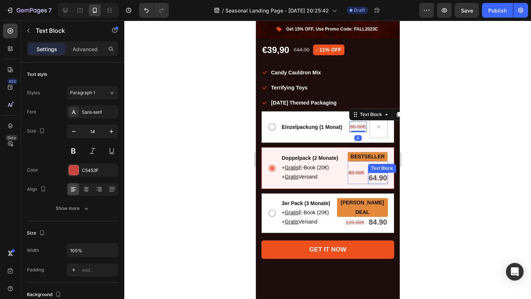
click at [380, 176] on strong "64.90" at bounding box center [377, 178] width 18 height 8
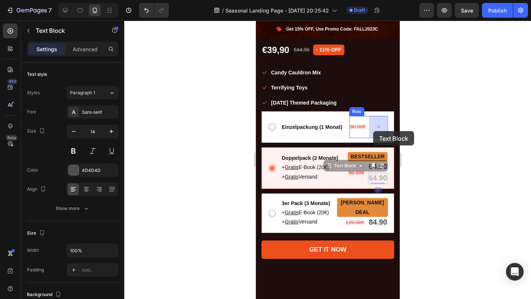
drag, startPoint x: 330, startPoint y: 167, endPoint x: 373, endPoint y: 131, distance: 55.5
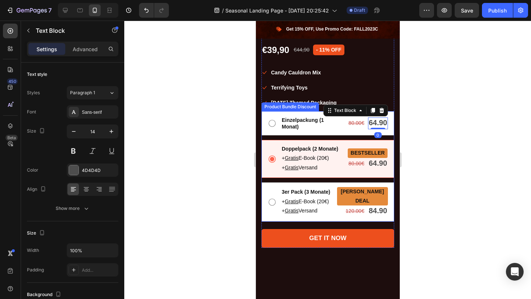
click at [427, 135] on div at bounding box center [327, 160] width 407 height 279
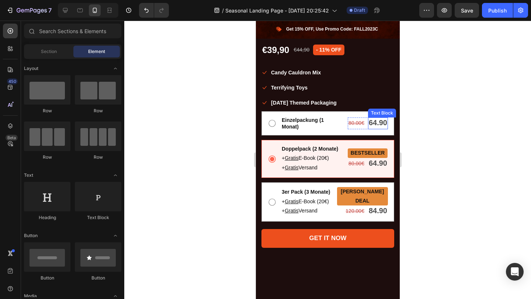
click at [376, 121] on strong "64.90" at bounding box center [377, 123] width 18 height 8
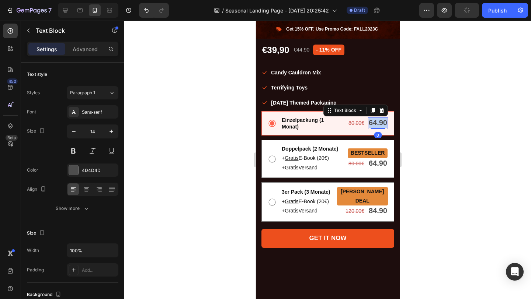
click at [376, 121] on strong "64.90" at bounding box center [377, 123] width 18 height 8
click at [358, 121] on s "80.00€" at bounding box center [356, 123] width 16 height 6
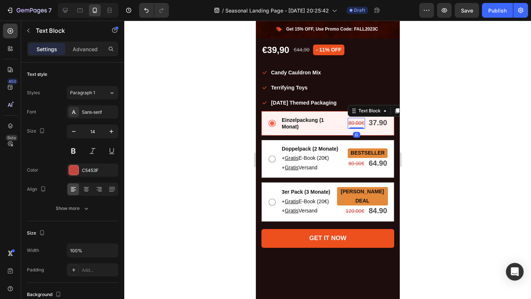
click at [350, 122] on s "80.00€" at bounding box center [356, 123] width 16 height 6
click at [446, 121] on div at bounding box center [327, 160] width 407 height 279
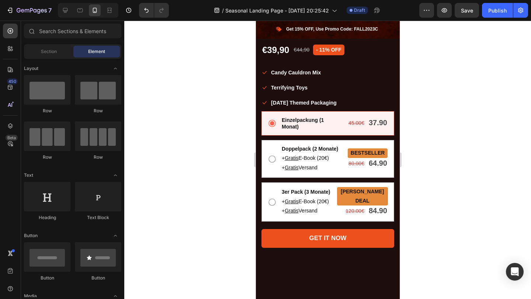
click at [490, 178] on div at bounding box center [327, 160] width 407 height 279
click at [325, 166] on p "+ Gratis Versand" at bounding box center [309, 167] width 56 height 9
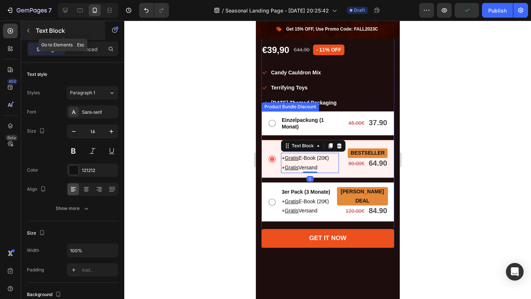
click at [33, 28] on button "button" at bounding box center [28, 31] width 12 height 12
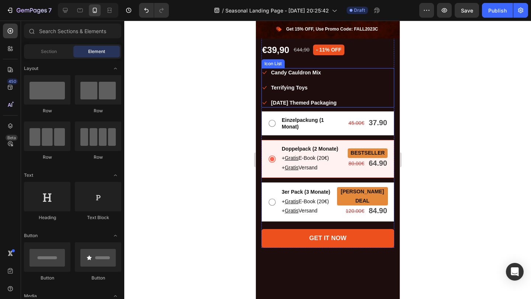
click at [381, 105] on div "Icon Candy Cauldron Mix Text block Icon Terrifying Toys Text block Icon [DATE] …" at bounding box center [327, 87] width 133 height 39
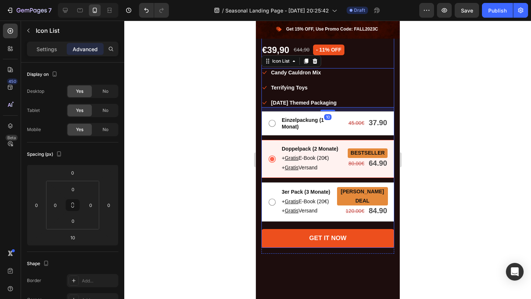
click at [324, 221] on div "Icon Wenig auf Lager – nur noch 10 Artikel verfügbar Text block Icon List ALL I…" at bounding box center [327, 127] width 133 height 239
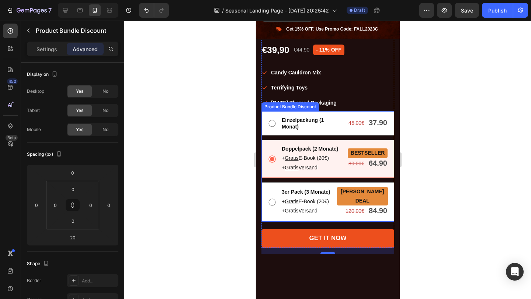
click at [278, 139] on div "Einzelpackung (1 Monat) Text Block 45.00€ Text Block 37.90 Text Block Row Row D…" at bounding box center [327, 166] width 133 height 111
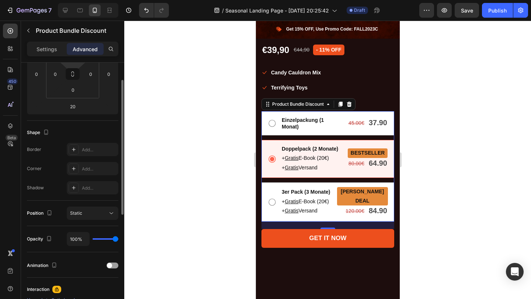
scroll to position [198, 0]
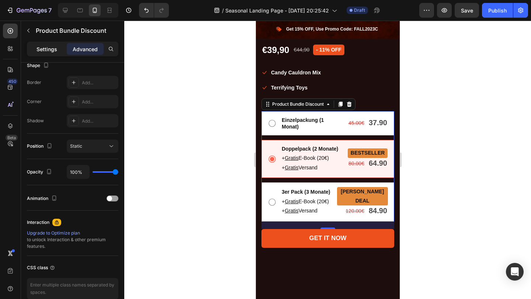
click at [46, 51] on p "Settings" at bounding box center [47, 49] width 21 height 8
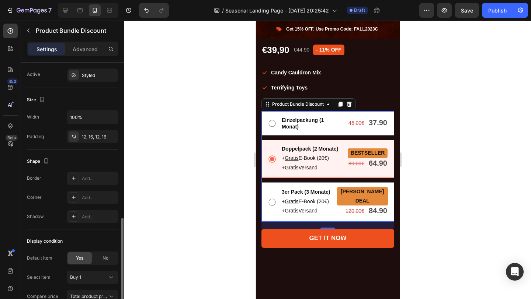
scroll to position [461, 0]
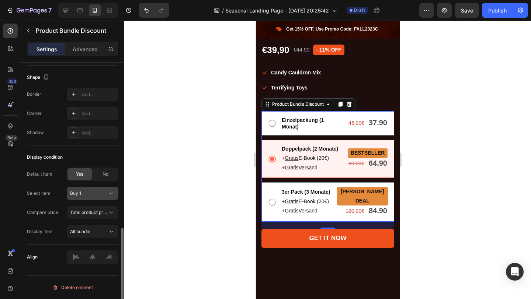
click at [88, 196] on div "Buy 1" at bounding box center [88, 193] width 36 height 7
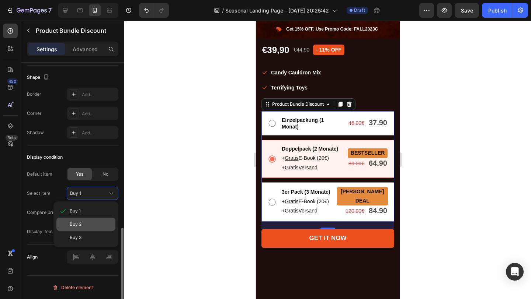
click at [90, 221] on div "Buy 2" at bounding box center [85, 224] width 59 height 13
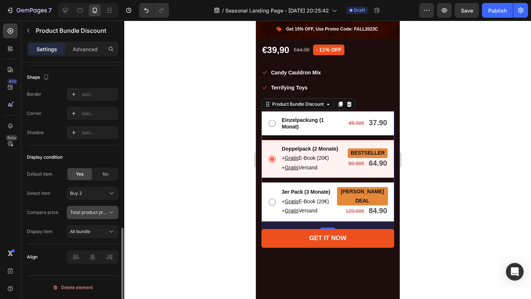
click at [94, 216] on div "Total product price" at bounding box center [92, 212] width 45 height 7
click at [147, 218] on div at bounding box center [327, 160] width 407 height 279
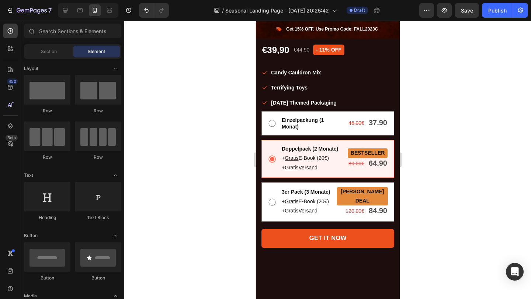
click at [484, 215] on div at bounding box center [327, 160] width 407 height 279
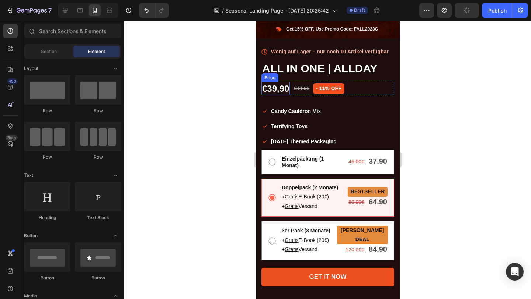
click at [277, 90] on div "€39,90" at bounding box center [275, 88] width 28 height 13
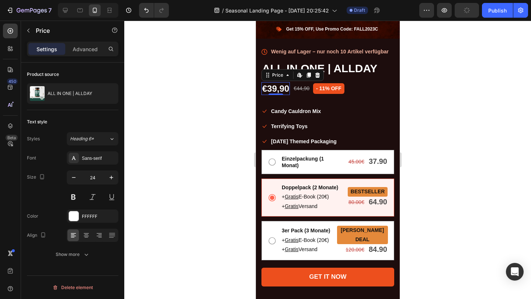
click at [277, 90] on div "€39,90" at bounding box center [275, 88] width 28 height 13
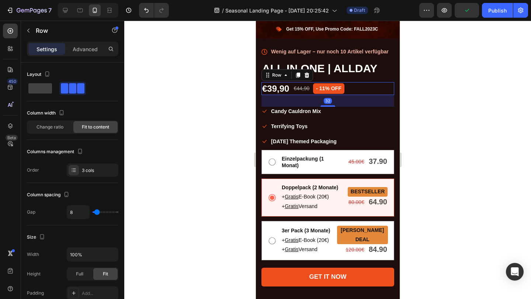
click at [362, 87] on div "€39,90 Price Price €44,90 Price Price - 11% off Product Badge Row 32" at bounding box center [327, 88] width 133 height 13
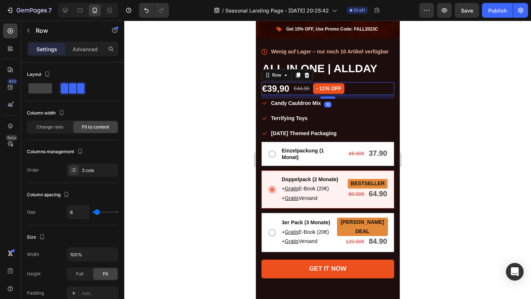
drag, startPoint x: 329, startPoint y: 104, endPoint x: 330, endPoint y: 96, distance: 8.1
click at [330, 97] on div at bounding box center [327, 98] width 15 height 2
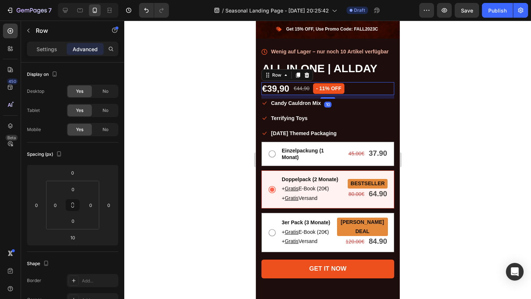
click at [442, 117] on div at bounding box center [327, 160] width 407 height 279
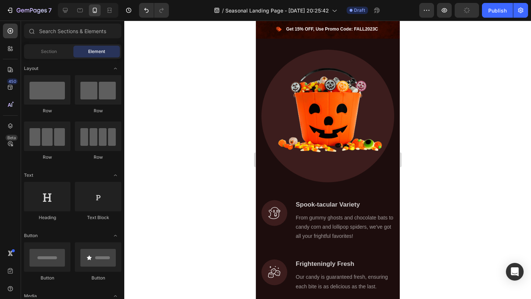
scroll to position [773, 0]
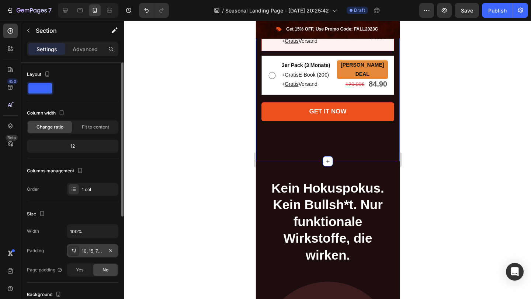
click at [101, 249] on div "10, 15, 77, 15" at bounding box center [92, 251] width 21 height 7
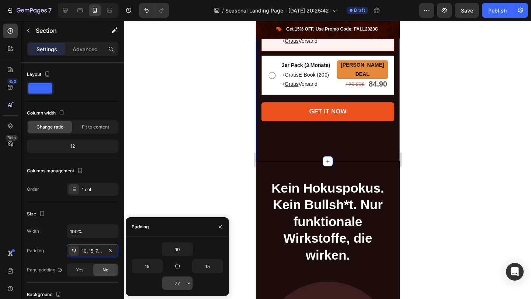
click at [176, 287] on input "77" at bounding box center [177, 283] width 30 height 13
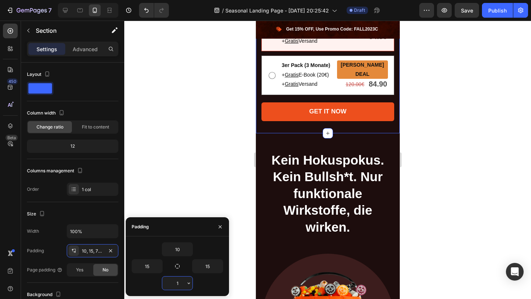
type input "10"
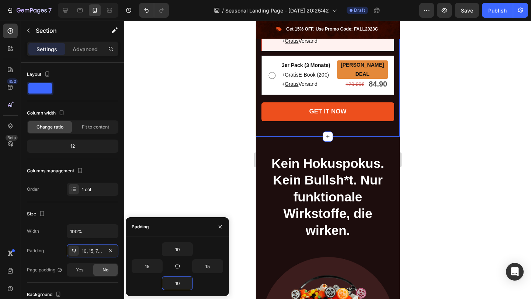
click at [441, 246] on div at bounding box center [327, 160] width 407 height 279
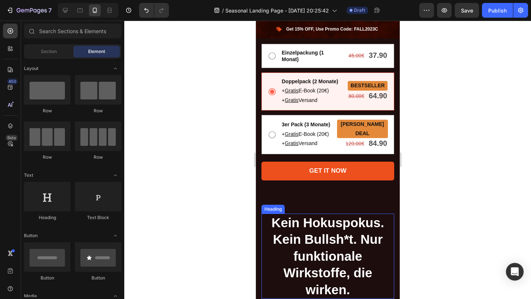
scroll to position [557, 0]
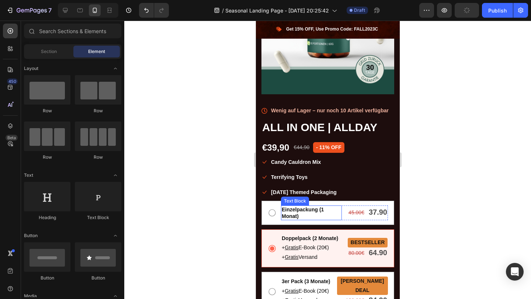
click at [326, 217] on p "Einzelpackung (1 Monat)" at bounding box center [310, 212] width 59 height 13
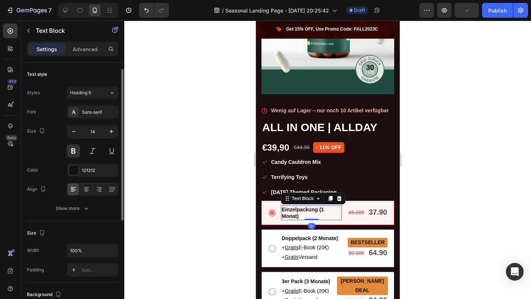
scroll to position [179, 0]
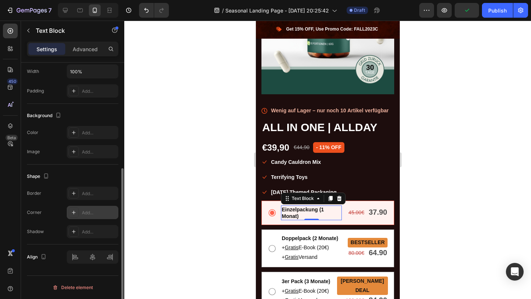
click at [85, 216] on div "Add..." at bounding box center [93, 212] width 52 height 13
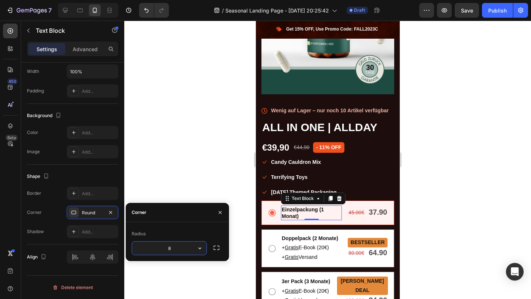
type input "4"
click at [457, 230] on div at bounding box center [327, 160] width 407 height 279
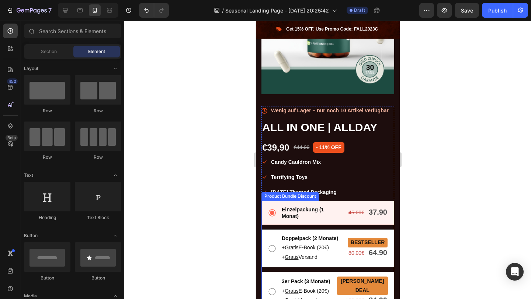
click at [450, 219] on div at bounding box center [327, 160] width 407 height 279
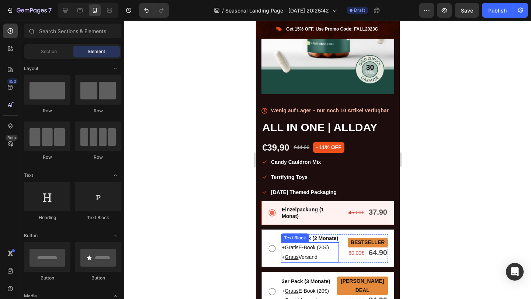
click at [328, 260] on p "+ Gratis Versand" at bounding box center [309, 257] width 56 height 9
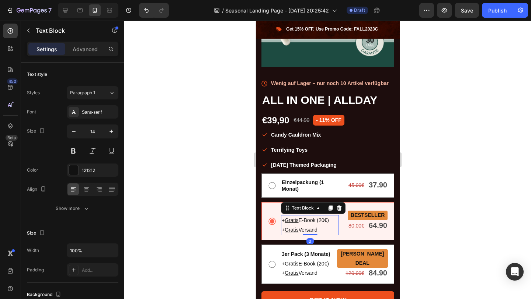
scroll to position [584, 0]
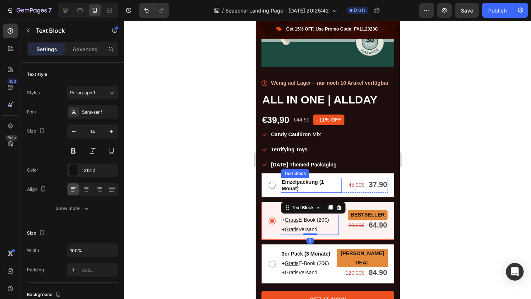
click at [338, 180] on p "Einzelpackung (1 Monat)" at bounding box center [310, 185] width 59 height 13
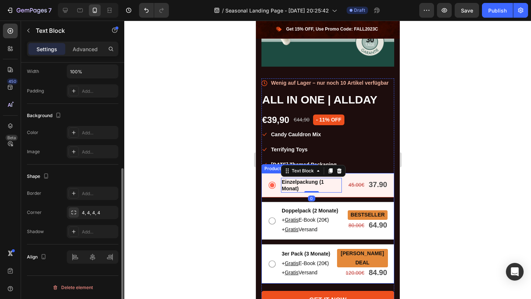
click at [329, 195] on div "Einzelpackung (1 Monat) Text Block 0 45.00€ Text Block 37.90 Text Block Row Row" at bounding box center [327, 185] width 133 height 24
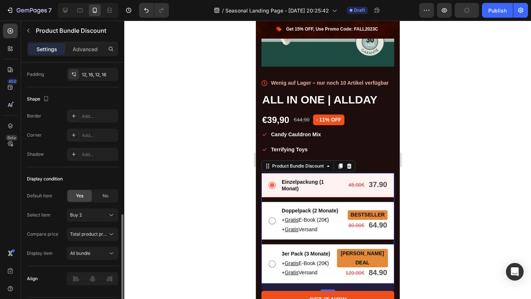
scroll to position [427, 0]
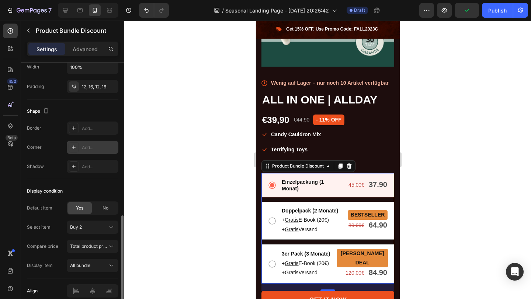
click at [86, 145] on div "Add..." at bounding box center [99, 148] width 35 height 7
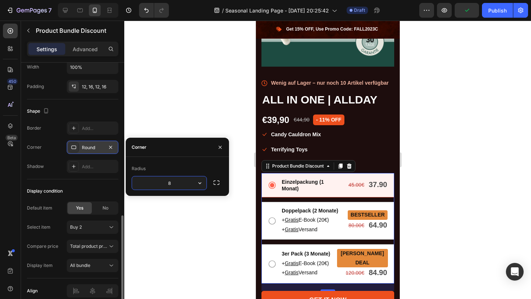
type input "4"
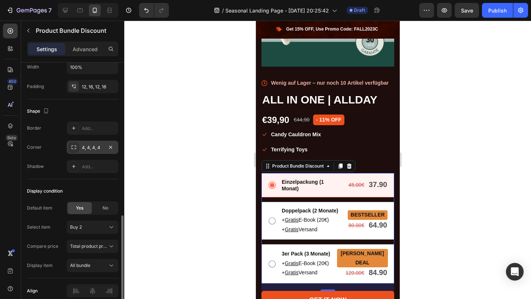
click at [50, 138] on div "Border Add... Corner 4, 4, 4, 4 Shadow Add..." at bounding box center [72, 148] width 91 height 52
click at [319, 229] on p "+ Gratis Versand" at bounding box center [309, 229] width 56 height 9
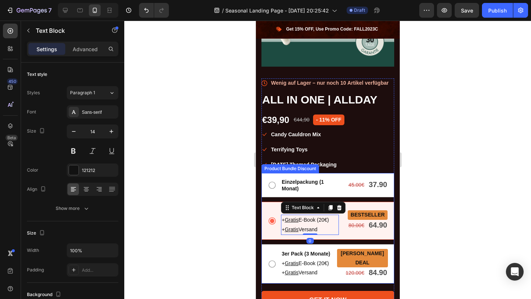
click at [268, 190] on div "Einzelpackung (1 Monat) Text Block 45.00€ Text Block 37.90 Text Block Row Row" at bounding box center [327, 185] width 120 height 15
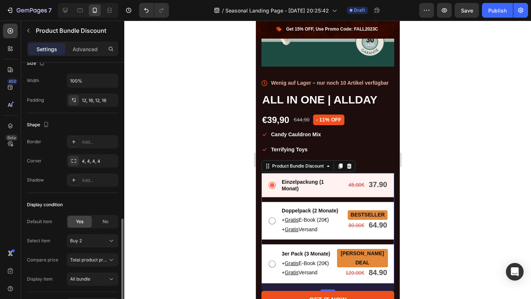
scroll to position [420, 0]
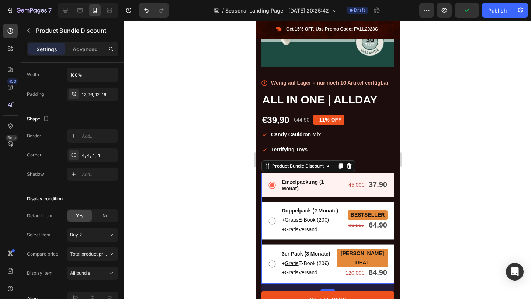
click at [324, 237] on div "Doppelpack (2 Monate) Text Block + Gratis E-Book (20€) + Gratis Versand Text Bl…" at bounding box center [327, 221] width 133 height 38
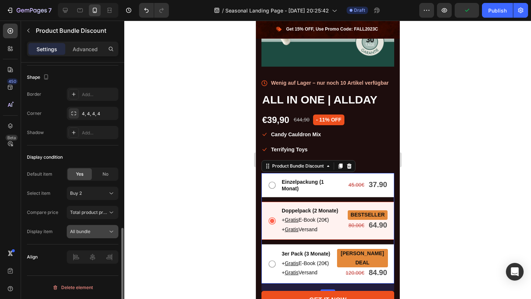
scroll to position [455, 0]
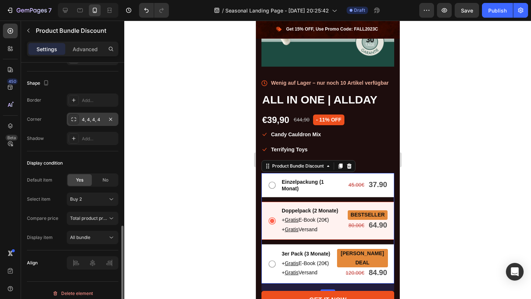
click at [89, 118] on div "4, 4, 4, 4" at bounding box center [92, 120] width 21 height 7
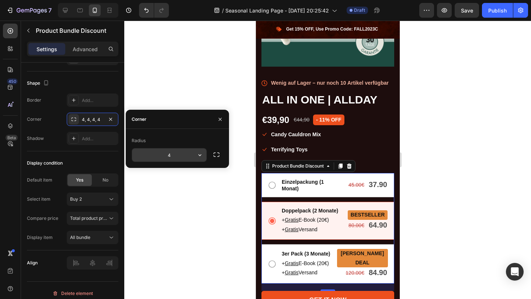
click at [181, 151] on input "4" at bounding box center [169, 155] width 74 height 13
type input "10"
click at [194, 84] on div at bounding box center [327, 160] width 407 height 279
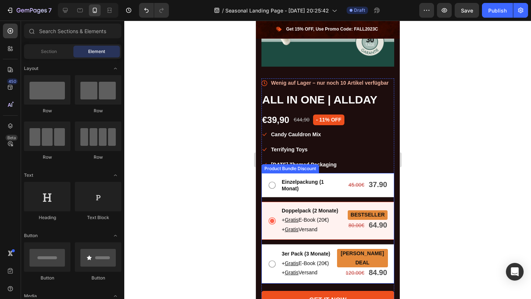
click at [269, 188] on icon at bounding box center [271, 185] width 9 height 9
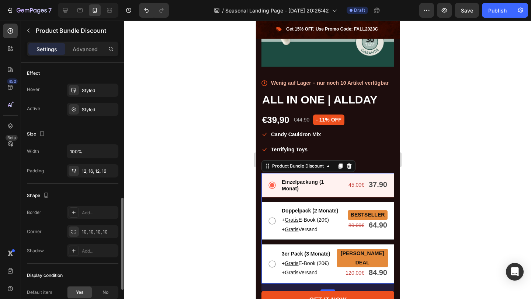
scroll to position [354, 0]
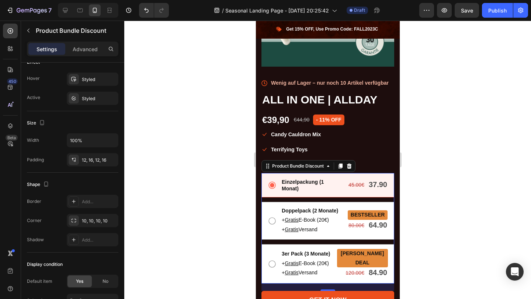
click at [187, 210] on div at bounding box center [327, 160] width 407 height 279
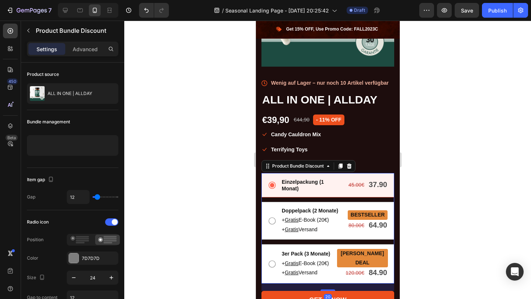
click at [274, 194] on div "Einzelpackung (1 Monat) Text Block 45.00€ Text Block 37.90 Text Block Row Row" at bounding box center [327, 185] width 133 height 24
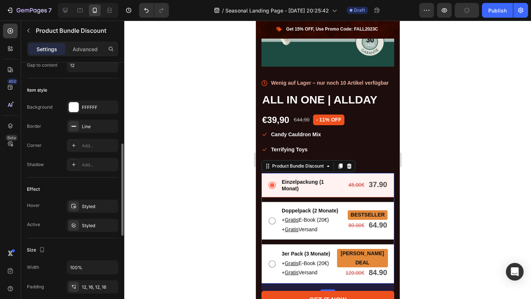
scroll to position [375, 0]
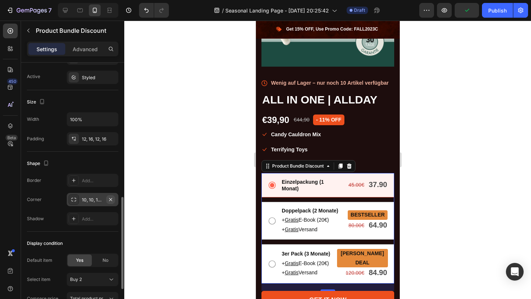
click at [112, 201] on icon "button" at bounding box center [111, 200] width 6 height 6
click at [307, 197] on div "Einzelpackung (1 Monat) Text Block 45.00€ Text Block 37.90 Text Block Row Row D…" at bounding box center [327, 228] width 133 height 111
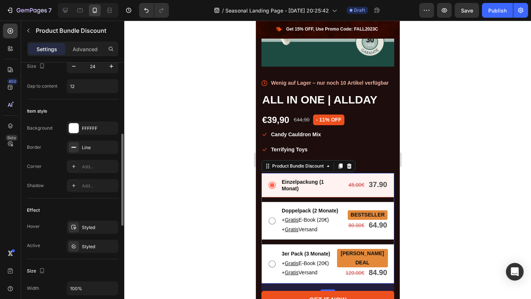
scroll to position [204, 0]
click at [85, 166] on div "Add..." at bounding box center [99, 169] width 35 height 7
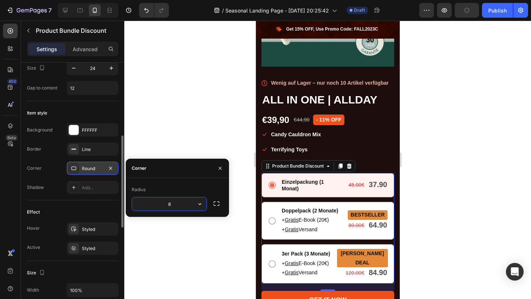
type input "4"
click at [180, 114] on div at bounding box center [327, 160] width 407 height 279
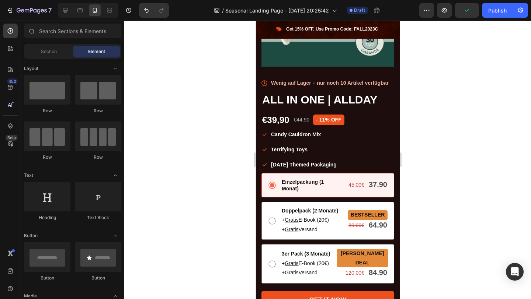
click at [437, 167] on div at bounding box center [327, 160] width 407 height 279
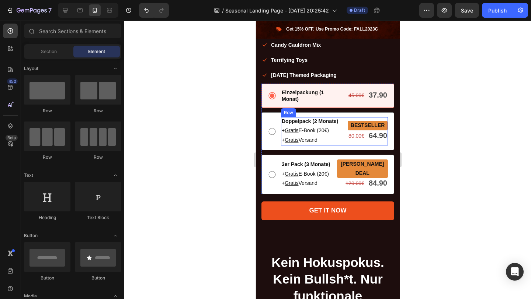
scroll to position [683, 0]
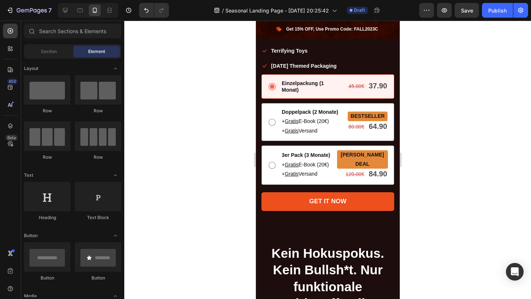
click at [441, 177] on div at bounding box center [327, 160] width 407 height 279
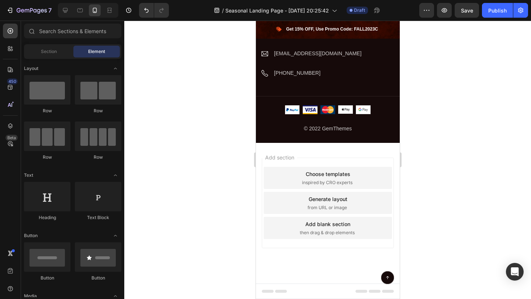
scroll to position [2647, 0]
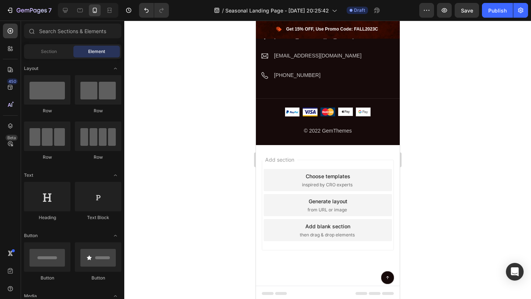
click at [371, 269] on div "Add section Choose templates inspired by CRO experts Generate layout from URL o…" at bounding box center [328, 215] width 144 height 141
click at [386, 281] on img at bounding box center [387, 277] width 13 height 13
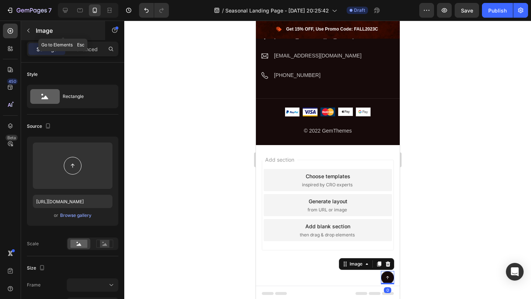
click at [27, 29] on icon "button" at bounding box center [28, 31] width 6 height 6
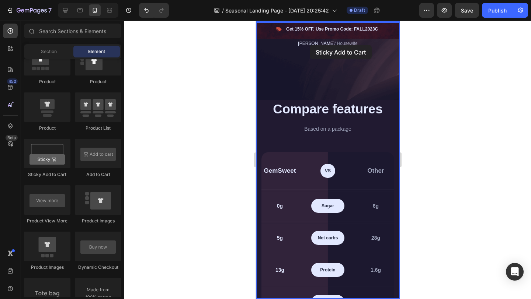
scroll to position [1518, 0]
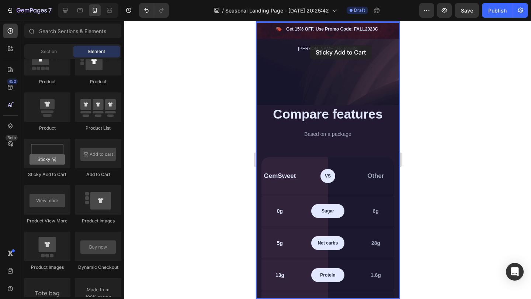
drag, startPoint x: 310, startPoint y: 174, endPoint x: 309, endPoint y: 44, distance: 129.8
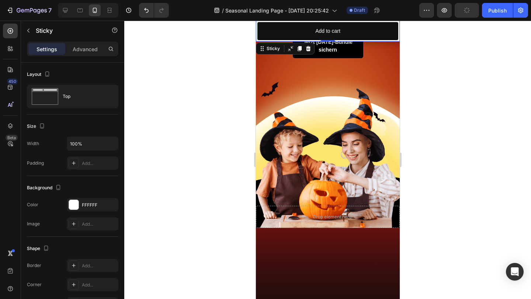
scroll to position [8, 0]
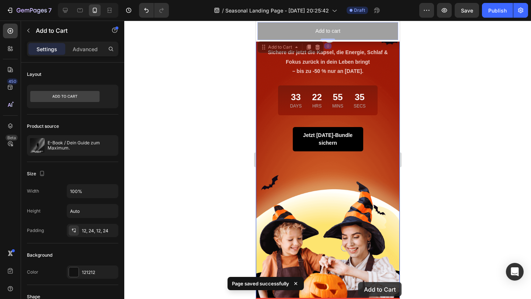
drag, startPoint x: 360, startPoint y: 34, endPoint x: 358, endPoint y: 282, distance: 248.5
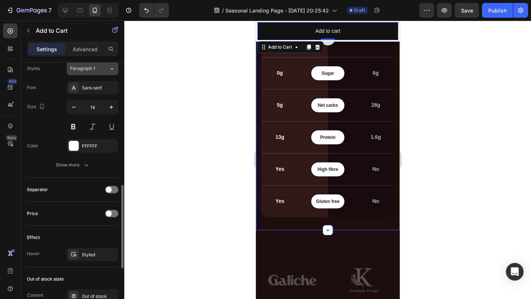
scroll to position [370, 0]
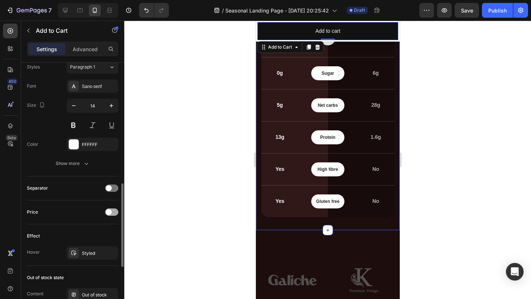
click at [108, 213] on span at bounding box center [109, 212] width 6 height 6
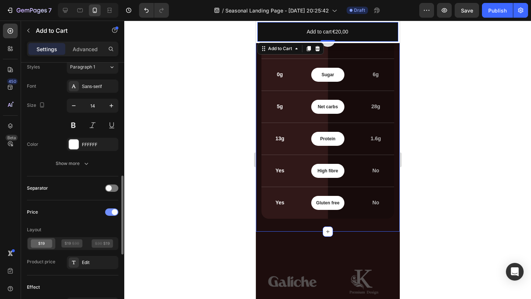
scroll to position [1663, 0]
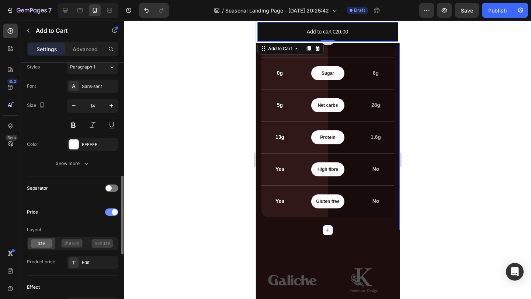
click at [110, 209] on div at bounding box center [111, 212] width 13 height 7
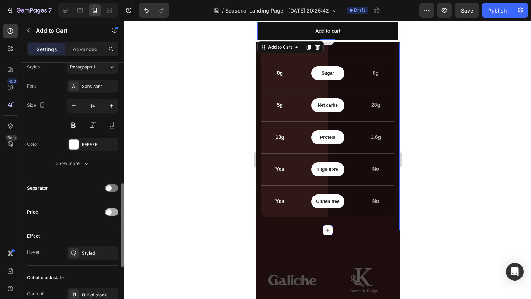
click at [110, 209] on div at bounding box center [111, 212] width 13 height 7
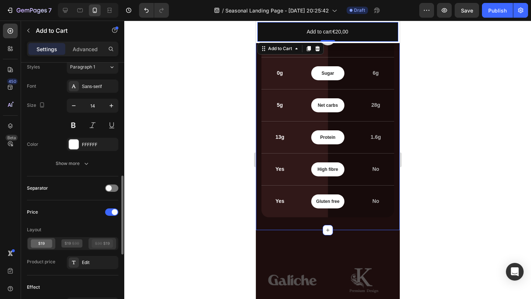
click at [102, 243] on icon at bounding box center [102, 244] width 21 height 8
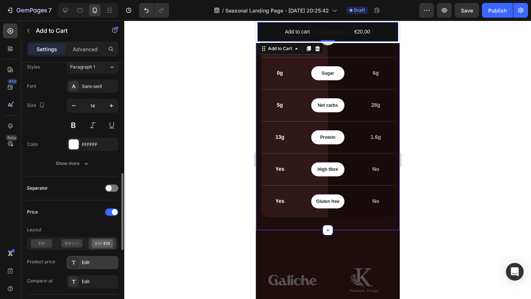
click at [90, 261] on div "Edit" at bounding box center [99, 263] width 35 height 7
click at [86, 233] on div "Layout" at bounding box center [72, 230] width 91 height 12
click at [111, 212] on div at bounding box center [111, 212] width 13 height 7
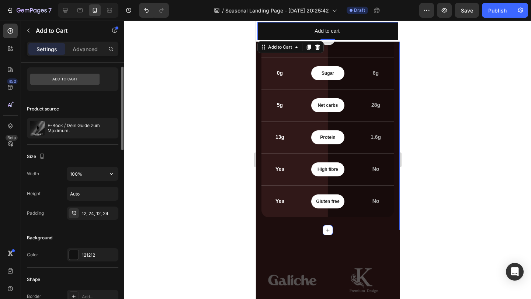
scroll to position [0, 0]
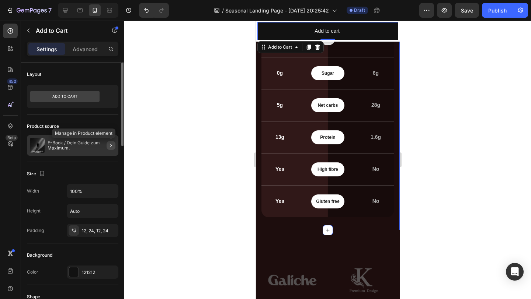
click at [113, 143] on icon "button" at bounding box center [111, 146] width 6 height 6
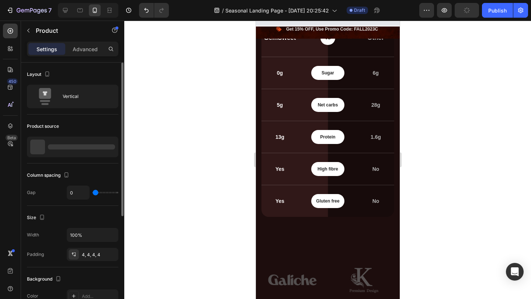
scroll to position [1662, 0]
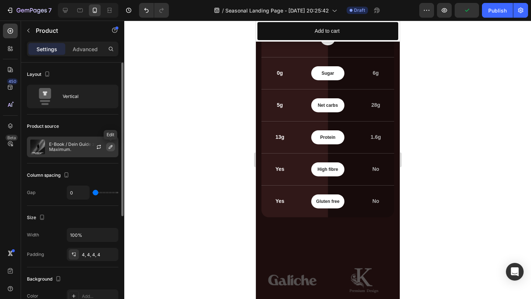
click at [111, 147] on icon "button" at bounding box center [111, 147] width 6 height 6
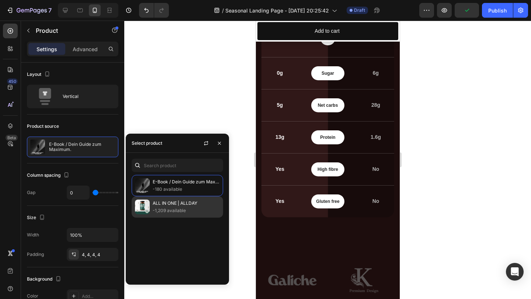
click at [168, 201] on p "ALL IN ONE | ALLDAY" at bounding box center [186, 203] width 67 height 7
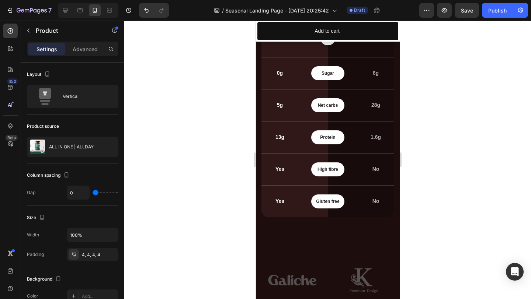
click at [166, 88] on div at bounding box center [327, 160] width 407 height 279
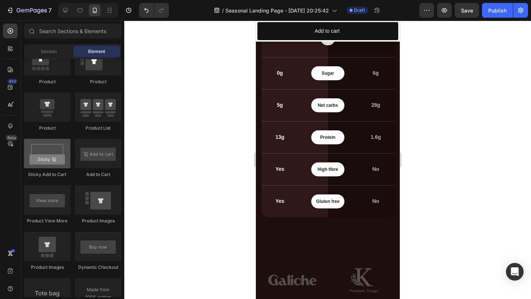
click at [49, 148] on div at bounding box center [47, 153] width 46 height 29
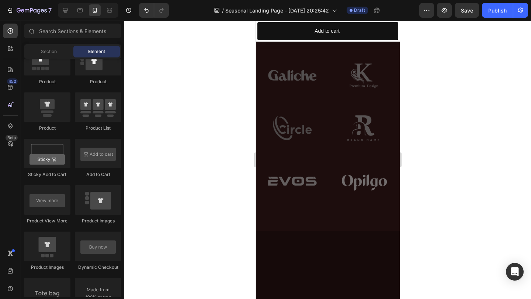
scroll to position [1509, 0]
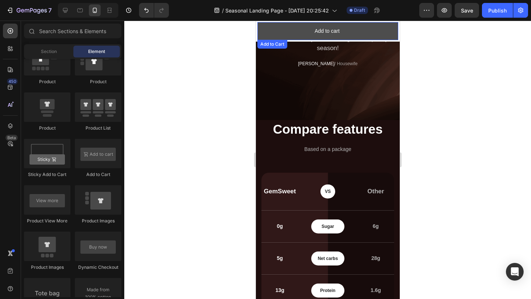
click at [286, 31] on button "Add to cart" at bounding box center [327, 31] width 141 height 18
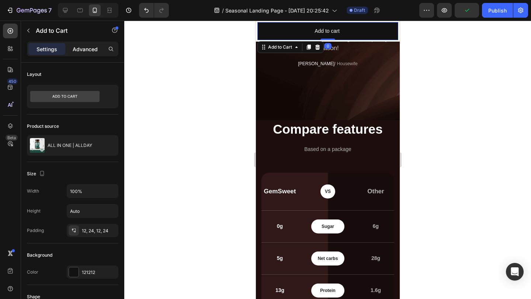
click at [82, 53] on div "Advanced" at bounding box center [85, 49] width 37 height 12
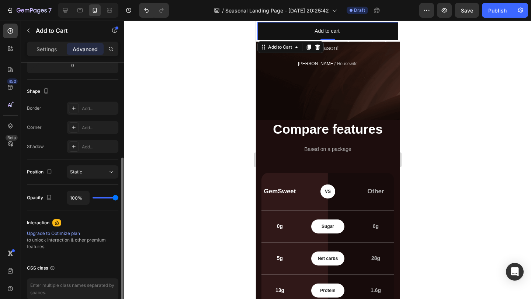
scroll to position [182, 0]
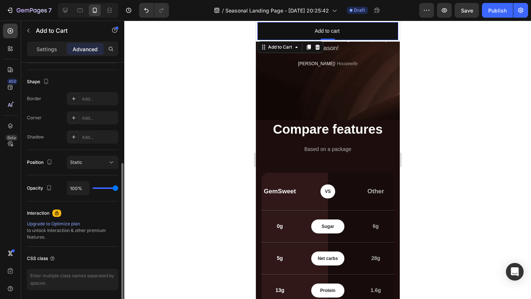
click at [76, 165] on span "Static" at bounding box center [76, 162] width 12 height 7
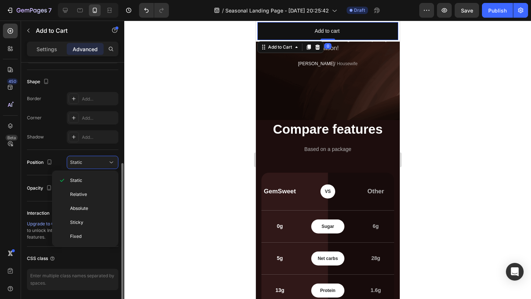
click at [34, 171] on div "Position Static" at bounding box center [72, 162] width 91 height 25
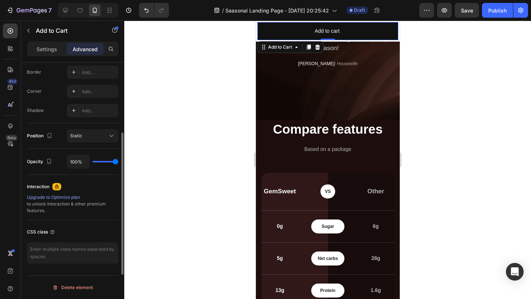
scroll to position [0, 0]
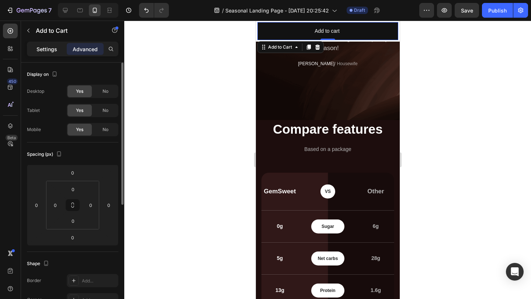
click at [47, 52] on p "Settings" at bounding box center [47, 49] width 21 height 8
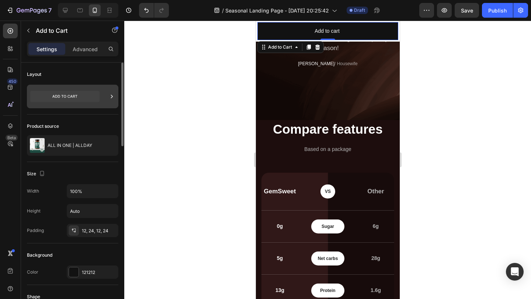
click at [111, 95] on icon at bounding box center [112, 96] width 2 height 3
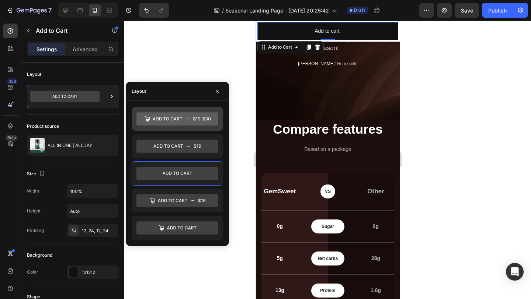
click at [171, 122] on icon at bounding box center [177, 118] width 82 height 13
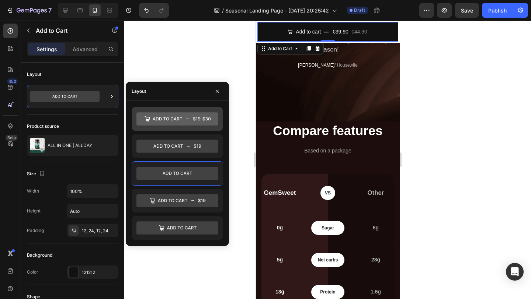
scroll to position [1510, 0]
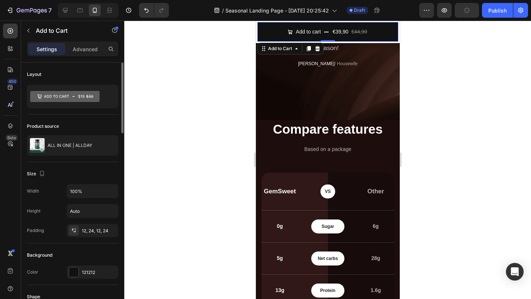
click at [76, 127] on div "Product source" at bounding box center [72, 127] width 91 height 12
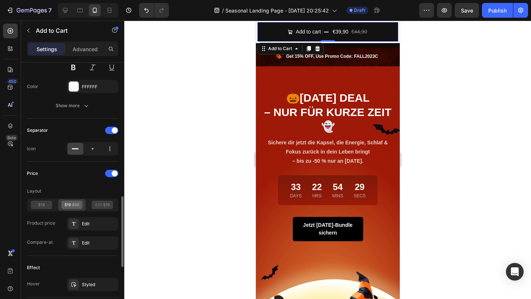
scroll to position [680, 0]
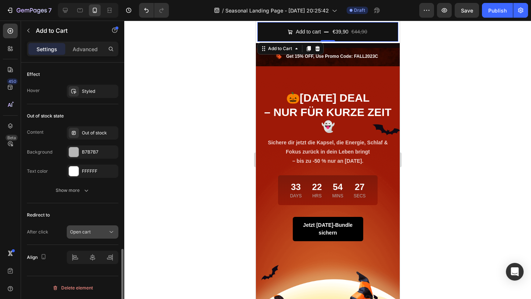
click at [90, 233] on span "Open cart" at bounding box center [80, 232] width 21 height 6
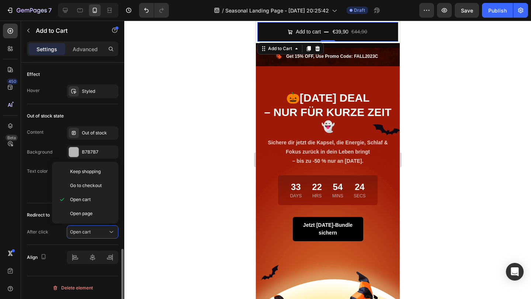
click at [43, 221] on div "Redirect to After click Open cart" at bounding box center [72, 225] width 91 height 42
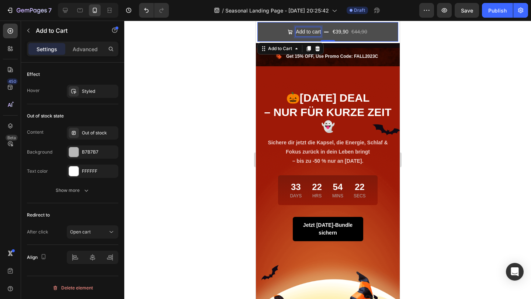
click at [314, 37] on div "Add to cart" at bounding box center [307, 31] width 25 height 9
click at [376, 29] on button "Add to cart €39,90 €44,90" at bounding box center [327, 32] width 141 height 20
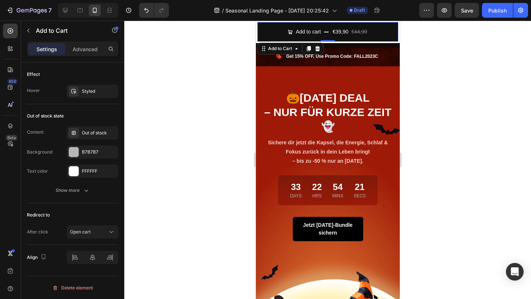
click at [456, 114] on div at bounding box center [327, 160] width 407 height 279
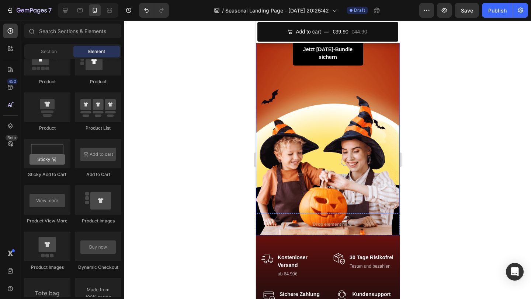
scroll to position [216, 0]
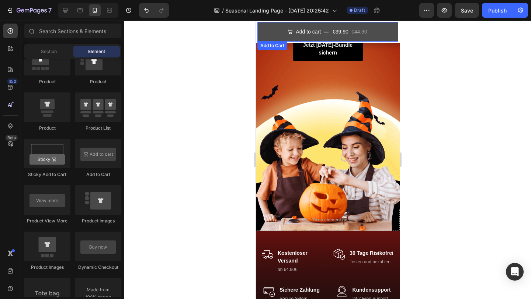
click at [383, 29] on button "Add to cart €39,90 €44,90" at bounding box center [327, 32] width 141 height 20
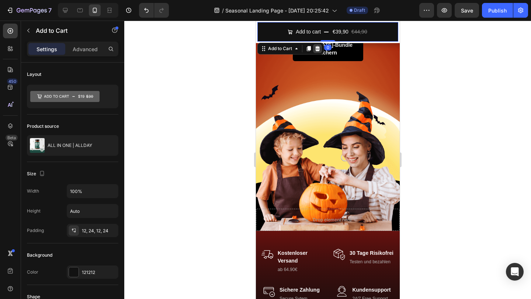
click at [318, 49] on icon at bounding box center [317, 49] width 6 height 6
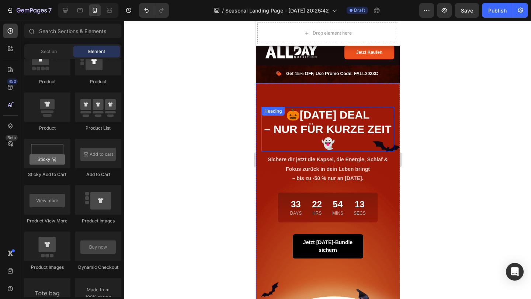
scroll to position [0, 0]
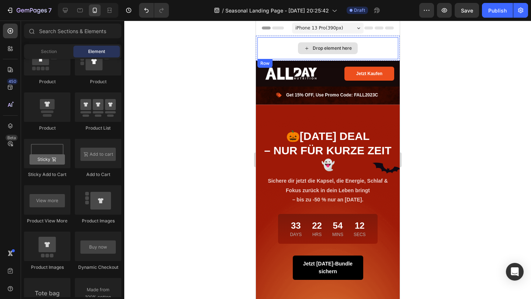
click at [379, 44] on div "Drop element here" at bounding box center [327, 48] width 141 height 22
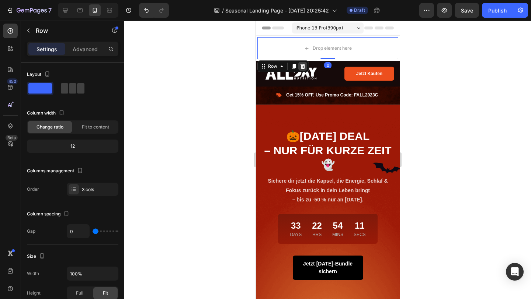
click at [302, 65] on icon at bounding box center [302, 66] width 5 height 5
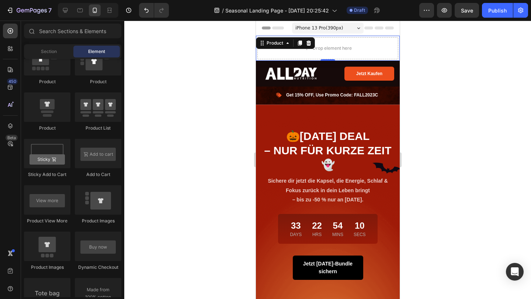
click at [374, 36] on div "Product Images ALL IN ONE | ALLDAY Product Title €39,90 Product Price Product P…" at bounding box center [328, 48] width 144 height 25
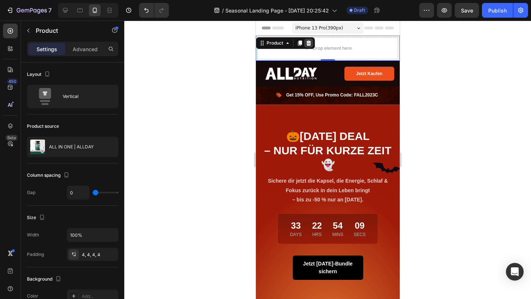
click at [311, 40] on icon at bounding box center [308, 43] width 6 height 6
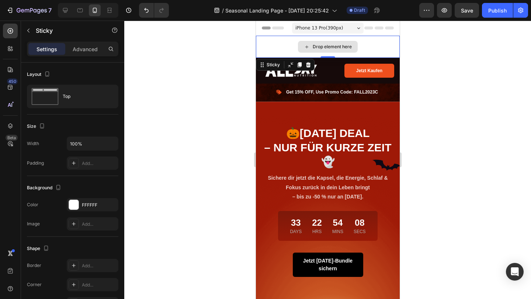
click at [273, 46] on div "Drop element here" at bounding box center [328, 47] width 144 height 22
click at [306, 66] on icon at bounding box center [308, 65] width 6 height 6
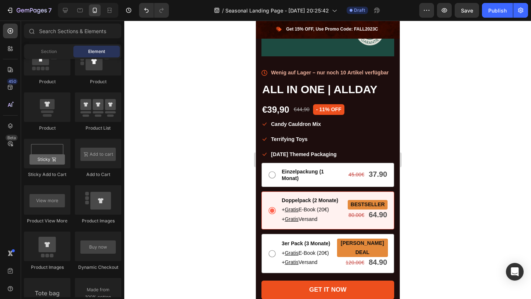
scroll to position [599, 0]
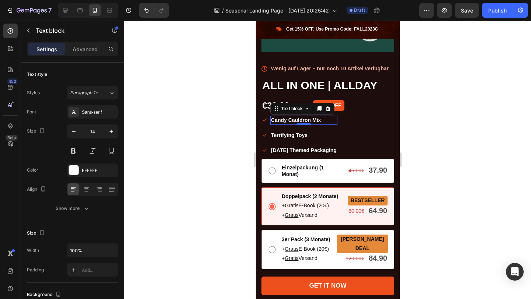
click at [289, 123] on p "Candy Cauldron Mix" at bounding box center [304, 121] width 66 height 8
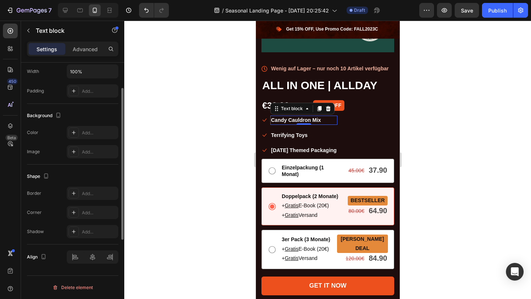
scroll to position [0, 0]
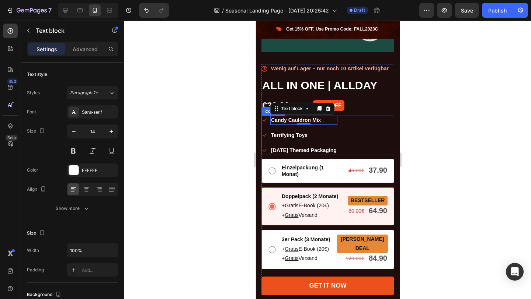
click at [360, 133] on div "Icon Candy Cauldron Mix Text block 0 Icon Terrifying Toys Text block Icon Hallo…" at bounding box center [327, 135] width 133 height 39
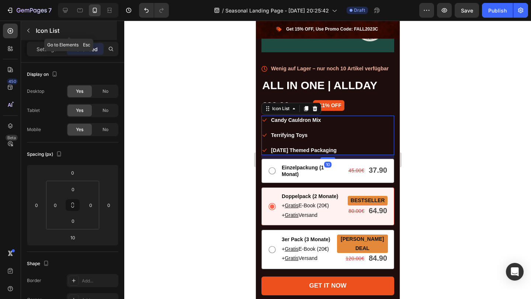
click at [30, 30] on icon "button" at bounding box center [28, 31] width 6 height 6
click at [347, 134] on div "Icon Candy Cauldron Mix Text block Icon Terrifying Toys Text block Icon [DATE] …" at bounding box center [327, 135] width 133 height 39
click at [29, 31] on icon "button" at bounding box center [28, 31] width 6 height 6
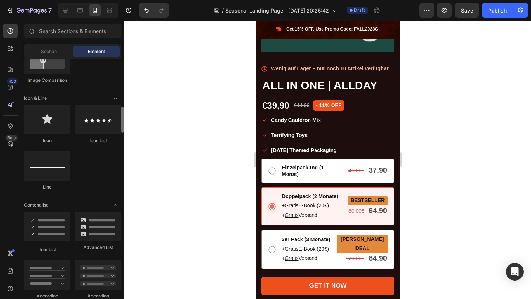
scroll to position [445, 0]
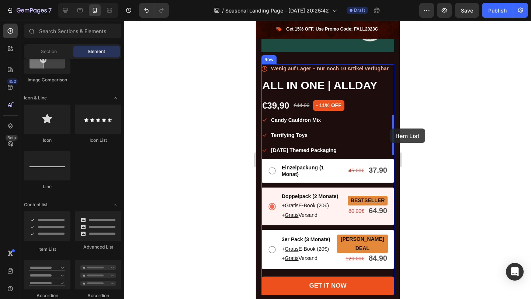
drag, startPoint x: 308, startPoint y: 243, endPoint x: 390, endPoint y: 128, distance: 140.8
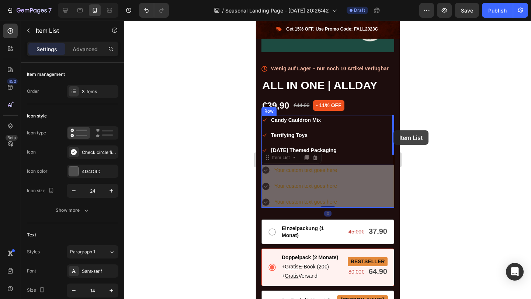
drag, startPoint x: 312, startPoint y: 178, endPoint x: 392, endPoint y: 131, distance: 93.1
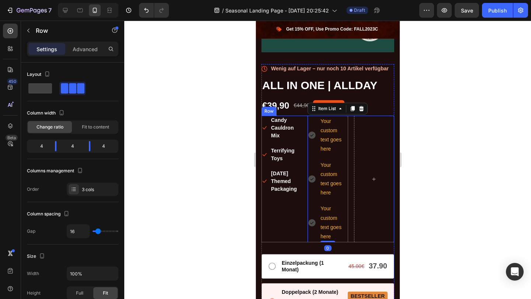
click at [283, 221] on div "Icon Candy Cauldron Mix Text block Icon Terrifying Toys Text block Icon Hallowe…" at bounding box center [281, 179] width 40 height 127
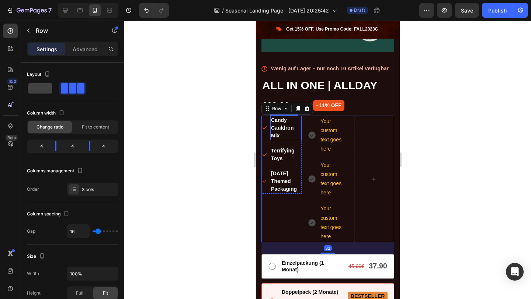
click at [294, 126] on p "Candy Cauldron Mix" at bounding box center [286, 128] width 30 height 23
click at [367, 139] on div at bounding box center [374, 179] width 40 height 127
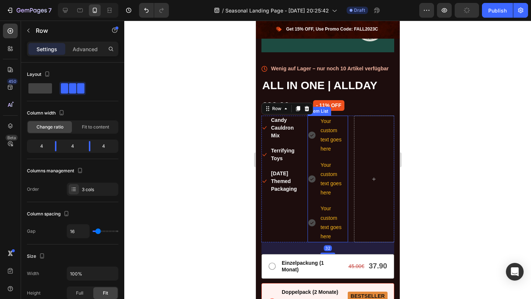
click at [311, 111] on div "Row" at bounding box center [287, 109] width 52 height 12
click at [309, 110] on div at bounding box center [306, 108] width 9 height 9
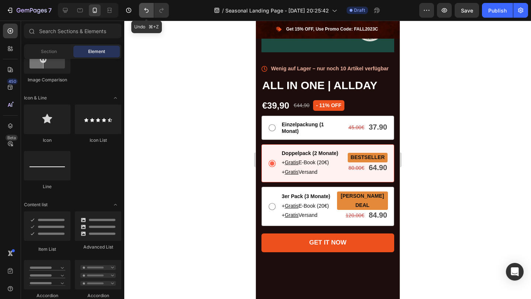
click at [139, 7] on button "Undo/Redo" at bounding box center [146, 10] width 15 height 15
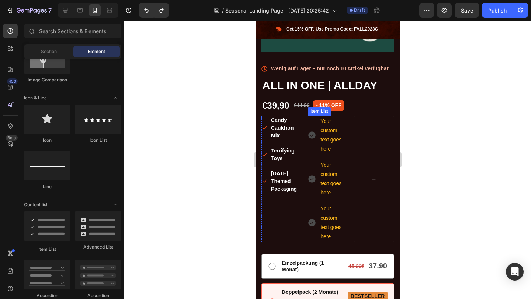
click at [334, 198] on div "Your custom text goes here" at bounding box center [333, 179] width 28 height 39
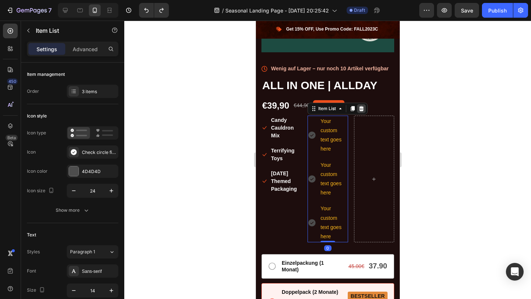
click at [358, 108] on icon at bounding box center [361, 109] width 6 height 6
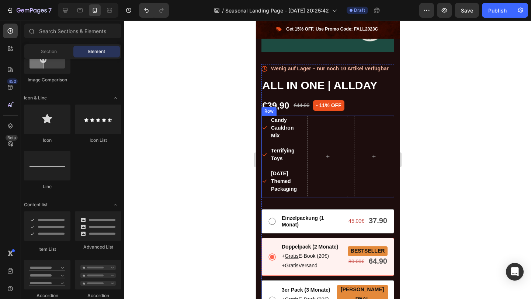
click at [348, 128] on div "Icon Candy Cauldron Mix Text block Icon Terrifying Toys Text block Icon Hallowe…" at bounding box center [327, 157] width 133 height 82
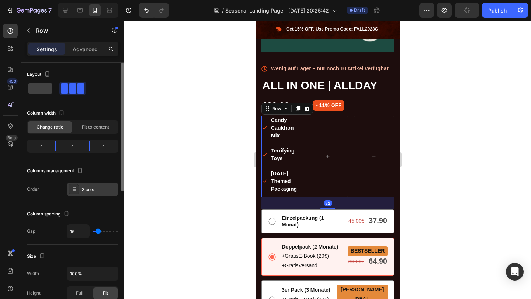
click at [92, 190] on div "3 cols" at bounding box center [99, 190] width 35 height 7
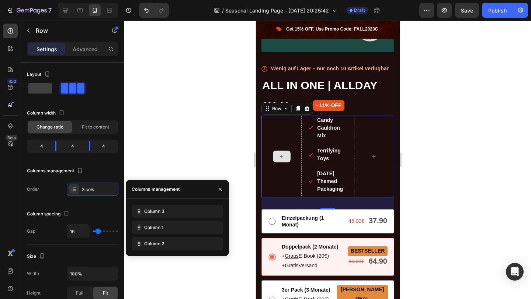
click at [288, 128] on div at bounding box center [281, 157] width 40 height 82
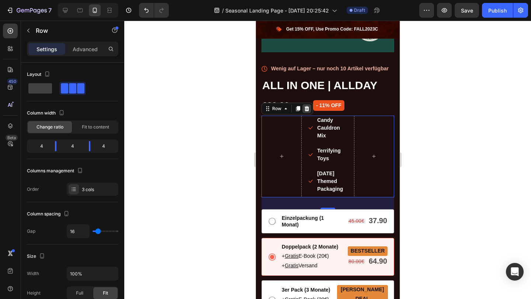
click at [307, 109] on icon at bounding box center [306, 109] width 6 height 6
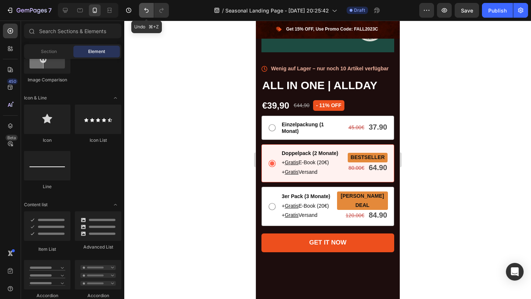
click at [146, 7] on icon "Undo/Redo" at bounding box center [146, 10] width 7 height 7
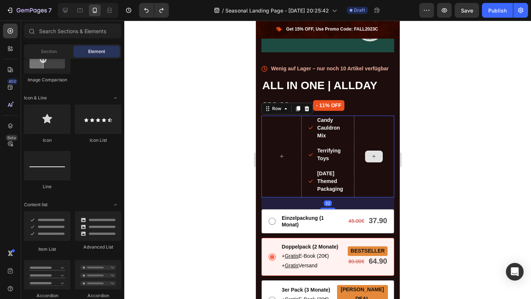
click at [371, 136] on div at bounding box center [374, 157] width 40 height 82
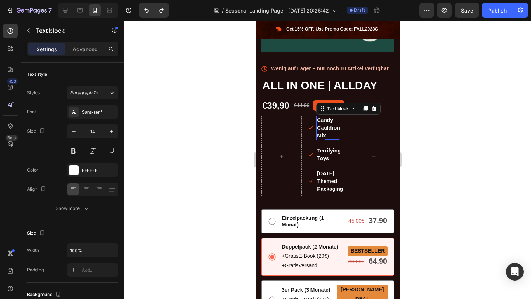
click at [322, 138] on p "Candy Cauldron Mix" at bounding box center [332, 128] width 30 height 23
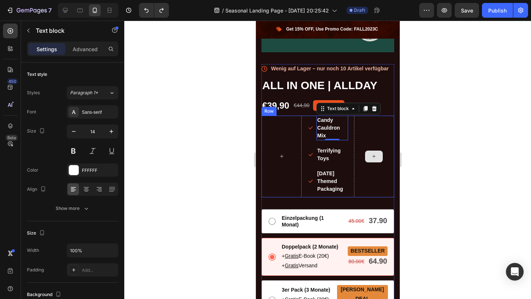
click at [364, 140] on div at bounding box center [374, 157] width 40 height 82
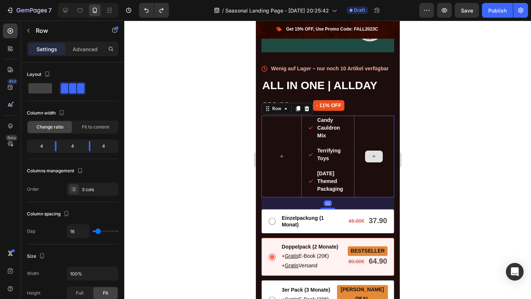
click at [364, 140] on div at bounding box center [374, 157] width 40 height 82
click at [80, 144] on div "4" at bounding box center [72, 146] width 21 height 10
click at [71, 144] on div "4" at bounding box center [72, 146] width 21 height 10
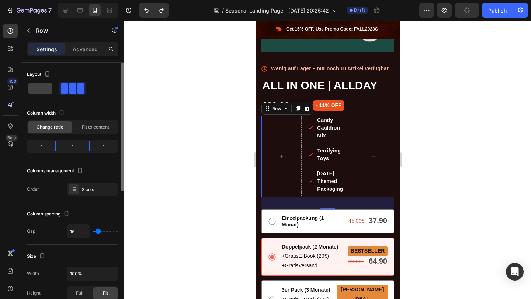
click at [105, 147] on div "4" at bounding box center [106, 146] width 21 height 10
click at [95, 192] on div "3 cols" at bounding box center [99, 190] width 35 height 7
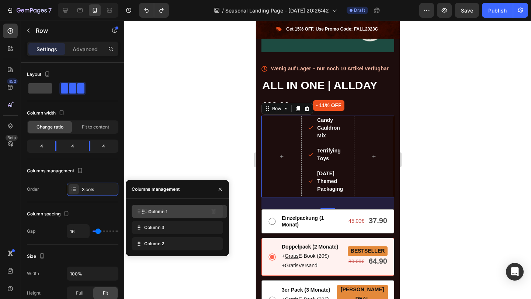
drag, startPoint x: 198, startPoint y: 230, endPoint x: 202, endPoint y: 214, distance: 16.0
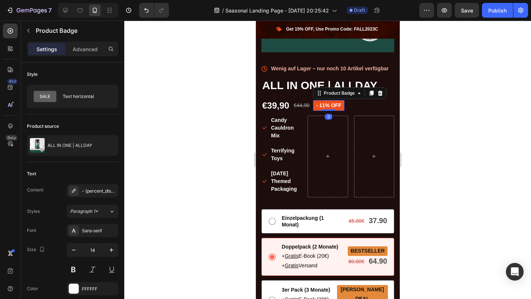
click at [333, 109] on div "- 11% off Product Badge 0" at bounding box center [328, 105] width 31 height 11
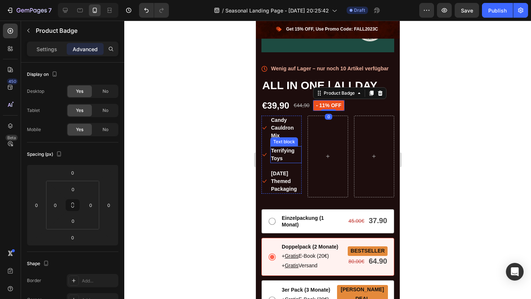
click at [283, 149] on p "Terrifying Toys" at bounding box center [286, 154] width 30 height 15
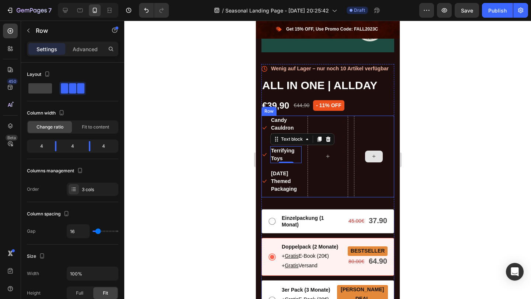
click at [390, 136] on div at bounding box center [374, 157] width 40 height 82
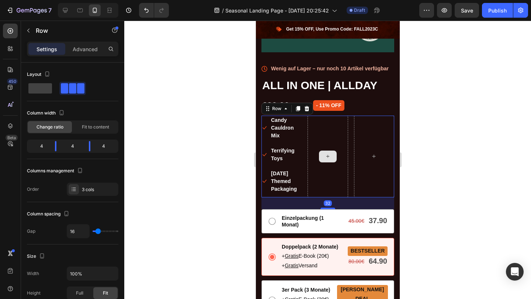
click at [315, 139] on div at bounding box center [327, 157] width 40 height 82
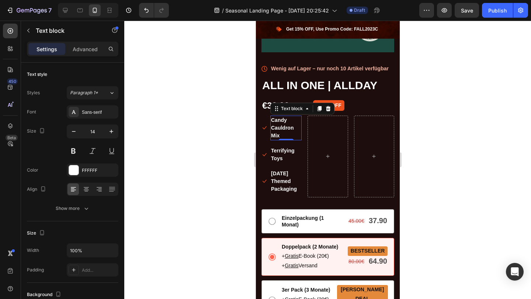
click at [294, 137] on p "Candy Cauldron Mix" at bounding box center [286, 128] width 30 height 23
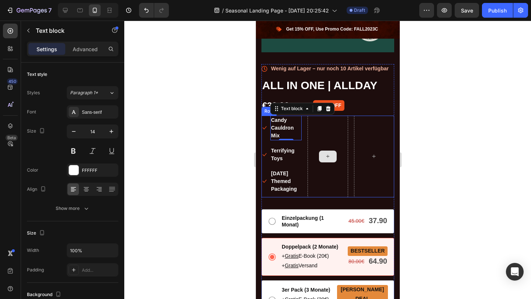
click at [344, 129] on div at bounding box center [327, 157] width 40 height 82
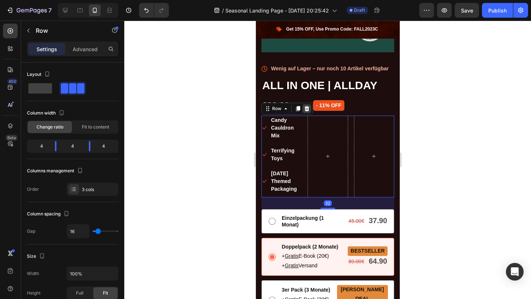
click at [308, 110] on icon at bounding box center [306, 108] width 5 height 5
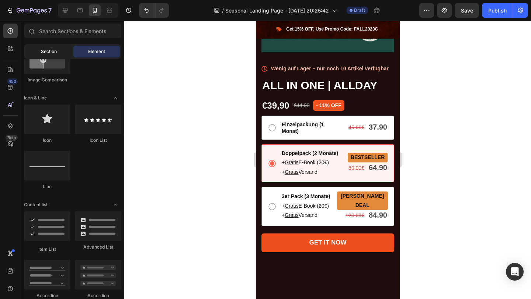
click at [51, 50] on span "Section" at bounding box center [49, 51] width 16 height 7
click at [53, 55] on div "Section" at bounding box center [48, 52] width 46 height 12
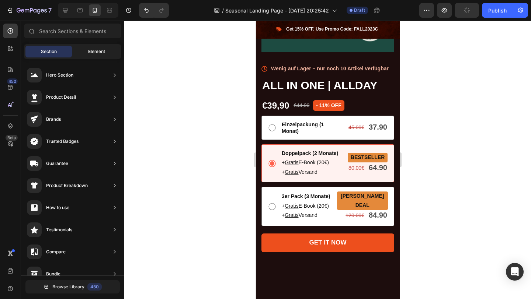
click at [83, 52] on div "Element" at bounding box center [96, 52] width 46 height 12
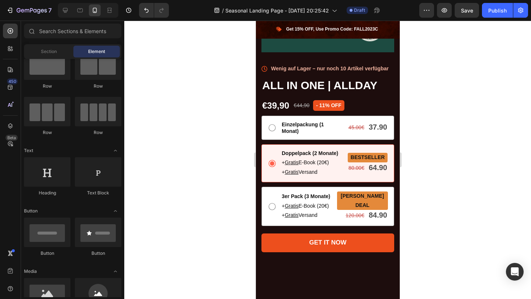
scroll to position [0, 0]
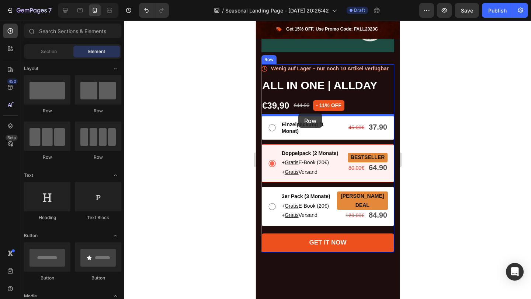
drag, startPoint x: 359, startPoint y: 114, endPoint x: 298, endPoint y: 114, distance: 61.2
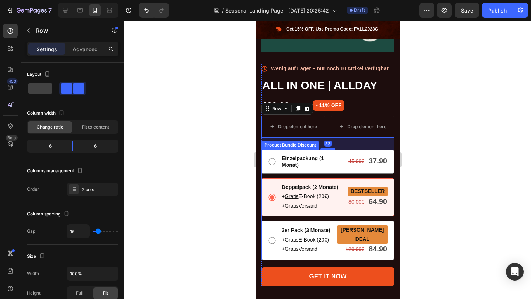
click at [197, 160] on div at bounding box center [327, 160] width 407 height 279
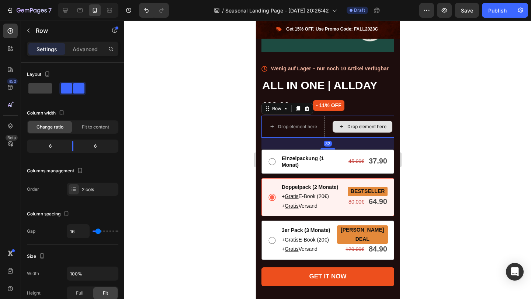
click at [332, 136] on div "Drop element here" at bounding box center [361, 127] width 63 height 22
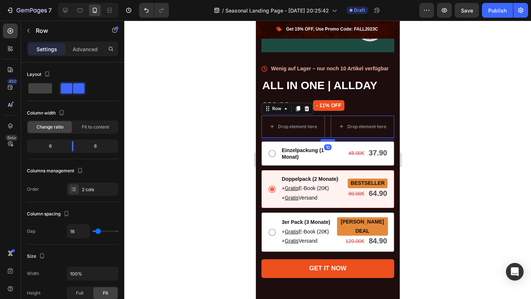
drag, startPoint x: 329, startPoint y: 149, endPoint x: 332, endPoint y: 141, distance: 8.8
click at [332, 141] on div at bounding box center [327, 140] width 15 height 2
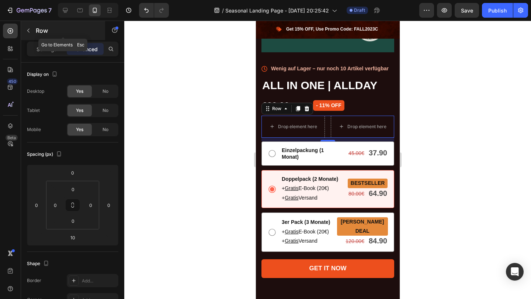
click at [29, 29] on icon "button" at bounding box center [28, 31] width 6 height 6
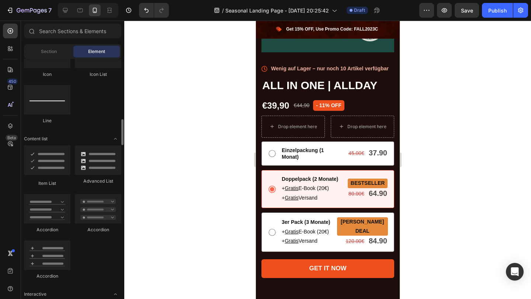
scroll to position [509, 0]
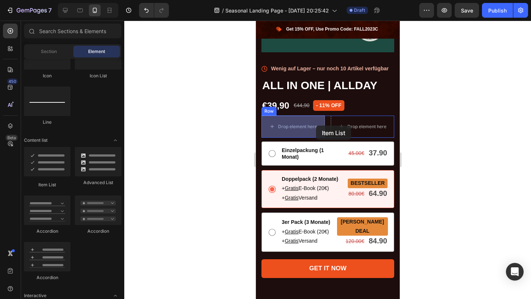
drag, startPoint x: 297, startPoint y: 177, endPoint x: 316, endPoint y: 126, distance: 54.8
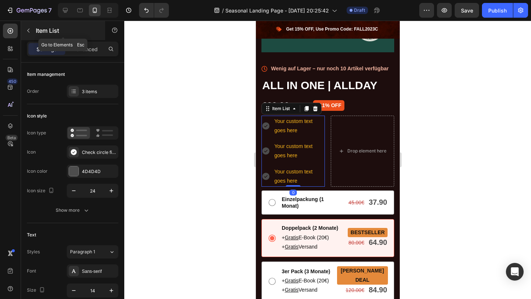
click at [29, 32] on icon "button" at bounding box center [28, 31] width 2 height 4
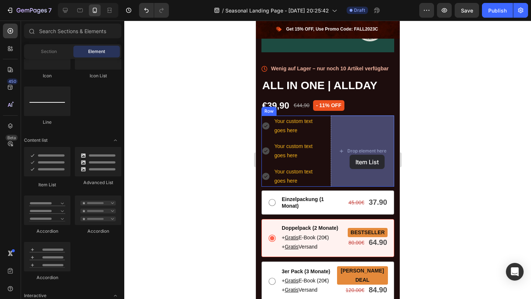
drag, startPoint x: 309, startPoint y: 190, endPoint x: 348, endPoint y: 155, distance: 53.0
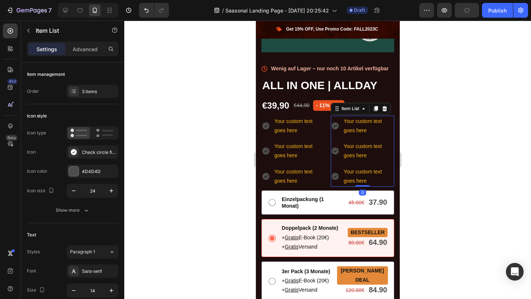
click at [449, 159] on div at bounding box center [327, 160] width 407 height 279
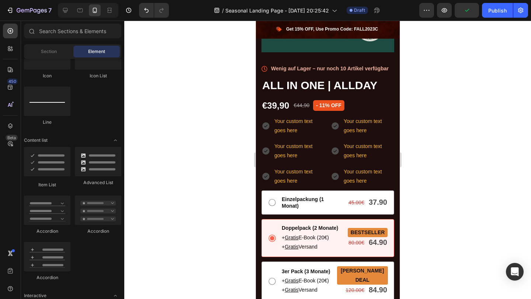
click at [286, 130] on div "Your custom text goes here" at bounding box center [299, 126] width 52 height 21
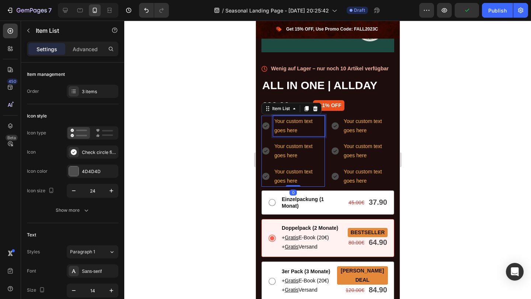
click at [286, 130] on div "Your custom text goes here" at bounding box center [299, 126] width 52 height 21
click at [286, 130] on p "Your custom text goes here" at bounding box center [298, 126] width 49 height 18
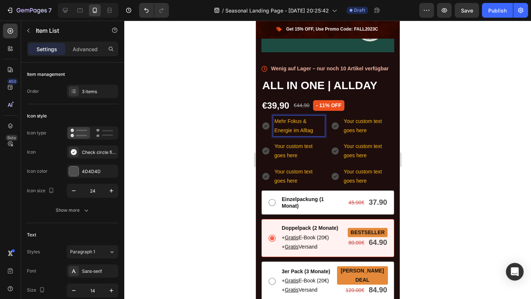
click at [285, 122] on p "Mehr Fokus & Energie im Alltag" at bounding box center [298, 126] width 49 height 18
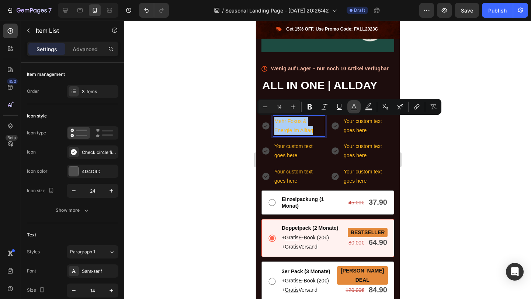
click at [352, 109] on rect "Editor contextual toolbar" at bounding box center [354, 110] width 7 height 2
type input "FEB91C"
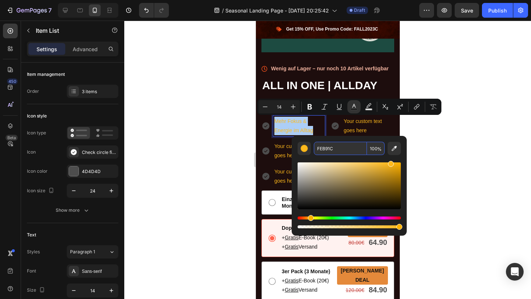
click at [335, 149] on input "FEB91C" at bounding box center [340, 148] width 53 height 13
type input "FFFFFF"
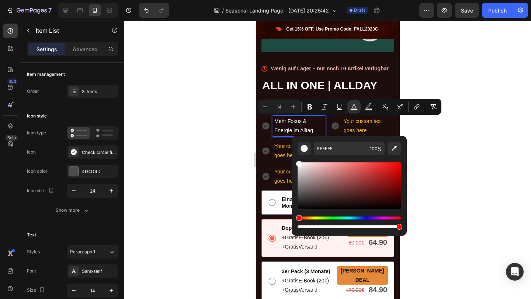
click at [436, 153] on div at bounding box center [327, 160] width 407 height 279
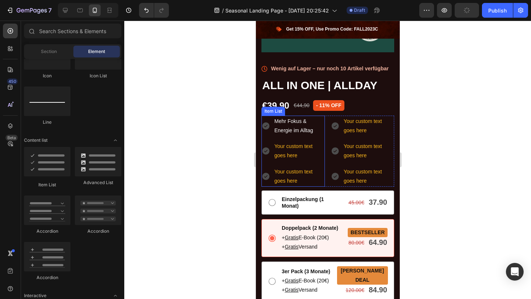
click at [292, 127] on p "Mehr Fokus & Energie im Alltag" at bounding box center [298, 126] width 49 height 18
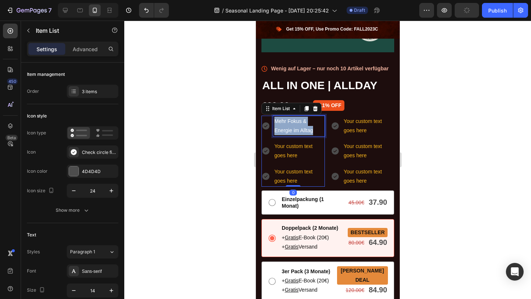
click at [292, 127] on p "Mehr Fokus & Energie im Alltag" at bounding box center [298, 126] width 49 height 18
copy span "Mehr Fokus & Energie im Alltag"
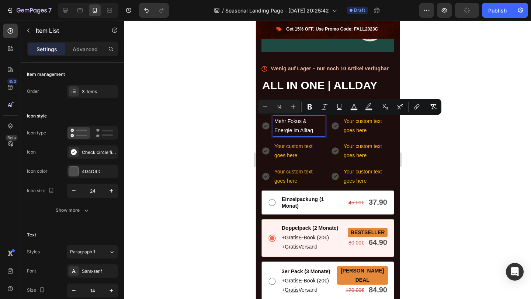
click at [291, 151] on p "Your custom text goes here" at bounding box center [298, 151] width 49 height 18
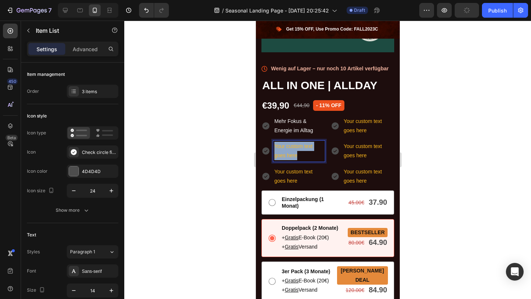
click at [291, 151] on p "Your custom text goes here" at bounding box center [298, 151] width 49 height 18
click at [294, 173] on p "Your custom text goes here" at bounding box center [298, 176] width 49 height 18
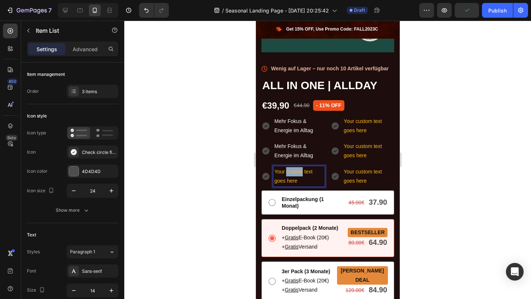
click at [294, 173] on p "Your custom text goes here" at bounding box center [298, 176] width 49 height 18
click at [442, 177] on div at bounding box center [327, 160] width 407 height 279
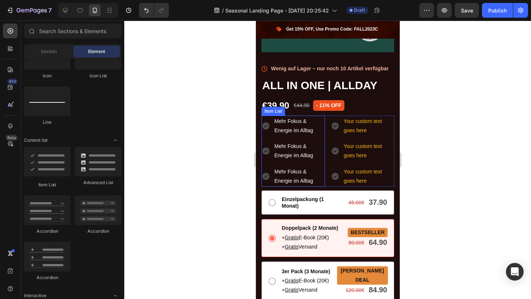
click at [310, 177] on p "Mehr Fokus & Energie im Alltag" at bounding box center [298, 176] width 49 height 18
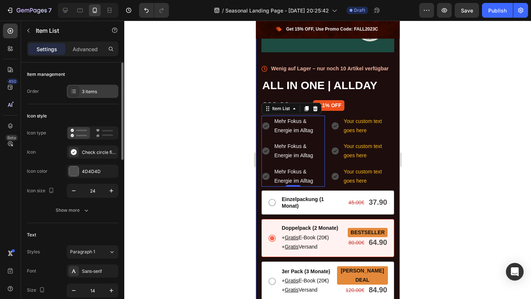
click at [91, 89] on div "3 items" at bounding box center [99, 91] width 35 height 7
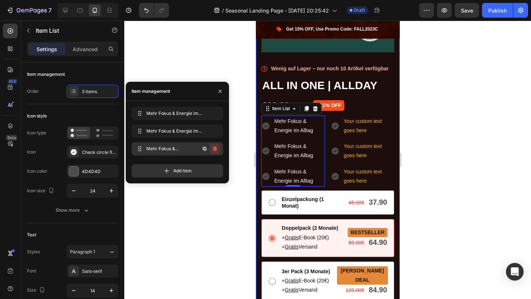
click at [213, 147] on icon "button" at bounding box center [215, 149] width 6 height 6
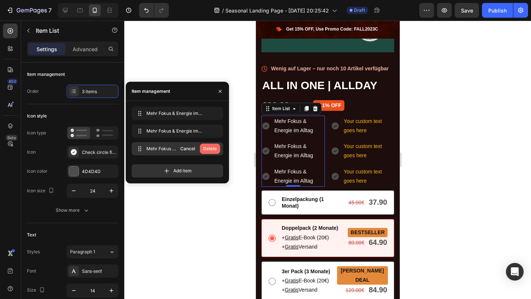
click at [216, 148] on div "Delete" at bounding box center [210, 149] width 14 height 7
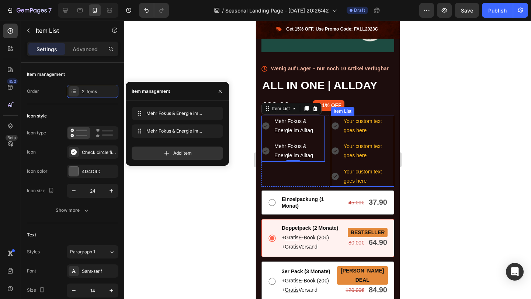
click at [367, 163] on div "Your custom text goes here Your custom text goes here Your custom text goes here" at bounding box center [361, 151] width 63 height 71
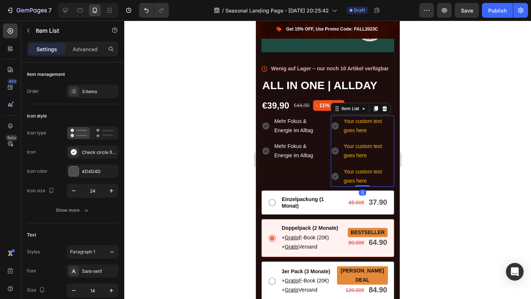
click at [375, 179] on div "Your custom text goes here" at bounding box center [368, 176] width 52 height 21
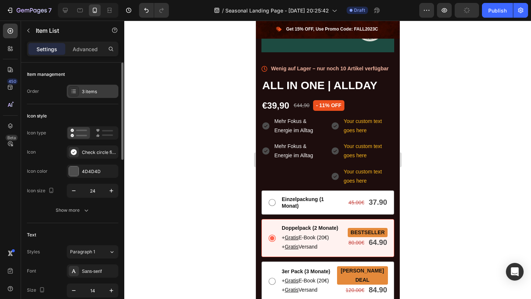
click at [93, 90] on div "3 items" at bounding box center [99, 91] width 35 height 7
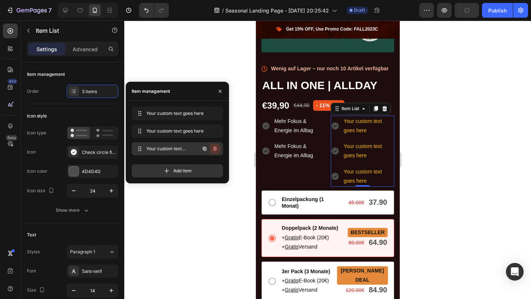
click at [218, 148] on button "button" at bounding box center [215, 149] width 10 height 10
click at [218, 148] on button "Delete" at bounding box center [210, 149] width 20 height 10
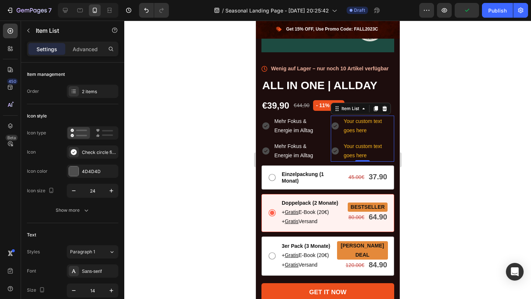
click at [488, 150] on div at bounding box center [327, 160] width 407 height 279
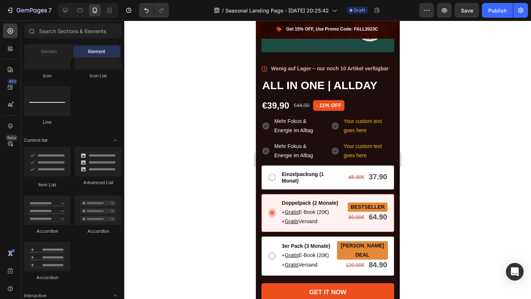
click at [294, 156] on span "Mehr Fokus & Energie im Alltag" at bounding box center [293, 150] width 39 height 15
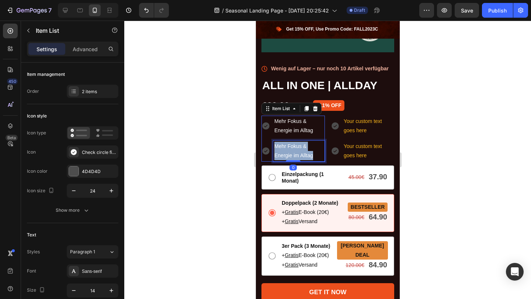
click at [294, 156] on span "Mehr Fokus & Energie im Alltag" at bounding box center [293, 150] width 39 height 15
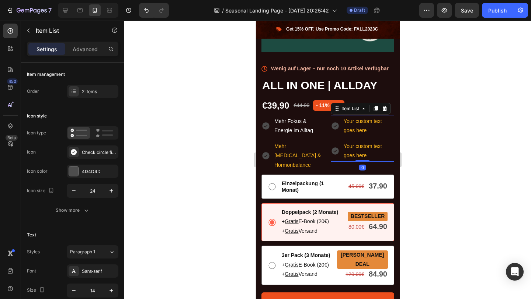
click at [351, 147] on p "Your custom text goes here" at bounding box center [367, 151] width 49 height 18
click at [358, 148] on p "Your custom text goes here" at bounding box center [367, 151] width 49 height 18
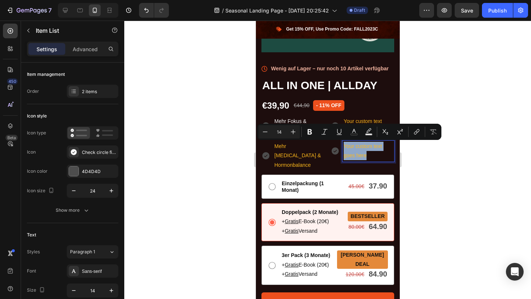
click at [358, 148] on p "Your custom text goes here" at bounding box center [367, 151] width 49 height 18
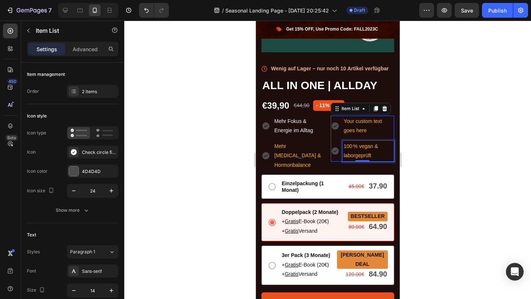
click at [361, 125] on p "Your custom text goes here" at bounding box center [367, 126] width 49 height 18
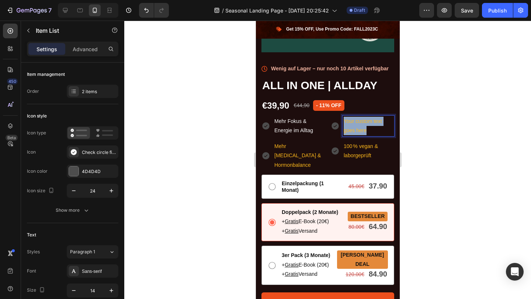
click at [361, 125] on p "Your custom text goes here" at bounding box center [367, 126] width 49 height 18
click at [488, 136] on div at bounding box center [327, 160] width 407 height 279
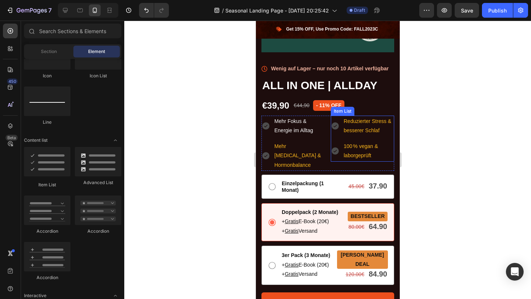
click at [356, 125] on p "Reduzierter Stress & besserer Schlaf" at bounding box center [367, 126] width 49 height 18
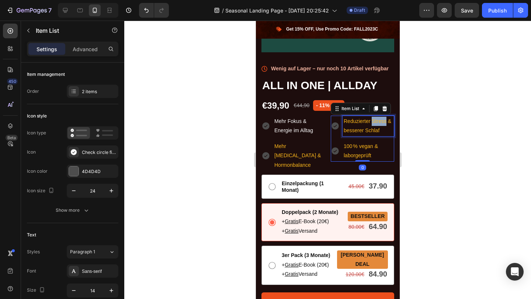
click at [376, 125] on p "Reduzierter Stress & besserer Schlaf" at bounding box center [367, 126] width 49 height 18
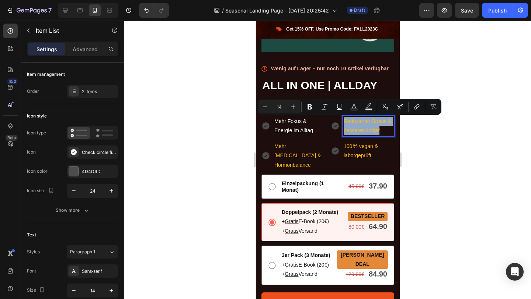
click at [376, 125] on p "Reduzierter Stress & besserer Schlaf" at bounding box center [367, 126] width 49 height 18
click at [365, 110] on rect "Editor contextual toolbar" at bounding box center [368, 110] width 7 height 2
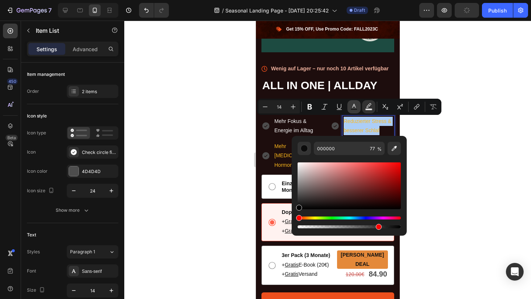
click at [353, 110] on rect "Editor contextual toolbar" at bounding box center [354, 110] width 7 height 2
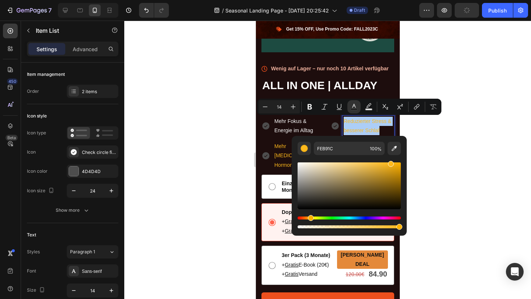
click at [338, 141] on div "FEB91C 100 %" at bounding box center [349, 183] width 115 height 94
click at [336, 147] on input "FEB91C" at bounding box center [340, 148] width 53 height 13
type input "FEB91C"
click at [456, 153] on div at bounding box center [327, 160] width 407 height 279
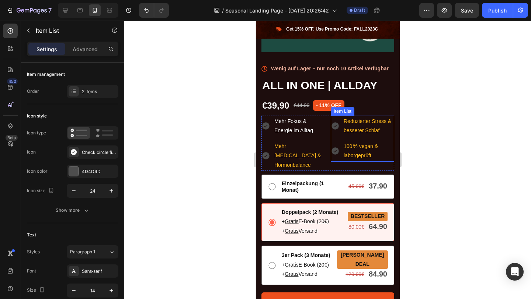
click at [369, 125] on p "Reduzierter Stress & besserer Schlaf" at bounding box center [367, 126] width 49 height 18
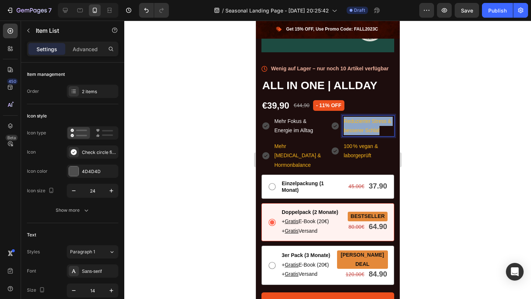
click at [369, 125] on p "Reduzierter Stress & besserer Schlaf" at bounding box center [367, 126] width 49 height 18
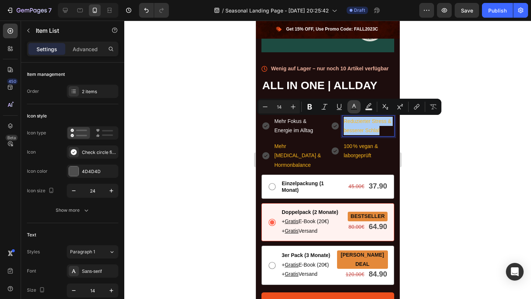
click at [354, 109] on rect "Editor contextual toolbar" at bounding box center [354, 110] width 7 height 2
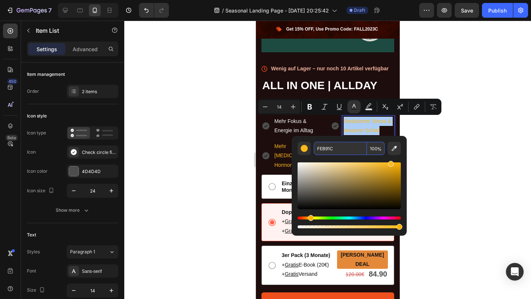
click at [333, 154] on input "FEB91C" at bounding box center [340, 148] width 53 height 13
type input "FFFFFF"
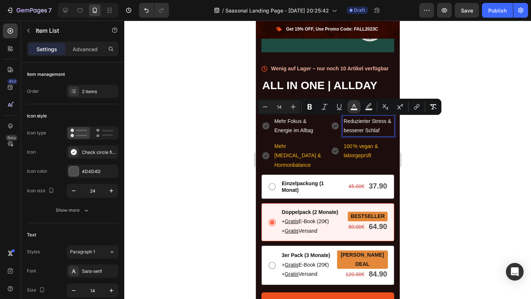
click at [365, 150] on p "100 % vegan & laborgeprüft" at bounding box center [367, 151] width 49 height 18
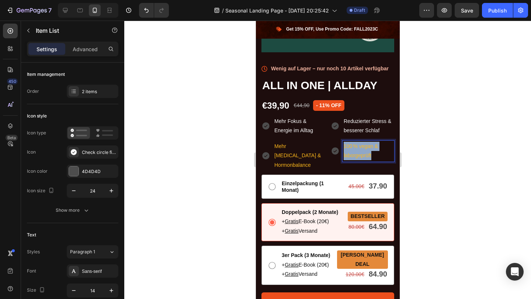
click at [365, 150] on p "100 % vegan & laborgeprüft" at bounding box center [367, 151] width 49 height 18
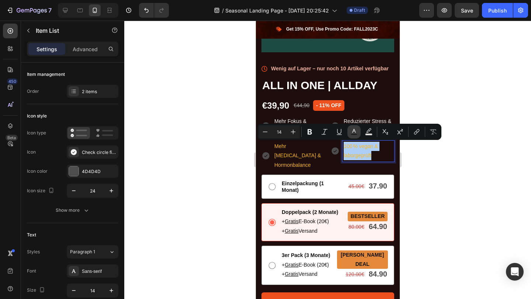
click at [354, 132] on icon "Editor contextual toolbar" at bounding box center [353, 131] width 7 height 7
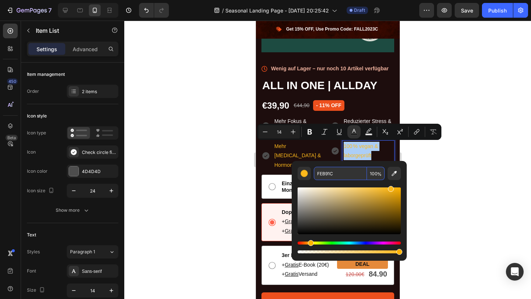
click at [327, 176] on input "FEB91C" at bounding box center [340, 173] width 53 height 13
click at [327, 176] on input "ff1C" at bounding box center [340, 173] width 53 height 13
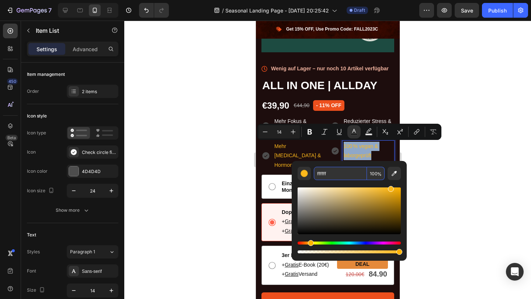
type input "FFFFFF"
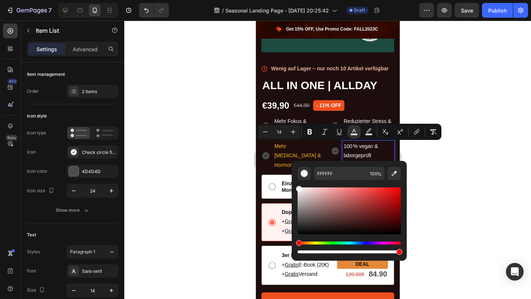
click at [462, 187] on div at bounding box center [327, 160] width 407 height 279
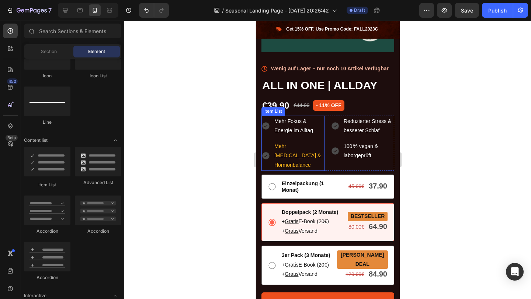
click at [313, 147] on p "Mehr Testosteron & Hormonbalance" at bounding box center [298, 156] width 49 height 28
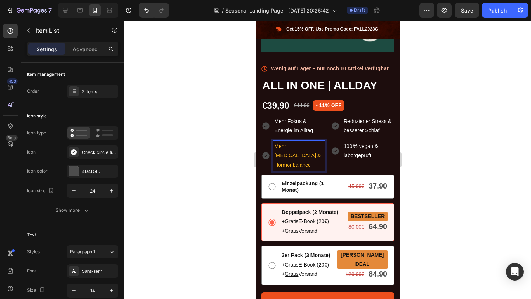
click at [313, 147] on p "Mehr Testosteron & Hormonbalance" at bounding box center [298, 156] width 49 height 28
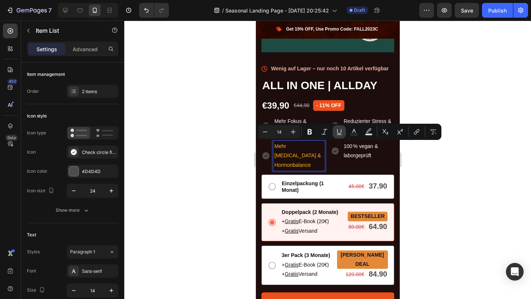
click at [333, 131] on button "Underline" at bounding box center [339, 131] width 13 height 13
click at [341, 130] on icon "Editor contextual toolbar" at bounding box center [339, 131] width 7 height 7
click at [350, 130] on button "Text Color" at bounding box center [353, 131] width 13 height 13
type input "16"
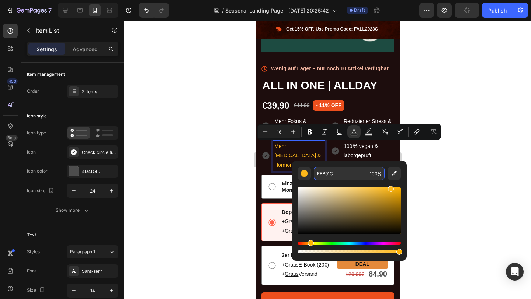
click at [327, 170] on input "FEB91C" at bounding box center [340, 173] width 53 height 13
type input "ffffff"
type input "14"
type input "FFFFFF"
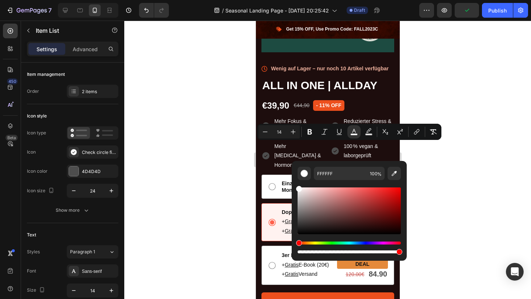
click at [458, 198] on div at bounding box center [327, 160] width 407 height 279
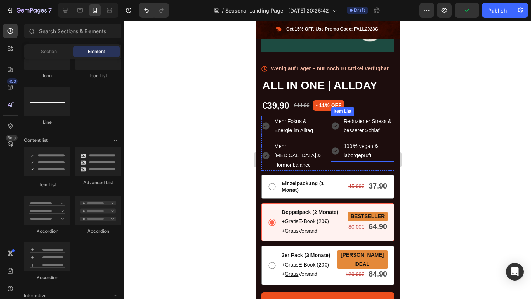
click at [335, 124] on icon at bounding box center [334, 125] width 7 height 7
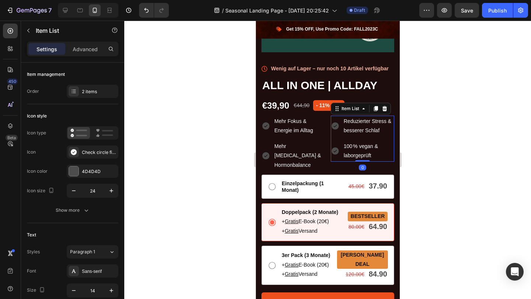
click at [334, 128] on icon at bounding box center [334, 125] width 7 height 7
click at [84, 157] on div "Check circle filled" at bounding box center [93, 152] width 52 height 13
click at [89, 169] on div "4D4D4D" at bounding box center [92, 172] width 21 height 7
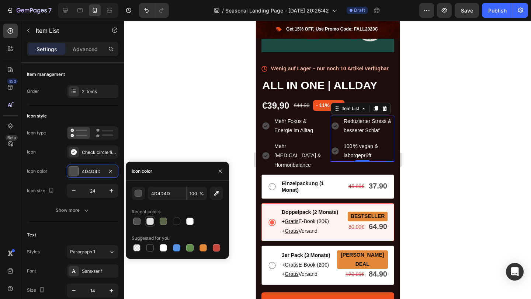
click at [150, 220] on div at bounding box center [149, 221] width 7 height 7
type input "E2E2E2"
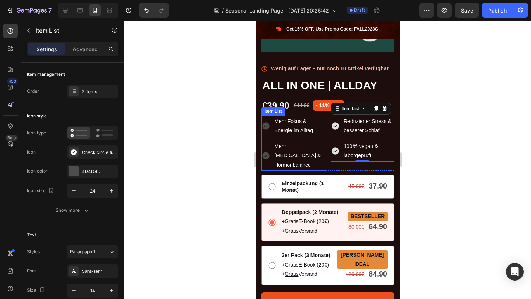
click at [268, 131] on div "Mehr Fokus & Energie im Alltag" at bounding box center [292, 126] width 63 height 21
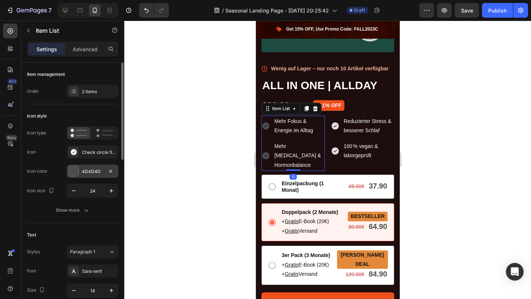
click at [92, 170] on div "4D4D4D" at bounding box center [92, 172] width 21 height 7
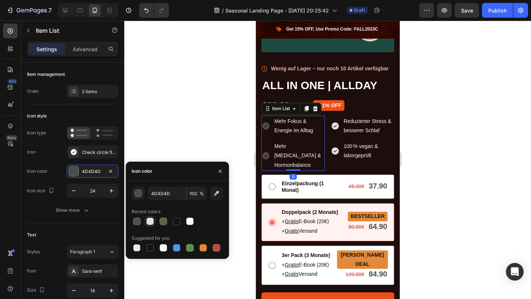
click at [152, 219] on div at bounding box center [149, 221] width 7 height 7
click at [191, 221] on div at bounding box center [189, 221] width 7 height 7
type input "FFFFFF"
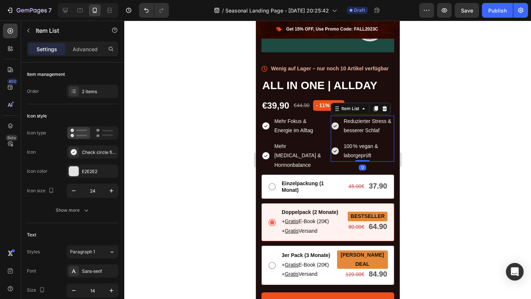
click at [356, 140] on div "Reduzierter Stress & besserer Schlaf 100 % vegan & laborgeprüft" at bounding box center [361, 139] width 63 height 46
click at [96, 170] on div "E2E2E2" at bounding box center [92, 172] width 21 height 7
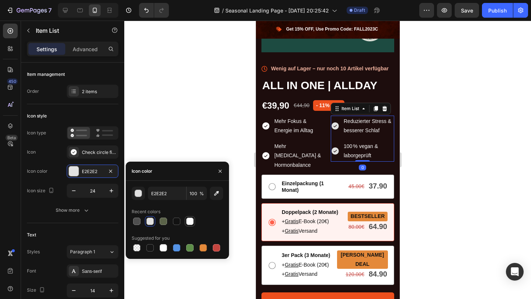
click at [193, 221] on div at bounding box center [189, 221] width 7 height 7
type input "FFFFFF"
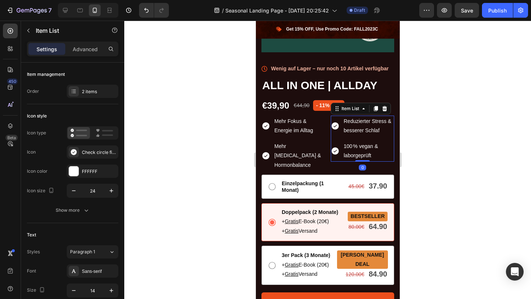
click at [196, 79] on div at bounding box center [327, 160] width 407 height 279
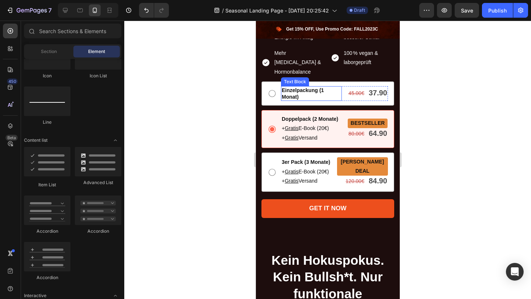
scroll to position [659, 0]
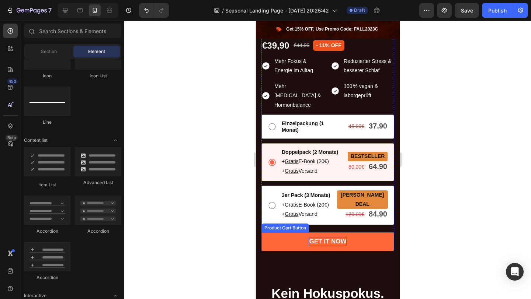
click at [341, 238] on div "GET IT NOW" at bounding box center [327, 242] width 37 height 8
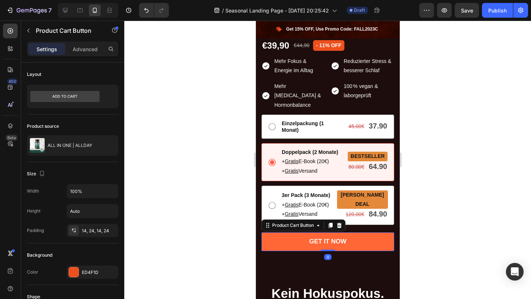
click at [362, 233] on button "GET IT NOW" at bounding box center [327, 242] width 133 height 18
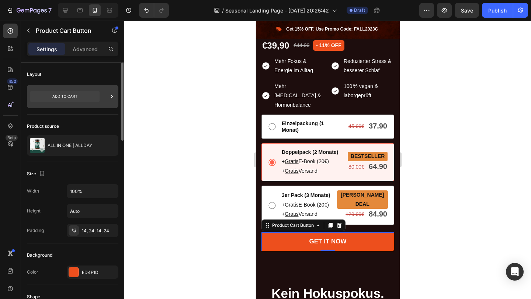
click at [75, 100] on icon at bounding box center [64, 96] width 69 height 11
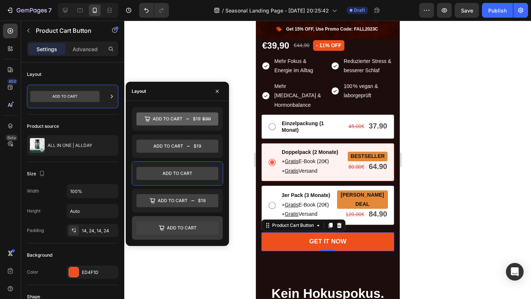
click at [187, 226] on icon at bounding box center [177, 228] width 82 height 13
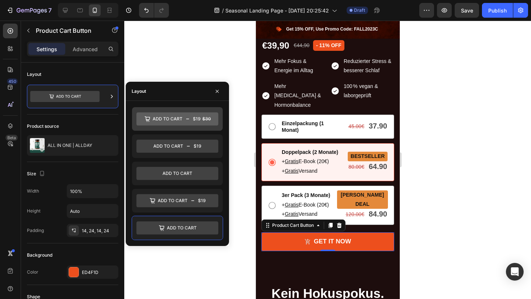
click at [173, 124] on icon at bounding box center [177, 118] width 82 height 13
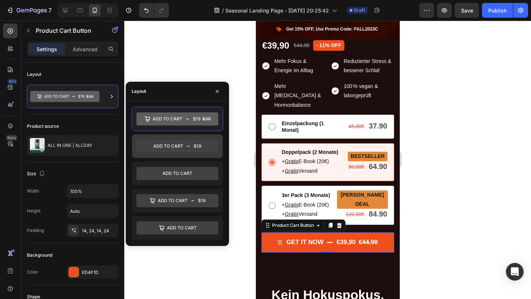
click at [171, 149] on icon at bounding box center [177, 146] width 82 height 13
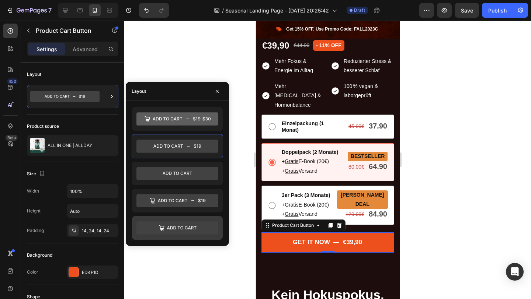
click at [181, 223] on icon at bounding box center [177, 228] width 82 height 13
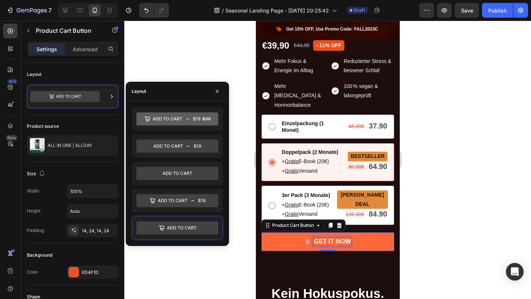
click at [323, 238] on div "GET IT NOW" at bounding box center [331, 242] width 37 height 8
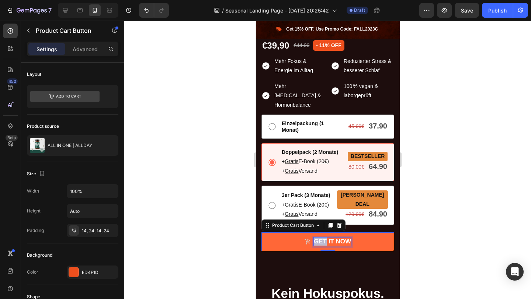
click at [323, 238] on p "GET IT NOW" at bounding box center [331, 242] width 37 height 8
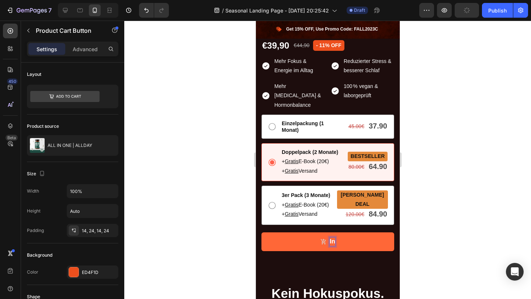
click at [261, 233] on button "In" at bounding box center [327, 242] width 133 height 18
click at [261, 233] on button "I" at bounding box center [327, 242] width 133 height 18
click at [261, 233] on button "IN" at bounding box center [327, 242] width 133 height 18
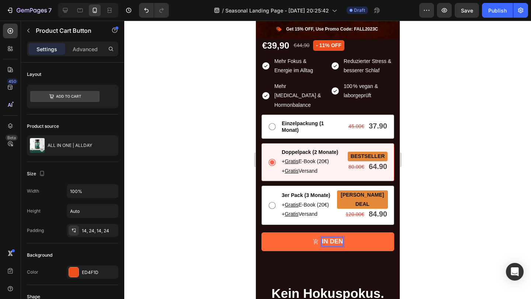
click at [261, 233] on button "IN DEN" at bounding box center [327, 242] width 133 height 18
click at [261, 233] on button "IN DEN WARENKORB" at bounding box center [327, 242] width 133 height 18
click at [261, 233] on button "IN DEN WARENKORB LEGN" at bounding box center [327, 242] width 133 height 18
click at [261, 233] on button "IN DEN WARENKORB LEGEN" at bounding box center [327, 242] width 133 height 18
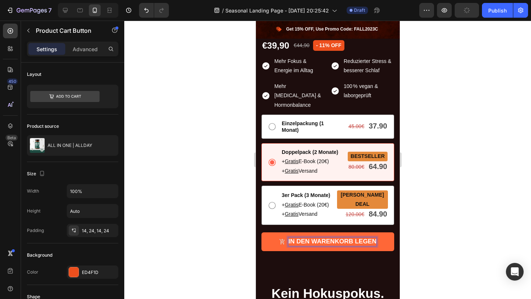
click at [280, 239] on icon "IN DEN WARENKORB LEGEN" at bounding box center [282, 242] width 6 height 6
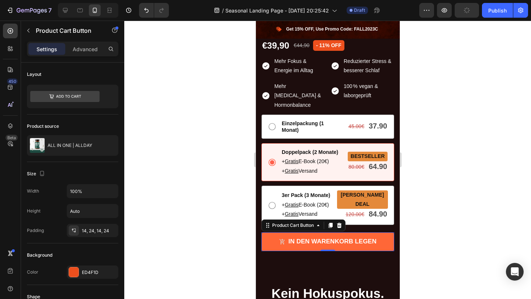
click at [281, 239] on icon "IN DEN WARENKORB LEGEN" at bounding box center [282, 242] width 6 height 6
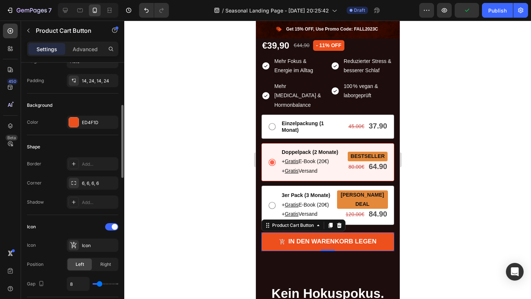
scroll to position [159, 0]
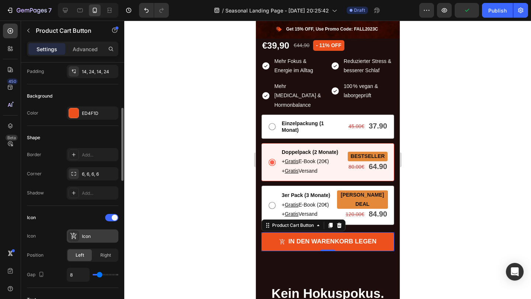
click at [82, 231] on div "Icon" at bounding box center [93, 236] width 52 height 13
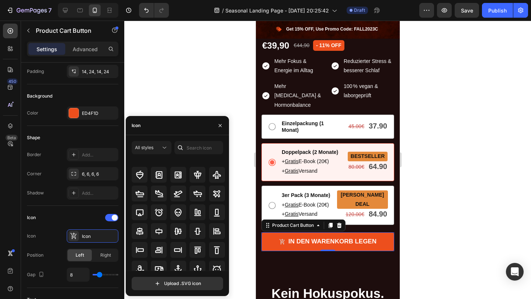
scroll to position [0, 0]
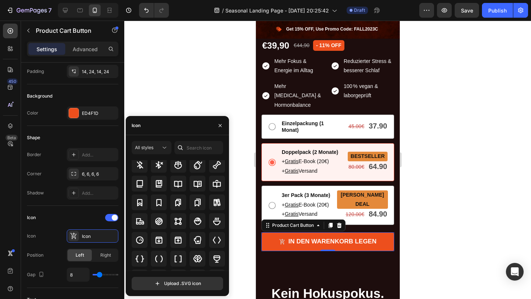
scroll to position [674, 0]
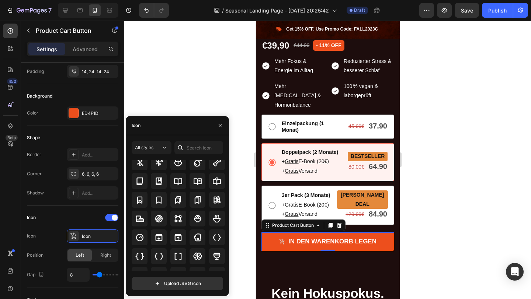
click at [176, 128] on div "Icon" at bounding box center [177, 125] width 103 height 19
click at [182, 149] on icon at bounding box center [180, 148] width 5 height 5
click at [185, 149] on div at bounding box center [180, 147] width 12 height 13
click at [194, 149] on input "text" at bounding box center [198, 147] width 49 height 13
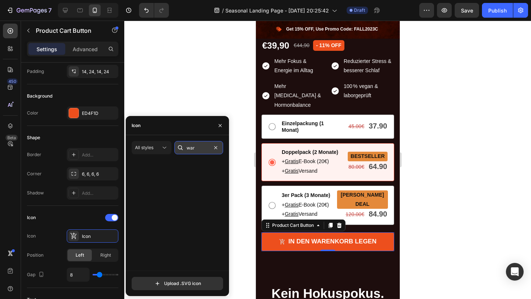
scroll to position [0, 0]
type input "w"
type input "k"
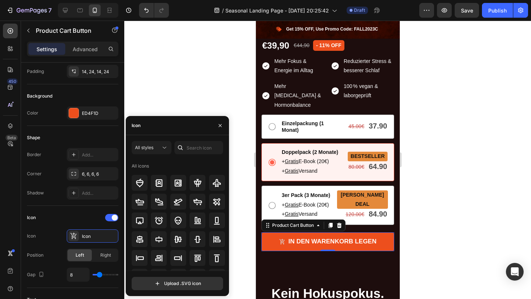
click at [174, 101] on div at bounding box center [327, 160] width 407 height 279
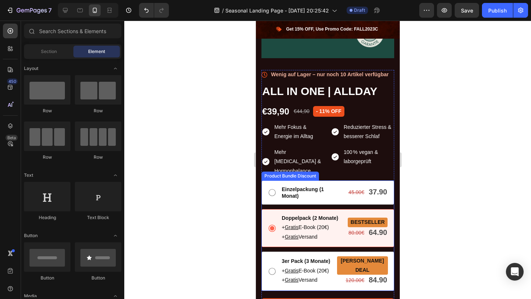
scroll to position [580, 0]
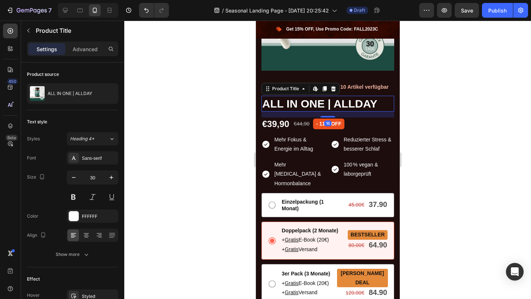
click at [301, 108] on h1 "ALL IN ONE | ALLDAY" at bounding box center [327, 104] width 133 height 16
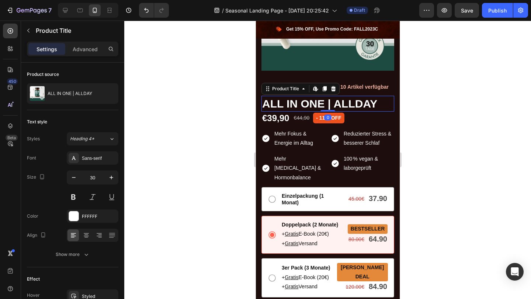
drag, startPoint x: 329, startPoint y: 116, endPoint x: 329, endPoint y: 108, distance: 7.4
click at [329, 108] on div "ALL IN ONE | ALLDAY Product Title Edit content in Shopify 0" at bounding box center [327, 104] width 133 height 16
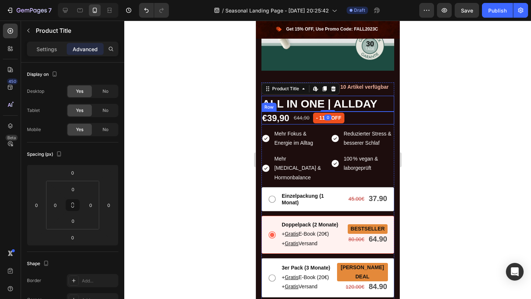
click at [417, 133] on div at bounding box center [327, 160] width 407 height 279
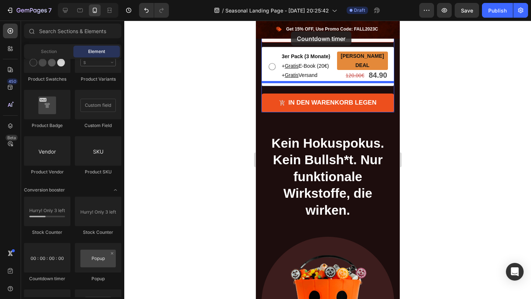
scroll to position [773, 0]
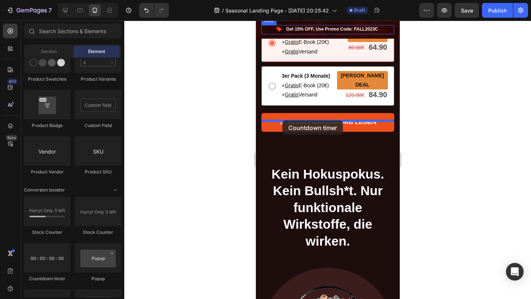
drag, startPoint x: 308, startPoint y: 278, endPoint x: 282, endPoint y: 121, distance: 159.5
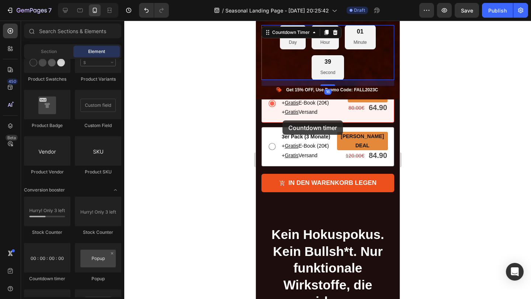
scroll to position [833, 0]
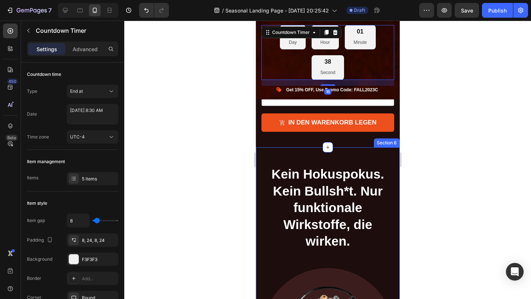
click at [435, 123] on div at bounding box center [327, 160] width 407 height 279
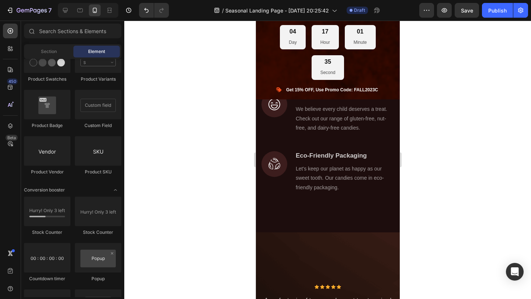
scroll to position [1068, 0]
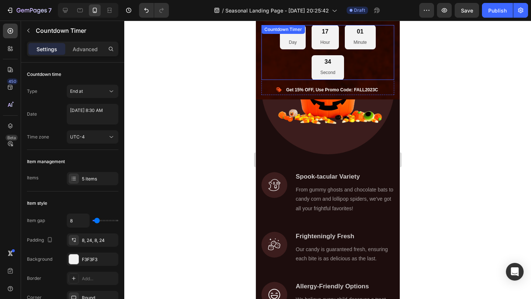
click at [379, 63] on div "04 Day 17 Hour 01 Minute 34 Second" at bounding box center [327, 52] width 133 height 55
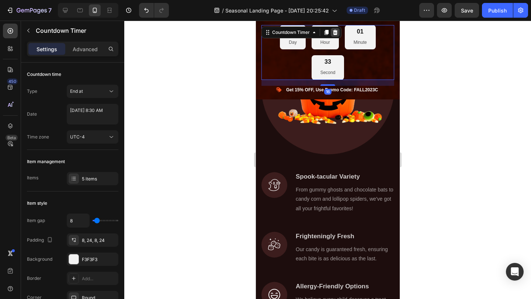
click at [338, 35] on div at bounding box center [334, 32] width 9 height 9
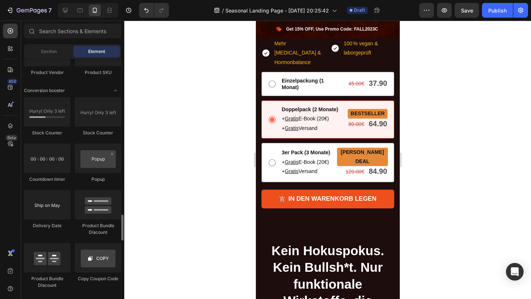
scroll to position [1445, 0]
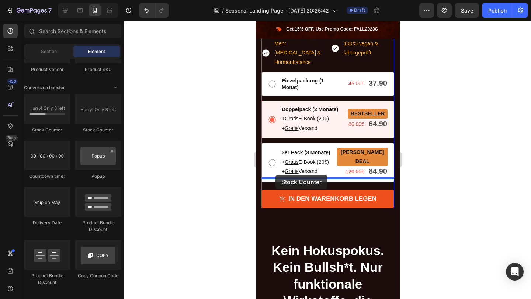
drag, startPoint x: 341, startPoint y: 136, endPoint x: 275, endPoint y: 175, distance: 76.3
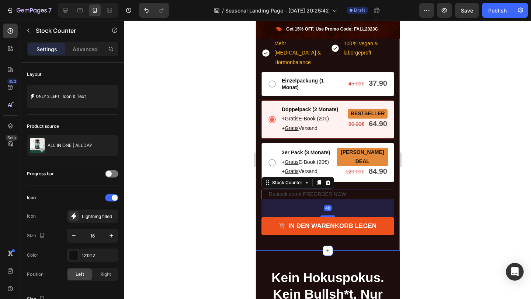
click at [424, 225] on div at bounding box center [327, 160] width 407 height 279
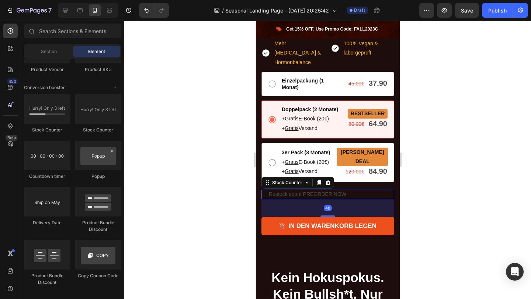
click at [328, 190] on p "Restock soon! PREORDER NOW" at bounding box center [306, 194] width 77 height 9
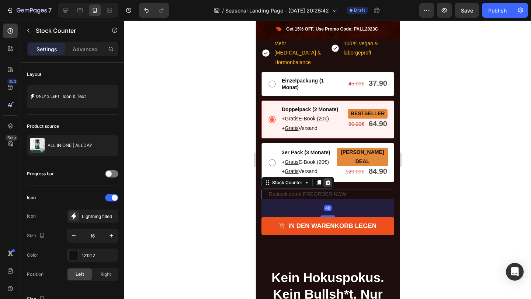
click at [328, 180] on icon at bounding box center [327, 182] width 5 height 5
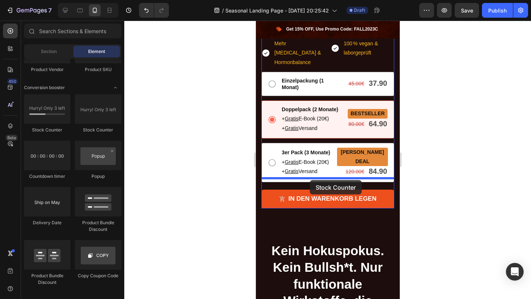
drag, startPoint x: 305, startPoint y: 147, endPoint x: 309, endPoint y: 180, distance: 33.8
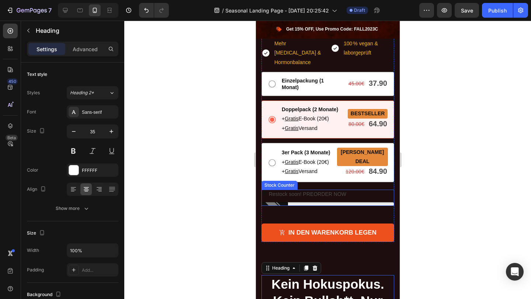
click at [343, 190] on p "Restock soon! PREORDER NOW" at bounding box center [306, 194] width 77 height 9
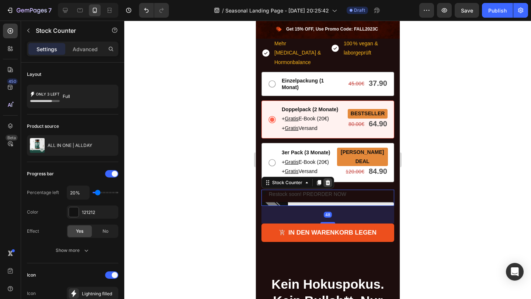
click at [328, 180] on icon at bounding box center [327, 183] width 6 height 6
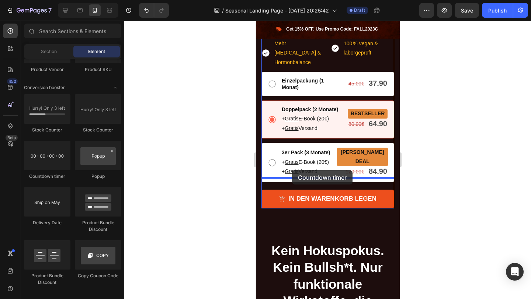
drag, startPoint x: 295, startPoint y: 189, endPoint x: 292, endPoint y: 170, distance: 18.7
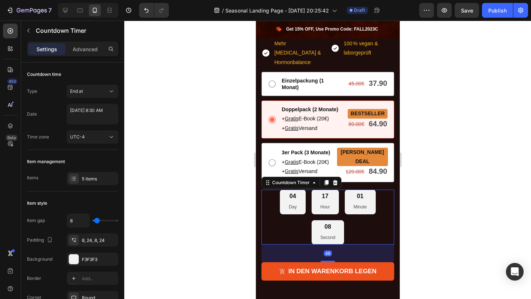
click at [448, 210] on div at bounding box center [327, 160] width 407 height 279
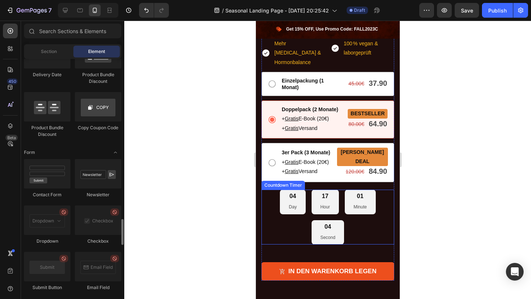
scroll to position [1587, 0]
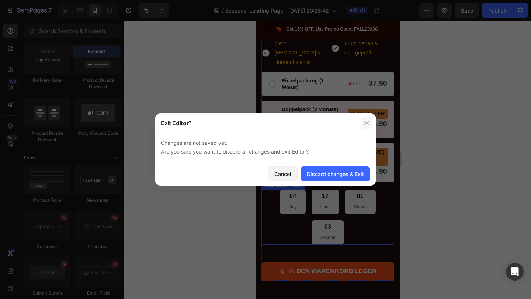
click at [367, 121] on icon "button" at bounding box center [367, 123] width 6 height 6
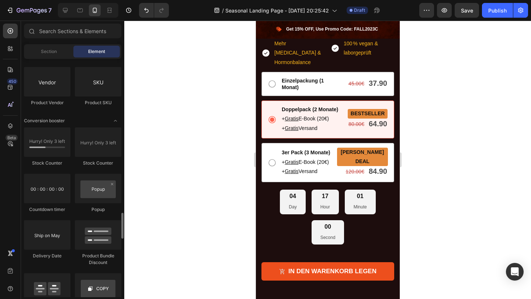
scroll to position [1447, 0]
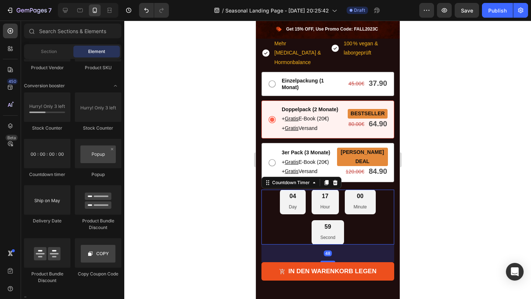
click at [352, 215] on div "04 Day 17 Hour 00 Minute 59 Second" at bounding box center [327, 217] width 133 height 55
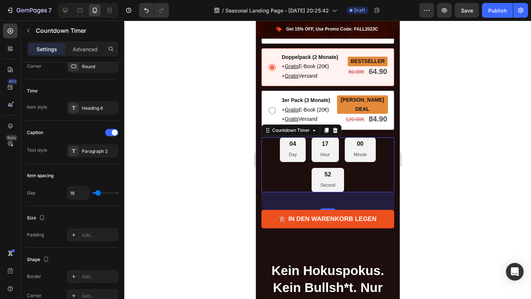
scroll to position [766, 0]
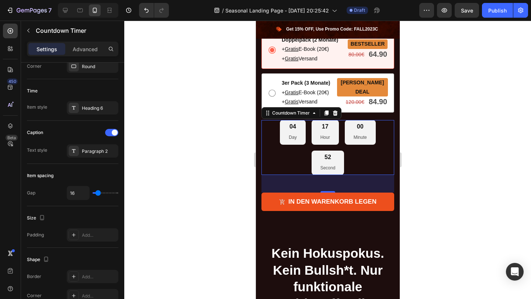
click at [388, 139] on div "04 Day 17 Hour 00 Minute 52 Second" at bounding box center [327, 147] width 133 height 55
click at [432, 162] on div at bounding box center [327, 160] width 407 height 279
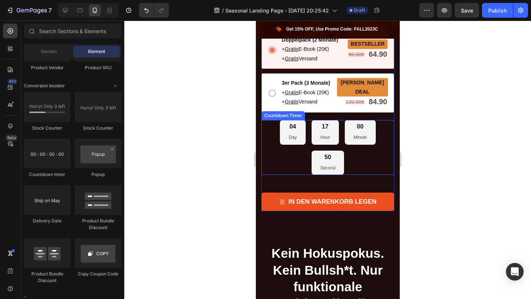
click at [362, 144] on div "04 Day 17 Hour 00 Minute 50 Second" at bounding box center [327, 147] width 133 height 55
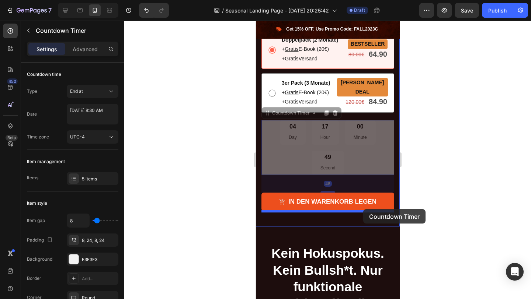
drag, startPoint x: 362, startPoint y: 144, endPoint x: 363, endPoint y: 209, distance: 64.5
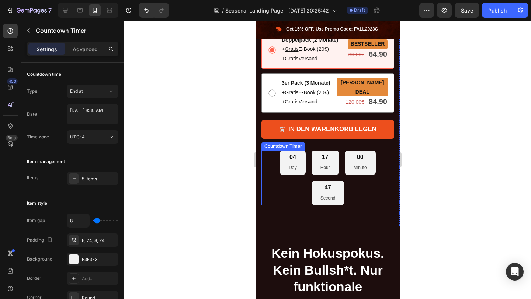
click at [350, 167] on div "04 Day 17 Hour 00 Minute 47 Second" at bounding box center [327, 178] width 133 height 55
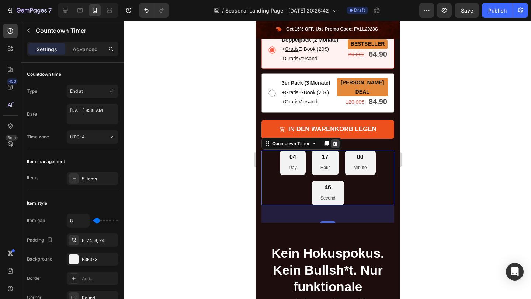
click at [336, 141] on icon at bounding box center [335, 143] width 5 height 5
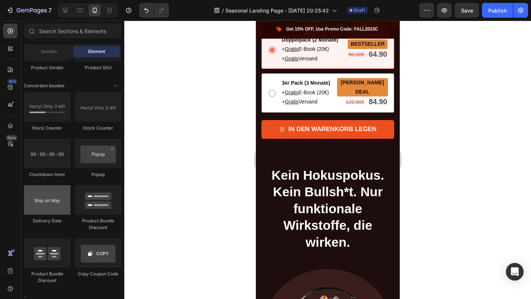
click at [44, 205] on div at bounding box center [47, 199] width 46 height 29
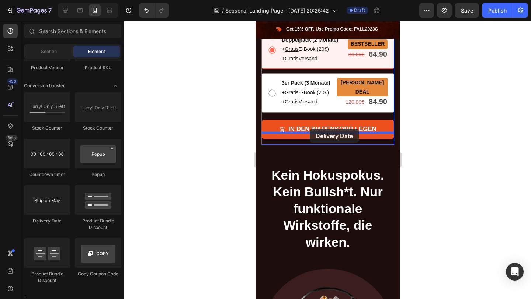
drag, startPoint x: 299, startPoint y: 225, endPoint x: 309, endPoint y: 129, distance: 96.7
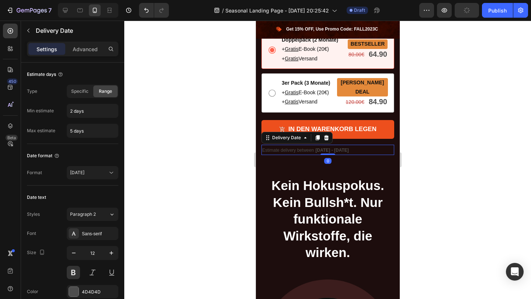
click at [430, 163] on div at bounding box center [327, 160] width 407 height 279
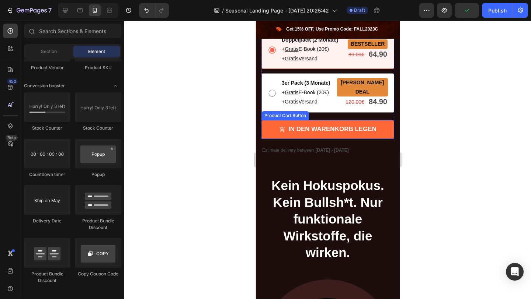
click at [337, 127] on button "IN DEN WARENKORB LEGEN" at bounding box center [327, 129] width 133 height 18
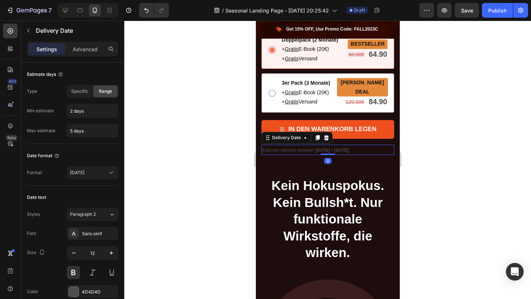
click at [336, 145] on div "Estimate delivery between Sep 30 - Oct 03" at bounding box center [327, 150] width 133 height 11
click at [333, 148] on span "Sep 30 - Oct 03" at bounding box center [331, 150] width 33 height 5
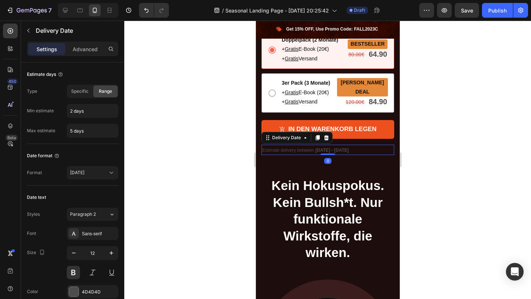
click at [340, 148] on span "Sep 30 - Oct 03" at bounding box center [331, 150] width 33 height 5
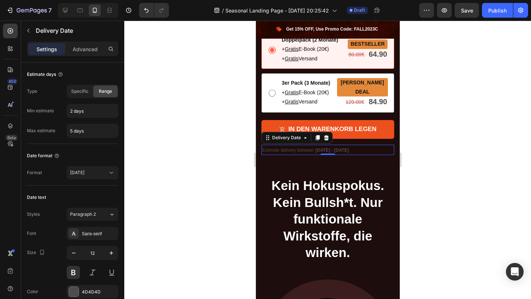
click at [340, 148] on span "Sep 30 - Oct 03" at bounding box center [331, 150] width 33 height 5
click at [327, 135] on icon at bounding box center [326, 137] width 5 height 5
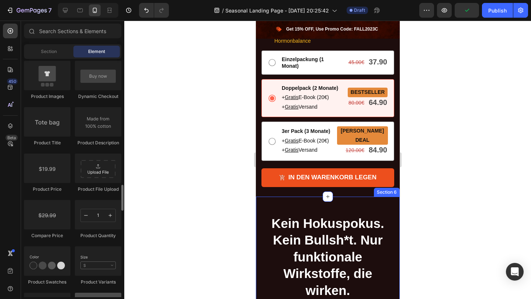
scroll to position [1136, 0]
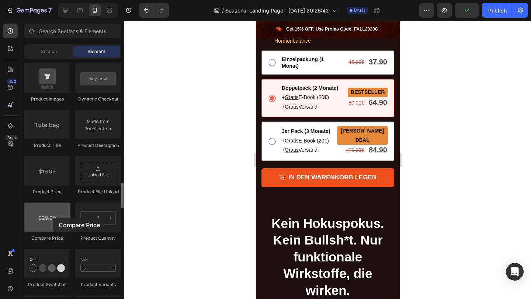
click at [53, 218] on div at bounding box center [47, 217] width 46 height 29
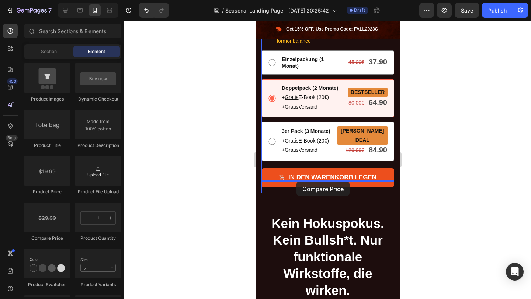
drag, startPoint x: 308, startPoint y: 239, endPoint x: 296, endPoint y: 181, distance: 58.5
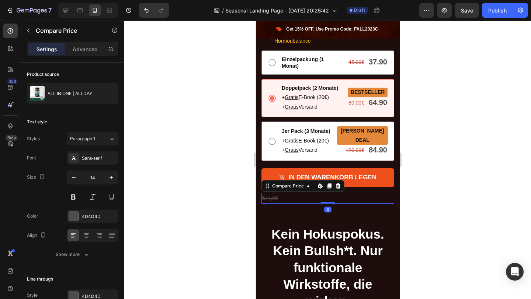
click at [296, 193] on div "€44,90" at bounding box center [327, 198] width 133 height 11
click at [287, 193] on div "€44,90" at bounding box center [327, 198] width 133 height 11
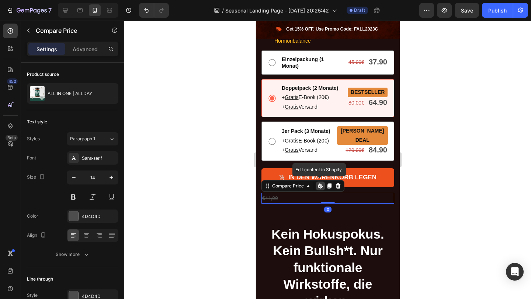
click at [287, 193] on div "€44,90" at bounding box center [327, 198] width 133 height 11
click at [338, 183] on icon at bounding box center [338, 186] width 6 height 6
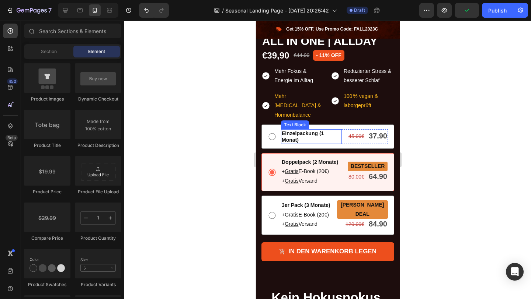
scroll to position [634, 0]
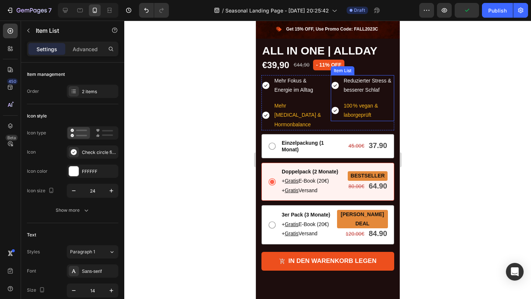
click at [365, 108] on p "100 % vegan & laborgeprüft" at bounding box center [367, 110] width 49 height 18
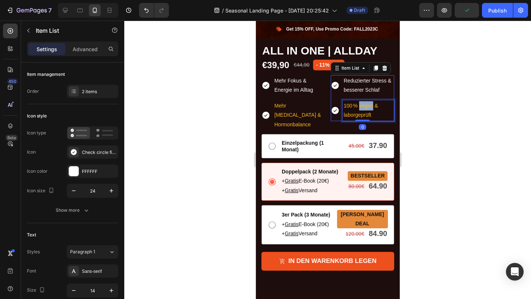
click at [365, 108] on p "100 % vegan & laborgeprüft" at bounding box center [367, 110] width 49 height 18
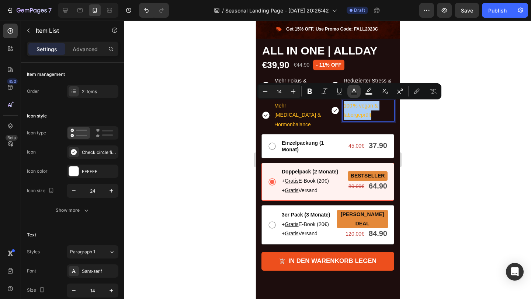
click at [351, 91] on icon "Editor contextual toolbar" at bounding box center [353, 91] width 7 height 7
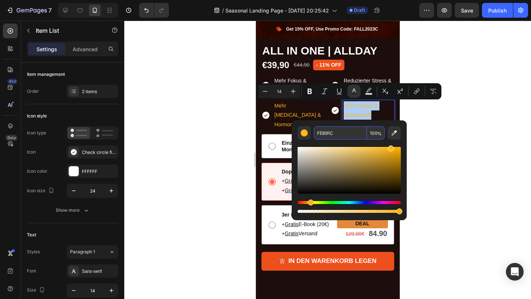
click at [329, 132] on input "FEB91C" at bounding box center [340, 132] width 53 height 13
type input "FFFFFF"
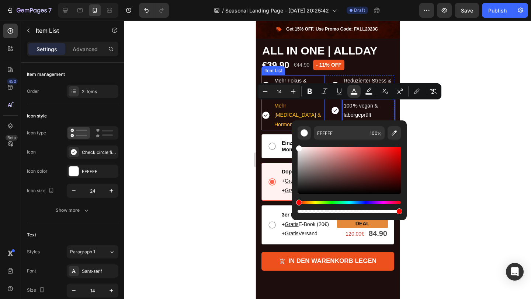
click at [310, 107] on p "Mehr Testosteron & Hormonbalance" at bounding box center [298, 115] width 49 height 28
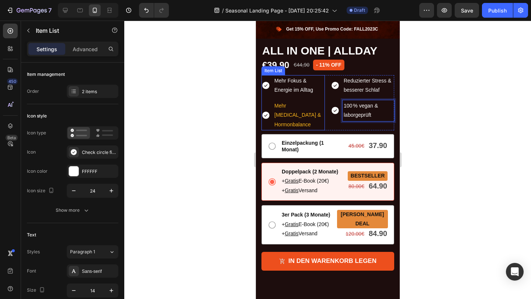
scroll to position [232, 0]
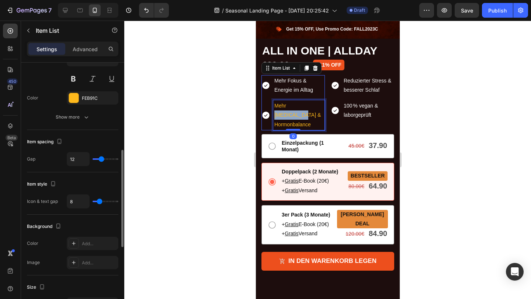
click at [310, 107] on p "Mehr Testosteron & Hormonbalance" at bounding box center [298, 115] width 49 height 28
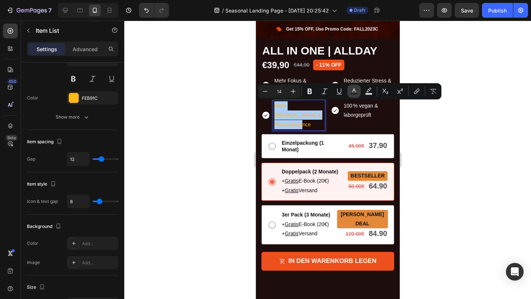
click at [348, 92] on button "Text Color" at bounding box center [353, 91] width 13 height 13
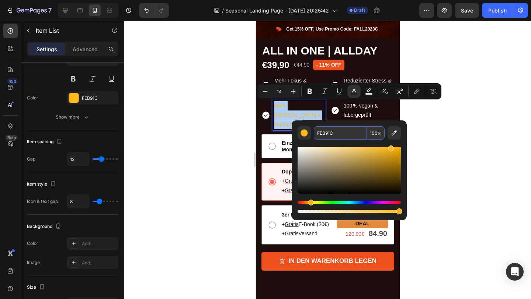
click at [322, 132] on input "FEB91C" at bounding box center [340, 132] width 53 height 13
type input "FFFFFF"
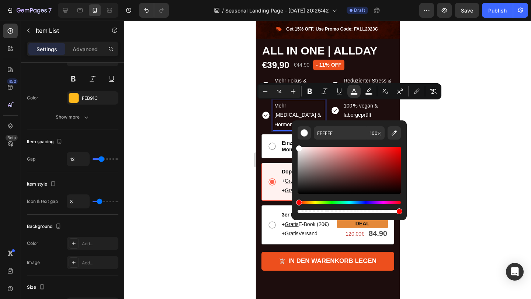
click at [475, 140] on div at bounding box center [327, 160] width 407 height 279
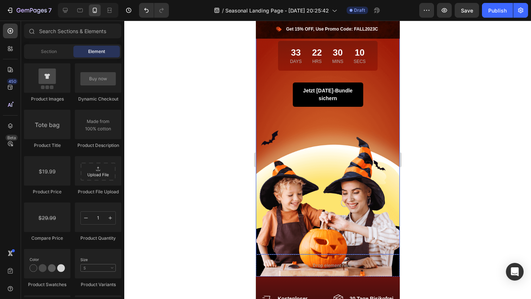
scroll to position [149, 0]
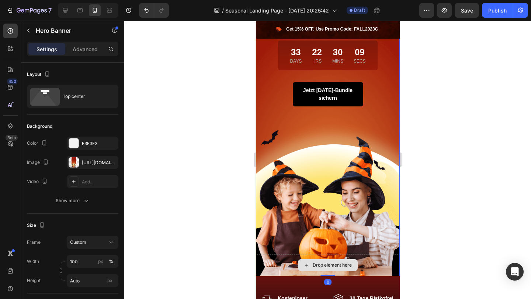
click at [364, 260] on div "Drop element here" at bounding box center [328, 265] width 144 height 22
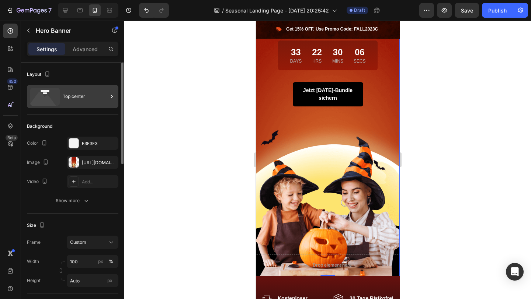
click at [65, 96] on div "Top center" at bounding box center [85, 96] width 45 height 17
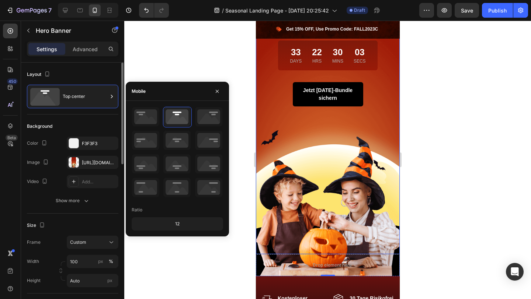
click at [97, 155] on div "The changes might be hidden by the image and the video. Color F3F3F3 Image http…" at bounding box center [72, 163] width 91 height 52
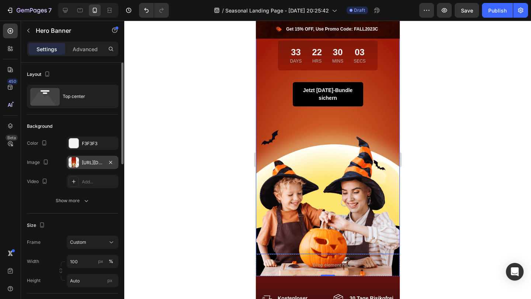
click at [97, 160] on div "[URL][DOMAIN_NAME]" at bounding box center [92, 163] width 21 height 7
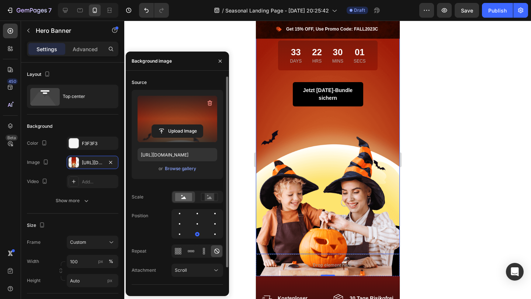
click at [189, 116] on label at bounding box center [178, 119] width 80 height 46
click at [189, 125] on input "file" at bounding box center [177, 131] width 51 height 13
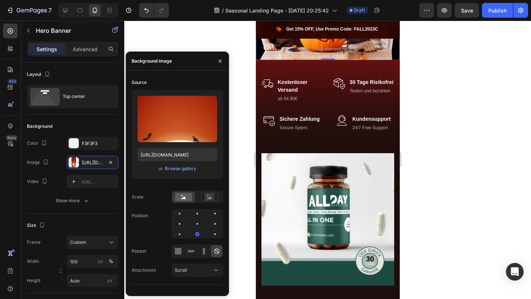
scroll to position [392, 0]
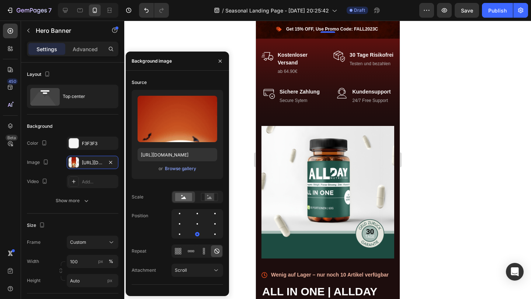
click at [451, 180] on div at bounding box center [327, 160] width 407 height 279
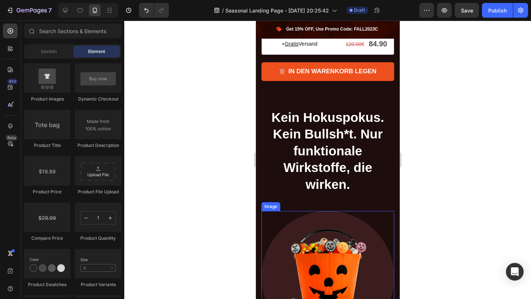
scroll to position [791, 0]
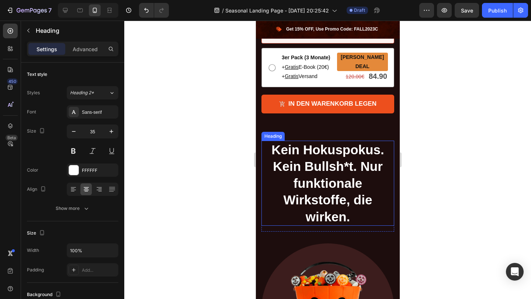
click at [340, 190] on strong "Kein Hokuspokus. Kein Bullsh*t. Nur funktionale Wirkstoffe, die wirken." at bounding box center [327, 183] width 112 height 81
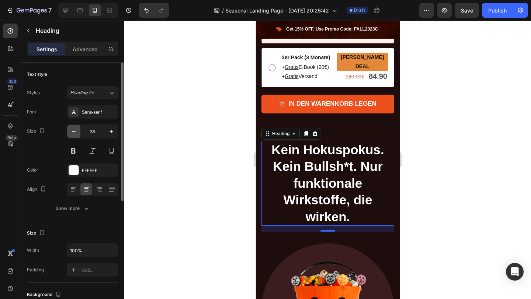
click at [75, 131] on icon "button" at bounding box center [73, 131] width 7 height 7
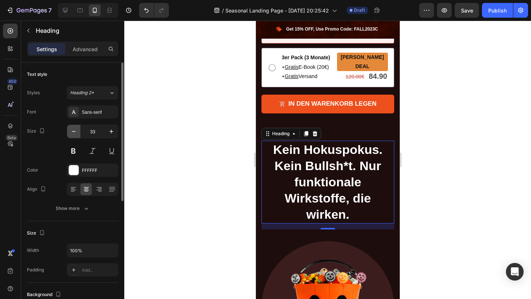
click at [75, 131] on icon "button" at bounding box center [73, 131] width 7 height 7
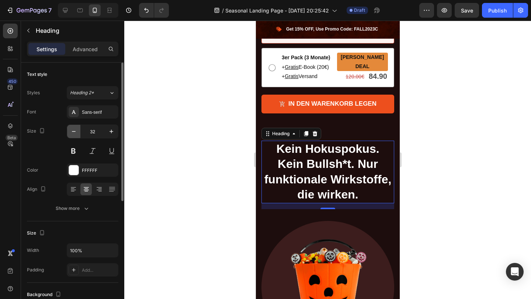
click at [75, 131] on icon "button" at bounding box center [73, 131] width 7 height 7
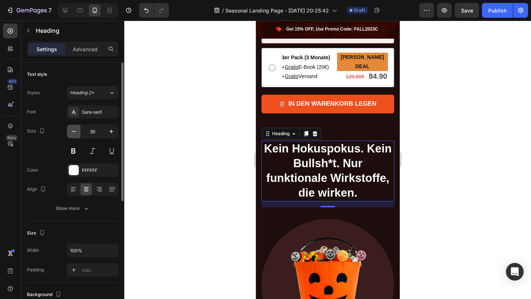
click at [75, 131] on icon "button" at bounding box center [73, 131] width 7 height 7
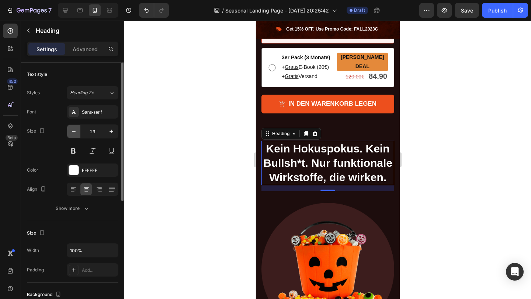
click at [75, 131] on icon "button" at bounding box center [73, 131] width 7 height 7
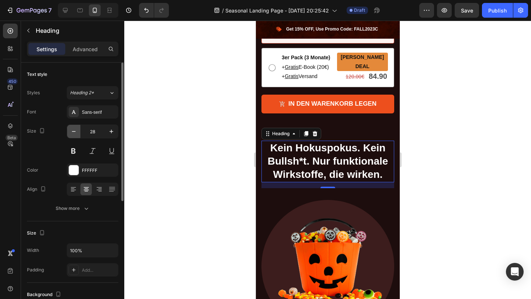
click at [75, 131] on icon "button" at bounding box center [73, 131] width 7 height 7
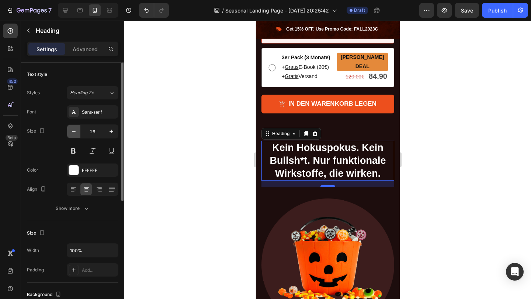
click at [75, 131] on icon "button" at bounding box center [73, 131] width 7 height 7
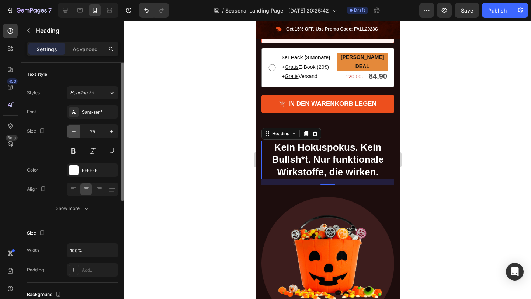
click at [75, 131] on icon "button" at bounding box center [73, 131] width 7 height 7
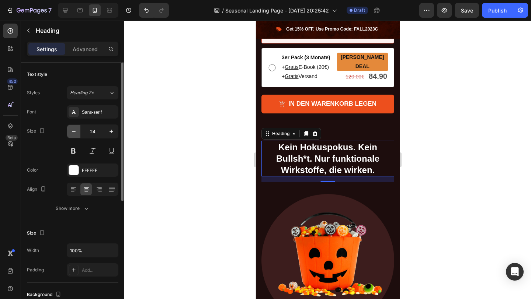
click at [75, 131] on icon "button" at bounding box center [73, 131] width 7 height 7
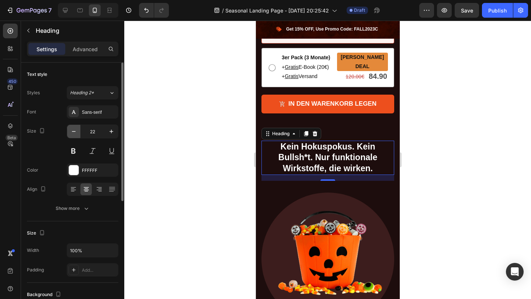
click at [75, 131] on icon "button" at bounding box center [73, 131] width 7 height 7
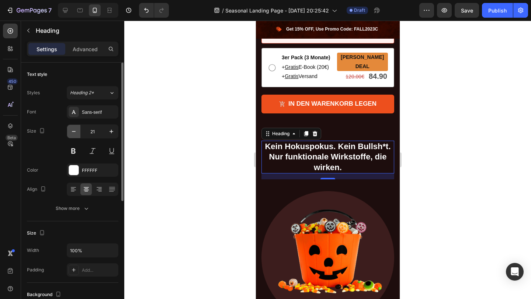
click at [75, 131] on icon "button" at bounding box center [73, 131] width 7 height 7
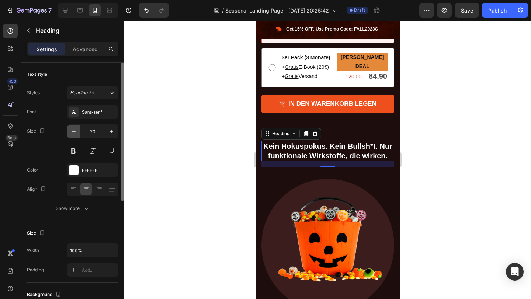
click at [75, 131] on icon "button" at bounding box center [73, 131] width 7 height 7
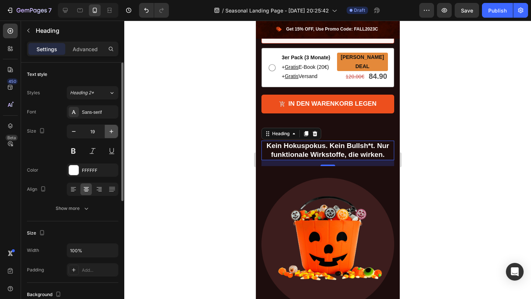
click at [114, 129] on icon "button" at bounding box center [111, 131] width 7 height 7
type input "20"
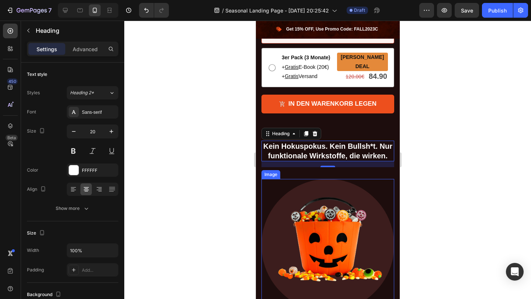
click at [449, 193] on div at bounding box center [327, 160] width 407 height 279
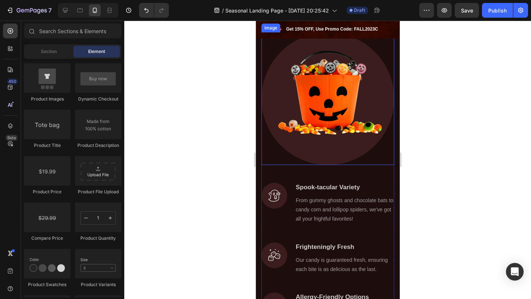
scroll to position [927, 0]
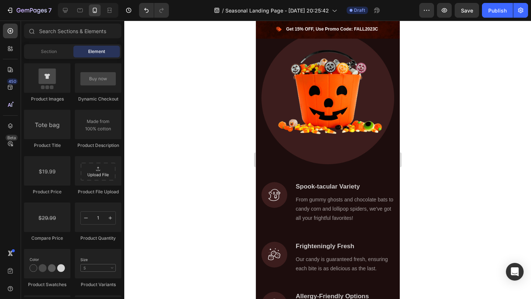
click at [337, 188] on p "Spook-tacular Variety" at bounding box center [344, 187] width 98 height 8
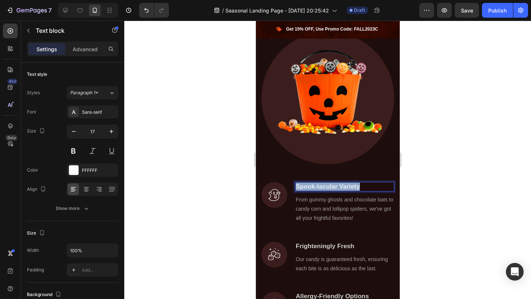
click at [337, 188] on p "Spook-tacular Variety" at bounding box center [344, 187] width 98 height 8
click at [421, 203] on div at bounding box center [327, 160] width 407 height 279
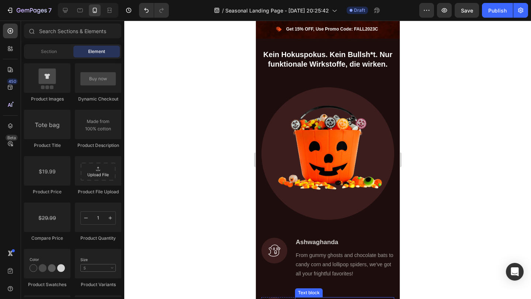
scroll to position [977, 0]
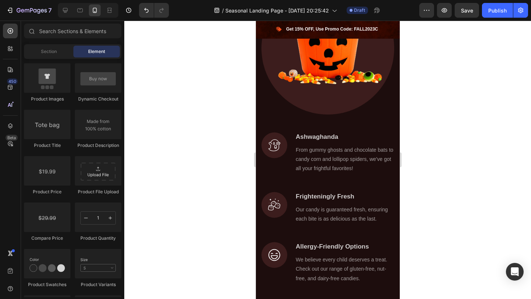
click at [332, 195] on p "Frighteningly Fresh" at bounding box center [344, 197] width 98 height 8
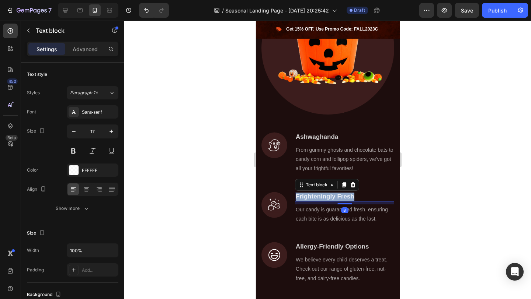
click at [332, 195] on p "Frighteningly Fresh" at bounding box center [344, 197] width 98 height 8
click at [521, 169] on div at bounding box center [327, 160] width 407 height 279
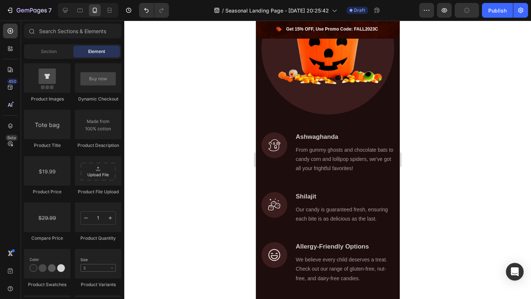
scroll to position [1034, 0]
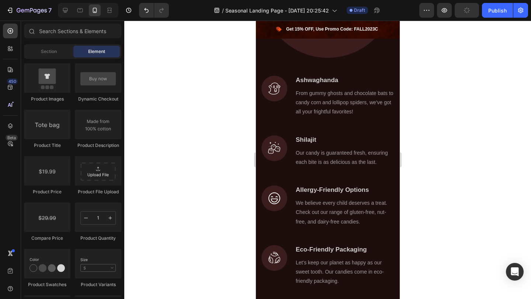
click at [312, 192] on p "Allergy-Friendly Options" at bounding box center [344, 190] width 98 height 8
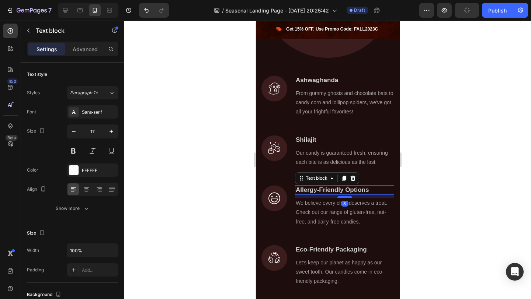
click at [312, 192] on p "Allergy-Friendly Options" at bounding box center [344, 190] width 98 height 8
click at [338, 251] on p "Eco-Friendly Packaging" at bounding box center [344, 250] width 98 height 8
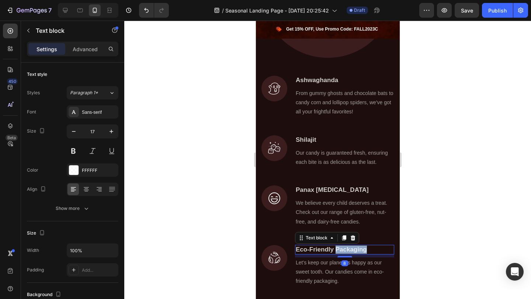
click at [338, 251] on p "Eco-Friendly Packaging" at bounding box center [344, 250] width 98 height 8
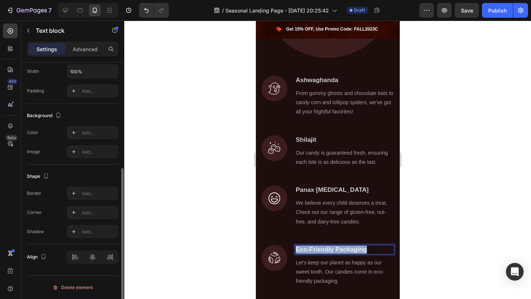
click at [338, 251] on p "Eco-Friendly Packaging" at bounding box center [344, 250] width 98 height 8
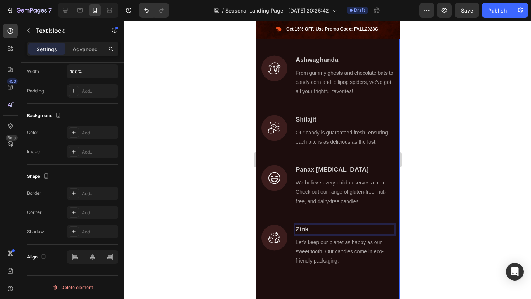
scroll to position [1054, 0]
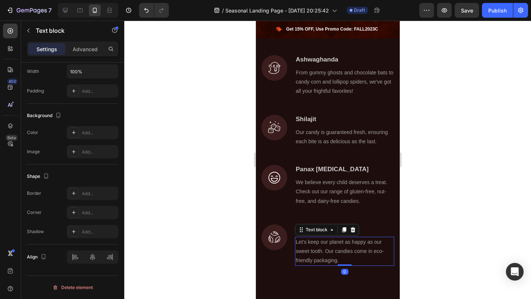
click at [346, 255] on p "Let's keep our planet as happy as our sweet tooth. Our candies come in eco-frie…" at bounding box center [344, 252] width 98 height 28
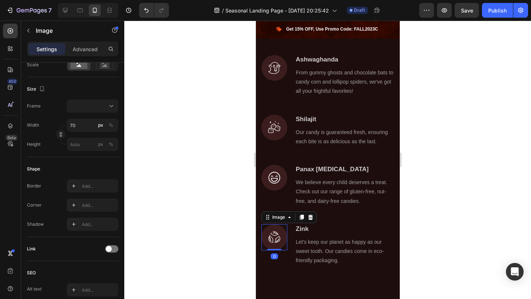
click at [274, 243] on img at bounding box center [274, 238] width 26 height 26
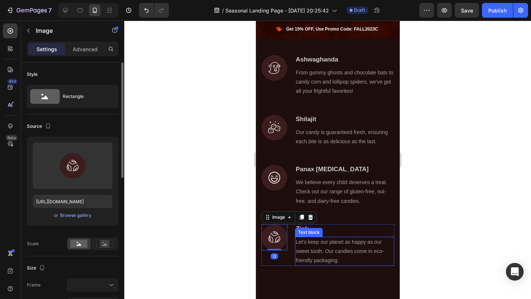
click at [353, 250] on p "Let's keep our planet as happy as our sweet tooth. Our candies come in eco-frie…" at bounding box center [344, 252] width 98 height 28
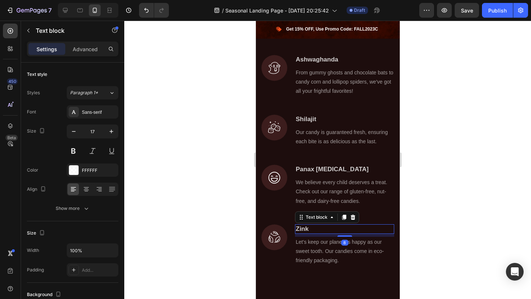
click at [385, 229] on p "Zink" at bounding box center [344, 229] width 98 height 8
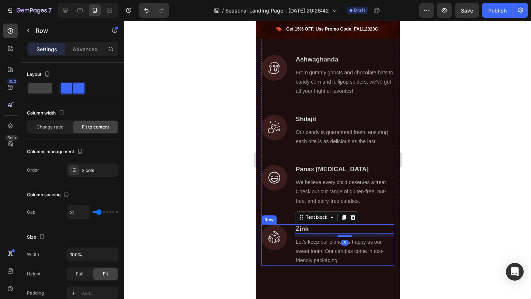
click at [273, 260] on div "Image" at bounding box center [274, 246] width 26 height 42
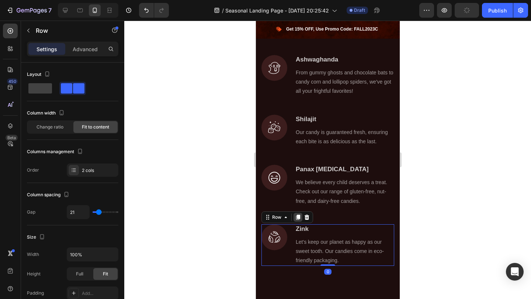
click at [297, 218] on icon at bounding box center [298, 217] width 4 height 5
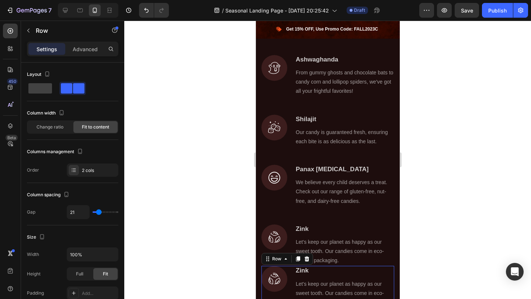
click at [295, 269] on p "Zink" at bounding box center [344, 271] width 98 height 8
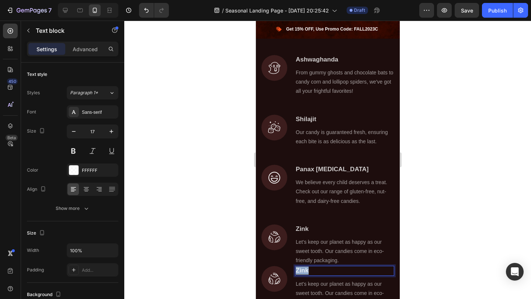
click at [295, 269] on p "Zink" at bounding box center [344, 271] width 98 height 8
click at [442, 267] on div at bounding box center [327, 160] width 407 height 279
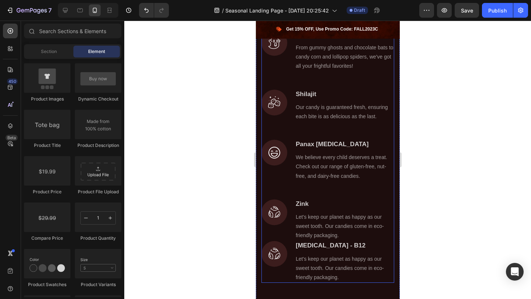
scroll to position [1102, 0]
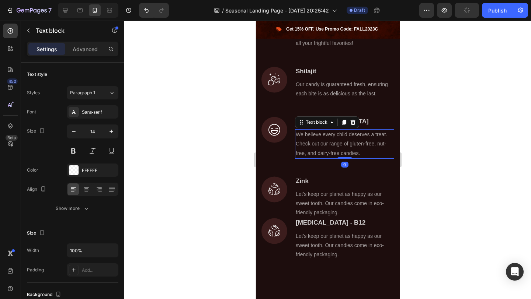
click at [318, 155] on p "We believe every child deserves a treat. Check out our range of gluten-free, nu…" at bounding box center [344, 144] width 98 height 28
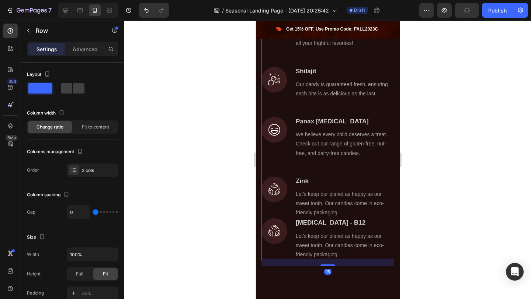
click at [287, 168] on div "Image Ashwaghanda Text block From gummy ghosts and chocolate bats to candy corn…" at bounding box center [327, 133] width 133 height 253
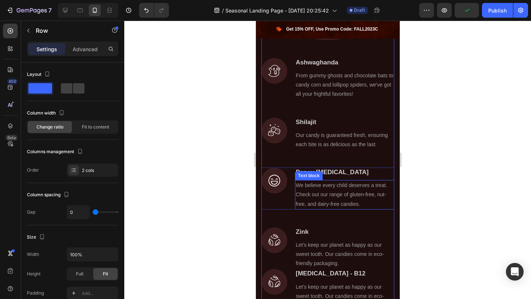
scroll to position [1054, 0]
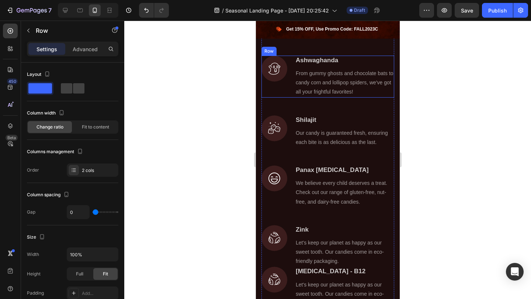
click at [287, 85] on div "Image Ashwaghanda Text block From gummy ghosts and chocolate bats to candy corn…" at bounding box center [327, 77] width 133 height 42
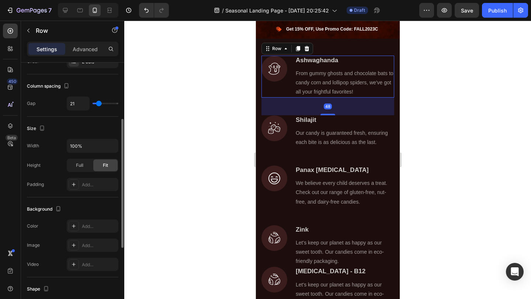
scroll to position [110, 0]
type input "18"
type input "10"
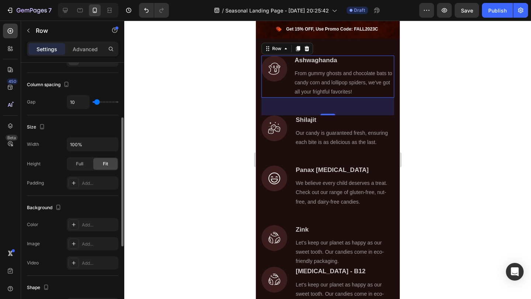
type input "0"
type input "6"
type input "9"
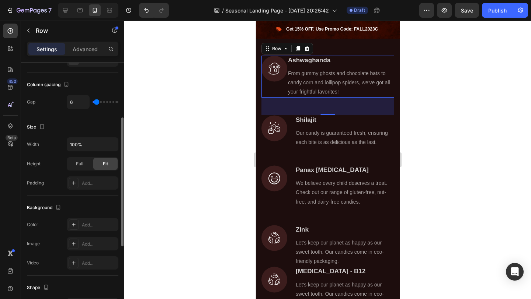
type input "9"
type input "12"
type input "13"
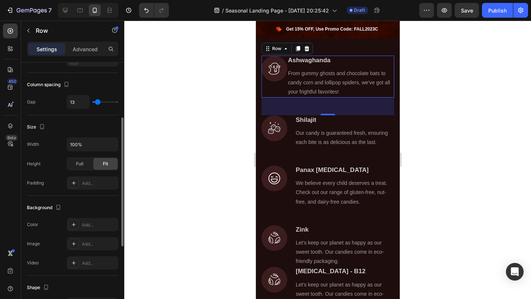
type input "15"
type input "16"
type input "17"
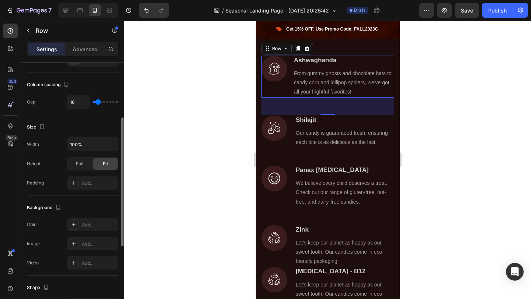
type input "17"
type input "18"
type input "19"
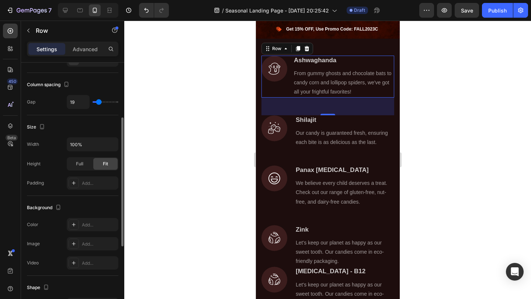
type input "20"
type input "21"
type input "23"
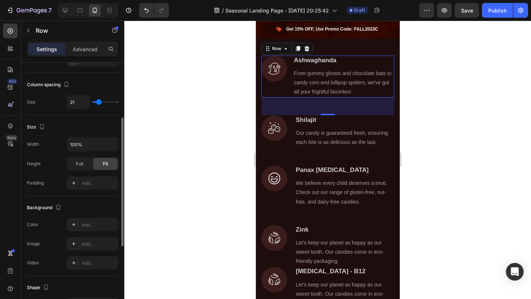
type input "23"
type input "24"
type input "25"
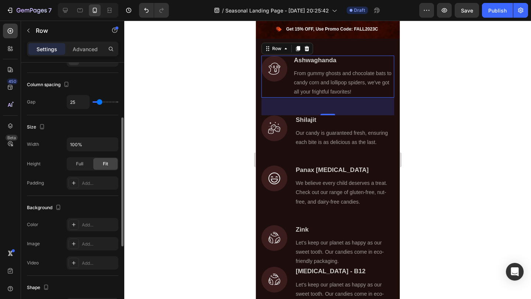
type input "26"
type input "27"
type input "28"
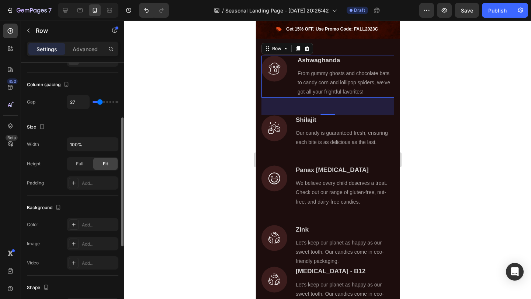
type input "28"
type input "27"
type input "26"
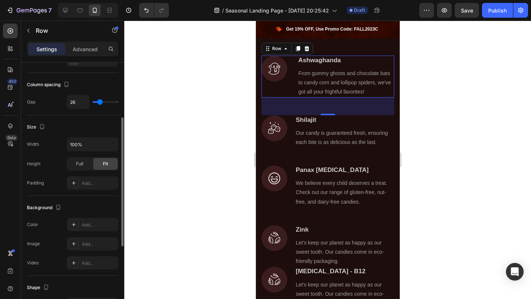
type input "25"
type input "24"
type input "23"
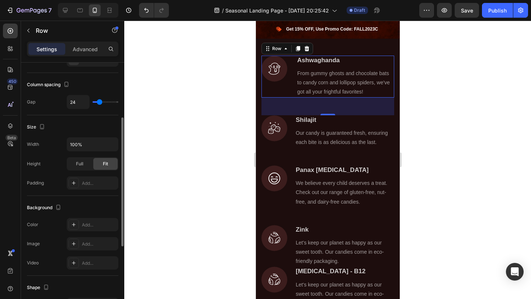
type input "23"
type input "22"
type input "21"
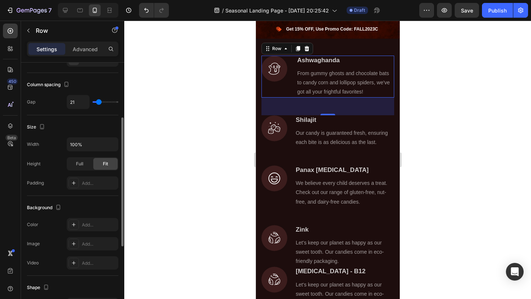
type input "20"
type input "19"
type input "18"
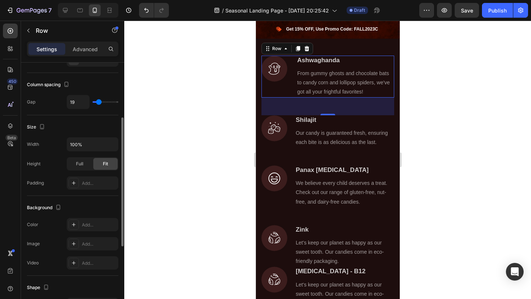
type input "18"
type input "17"
type input "18"
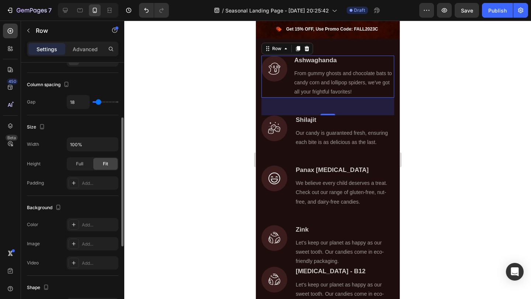
type input "19"
type input "20"
type input "21"
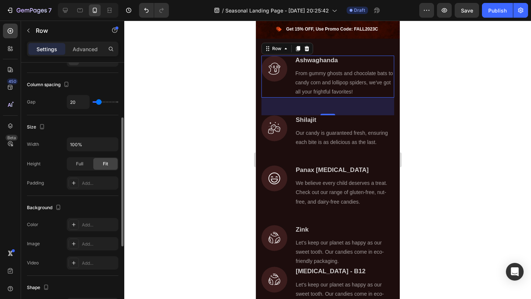
type input "21"
type input "22"
type input "21"
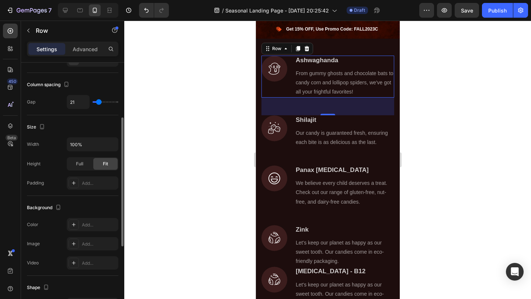
click at [99, 102] on input "range" at bounding box center [106, 101] width 26 height 1
click at [413, 147] on div at bounding box center [327, 160] width 407 height 279
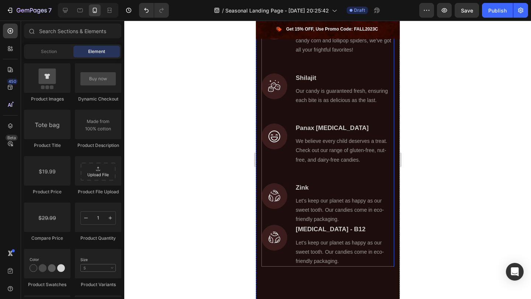
scroll to position [1105, 0]
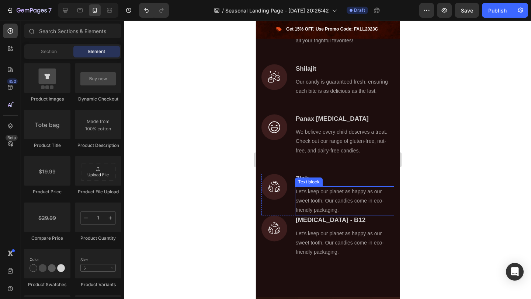
click at [357, 211] on p "Let's keep our planet as happy as our sweet tooth. Our candies come in eco-frie…" at bounding box center [344, 201] width 98 height 28
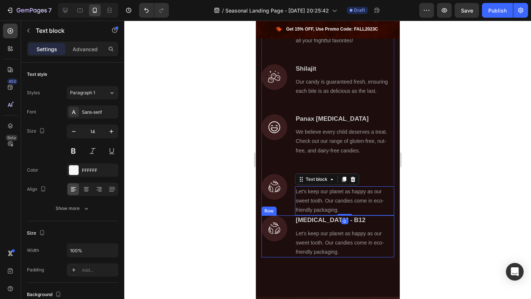
click at [279, 244] on div "Image" at bounding box center [274, 237] width 26 height 42
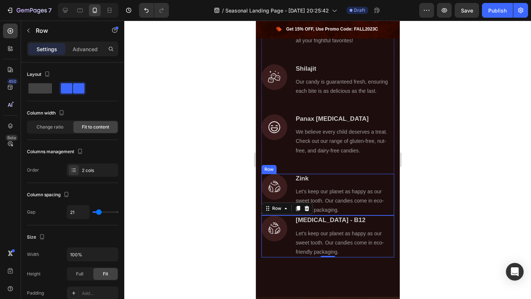
click at [289, 196] on div "Image Zink Text block Let's keep our planet as happy as our sweet tooth. Our ca…" at bounding box center [327, 195] width 133 height 42
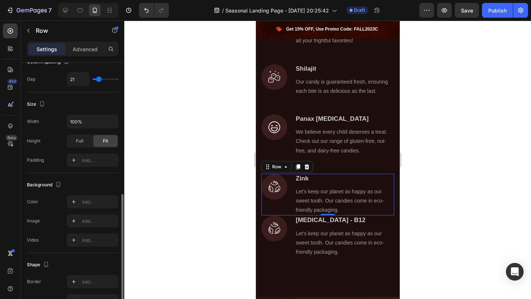
scroll to position [76, 0]
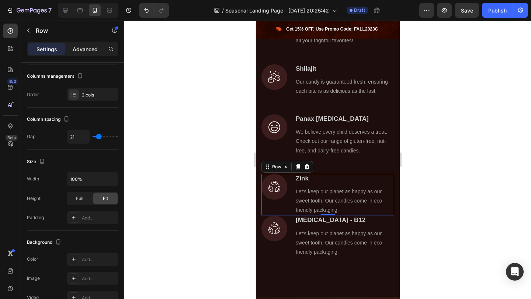
click at [89, 54] on div "Advanced" at bounding box center [85, 49] width 37 height 12
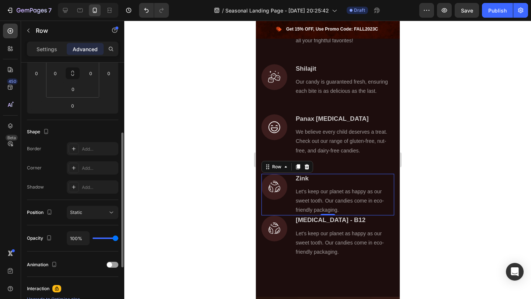
scroll to position [133, 0]
click at [457, 216] on div at bounding box center [327, 160] width 407 height 279
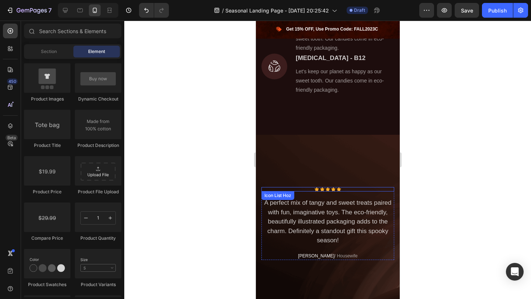
scroll to position [1235, 0]
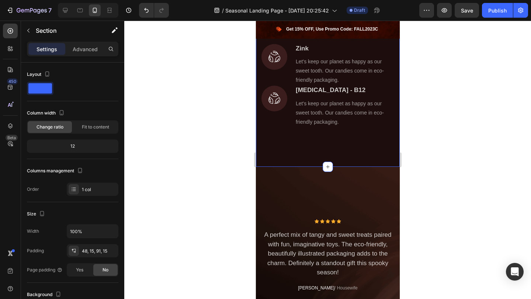
click at [102, 252] on div "48, 15, 91, 15" at bounding box center [92, 251] width 21 height 7
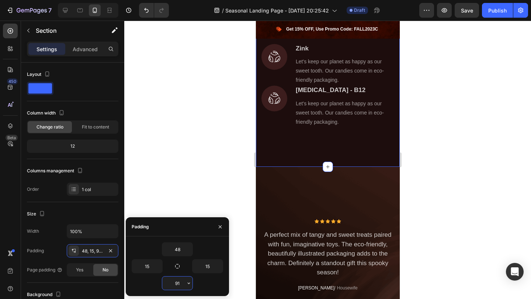
click at [179, 280] on input "91" at bounding box center [177, 283] width 30 height 13
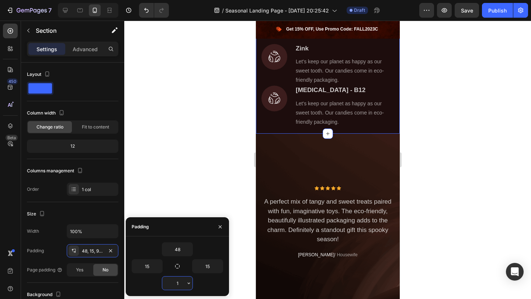
type input "10"
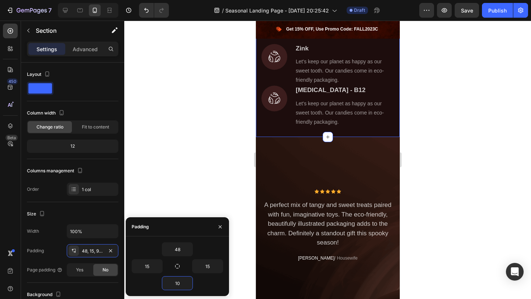
click at [447, 285] on div at bounding box center [327, 160] width 407 height 279
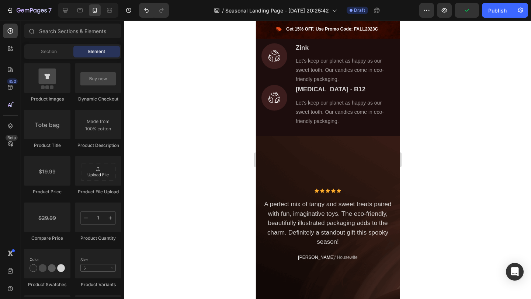
scroll to position [1235, 0]
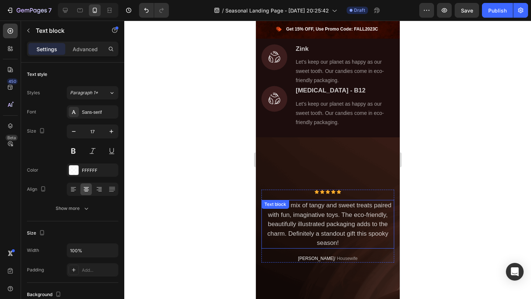
click at [354, 221] on p "A perfect mix of tangy and sweet treats paired with fun, imaginative toys. The …" at bounding box center [327, 224] width 131 height 47
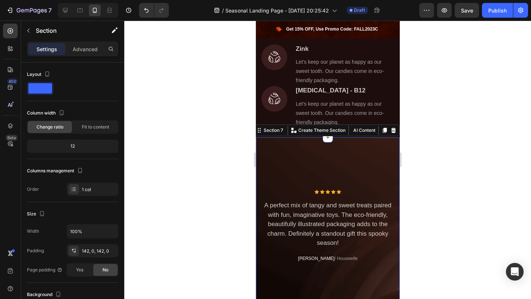
click at [376, 152] on div "Icon Icon Icon Icon Icon Icon List Hoz A perfect mix of tangy and sweet treats …" at bounding box center [328, 227] width 144 height 178
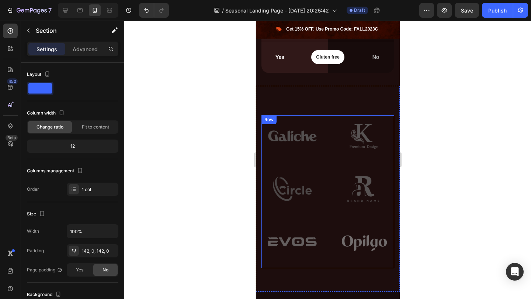
scroll to position [1729, 0]
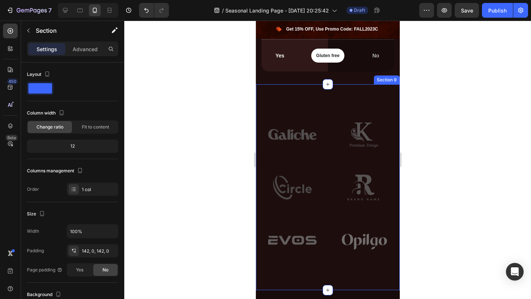
click at [332, 94] on div "Image Image Row Image Image Row Image Image Row Row Section 9" at bounding box center [328, 187] width 144 height 206
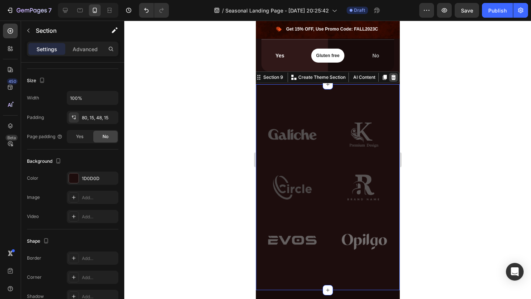
click at [395, 77] on icon at bounding box center [393, 77] width 6 height 6
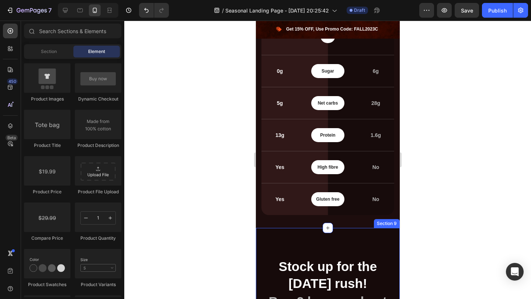
scroll to position [1579, 0]
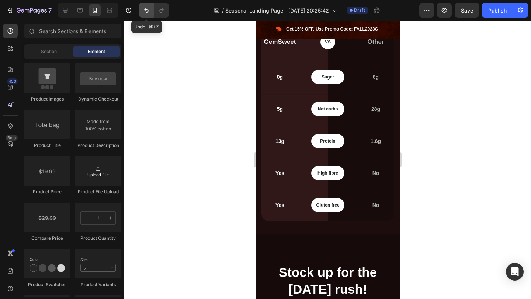
click at [148, 12] on icon "Undo/Redo" at bounding box center [146, 10] width 4 height 5
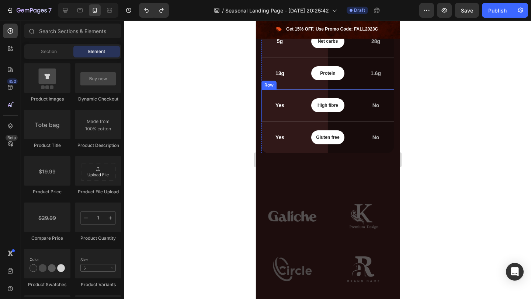
scroll to position [1782, 0]
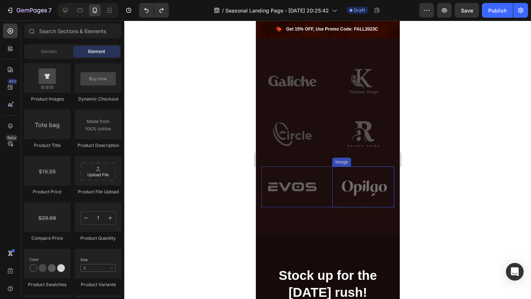
click at [436, 198] on div at bounding box center [327, 160] width 407 height 279
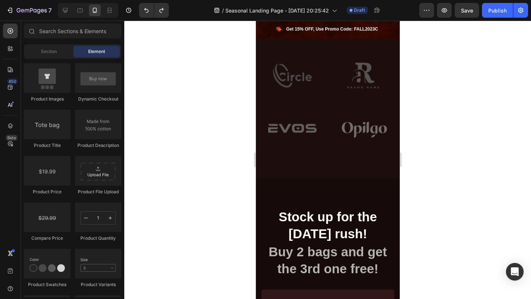
scroll to position [1845, 0]
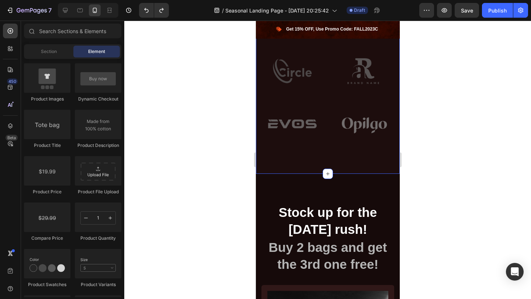
click at [368, 156] on div "Image Image Row Image Image Row Image Image Row Row" at bounding box center [327, 76] width 133 height 159
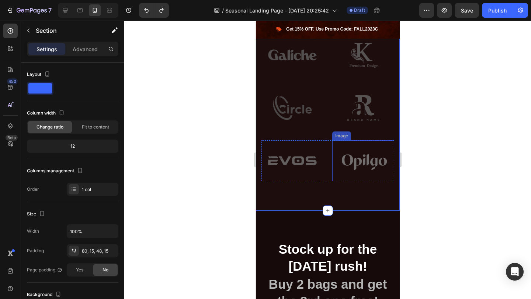
scroll to position [1731, 0]
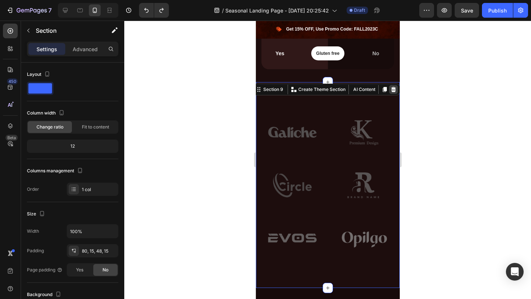
click at [392, 90] on icon at bounding box center [393, 90] width 6 height 6
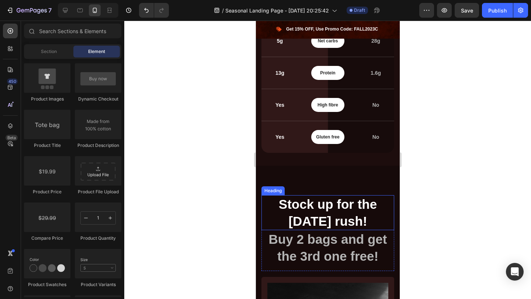
scroll to position [1644, 0]
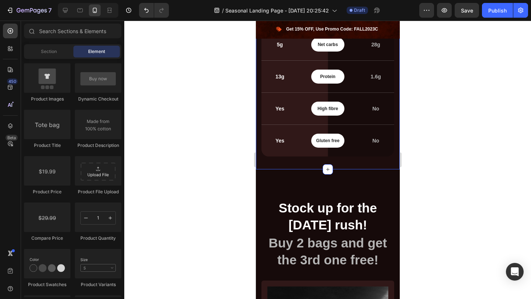
click at [369, 166] on div "Compare features Heading Based on a package Text block GemSweet Text block VS T…" at bounding box center [328, 38] width 144 height 264
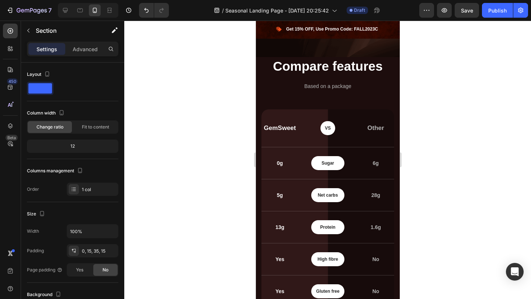
scroll to position [1502, 0]
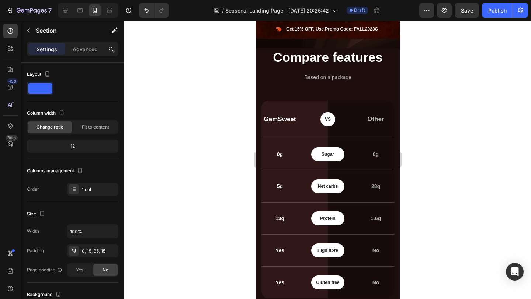
click at [395, 53] on div "Compare features Heading Based on a package Text block GemSweet Text block VS T…" at bounding box center [328, 180] width 144 height 264
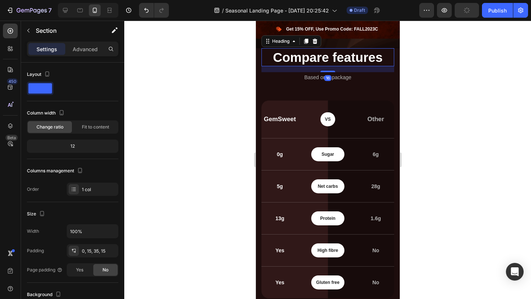
click at [393, 61] on p "Compare features" at bounding box center [327, 57] width 131 height 17
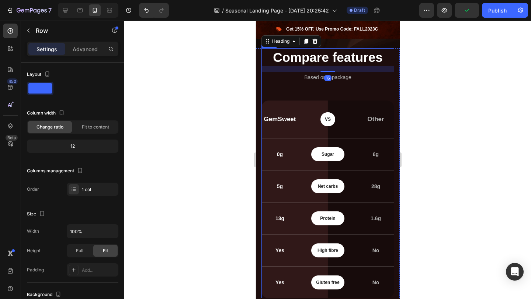
click at [375, 100] on div "Compare features Heading 16 Based on a package Text block GemSweet Text block V…" at bounding box center [327, 173] width 133 height 251
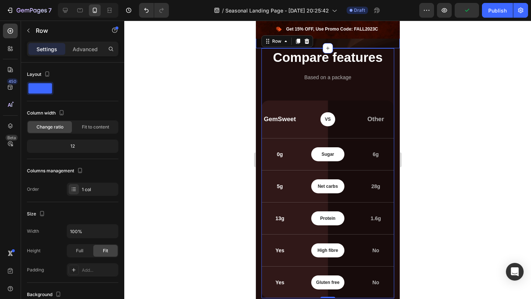
click at [313, 92] on div "Compare features Heading Based on a package Text block GemSweet Text block VS T…" at bounding box center [327, 173] width 133 height 251
click at [305, 41] on icon at bounding box center [306, 41] width 6 height 6
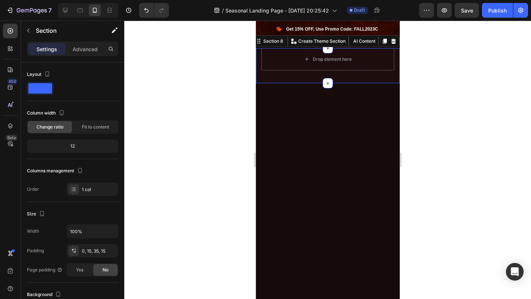
click at [385, 79] on div "Drop element here Section 8 You can create reusable sections Create Theme Secti…" at bounding box center [328, 65] width 144 height 35
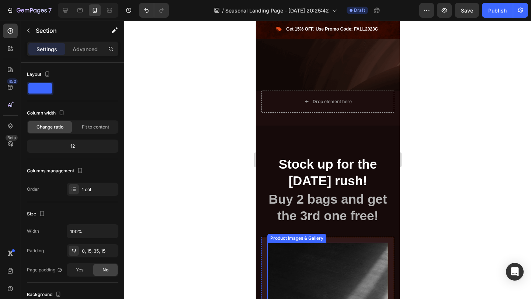
scroll to position [1438, 0]
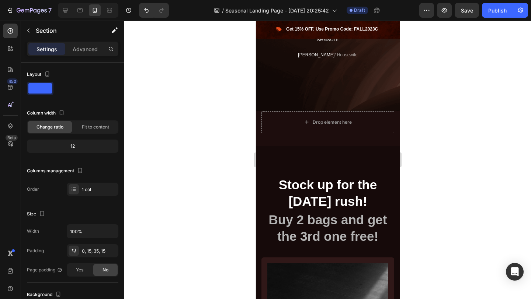
click at [393, 122] on div "Drop element here" at bounding box center [327, 122] width 133 height 22
click at [361, 119] on div "Drop element here" at bounding box center [327, 122] width 133 height 22
click at [267, 143] on div "Drop element here Section 8" at bounding box center [328, 128] width 144 height 35
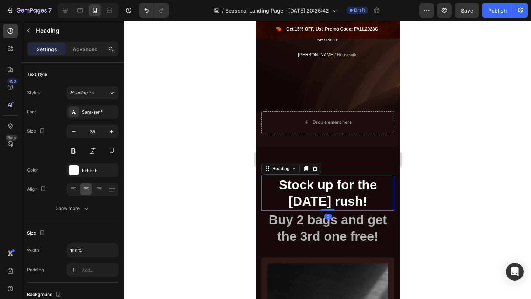
click at [275, 178] on p "Stock up for the [DATE] rush!" at bounding box center [327, 194] width 131 height 34
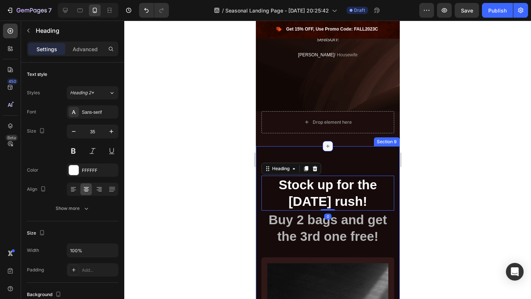
click at [328, 149] on div at bounding box center [327, 146] width 10 height 10
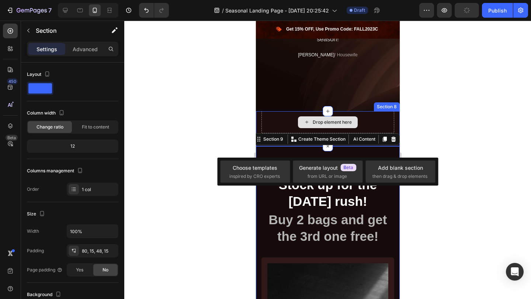
click at [390, 124] on div "Drop element here" at bounding box center [327, 122] width 133 height 22
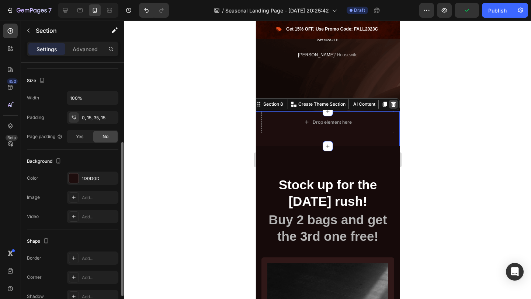
click at [393, 105] on icon at bounding box center [393, 104] width 6 height 6
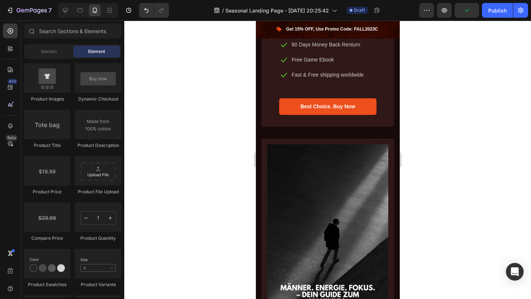
scroll to position [1892, 0]
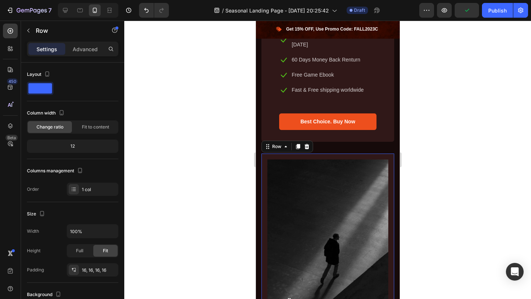
click at [305, 144] on icon at bounding box center [306, 146] width 5 height 5
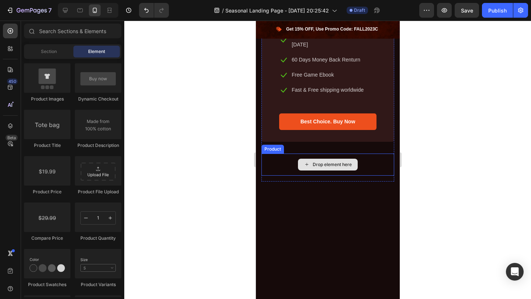
click at [386, 160] on div "Drop element here" at bounding box center [327, 165] width 133 height 22
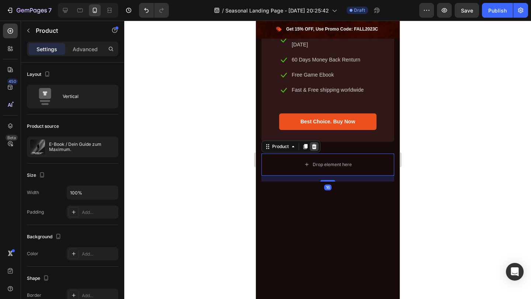
click at [315, 144] on icon at bounding box center [314, 146] width 5 height 5
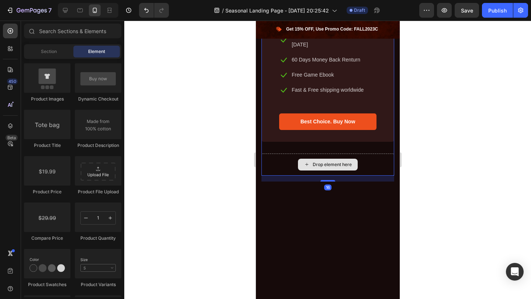
click at [383, 154] on div "Drop element here" at bounding box center [327, 165] width 133 height 22
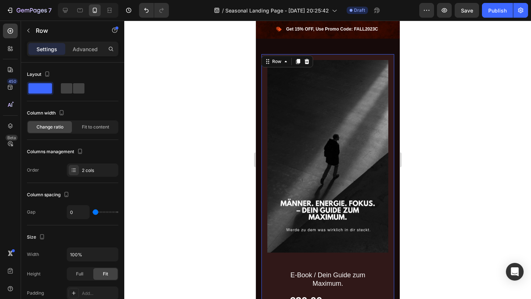
scroll to position [1491, 0]
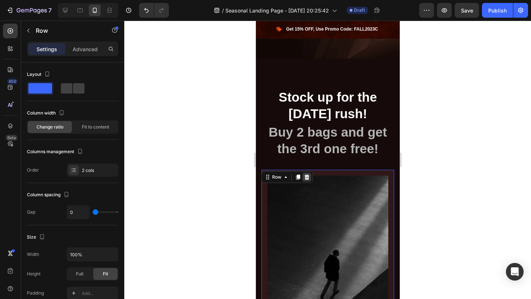
click at [303, 177] on icon at bounding box center [306, 177] width 6 height 6
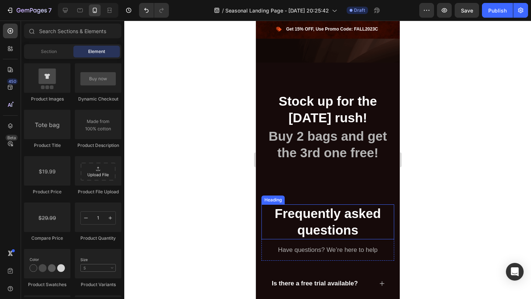
scroll to position [1482, 0]
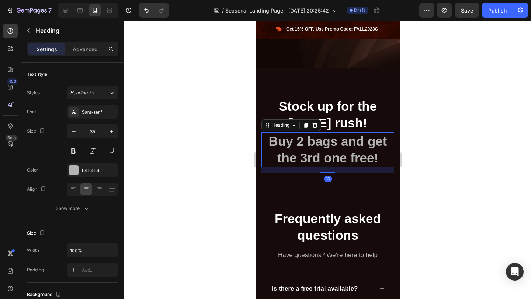
click at [348, 145] on p "Buy 2 bags and get the 3rd one free!" at bounding box center [327, 150] width 131 height 34
click at [314, 125] on icon at bounding box center [315, 125] width 6 height 6
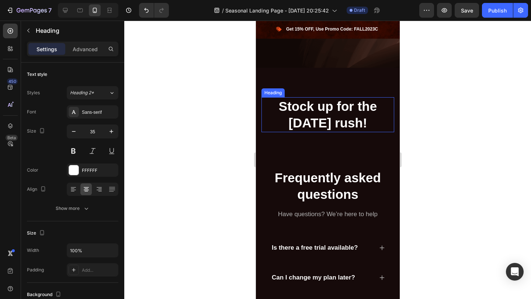
click at [340, 111] on p "Stock up for the [DATE] rush!" at bounding box center [327, 115] width 131 height 34
click at [316, 87] on icon at bounding box center [315, 90] width 6 height 6
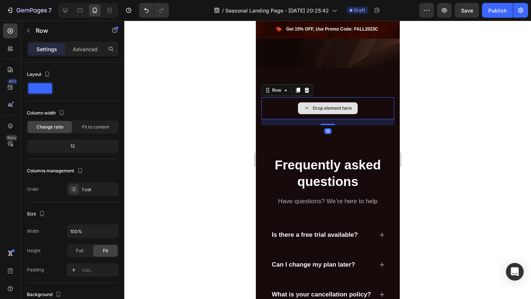
click at [392, 101] on div "Drop element here" at bounding box center [327, 108] width 133 height 22
click at [307, 88] on icon at bounding box center [306, 90] width 5 height 5
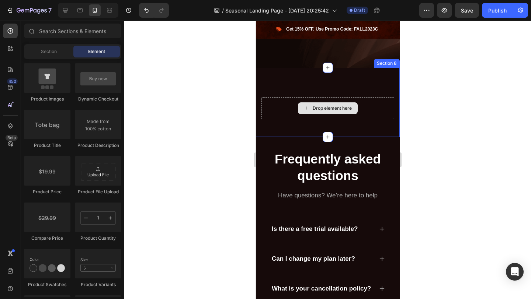
click at [309, 110] on icon at bounding box center [306, 108] width 6 height 6
click at [272, 122] on div "Drop element here Section 8" at bounding box center [328, 102] width 144 height 69
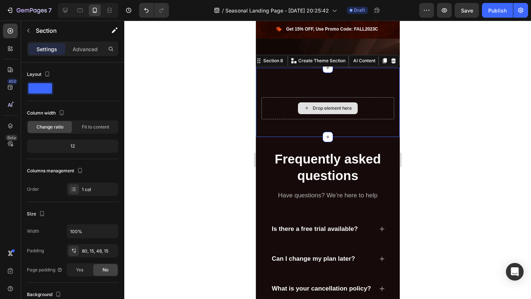
click at [275, 109] on div "Drop element here" at bounding box center [327, 108] width 133 height 22
click at [396, 58] on icon at bounding box center [393, 61] width 6 height 6
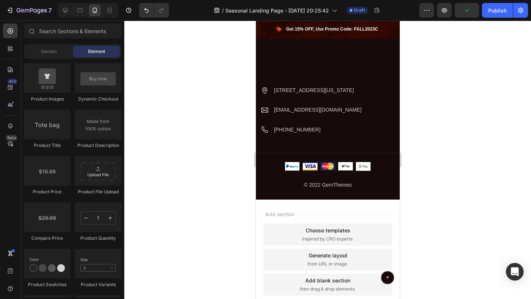
scroll to position [1910, 0]
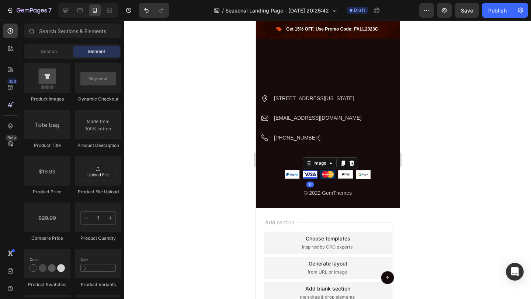
click at [303, 177] on div "Image 0" at bounding box center [309, 174] width 15 height 8
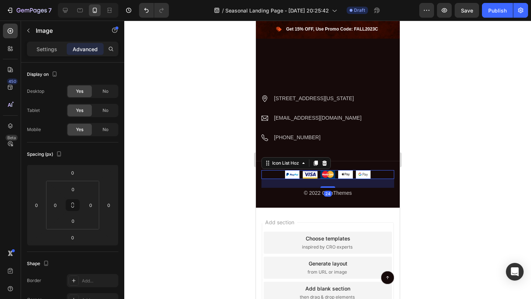
click at [382, 177] on div "Image Image Image Image Image" at bounding box center [327, 174] width 133 height 9
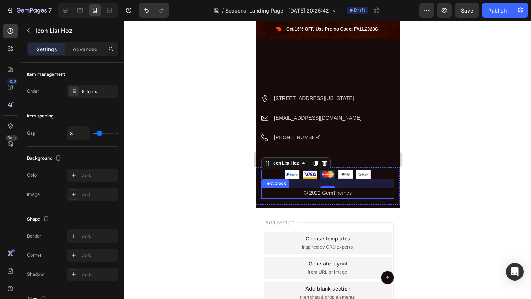
click at [278, 189] on p "© 2022 GemThemes" at bounding box center [327, 193] width 131 height 9
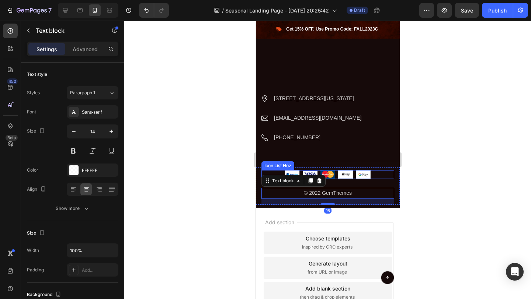
click at [273, 173] on div "Image Image Image Image Image" at bounding box center [327, 174] width 133 height 9
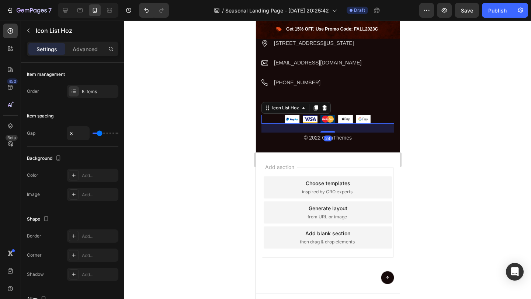
scroll to position [1958, 0]
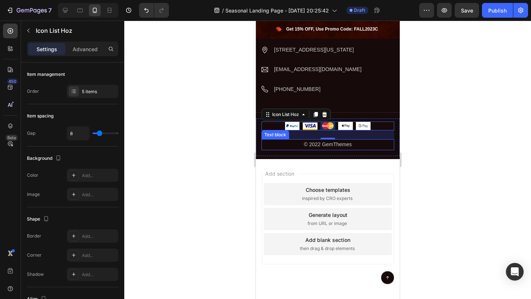
click at [349, 145] on p "© 2022 GemThemes" at bounding box center [327, 144] width 131 height 9
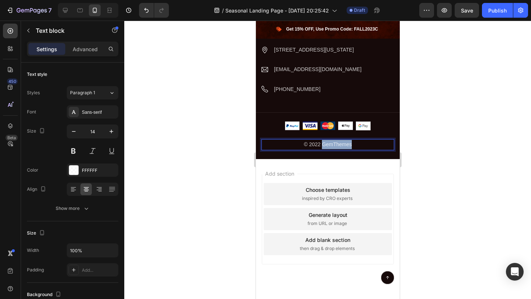
click at [349, 145] on p "© 2022 GemThemes" at bounding box center [327, 144] width 131 height 9
click at [320, 146] on p "© 2025 Alldaynutrition" at bounding box center [327, 144] width 131 height 9
click at [494, 134] on div at bounding box center [327, 160] width 407 height 279
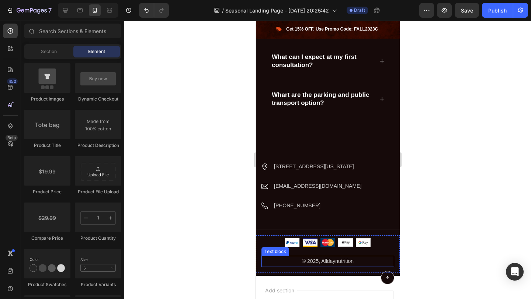
scroll to position [1842, 0]
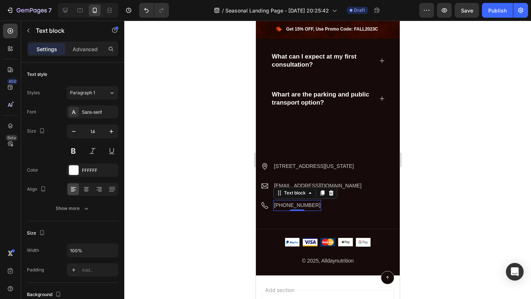
click at [296, 208] on p "+102 3343 4722" at bounding box center [297, 205] width 46 height 9
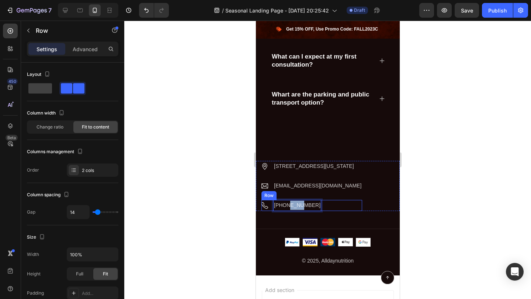
click at [326, 208] on div "Image +102 3343 4722 Text block 0 Row" at bounding box center [311, 205] width 101 height 11
click at [309, 192] on div at bounding box center [306, 193] width 9 height 9
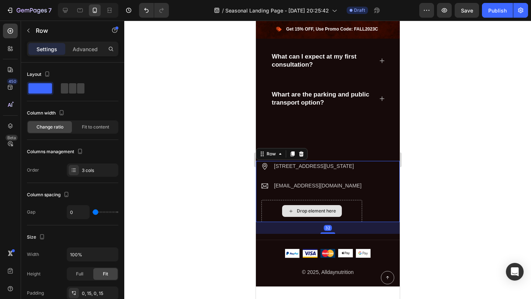
click at [361, 208] on div "Drop element here" at bounding box center [311, 211] width 101 height 22
click at [376, 197] on div "Image 2118 Thornridge Cir, Connecticut 35624 Text block Row Image hello.gempage…" at bounding box center [328, 191] width 144 height 61
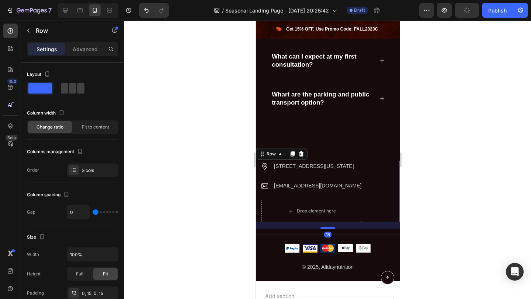
drag, startPoint x: 330, startPoint y: 233, endPoint x: 331, endPoint y: 217, distance: 15.9
click at [331, 217] on div "Image 2118 Thornridge Cir, Connecticut 35624 Text block Row Image hello.gempage…" at bounding box center [328, 191] width 144 height 61
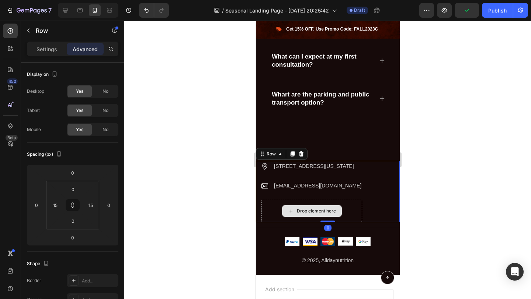
click at [357, 198] on div "Image hello.gempages@gmail.com Text block Row" at bounding box center [311, 191] width 101 height 20
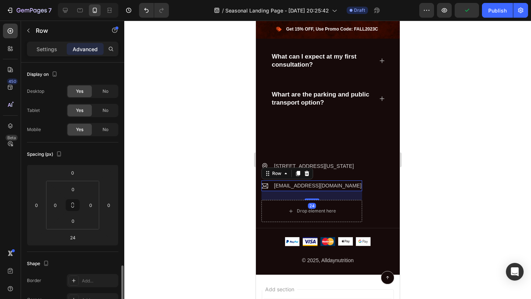
click at [355, 182] on div "Image hello.gempages@gmail.com Text block Row 24" at bounding box center [311, 186] width 101 height 11
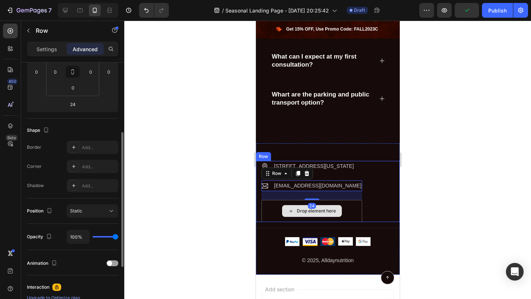
click at [359, 210] on div "Drop element here" at bounding box center [311, 211] width 101 height 22
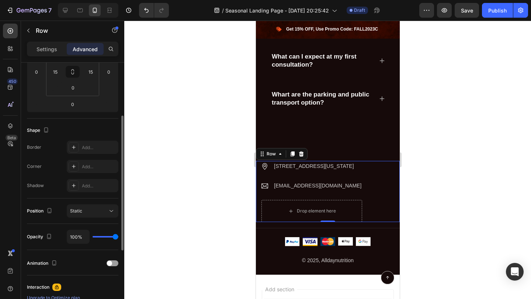
scroll to position [0, 0]
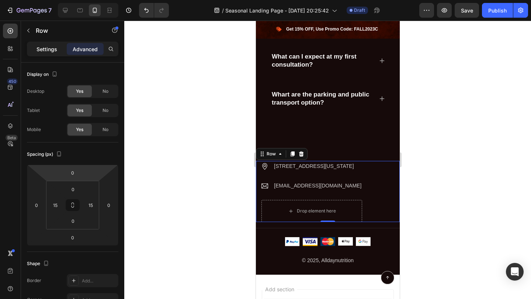
click at [44, 48] on p "Settings" at bounding box center [47, 49] width 21 height 8
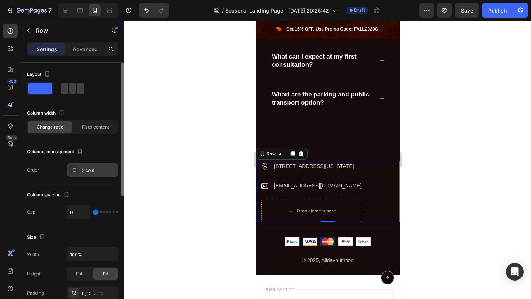
click at [93, 171] on div "3 cols" at bounding box center [99, 170] width 35 height 7
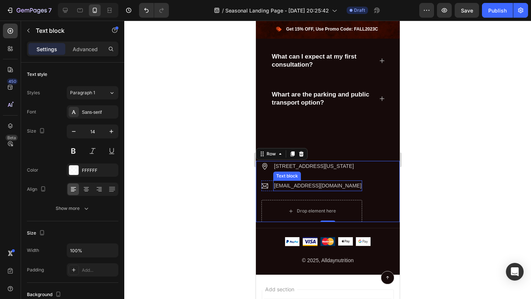
click at [301, 185] on p "hello.gempages@gmail.com" at bounding box center [317, 185] width 87 height 9
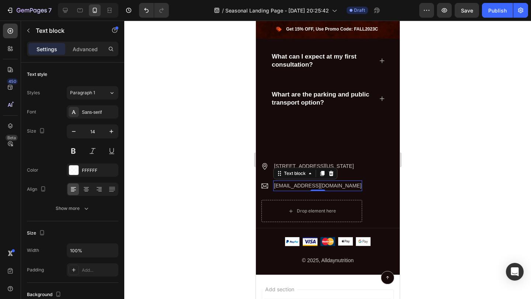
click at [301, 185] on p "hello.gempages@gmail.com" at bounding box center [317, 185] width 87 height 9
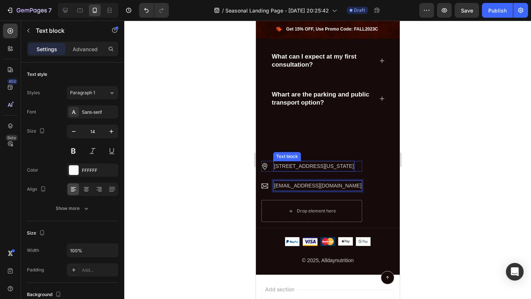
click at [289, 166] on p "2118 Thornridge Cir, Connecticut 35624" at bounding box center [314, 166] width 80 height 9
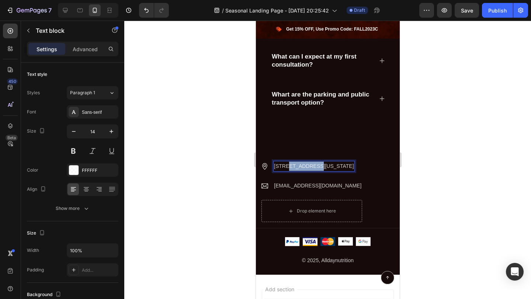
click at [289, 166] on p "2118 Thornridge Cir, Connecticut 35624" at bounding box center [314, 166] width 80 height 9
click at [297, 167] on p "Banatstraße. 2" at bounding box center [299, 166] width 51 height 9
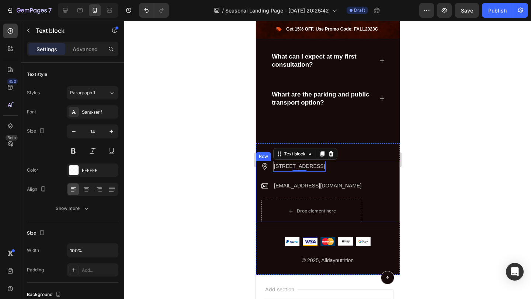
click at [426, 180] on div at bounding box center [327, 160] width 407 height 279
click at [441, 187] on div at bounding box center [327, 160] width 407 height 279
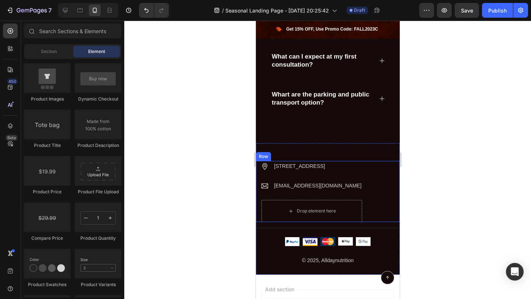
click at [346, 207] on div "Image Bachstraße 49, 73776 Altbach ⁠⁠⁠⁠⁠⁠⁠ Text block Row Image support@alldayn…" at bounding box center [328, 191] width 144 height 61
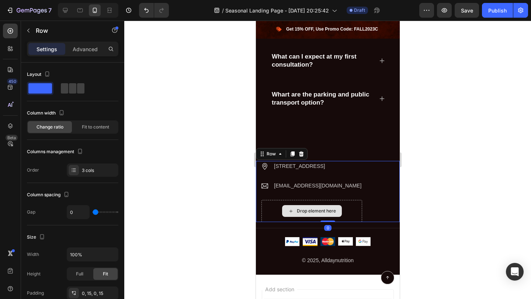
click at [339, 206] on div "Drop element here" at bounding box center [311, 211] width 101 height 22
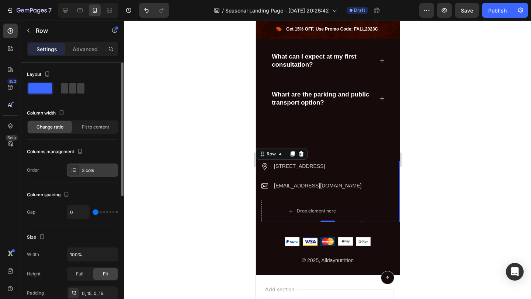
click at [76, 169] on icon at bounding box center [74, 170] width 6 height 6
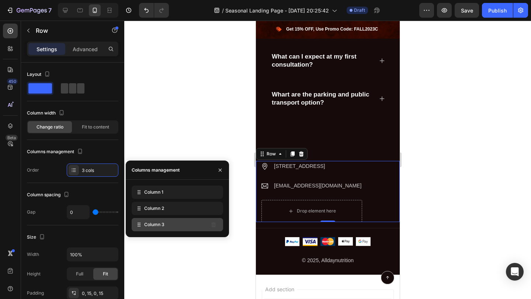
click at [188, 228] on div "Column 3" at bounding box center [177, 224] width 91 height 13
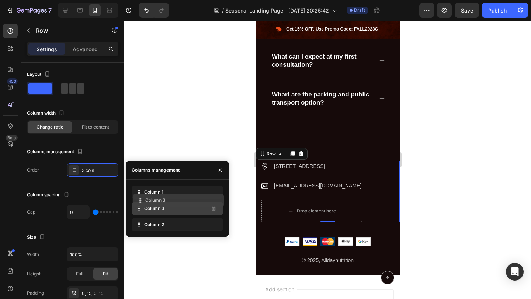
drag, startPoint x: 190, startPoint y: 228, endPoint x: 191, endPoint y: 204, distance: 24.0
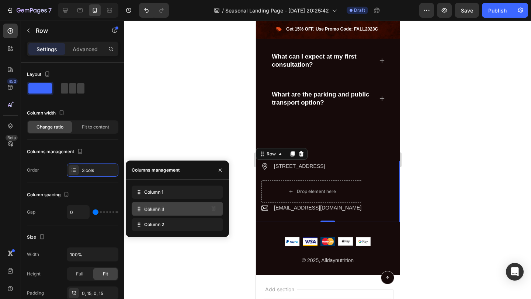
drag, startPoint x: 190, startPoint y: 212, endPoint x: 190, endPoint y: 226, distance: 14.4
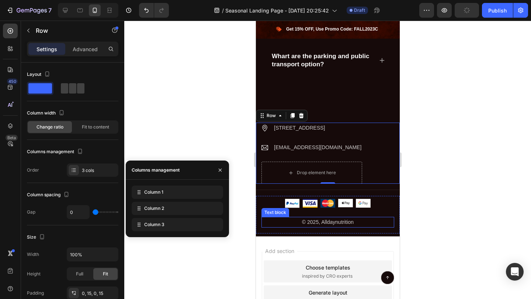
click at [420, 218] on div at bounding box center [327, 160] width 407 height 279
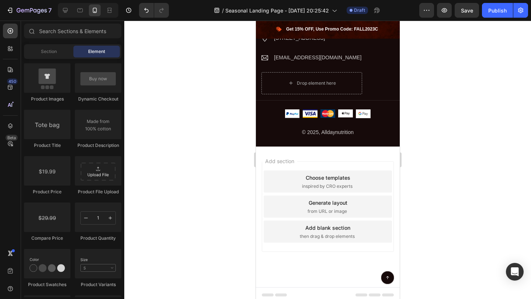
scroll to position [1974, 0]
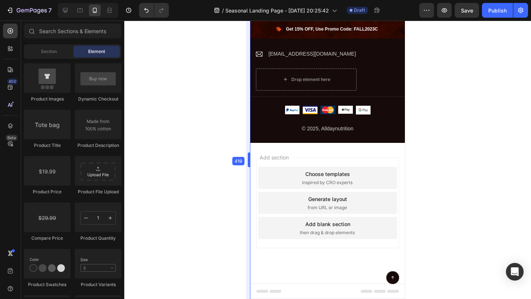
drag, startPoint x: 255, startPoint y: 159, endPoint x: 244, endPoint y: 162, distance: 11.2
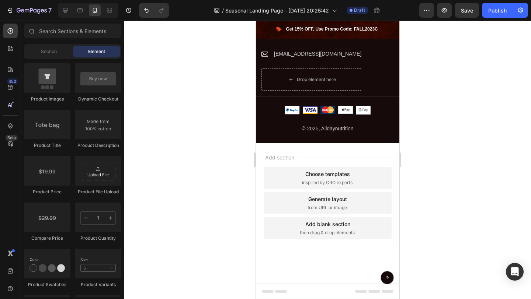
click at [409, 184] on div at bounding box center [327, 160] width 407 height 279
click at [280, 293] on span "Footer" at bounding box center [277, 291] width 14 height 7
click at [266, 292] on div at bounding box center [265, 294] width 3 height 6
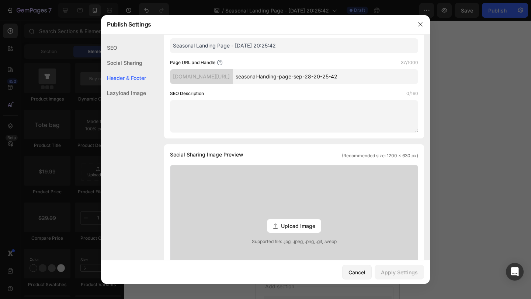
scroll to position [262, 0]
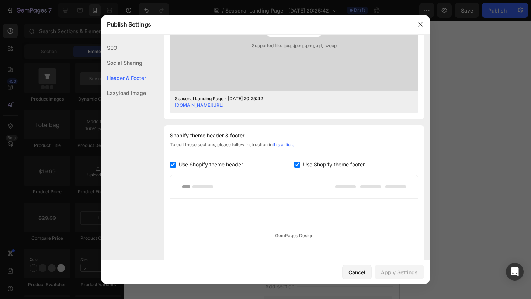
click at [169, 165] on div "Shopify theme header & footer To edit those sections, please follow instruction…" at bounding box center [294, 214] width 260 height 178
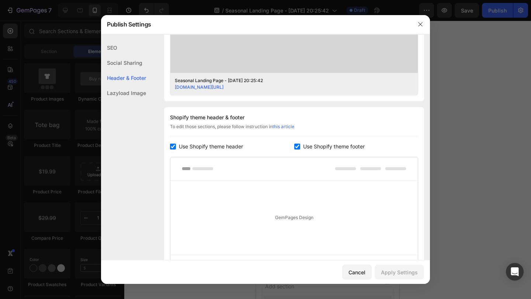
scroll to position [281, 0]
click at [171, 145] on input "checkbox" at bounding box center [173, 146] width 6 height 6
checkbox input "false"
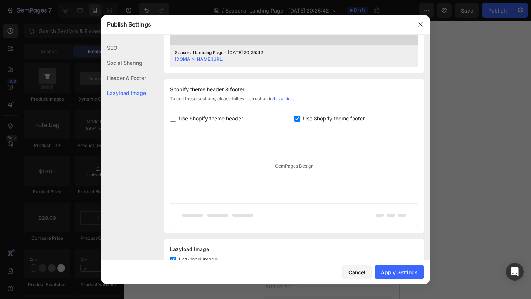
scroll to position [335, 0]
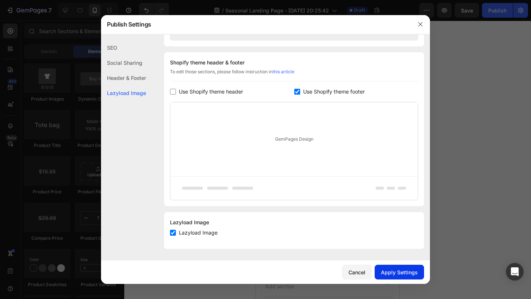
click at [394, 276] on div "Apply Settings" at bounding box center [399, 273] width 37 height 8
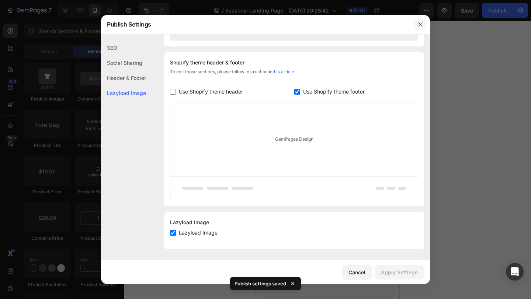
click at [422, 26] on icon "button" at bounding box center [420, 24] width 4 height 4
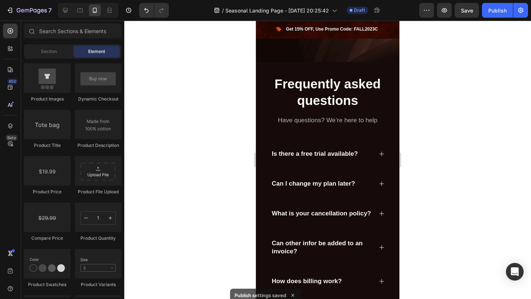
scroll to position [1489, 0]
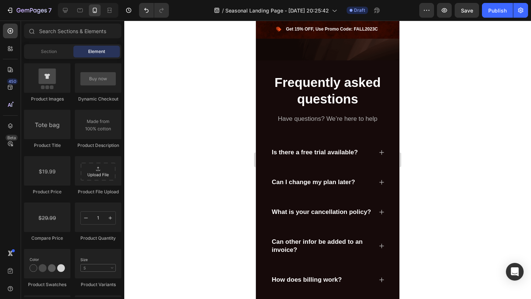
click at [327, 94] on p "Frequently asked questions" at bounding box center [327, 91] width 131 height 34
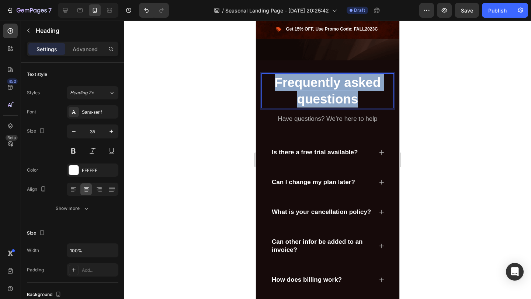
click at [327, 94] on p "Frequently asked questions" at bounding box center [327, 91] width 131 height 34
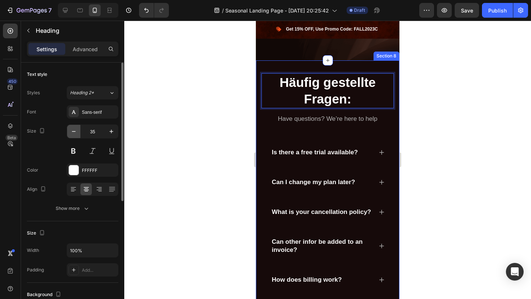
click at [70, 136] on button "button" at bounding box center [73, 131] width 13 height 13
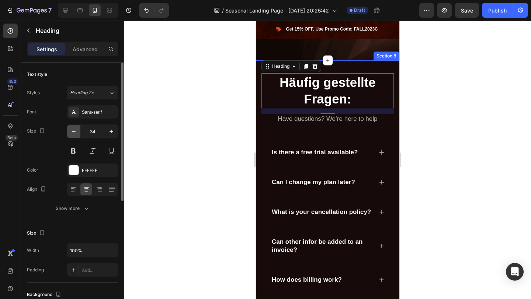
click at [70, 136] on button "button" at bounding box center [73, 131] width 13 height 13
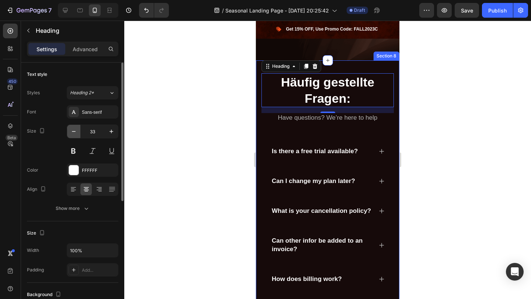
click at [70, 136] on button "button" at bounding box center [73, 131] width 13 height 13
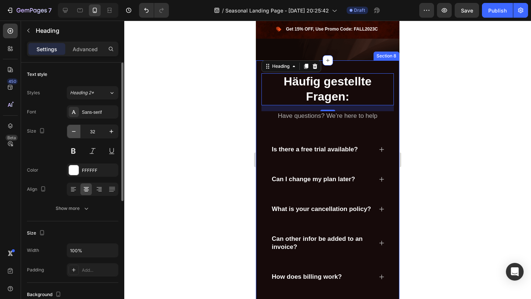
click at [70, 136] on button "button" at bounding box center [73, 131] width 13 height 13
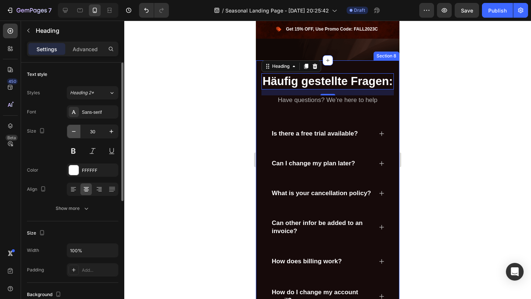
click at [70, 136] on button "button" at bounding box center [73, 131] width 13 height 13
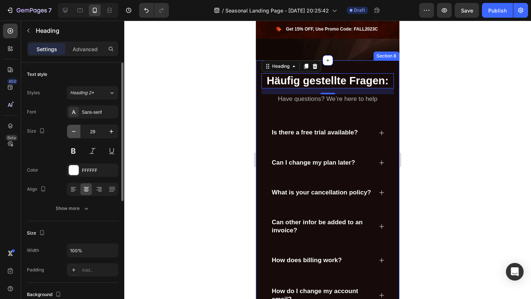
click at [70, 136] on button "button" at bounding box center [73, 131] width 13 height 13
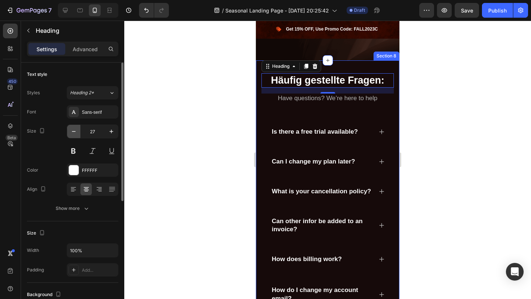
click at [70, 136] on button "button" at bounding box center [73, 131] width 13 height 13
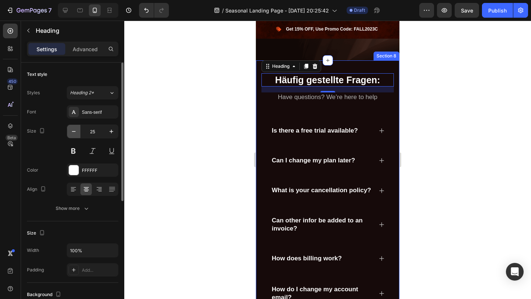
click at [70, 136] on button "button" at bounding box center [73, 131] width 13 height 13
click at [111, 132] on icon "button" at bounding box center [112, 132] width 4 height 4
type input "25"
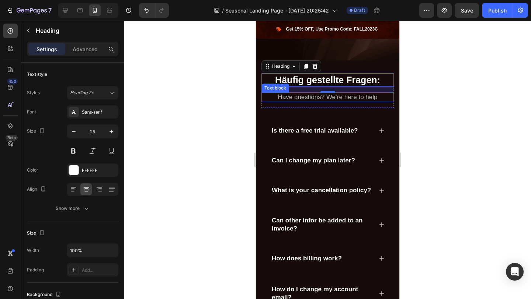
click at [346, 97] on p "Have questions? We’re here to help" at bounding box center [327, 97] width 131 height 8
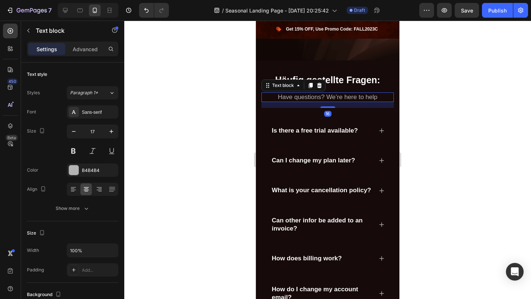
click at [346, 97] on p "Have questions? We’re here to help" at bounding box center [327, 97] width 131 height 8
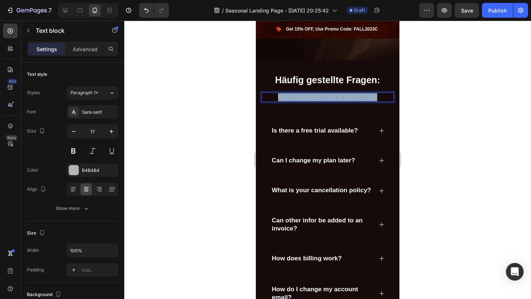
click at [346, 97] on p "Have questions? We’re here to help" at bounding box center [327, 97] width 131 height 8
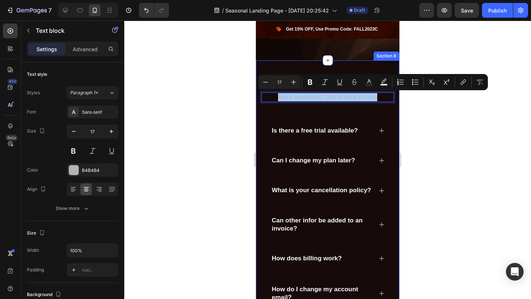
click at [442, 126] on div at bounding box center [327, 160] width 407 height 279
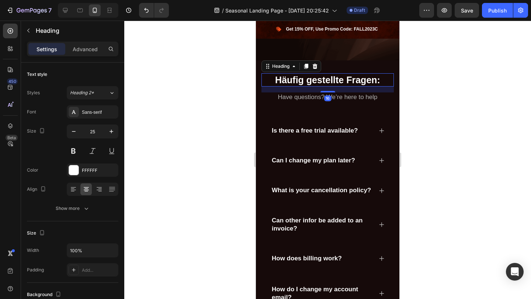
click at [363, 85] on strong "Häufig gestellte Fragen:" at bounding box center [327, 80] width 105 height 10
click at [341, 83] on strong "Häufig gestellte Fragen:" at bounding box center [327, 80] width 105 height 10
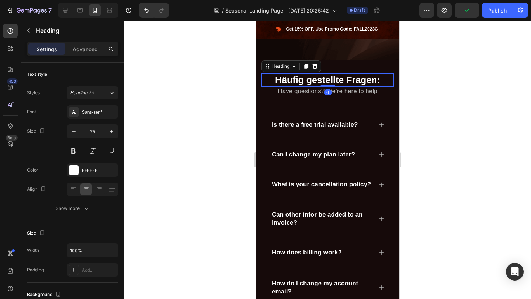
drag, startPoint x: 330, startPoint y: 91, endPoint x: 331, endPoint y: 83, distance: 8.9
click at [331, 83] on div "⁠⁠⁠⁠⁠⁠⁠ Häufig gestellte Fragen: Heading 0" at bounding box center [327, 80] width 132 height 14
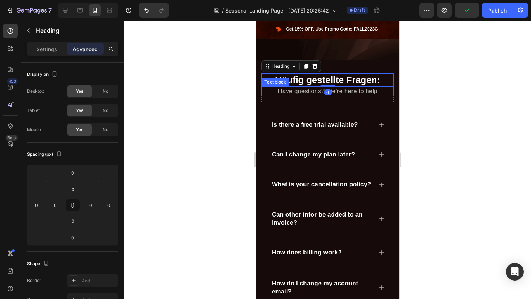
click at [343, 90] on p "Have questions? We’re here to help" at bounding box center [327, 91] width 131 height 8
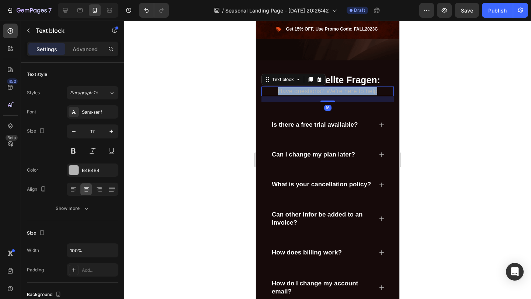
click at [343, 90] on p "Have questions? We’re here to help" at bounding box center [327, 91] width 131 height 8
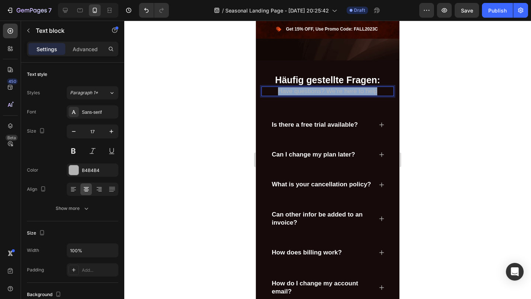
copy p "Have questions? We’re here to help"
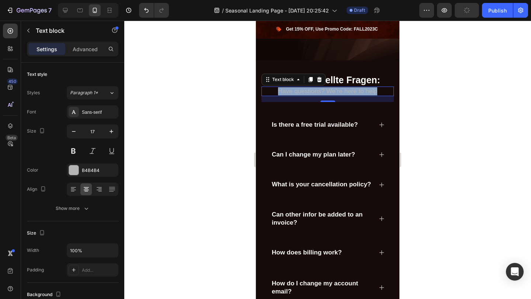
click at [289, 91] on p "Have questions? We’re here to help" at bounding box center [327, 91] width 131 height 8
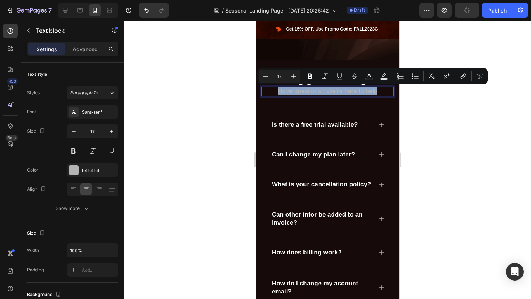
click at [289, 91] on p "Have questions? We’re here to help" at bounding box center [327, 91] width 131 height 8
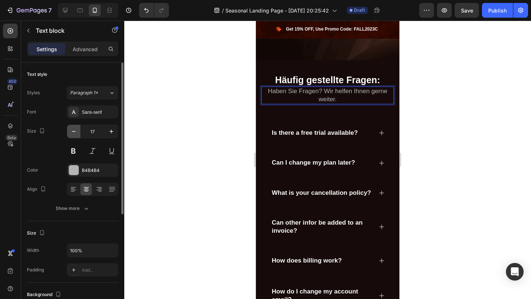
click at [76, 134] on icon "button" at bounding box center [73, 131] width 7 height 7
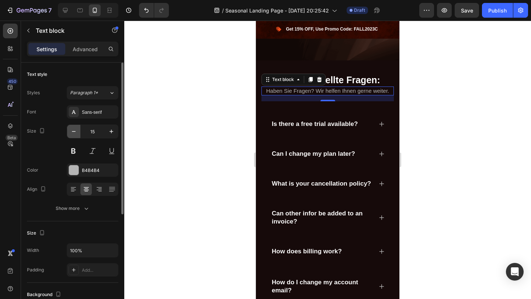
click at [76, 134] on icon "button" at bounding box center [73, 131] width 7 height 7
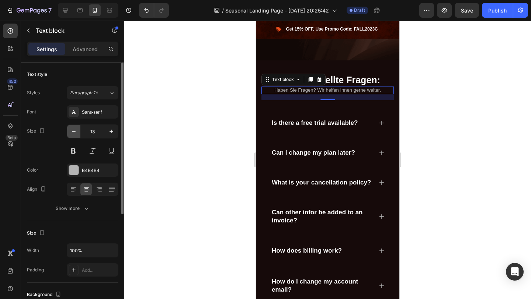
click at [76, 134] on icon "button" at bounding box center [73, 131] width 7 height 7
type input "12"
click at [128, 128] on div at bounding box center [327, 160] width 407 height 279
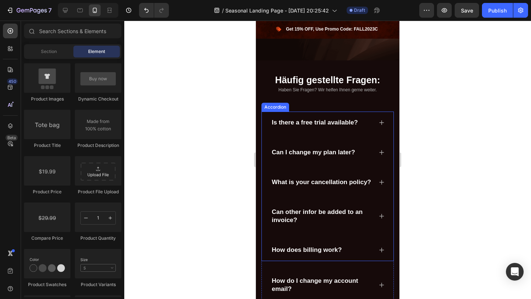
click at [383, 125] on icon at bounding box center [382, 123] width 6 height 6
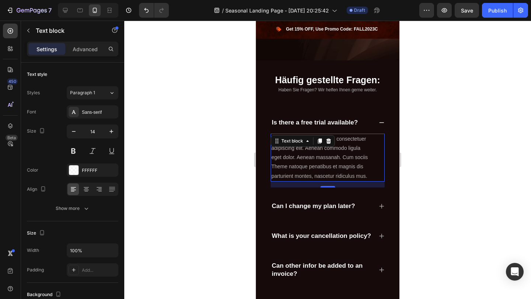
click at [337, 147] on p "Lorem ipsum dolor sit amet, consectetuer adipiscing elit. Aenean commodo ligula…" at bounding box center [320, 158] width 98 height 46
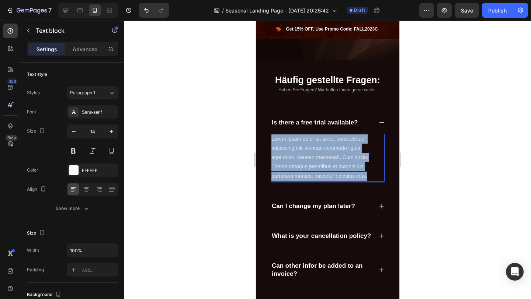
click at [337, 147] on p "Lorem ipsum dolor sit amet, consectetuer adipiscing elit. Aenean commodo ligula…" at bounding box center [320, 158] width 98 height 46
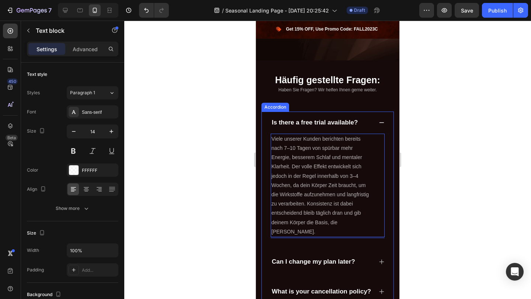
click at [304, 121] on p "Is there a free trial available?" at bounding box center [315, 123] width 86 height 8
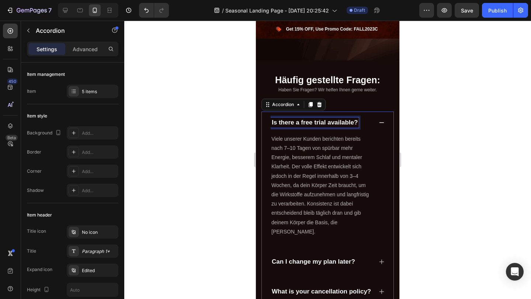
click at [304, 121] on p "Is there a free trial available?" at bounding box center [315, 123] width 86 height 8
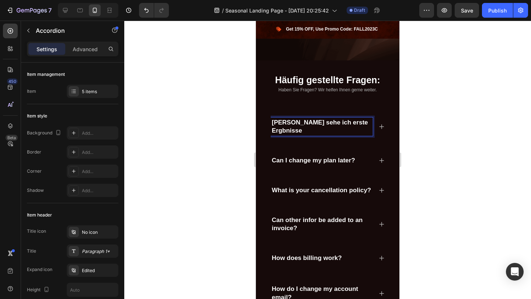
click at [346, 122] on p "Wann sehe ich erste Ergbnisse" at bounding box center [322, 127] width 100 height 16
click at [345, 122] on p "Wann sehe ich erste Ergbnisse" at bounding box center [322, 127] width 100 height 16
click at [436, 129] on div at bounding box center [327, 160] width 407 height 279
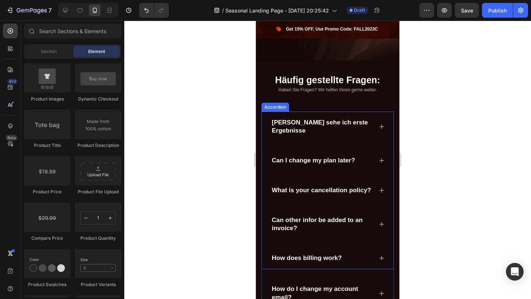
click at [355, 124] on p "Wann sehe ich erste Ergebnisse" at bounding box center [322, 127] width 100 height 16
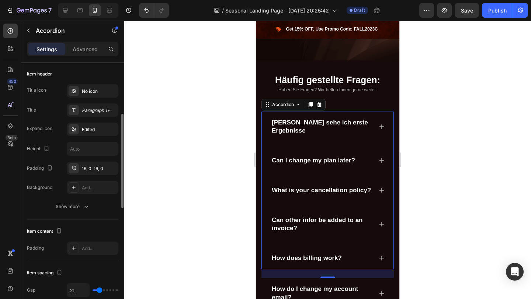
scroll to position [0, 0]
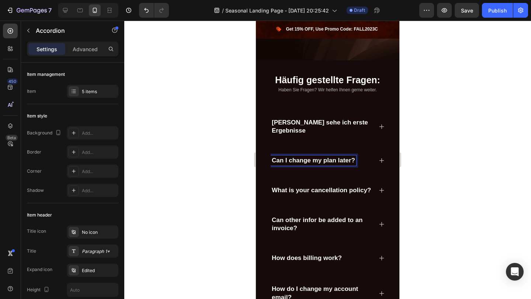
click at [379, 158] on icon at bounding box center [382, 161] width 6 height 6
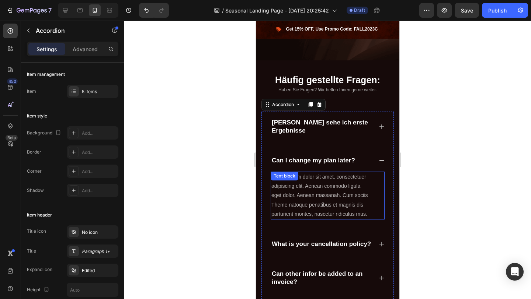
click at [312, 179] on p "Lorem ipsum dolor sit amet, consectetuer adipiscing elit. Aenean commodo ligula…" at bounding box center [320, 196] width 98 height 46
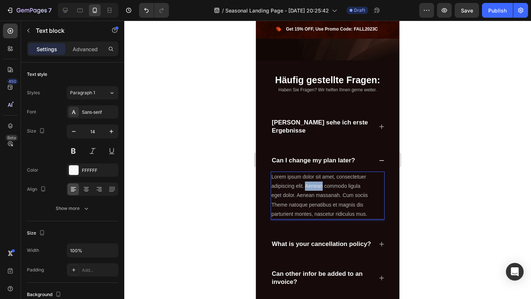
click at [312, 179] on p "Lorem ipsum dolor sit amet, consectetuer adipiscing elit. Aenean commodo ligula…" at bounding box center [320, 196] width 98 height 46
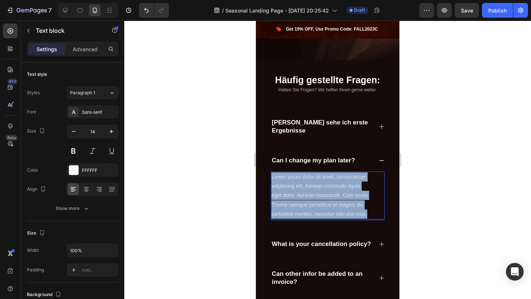
click at [312, 179] on p "Lorem ipsum dolor sit amet, consectetuer adipiscing elit. Aenean commodo ligula…" at bounding box center [320, 196] width 98 height 46
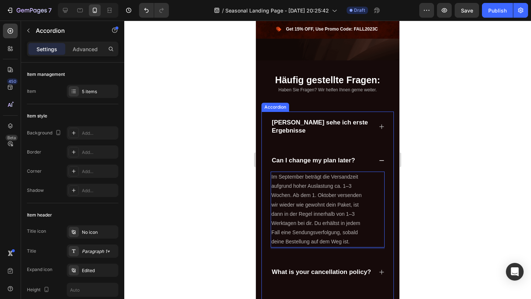
click at [315, 157] on p "Can I change my plan later?" at bounding box center [313, 161] width 83 height 8
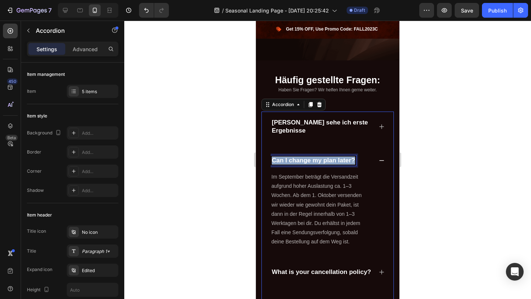
click at [315, 157] on p "Can I change my plan later?" at bounding box center [313, 161] width 83 height 8
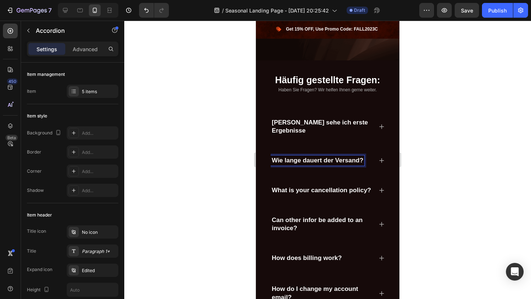
click at [333, 129] on div "Wann sehe ich erste Ergebnisse" at bounding box center [328, 127] width 114 height 30
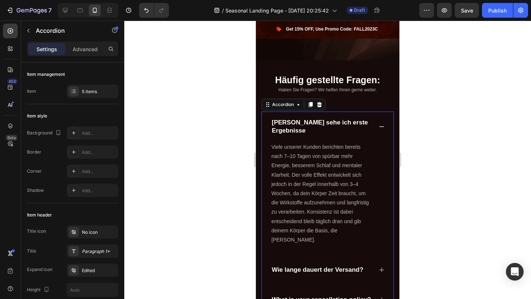
click at [352, 123] on p "Wann sehe ich erste Ergebnisse" at bounding box center [322, 127] width 100 height 16
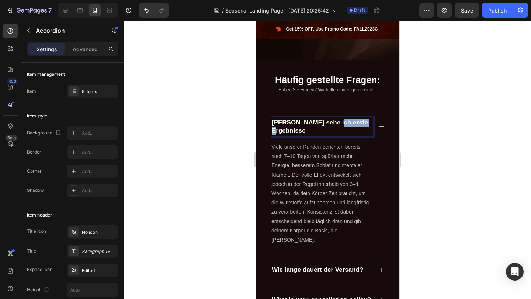
click at [352, 123] on p "Wann sehe ich erste Ergebnisse" at bounding box center [322, 127] width 100 height 16
click at [470, 113] on div at bounding box center [327, 160] width 407 height 279
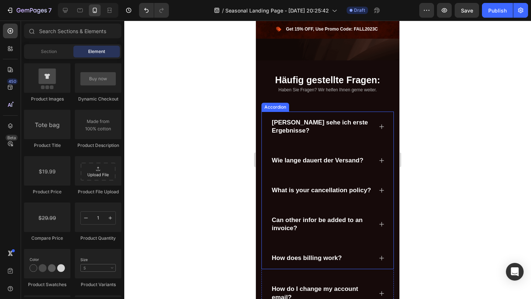
click at [354, 187] on p "What is your cancellation policy?" at bounding box center [321, 191] width 99 height 8
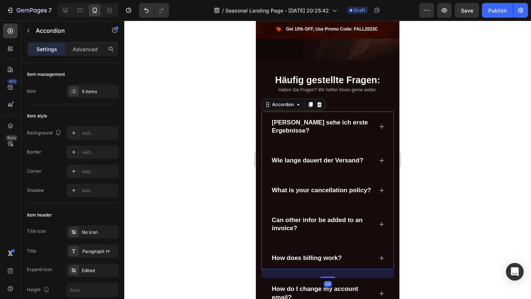
click at [387, 180] on div "Wann sehe ich erste Ergebnisse? Wie lange dauert der Versand? What is your canc…" at bounding box center [327, 191] width 132 height 158
click at [382, 188] on icon at bounding box center [382, 191] width 6 height 6
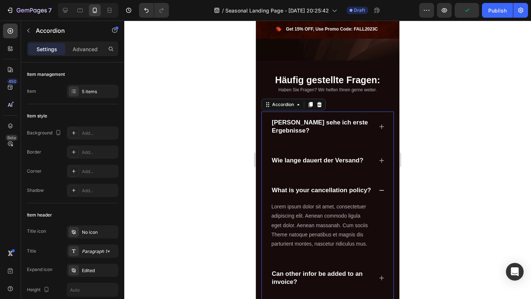
click at [308, 203] on p "Lorem ipsum dolor sit amet, consectetuer adipiscing elit. Aenean commodo ligula…" at bounding box center [320, 225] width 98 height 46
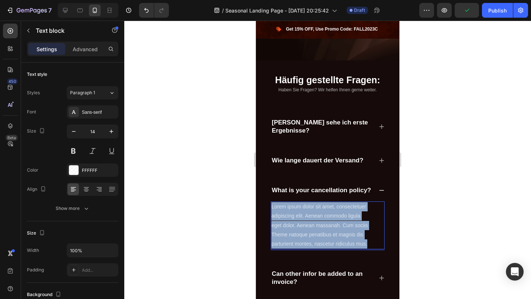
click at [308, 203] on p "Lorem ipsum dolor sit amet, consectetuer adipiscing elit. Aenean commodo ligula…" at bounding box center [320, 225] width 98 height 46
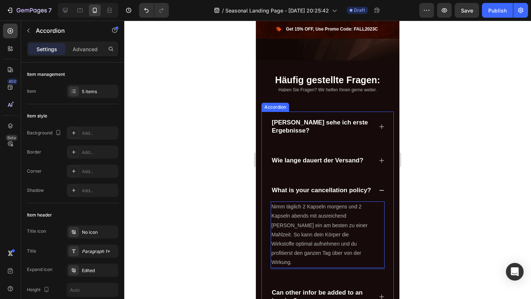
click at [356, 187] on p "What is your cancellation policy?" at bounding box center [321, 191] width 99 height 8
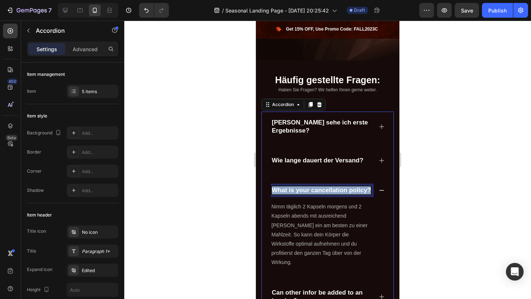
click at [356, 187] on p "What is your cancellation policy?" at bounding box center [321, 191] width 99 height 8
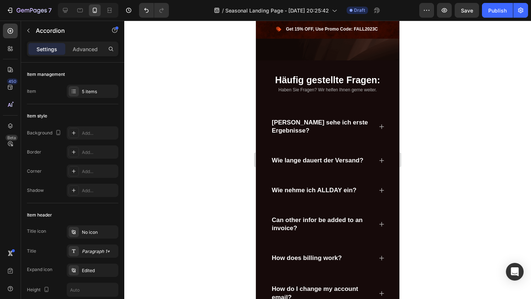
drag, startPoint x: 462, startPoint y: 169, endPoint x: 103, endPoint y: 158, distance: 359.3
click at [462, 169] on div at bounding box center [327, 160] width 407 height 279
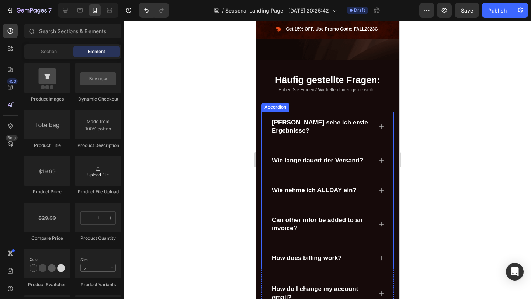
click at [324, 216] on p "Can other infor be added to an invoice?" at bounding box center [322, 224] width 100 height 16
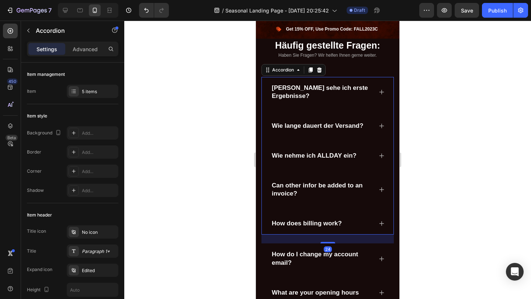
scroll to position [1527, 0]
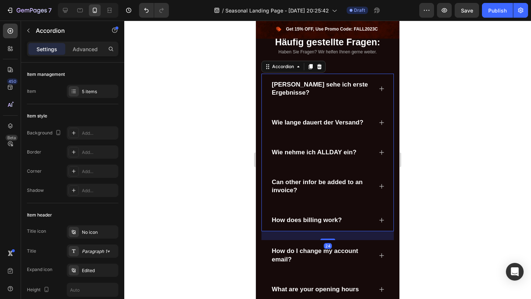
click at [381, 184] on icon at bounding box center [381, 186] width 5 height 5
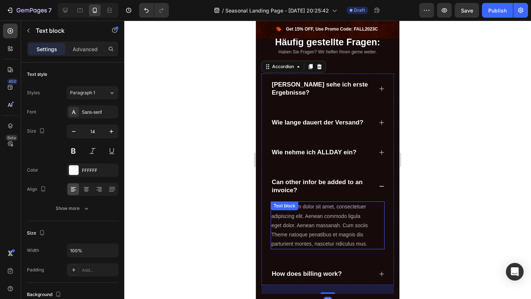
click at [334, 207] on p "Lorem ipsum dolor sit amet, consectetuer adipiscing elit. Aenean commodo ligula…" at bounding box center [320, 225] width 98 height 46
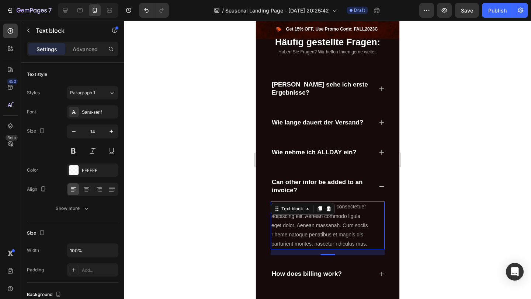
click at [334, 207] on p "Lorem ipsum dolor sit amet, consectetuer adipiscing elit. Aenean commodo ligula…" at bounding box center [320, 225] width 98 height 46
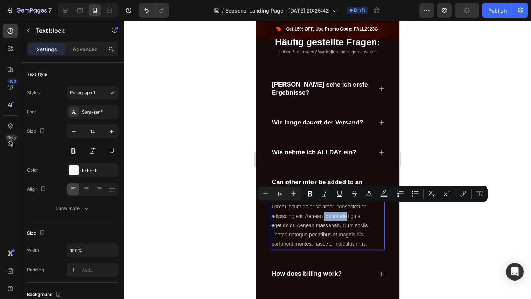
click at [334, 207] on p "Lorem ipsum dolor sit amet, consectetuer adipiscing elit. Aenean commodo ligula…" at bounding box center [320, 225] width 98 height 46
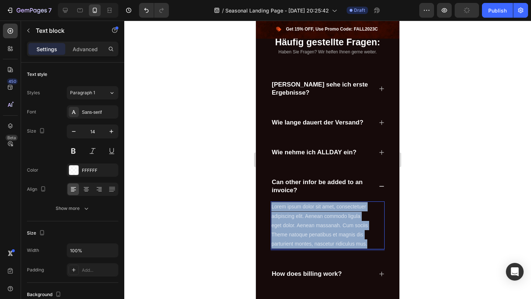
click at [334, 207] on p "Lorem ipsum dolor sit amet, consectetuer adipiscing elit. Aenean commodo ligula…" at bounding box center [320, 225] width 98 height 46
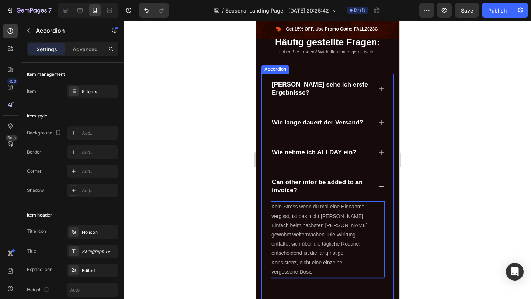
click at [325, 183] on p "Can other infor be added to an invoice?" at bounding box center [322, 186] width 100 height 16
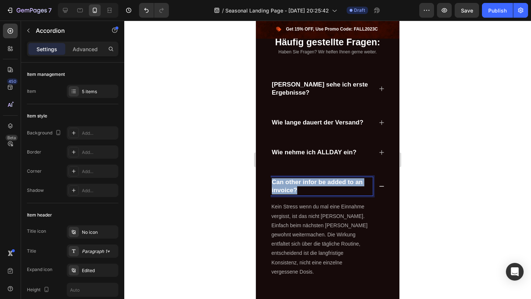
click at [332, 179] on p "Can other infor be added to an invoice?" at bounding box center [322, 186] width 100 height 16
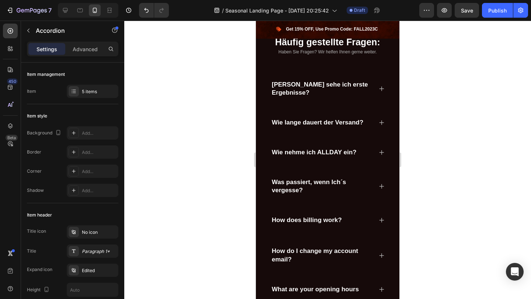
click at [349, 215] on div "How does billing work?" at bounding box center [322, 220] width 102 height 10
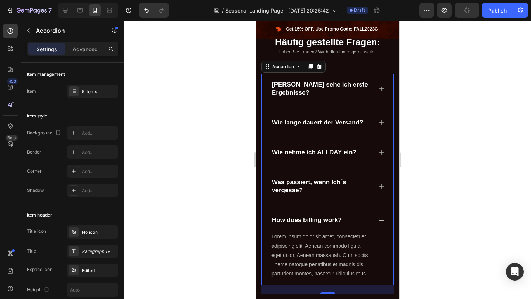
click at [331, 238] on p "Lorem ipsum dolor sit amet, consectetuer adipiscing elit. Aenean commodo ligula…" at bounding box center [320, 255] width 98 height 46
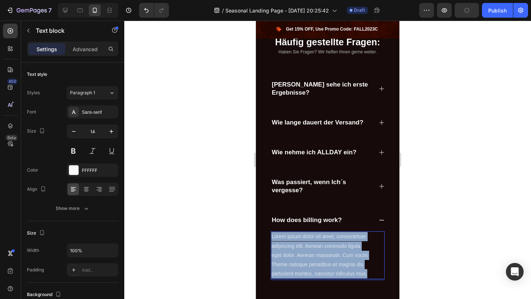
click at [331, 238] on p "Lorem ipsum dolor sit amet, consectetuer adipiscing elit. Aenean commodo ligula…" at bounding box center [320, 255] width 98 height 46
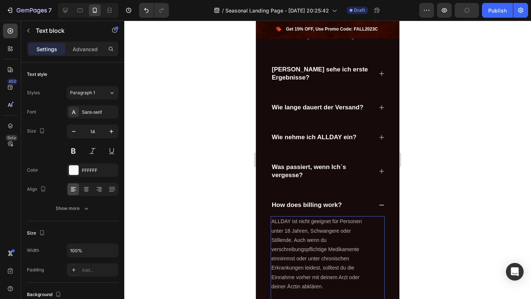
scroll to position [1543, 0]
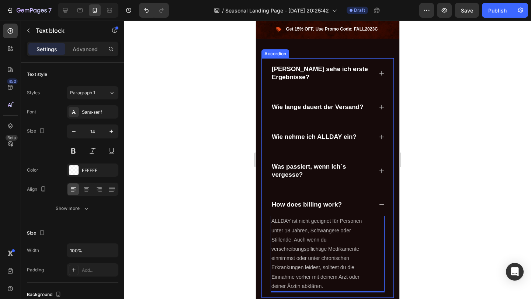
click at [296, 200] on div "How does billing work?" at bounding box center [307, 205] width 72 height 10
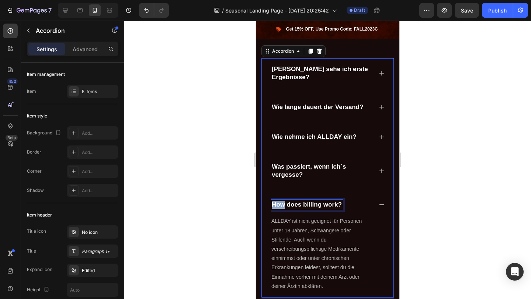
click at [296, 200] on div "How does billing work?" at bounding box center [307, 205] width 72 height 10
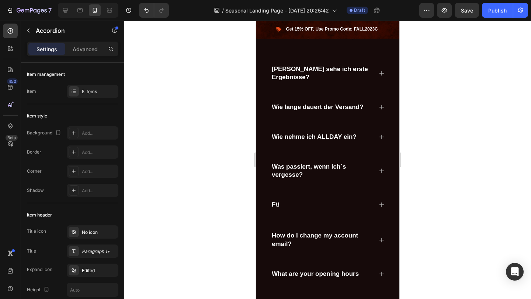
scroll to position [1541, 0]
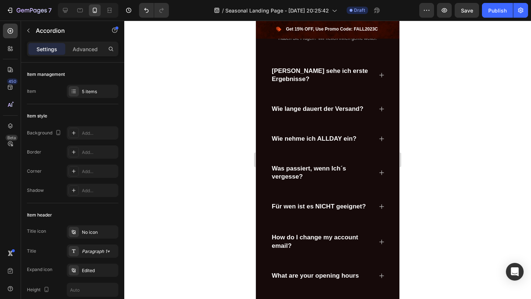
click at [381, 205] on icon at bounding box center [381, 207] width 5 height 5
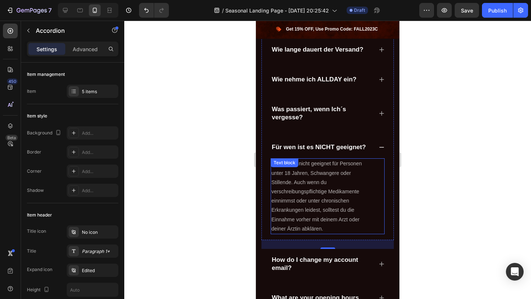
scroll to position [1618, 0]
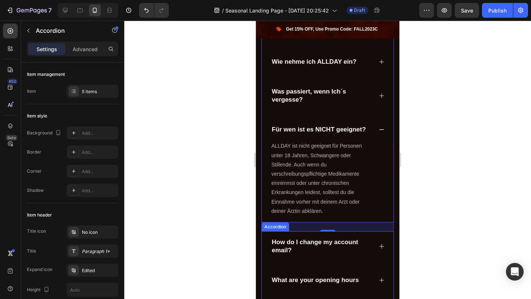
click at [327, 240] on p "How do I change my account email?" at bounding box center [322, 247] width 100 height 16
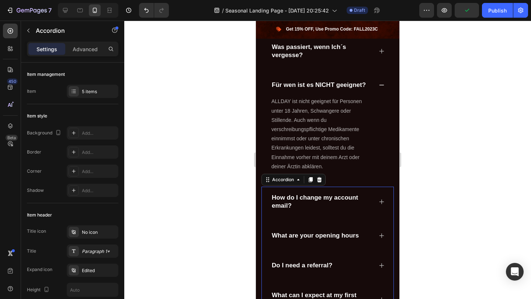
scroll to position [1669, 0]
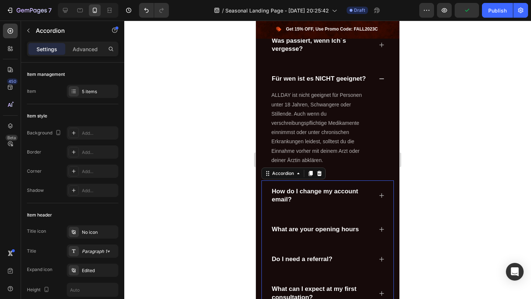
click at [384, 193] on icon at bounding box center [382, 196] width 6 height 6
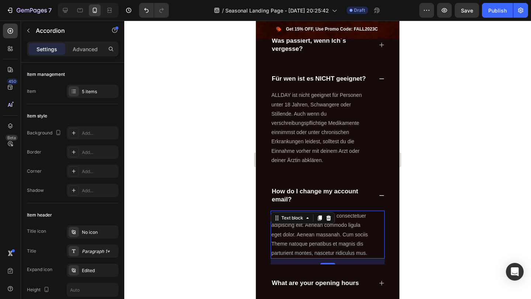
click at [324, 223] on p "Lorem ipsum dolor sit amet, consectetuer adipiscing elit. Aenean commodo ligula…" at bounding box center [320, 235] width 98 height 46
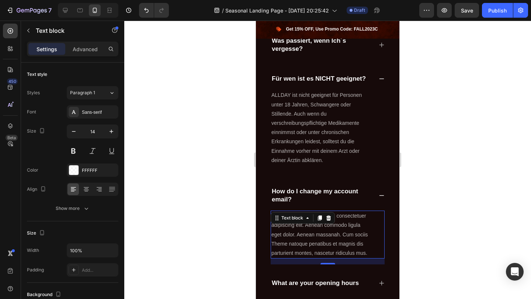
click at [324, 223] on p "Lorem ipsum dolor sit amet, consectetuer adipiscing elit. Aenean commodo ligula…" at bounding box center [320, 235] width 98 height 46
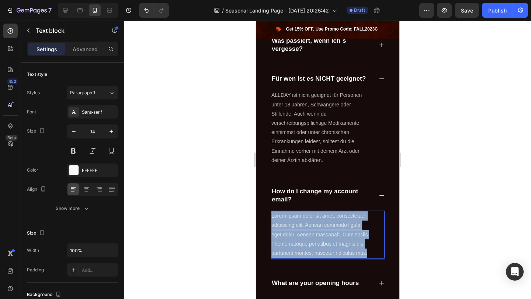
click at [324, 223] on p "Lorem ipsum dolor sit amet, consectetuer adipiscing elit. Aenean commodo ligula…" at bounding box center [320, 235] width 98 height 46
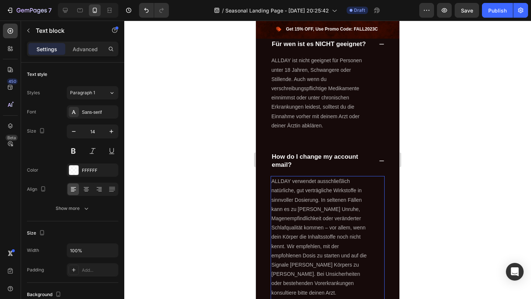
scroll to position [1710, 0]
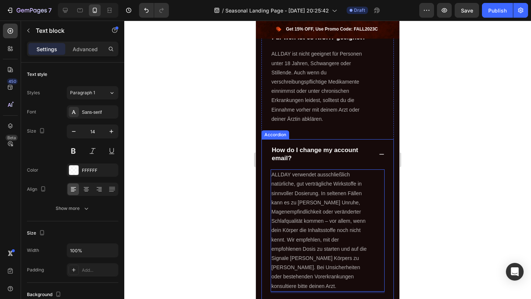
click at [310, 146] on p "How do I change my account email?" at bounding box center [322, 154] width 100 height 16
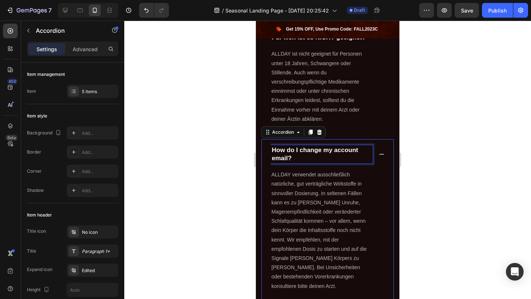
click at [310, 146] on p "How do I change my account email?" at bounding box center [322, 154] width 100 height 16
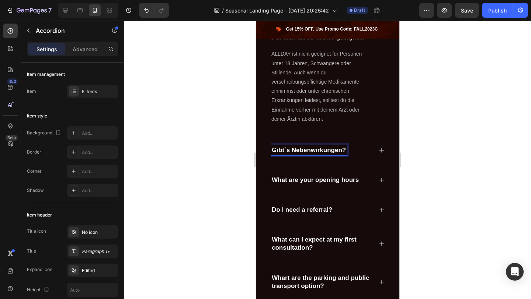
click at [353, 176] on p "What are your opening hours" at bounding box center [315, 180] width 87 height 8
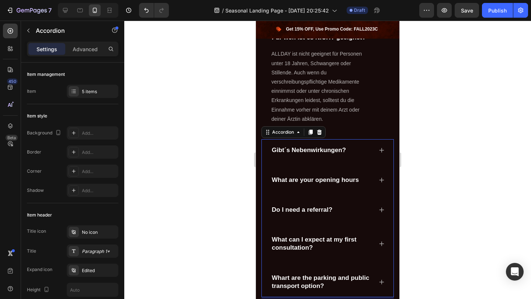
click at [379, 177] on icon at bounding box center [382, 180] width 6 height 6
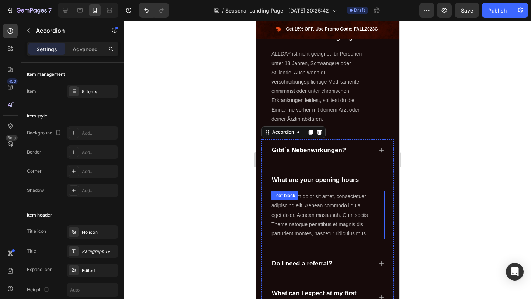
click at [336, 203] on p "Lorem ipsum dolor sit amet, consectetuer adipiscing elit. Aenean commodo ligula…" at bounding box center [320, 215] width 98 height 46
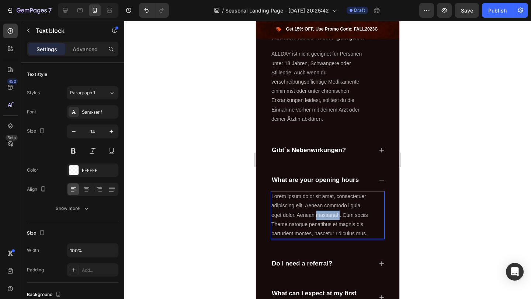
click at [336, 203] on p "Lorem ipsum dolor sit amet, consectetuer adipiscing elit. Aenean commodo ligula…" at bounding box center [320, 215] width 98 height 46
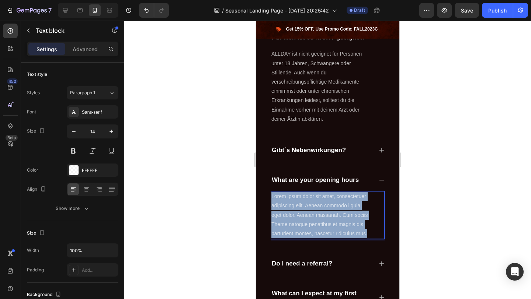
click at [336, 203] on p "Lorem ipsum dolor sit amet, consectetuer adipiscing elit. Aenean commodo ligula…" at bounding box center [320, 215] width 98 height 46
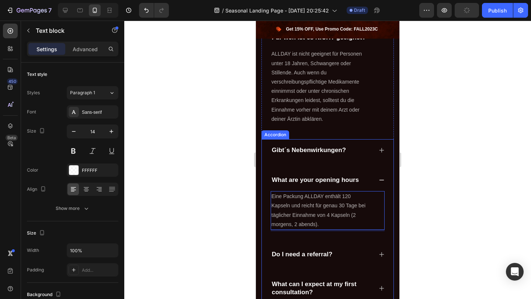
click at [325, 175] on div "What are your opening hours" at bounding box center [315, 180] width 89 height 10
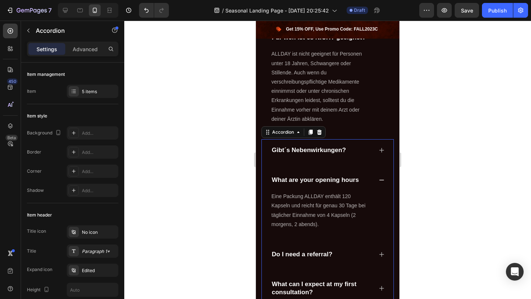
click at [325, 175] on div "What are your opening hours" at bounding box center [315, 180] width 89 height 10
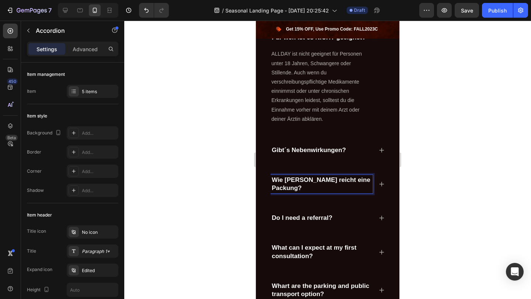
click at [343, 213] on div "Do I need a referral?" at bounding box center [322, 218] width 102 height 10
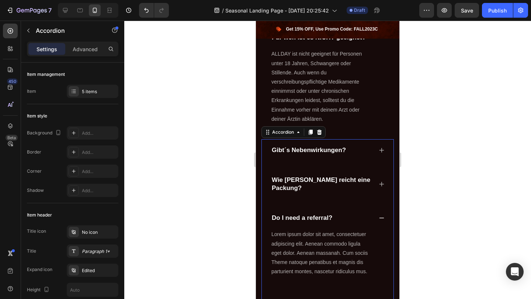
click at [353, 213] on div "Do I need a referral?" at bounding box center [322, 218] width 102 height 10
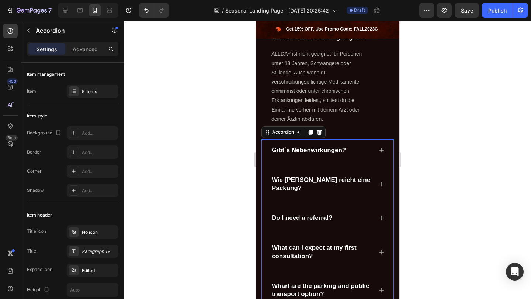
click at [363, 213] on div "Do I need a referral?" at bounding box center [322, 218] width 102 height 10
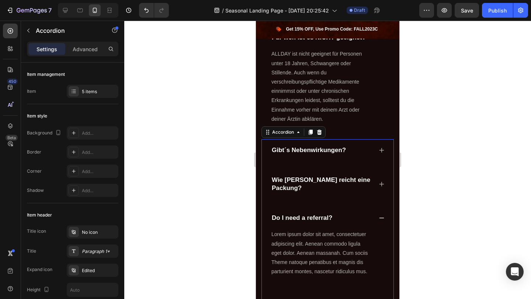
scroll to position [1730, 0]
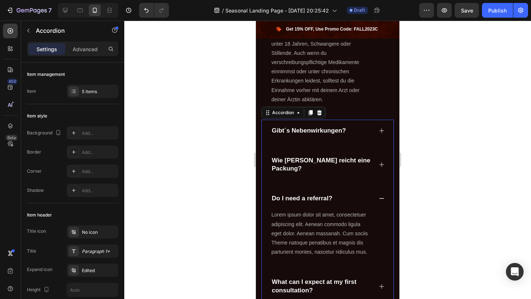
click at [362, 194] on div "Do I need a referral?" at bounding box center [322, 199] width 102 height 10
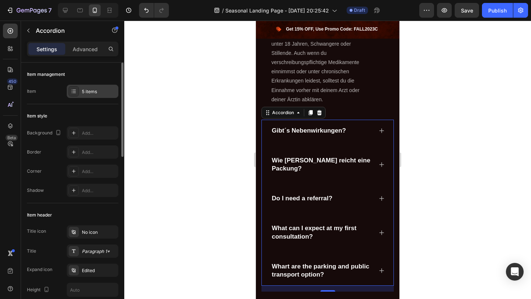
click at [93, 92] on div "5 items" at bounding box center [99, 91] width 35 height 7
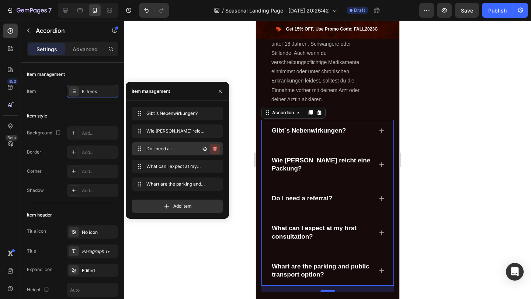
click at [217, 146] on icon "button" at bounding box center [215, 149] width 6 height 6
click at [217, 146] on button "Delete" at bounding box center [210, 149] width 20 height 10
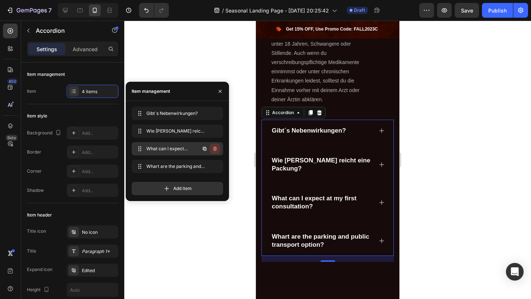
click at [216, 149] on icon "button" at bounding box center [215, 149] width 6 height 6
click at [216, 149] on div "Delete" at bounding box center [210, 149] width 14 height 7
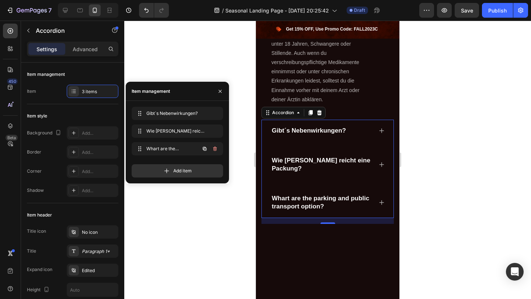
click at [216, 149] on icon "button" at bounding box center [215, 149] width 6 height 6
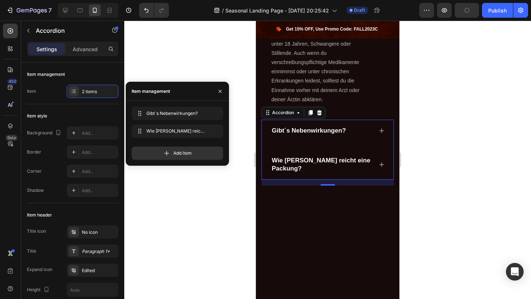
click at [428, 158] on div at bounding box center [327, 160] width 407 height 279
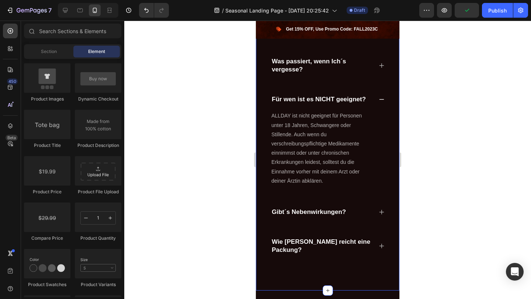
scroll to position [1560, 0]
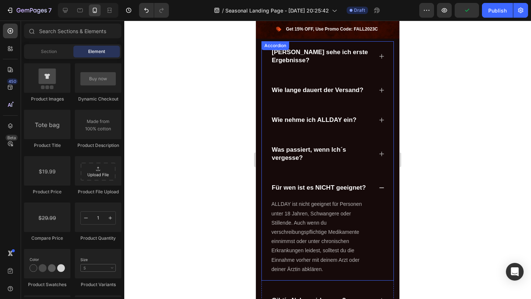
click at [382, 185] on icon at bounding box center [382, 188] width 6 height 6
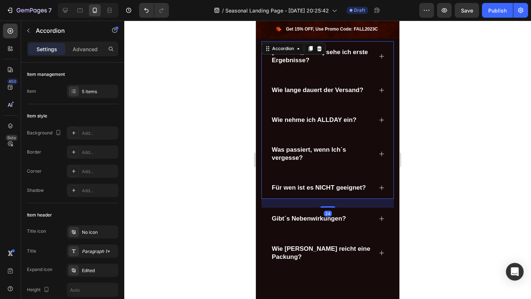
click at [449, 213] on div at bounding box center [327, 160] width 407 height 279
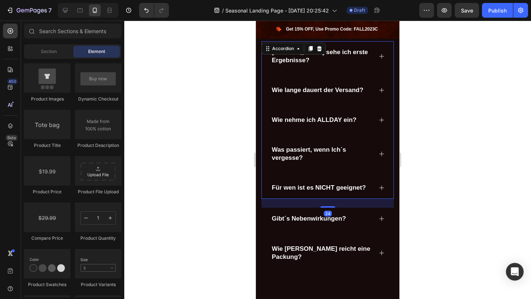
click at [334, 155] on div "Was passiert, wenn Ich´s vergesse?" at bounding box center [328, 154] width 114 height 30
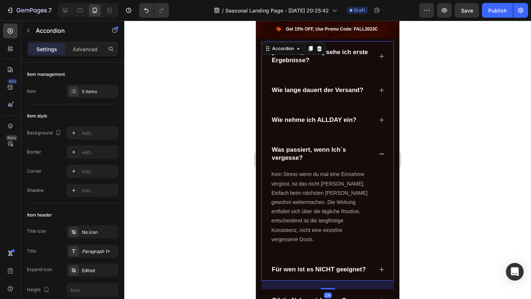
click at [379, 151] on icon at bounding box center [382, 154] width 6 height 6
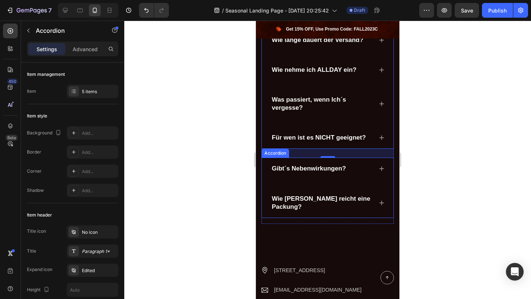
scroll to position [1611, 0]
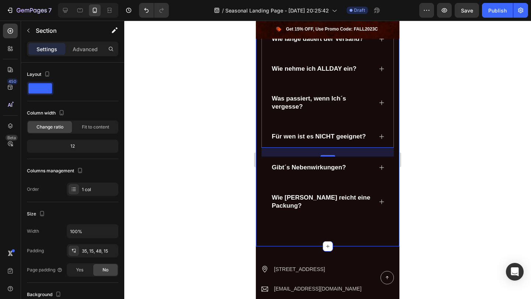
click at [342, 210] on div "⁠⁠⁠⁠⁠⁠⁠ Häufig gestellte Fragen: Heading Haben Sie Fragen? Wir helfen Ihnen ger…" at bounding box center [327, 90] width 132 height 277
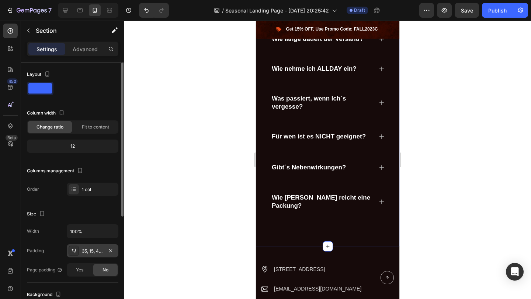
click at [100, 254] on div "35, 15, 48, 15" at bounding box center [93, 250] width 52 height 13
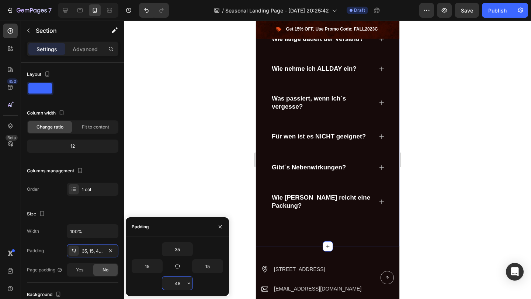
click at [174, 284] on input "48" at bounding box center [177, 283] width 30 height 13
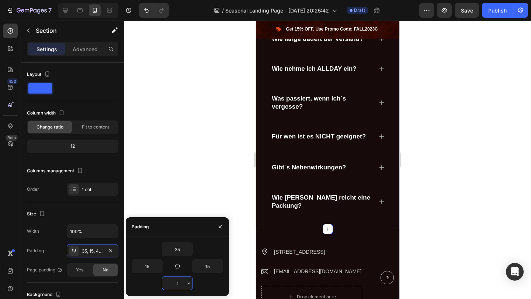
type input "10"
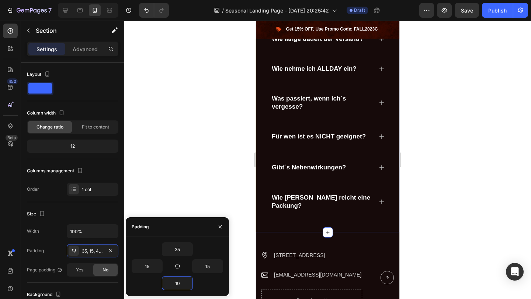
click at [479, 246] on div at bounding box center [327, 160] width 407 height 279
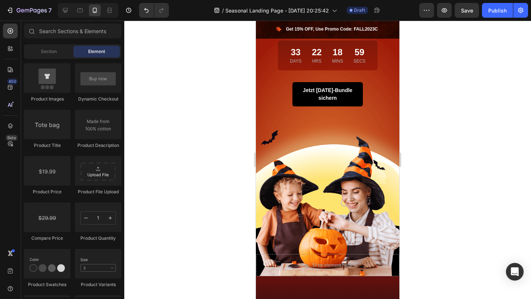
scroll to position [102, 0]
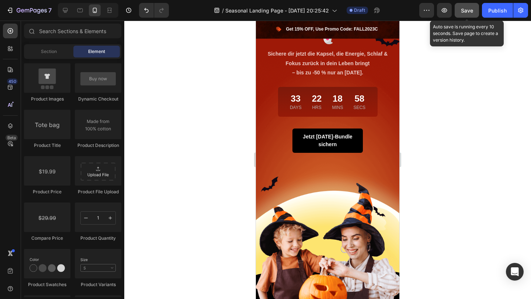
click at [469, 11] on span "Save" at bounding box center [467, 10] width 12 height 6
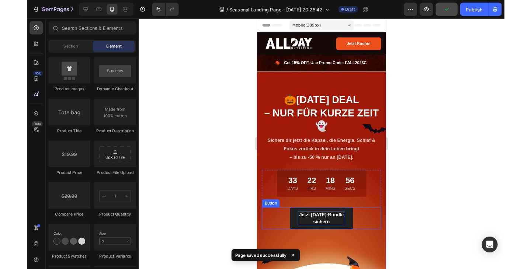
scroll to position [1, 0]
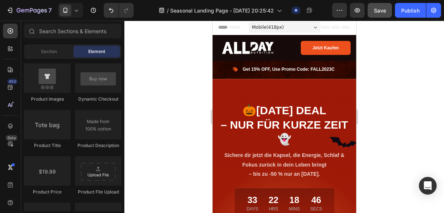
drag, startPoint x: 417, startPoint y: 136, endPoint x: 394, endPoint y: 116, distance: 30.6
click at [394, 116] on div at bounding box center [283, 117] width 319 height 192
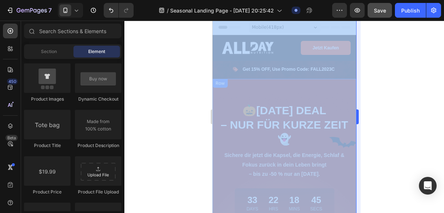
drag, startPoint x: 394, startPoint y: 116, endPoint x: 358, endPoint y: 91, distance: 44.0
click at [358, 91] on div at bounding box center [283, 117] width 319 height 192
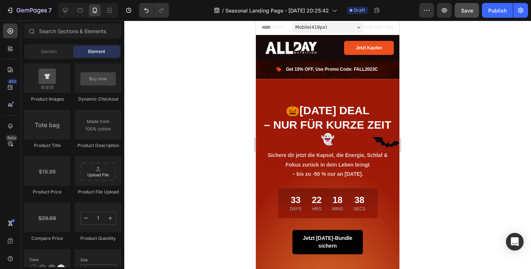
click at [496, 212] on div at bounding box center [327, 145] width 407 height 249
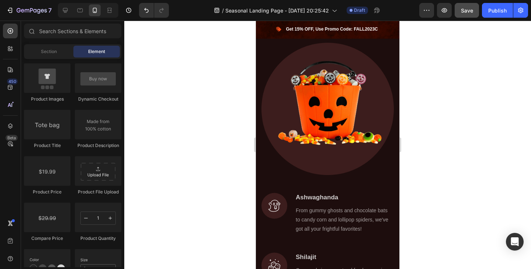
scroll to position [917, 0]
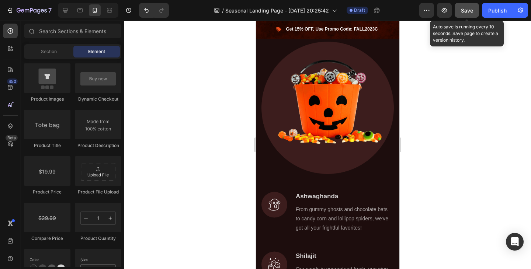
click at [466, 15] on button "Save" at bounding box center [467, 10] width 24 height 15
